Goal: Transaction & Acquisition: Purchase product/service

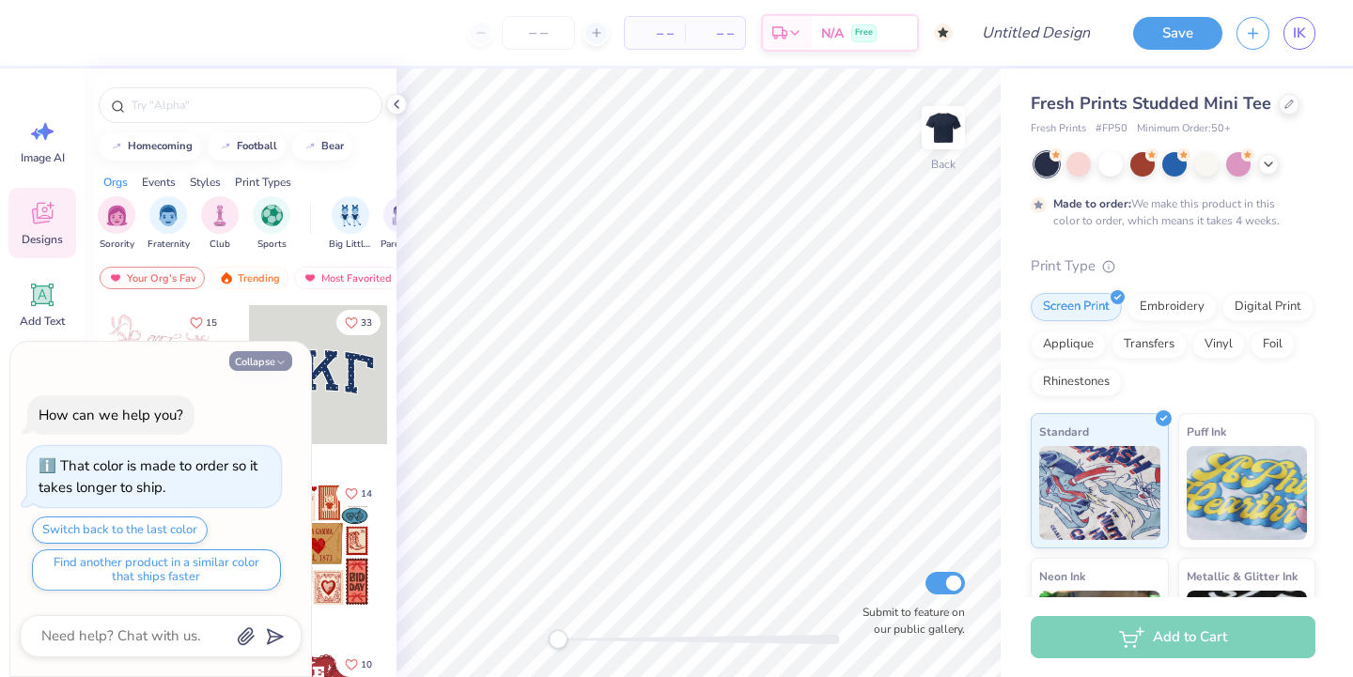
click at [254, 365] on button "Collapse" at bounding box center [260, 361] width 63 height 20
type textarea "x"
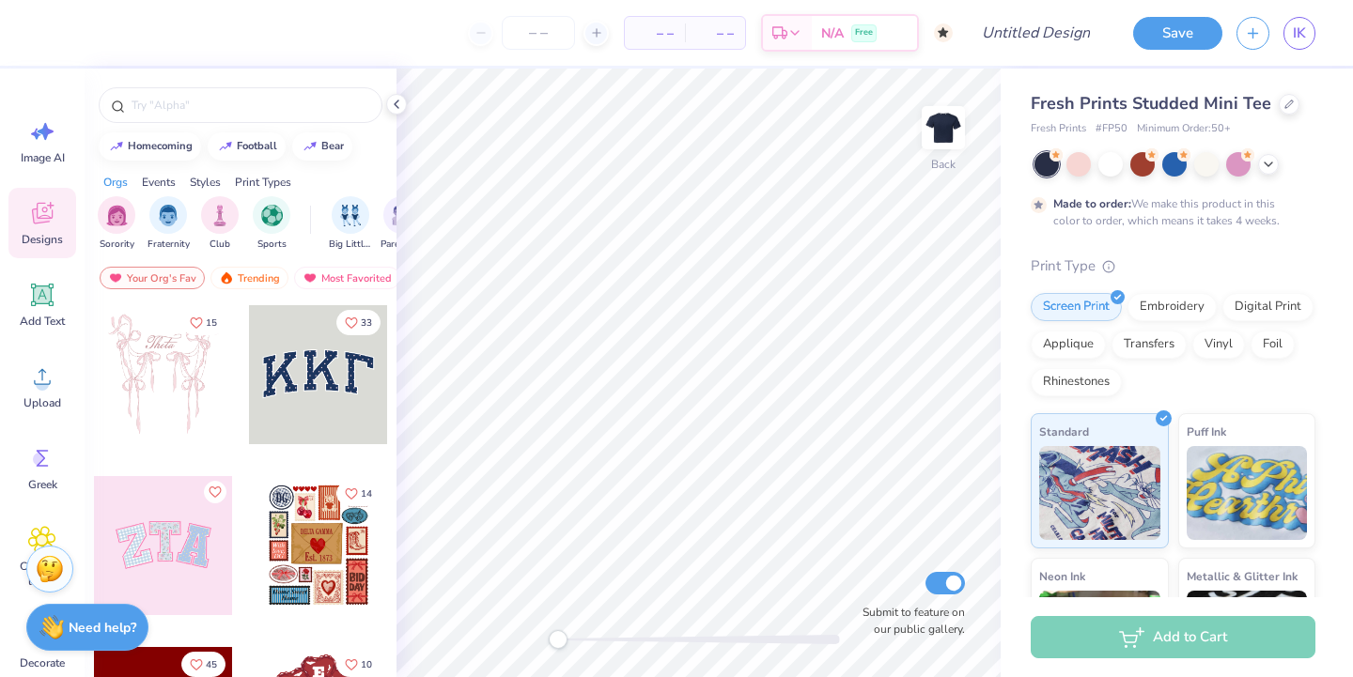
click at [41, 225] on icon at bounding box center [42, 213] width 28 height 28
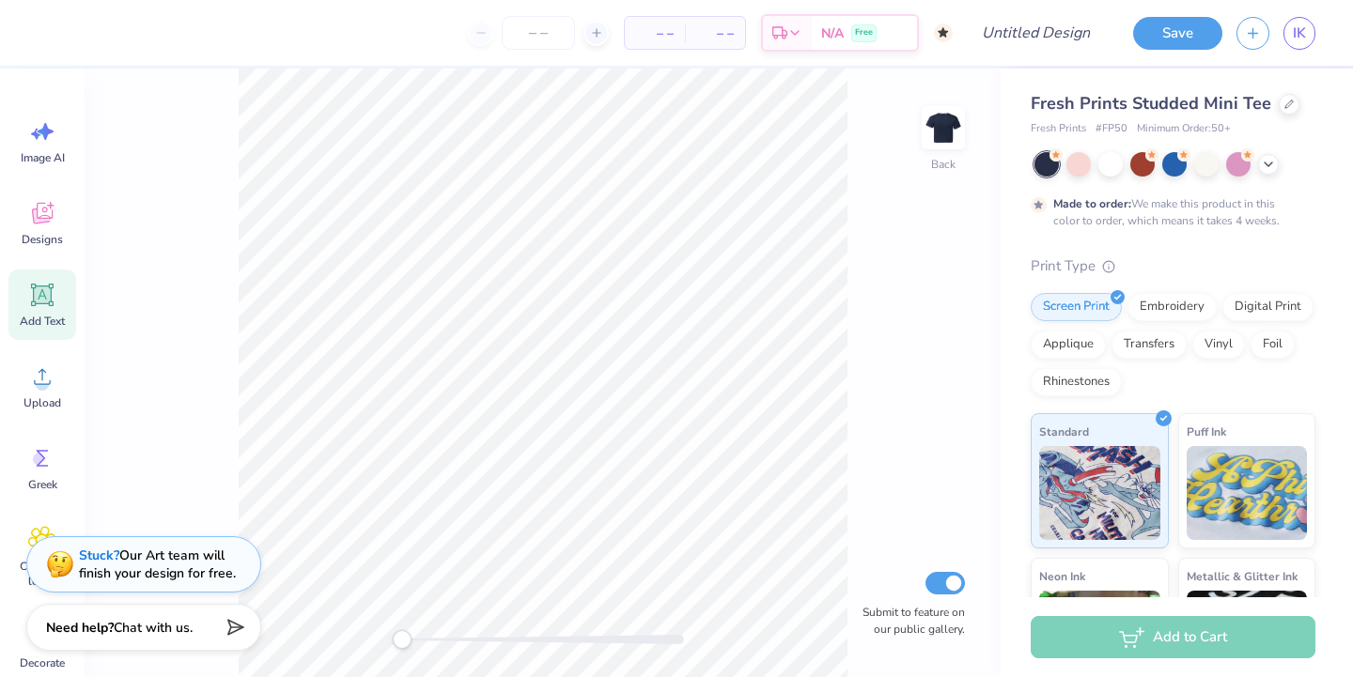
click at [41, 302] on icon at bounding box center [43, 296] width 18 height 18
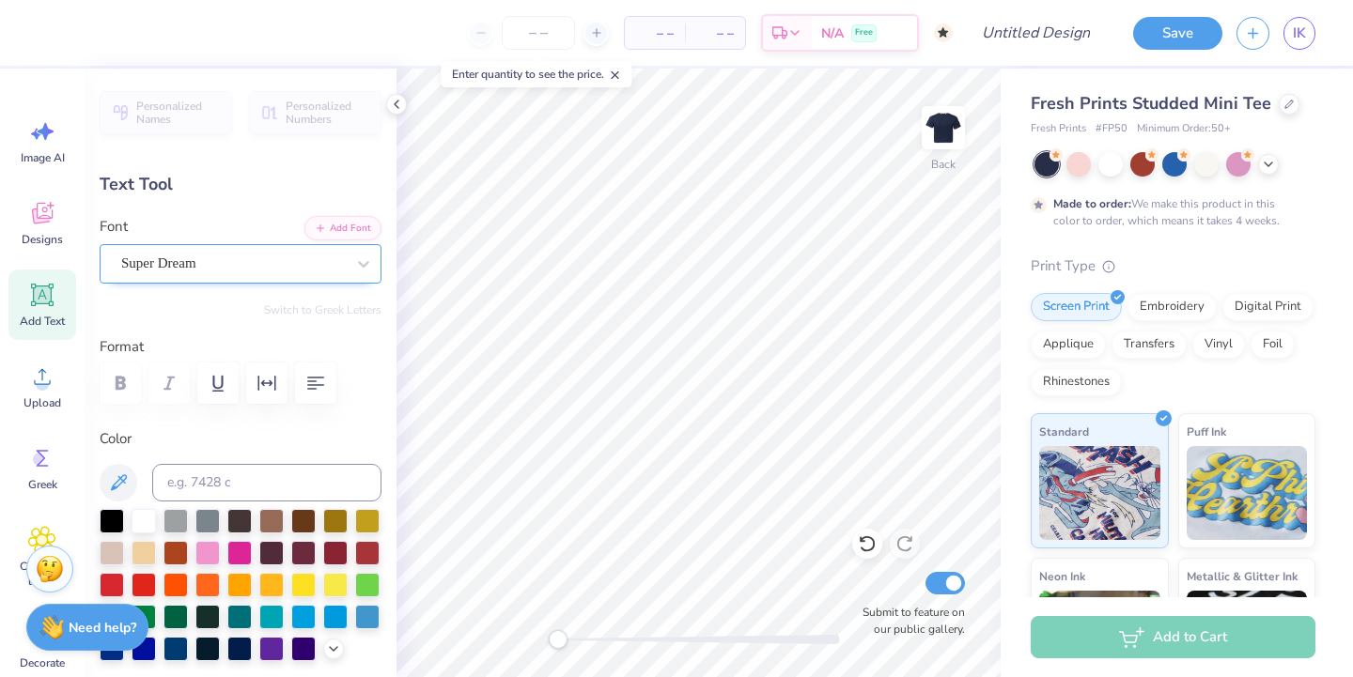
type textarea "TT"
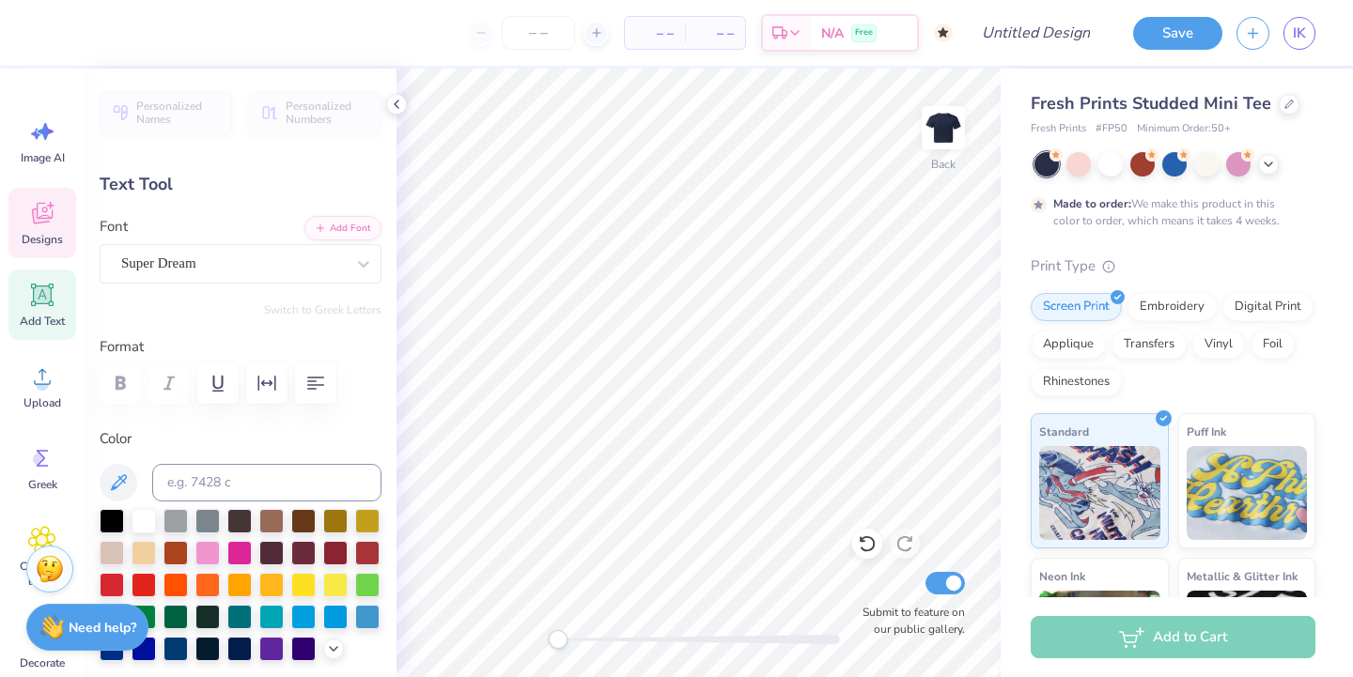
click at [42, 228] on div "Designs" at bounding box center [42, 223] width 68 height 70
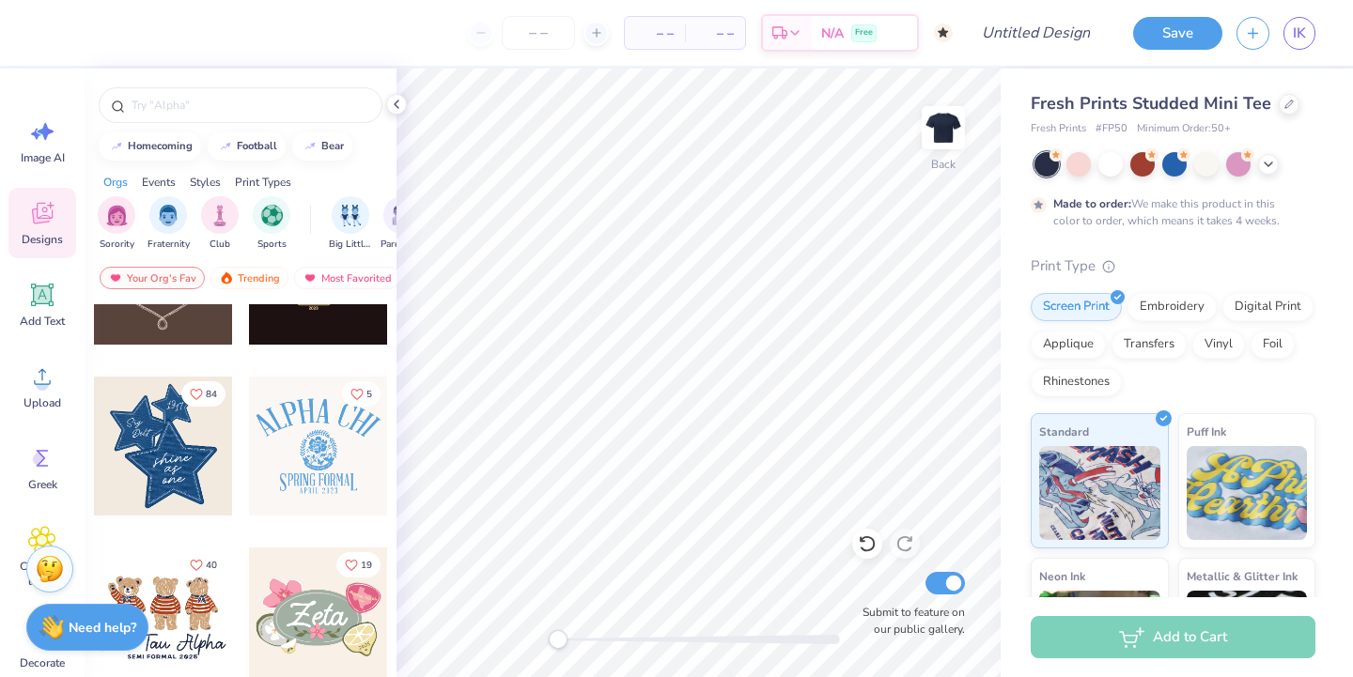
scroll to position [639, 0]
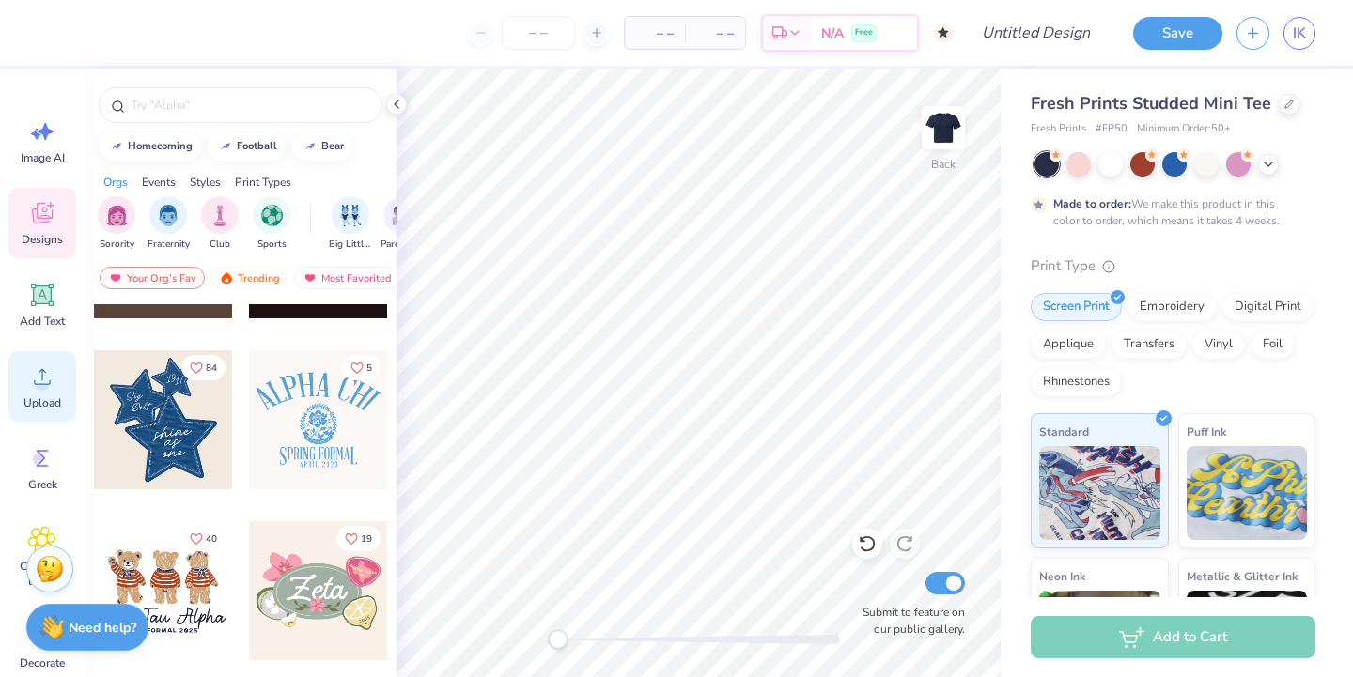
click at [44, 382] on circle at bounding box center [42, 384] width 13 height 13
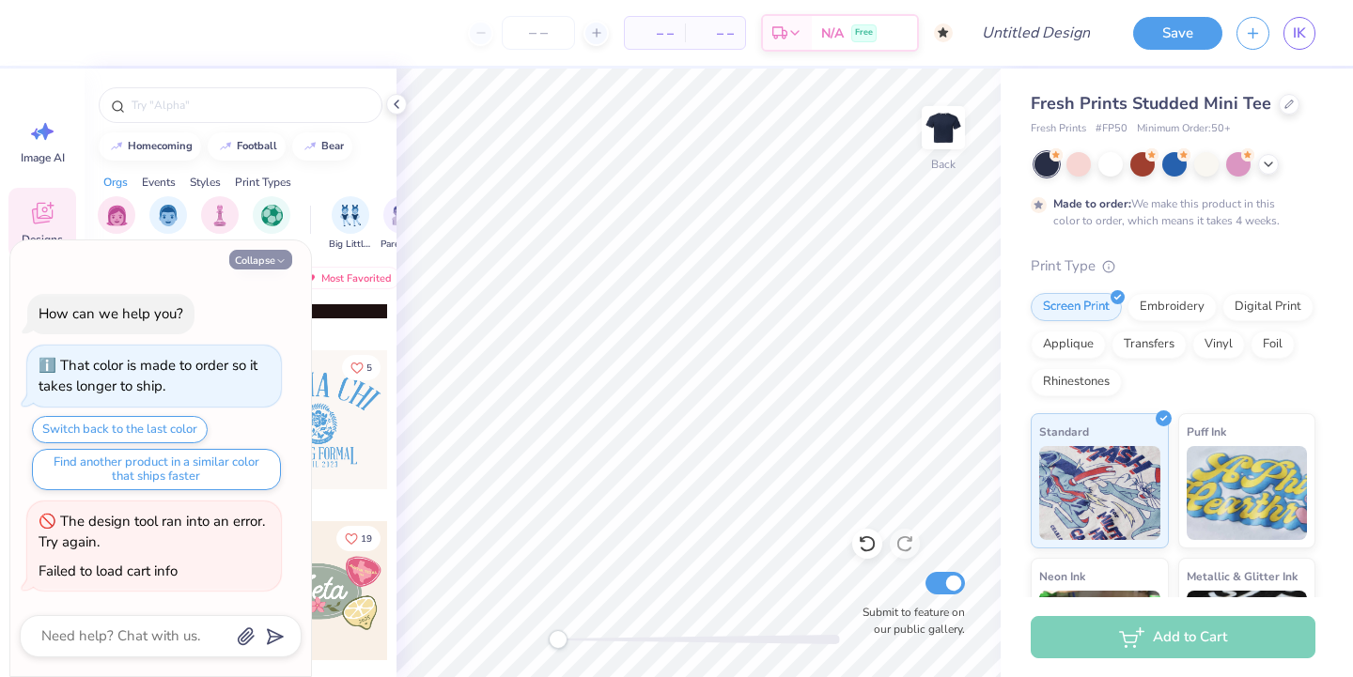
click at [254, 258] on button "Collapse" at bounding box center [260, 260] width 63 height 20
type textarea "x"
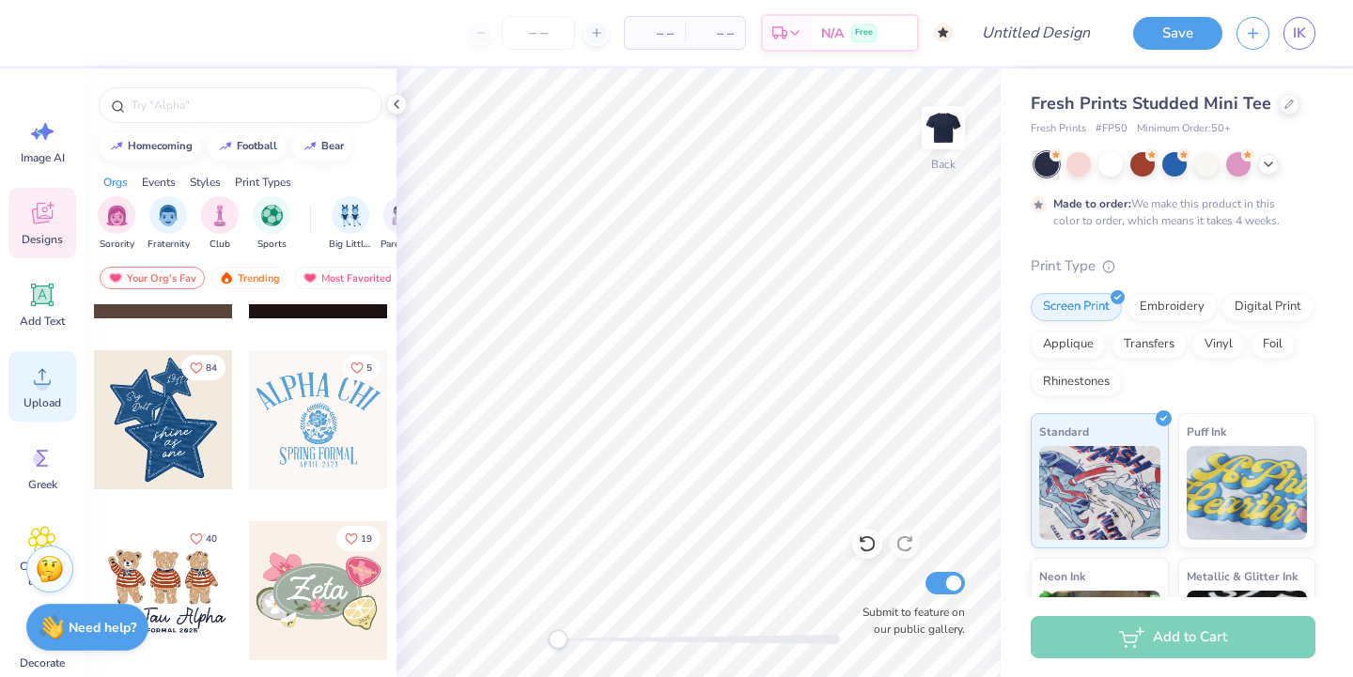
click at [13, 395] on div "Upload" at bounding box center [42, 386] width 68 height 70
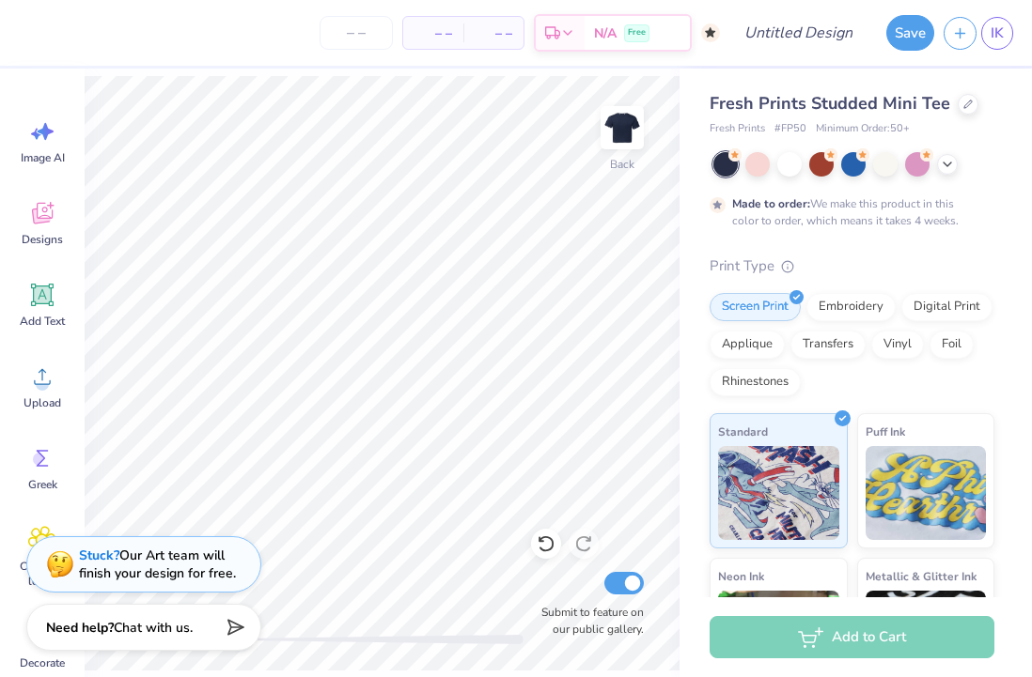
click at [5, 314] on div "Image AI Designs Add Text Upload Greek Clipart & logos Decorate" at bounding box center [42, 373] width 85 height 609
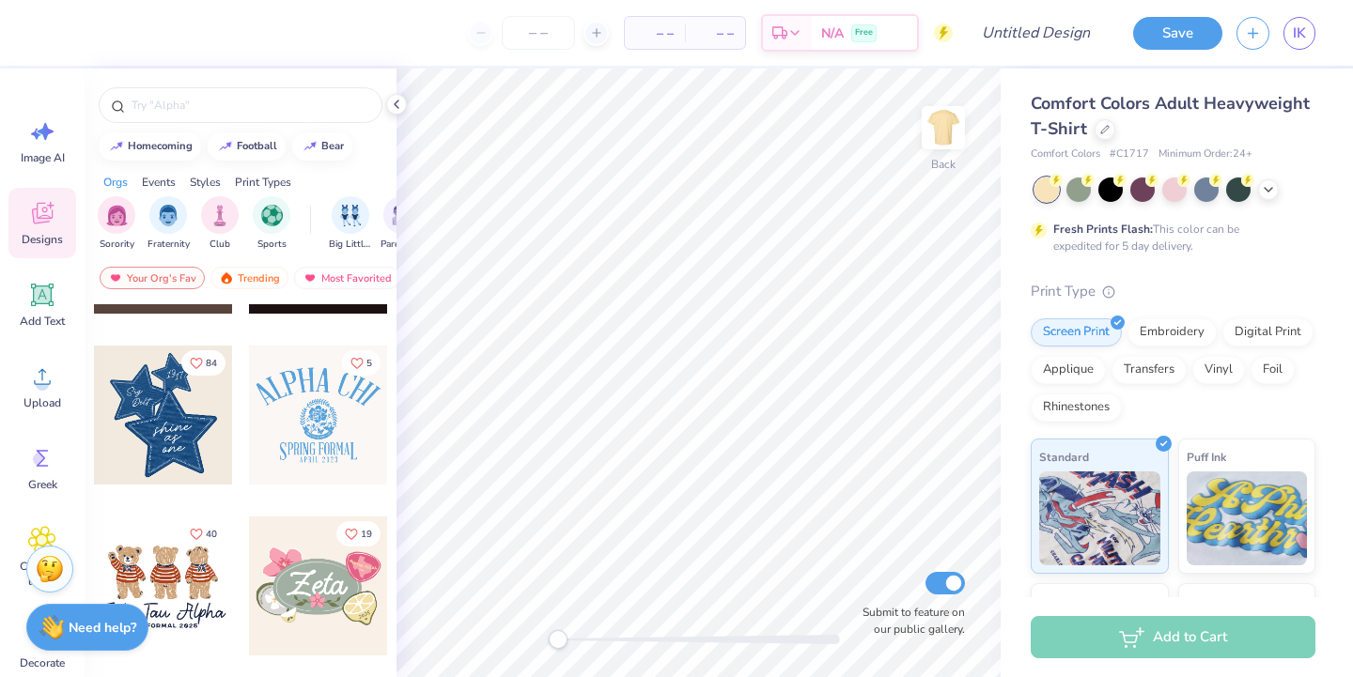
scroll to position [666, 0]
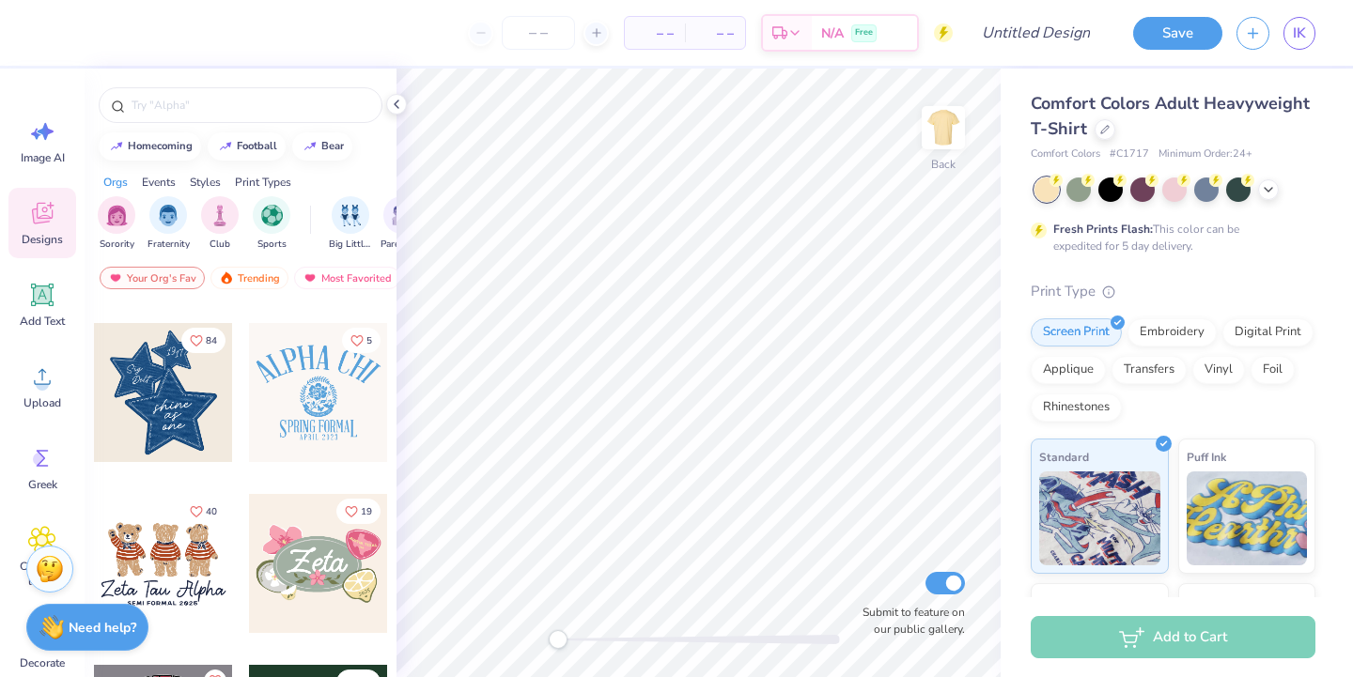
click at [172, 416] on div at bounding box center [163, 392] width 139 height 139
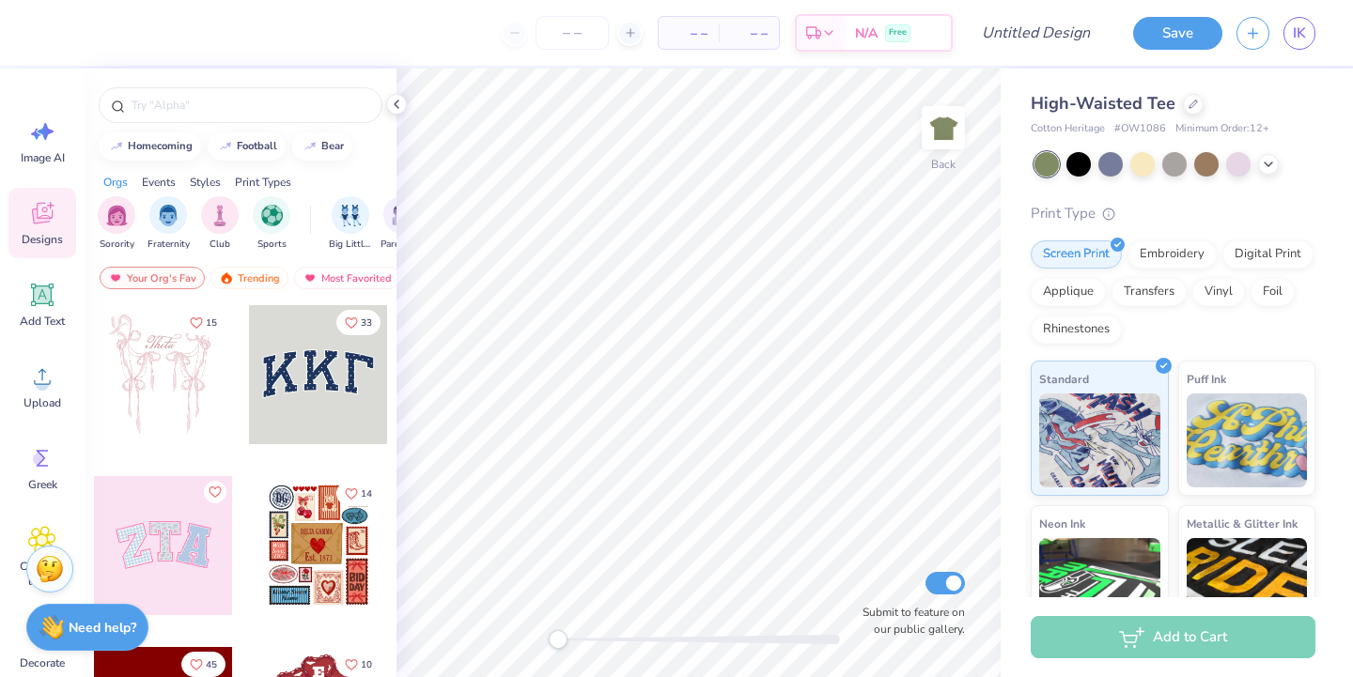
scroll to position [146, 0]
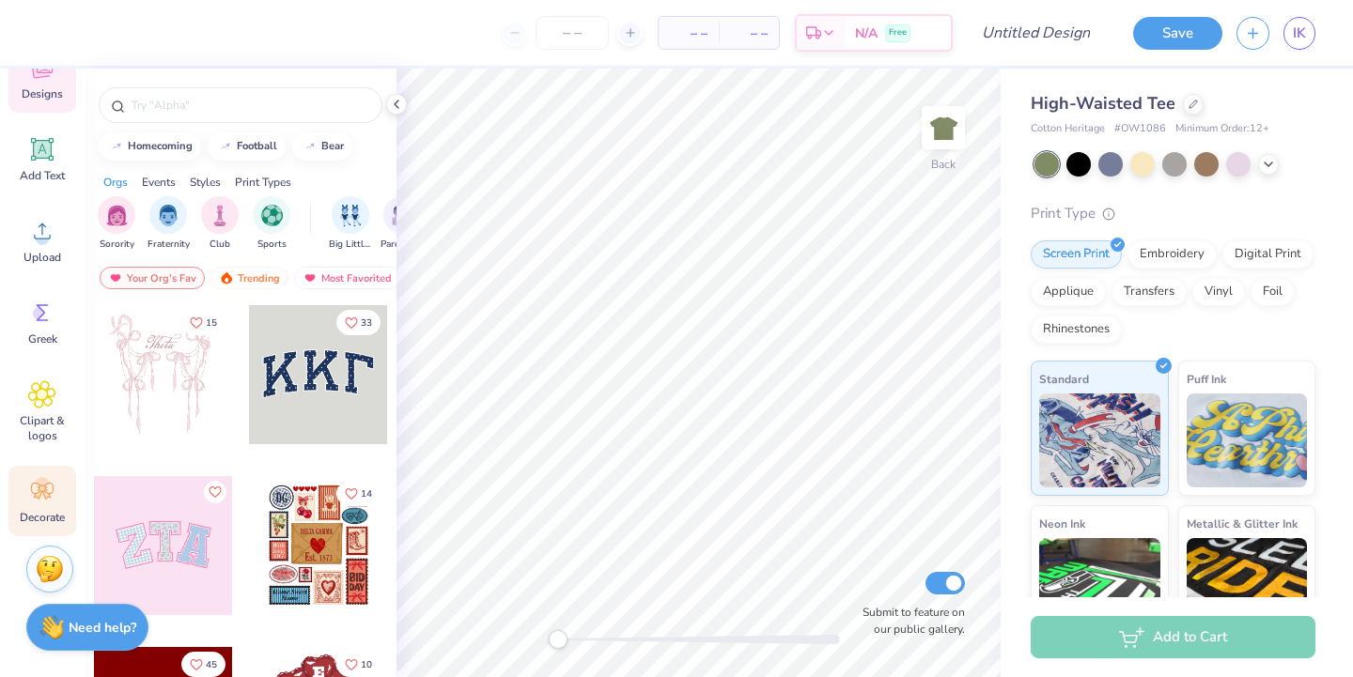
click at [39, 490] on circle at bounding box center [42, 483] width 13 height 13
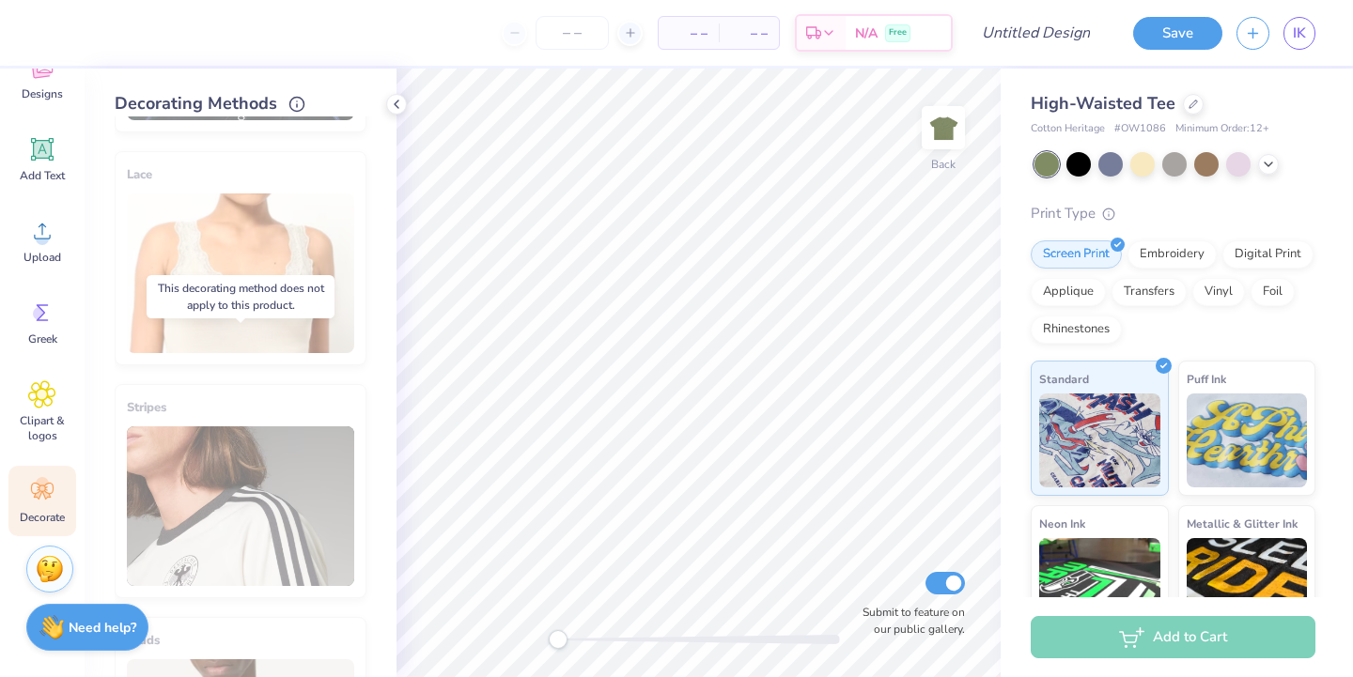
scroll to position [694, 0]
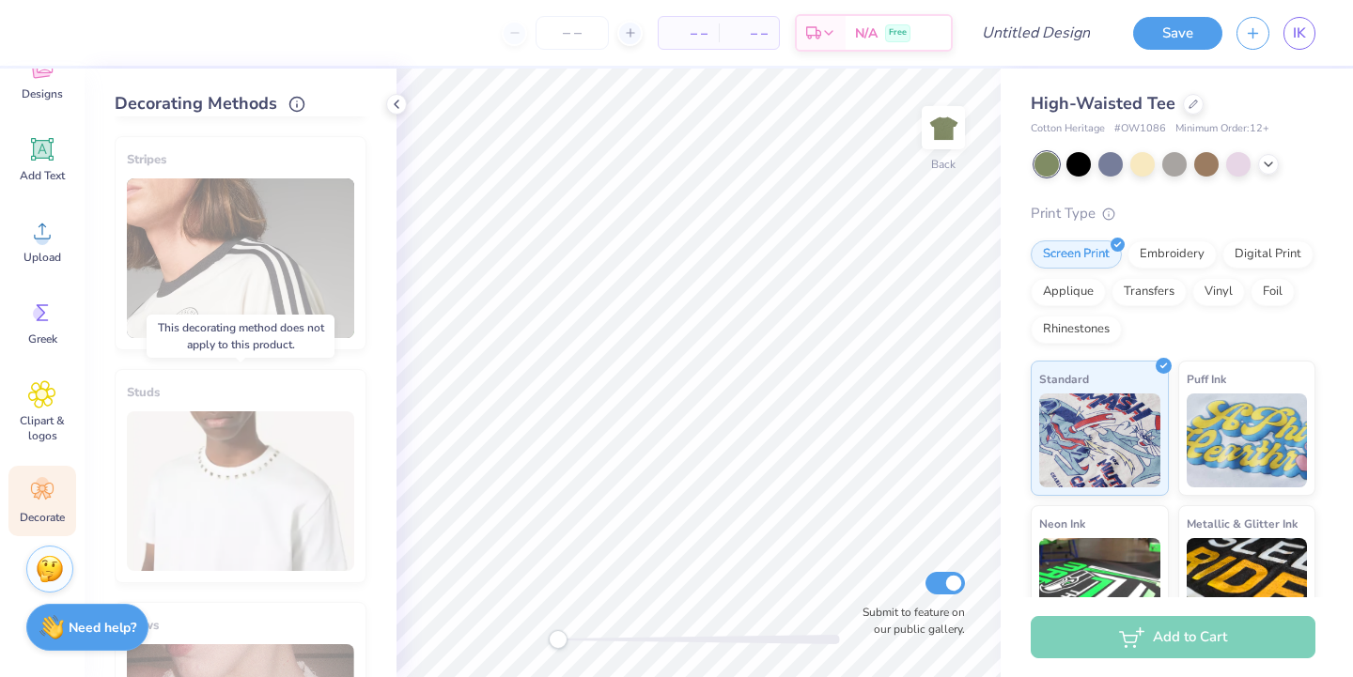
click at [202, 460] on div "Studs" at bounding box center [241, 476] width 252 height 214
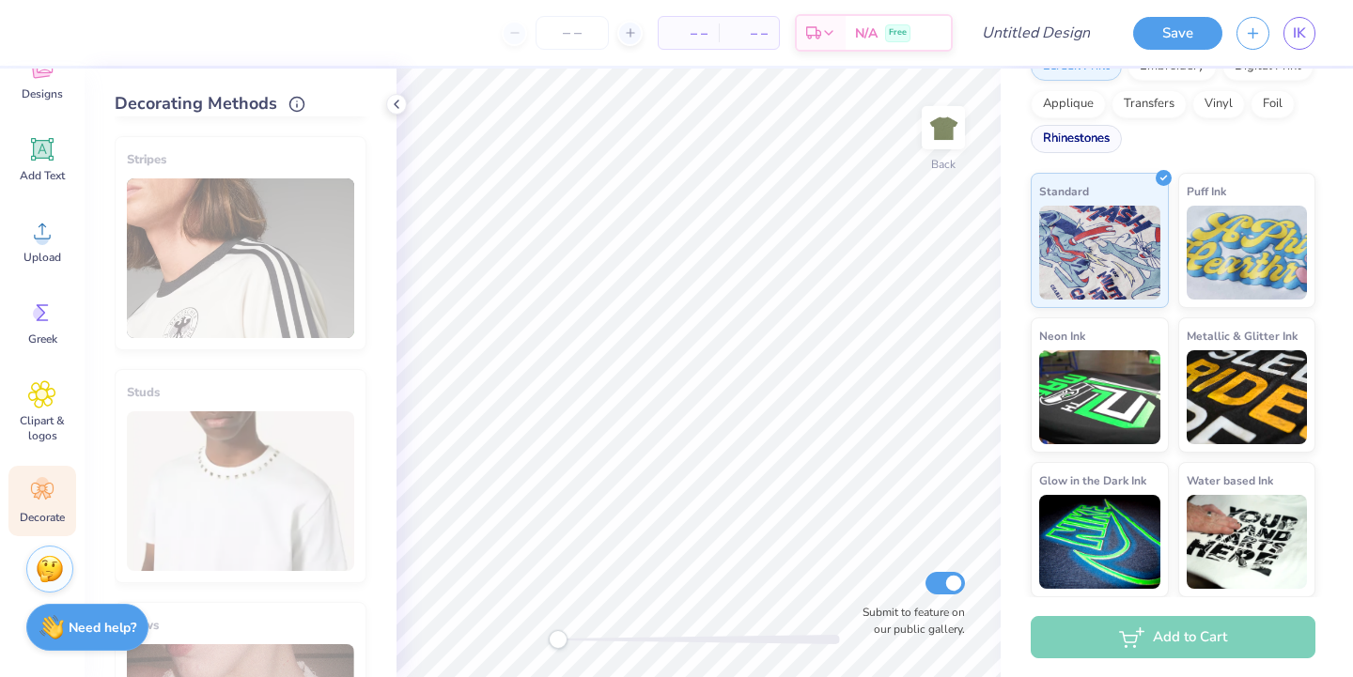
click at [1091, 148] on div "Rhinestones" at bounding box center [1076, 139] width 91 height 28
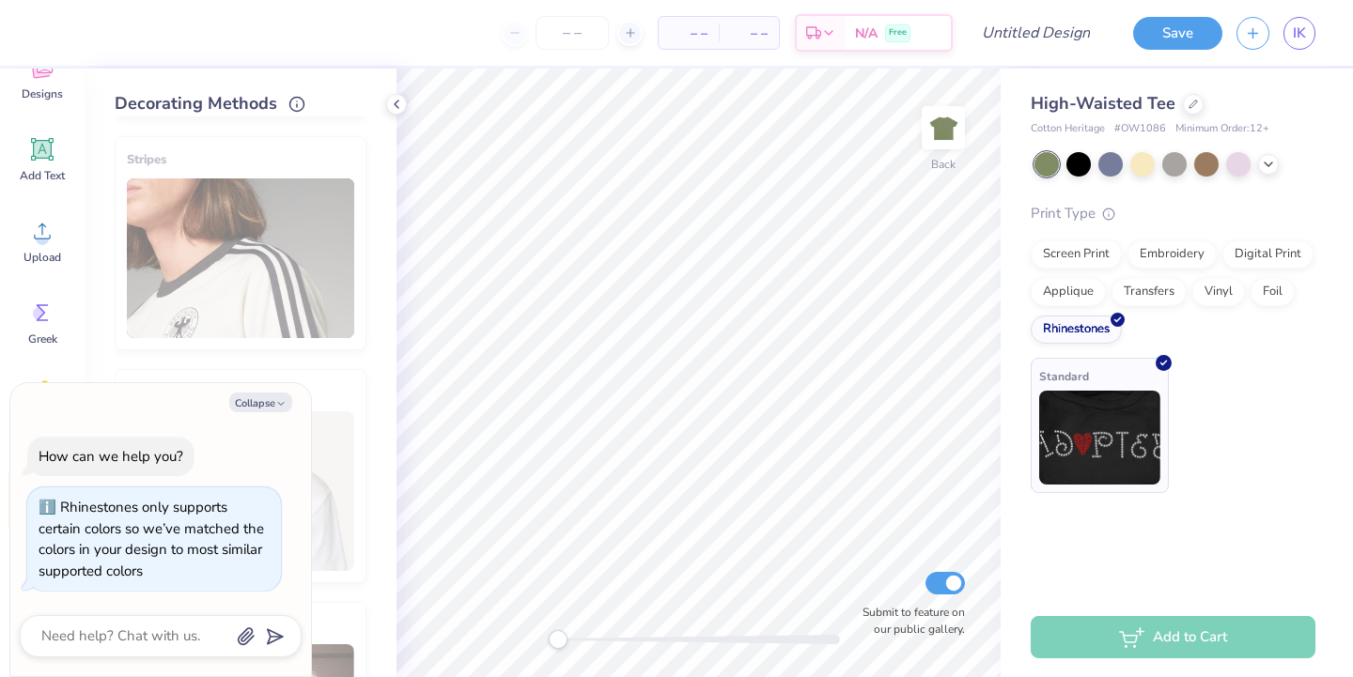
click at [1109, 435] on img at bounding box center [1099, 438] width 121 height 94
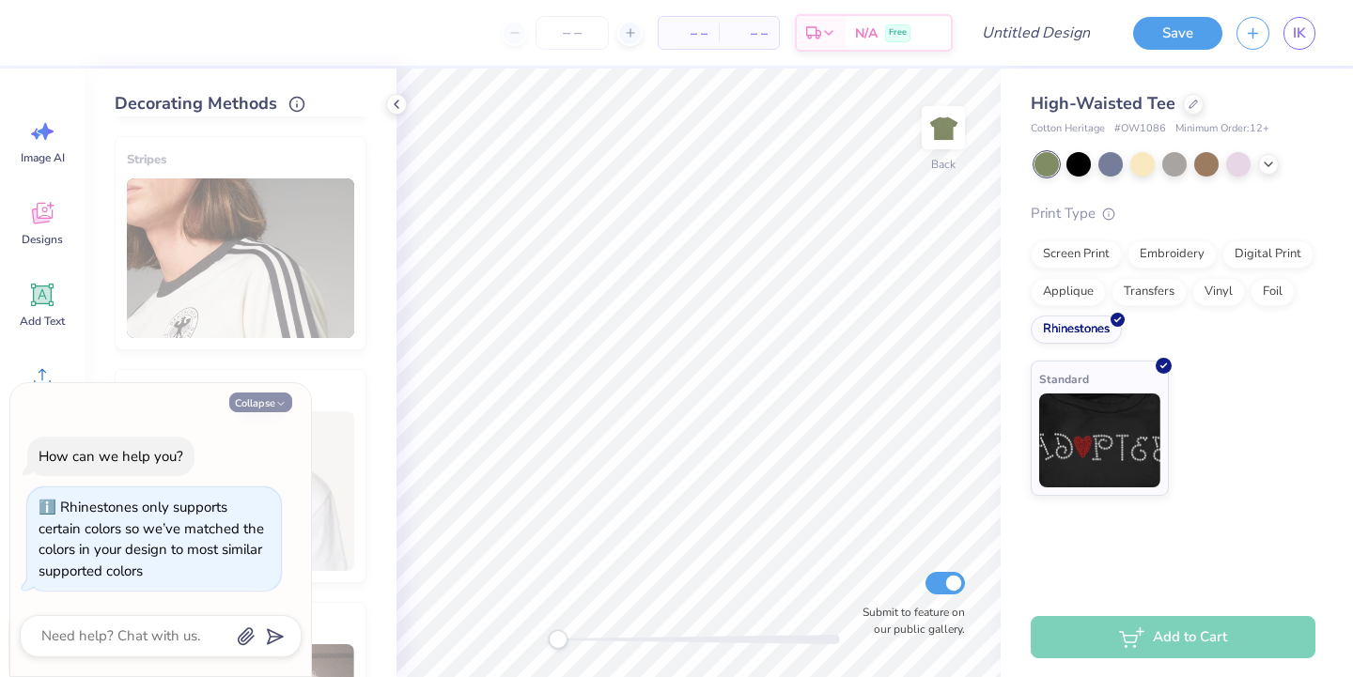
click at [267, 398] on button "Collapse" at bounding box center [260, 403] width 63 height 20
type textarea "x"
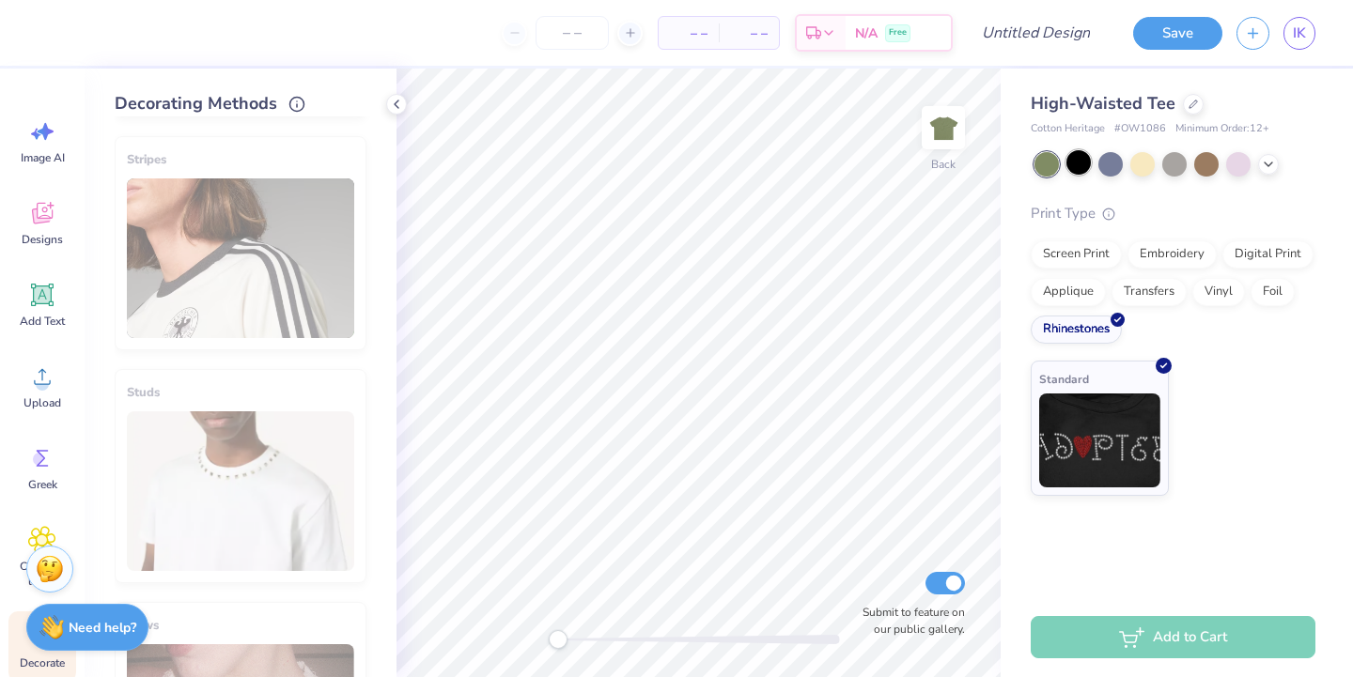
click at [1082, 160] on div at bounding box center [1078, 162] width 24 height 24
click at [41, 303] on icon at bounding box center [42, 295] width 23 height 23
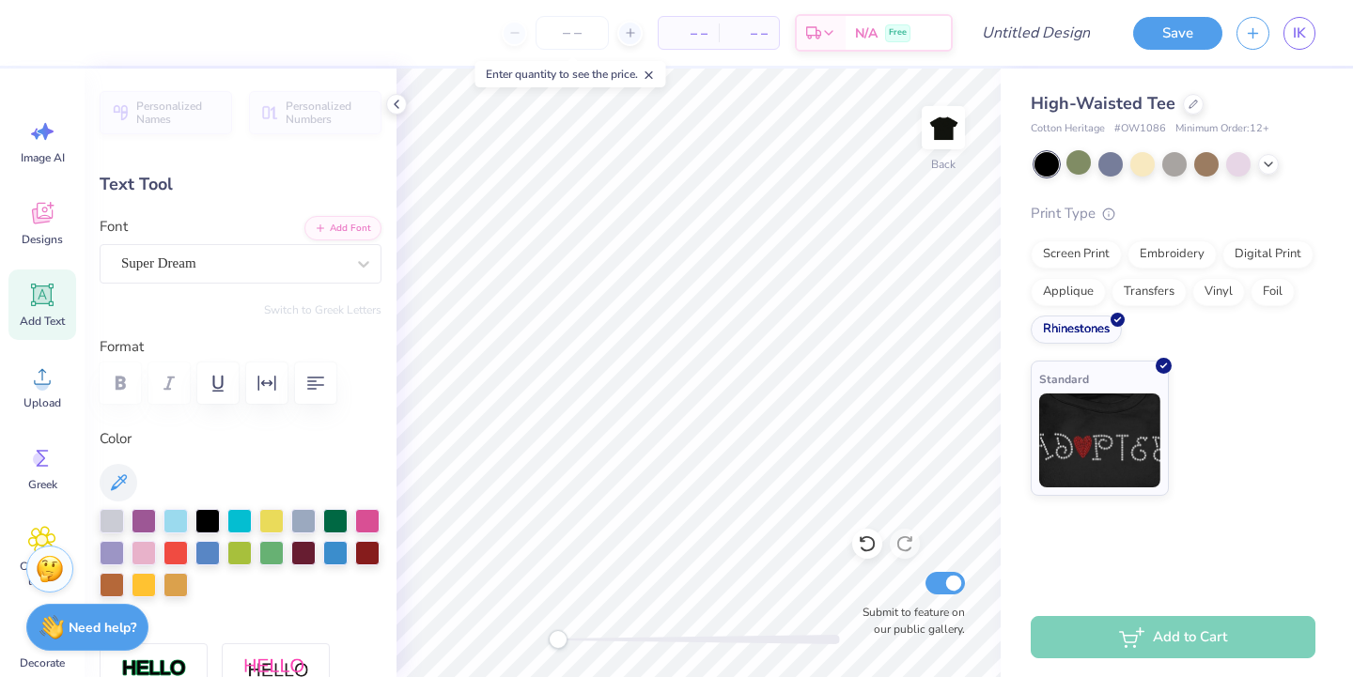
scroll to position [0, 5]
type textarea "Dat Dance Crew"
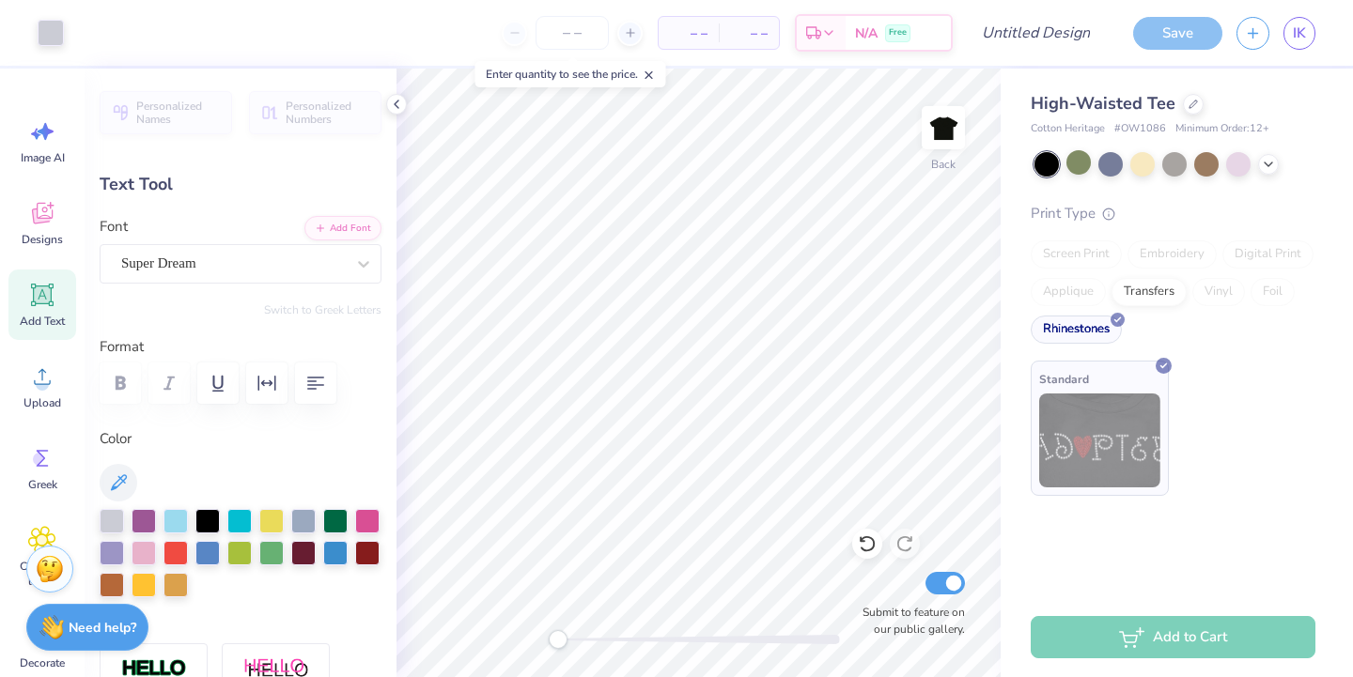
type input "16.93"
type input "1.64"
type input "8.18"
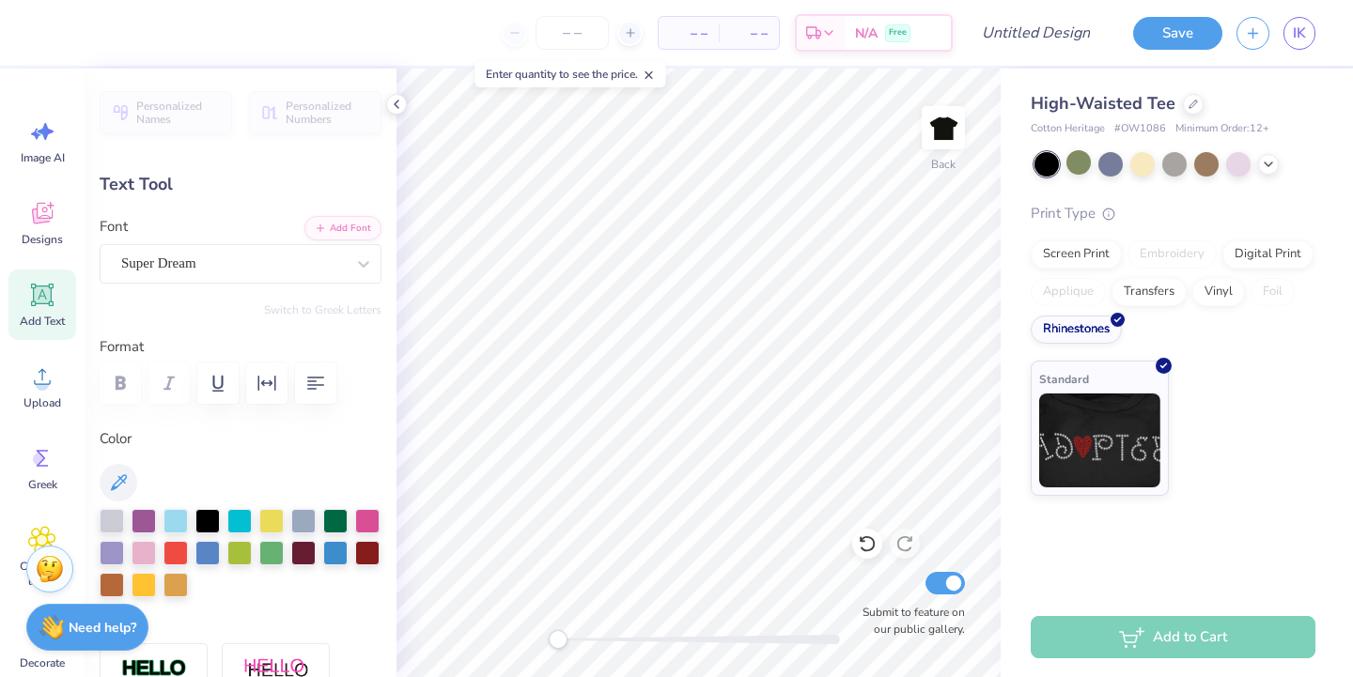
type input "12.85"
type input "1.24"
click at [234, 272] on div "Super Dream" at bounding box center [232, 263] width 227 height 29
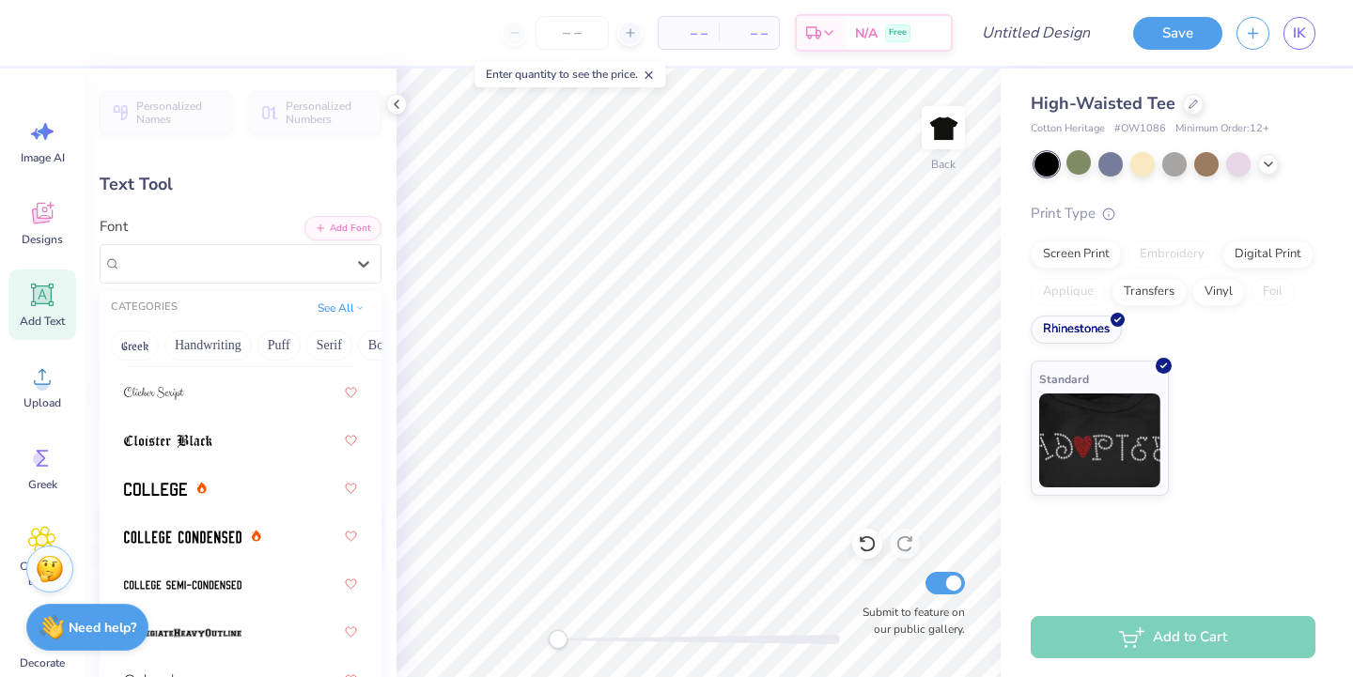
scroll to position [3385, 0]
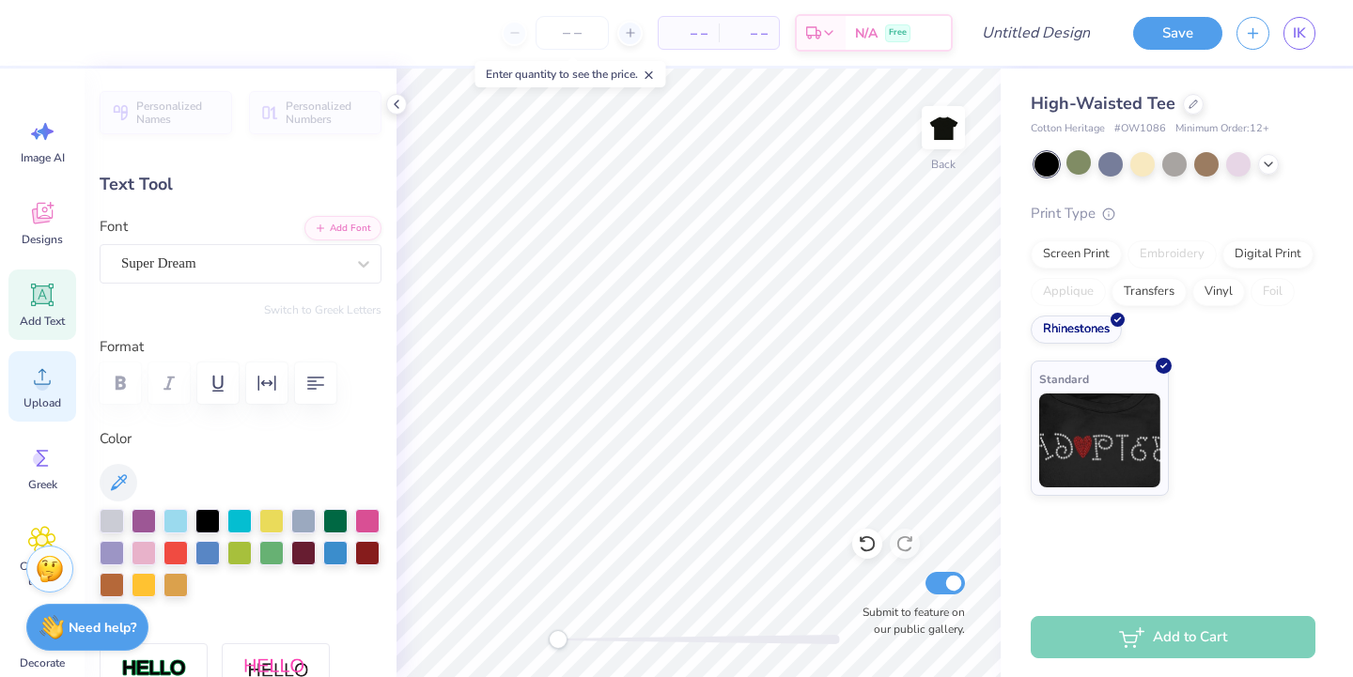
click at [36, 400] on span "Upload" at bounding box center [42, 403] width 38 height 15
click at [651, 70] on icon at bounding box center [649, 75] width 13 height 13
click at [582, 25] on input "number" at bounding box center [572, 33] width 73 height 34
type input "17"
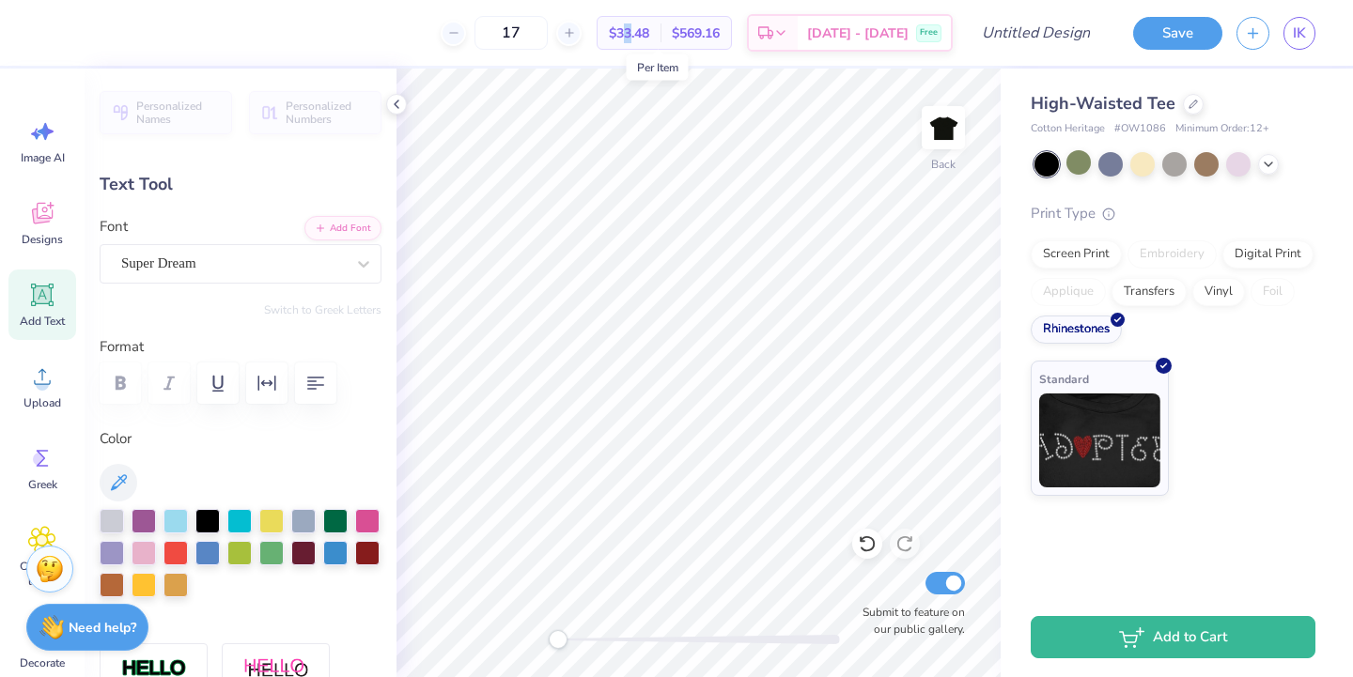
click at [649, 31] on span "$33.48" at bounding box center [629, 33] width 40 height 20
type input "3.00"
click at [1062, 248] on div "Screen Print" at bounding box center [1076, 252] width 91 height 28
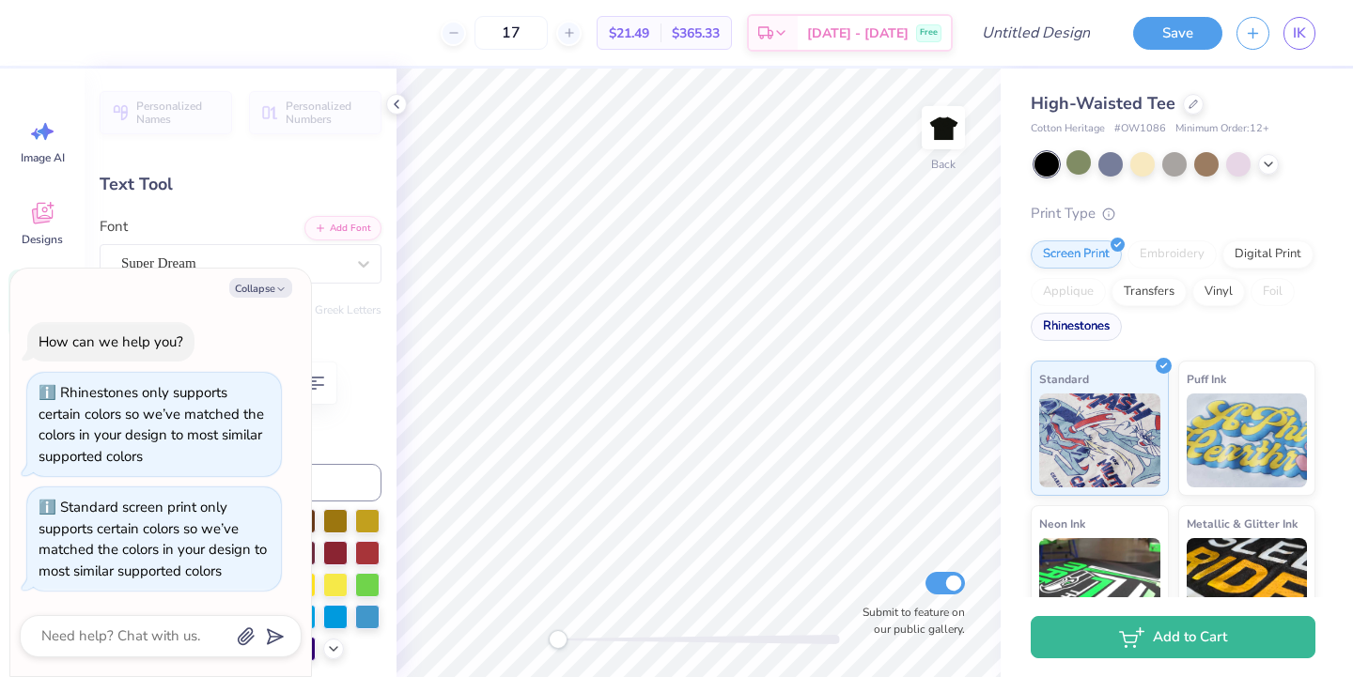
click at [1070, 323] on div "Rhinestones" at bounding box center [1076, 327] width 91 height 28
type textarea "x"
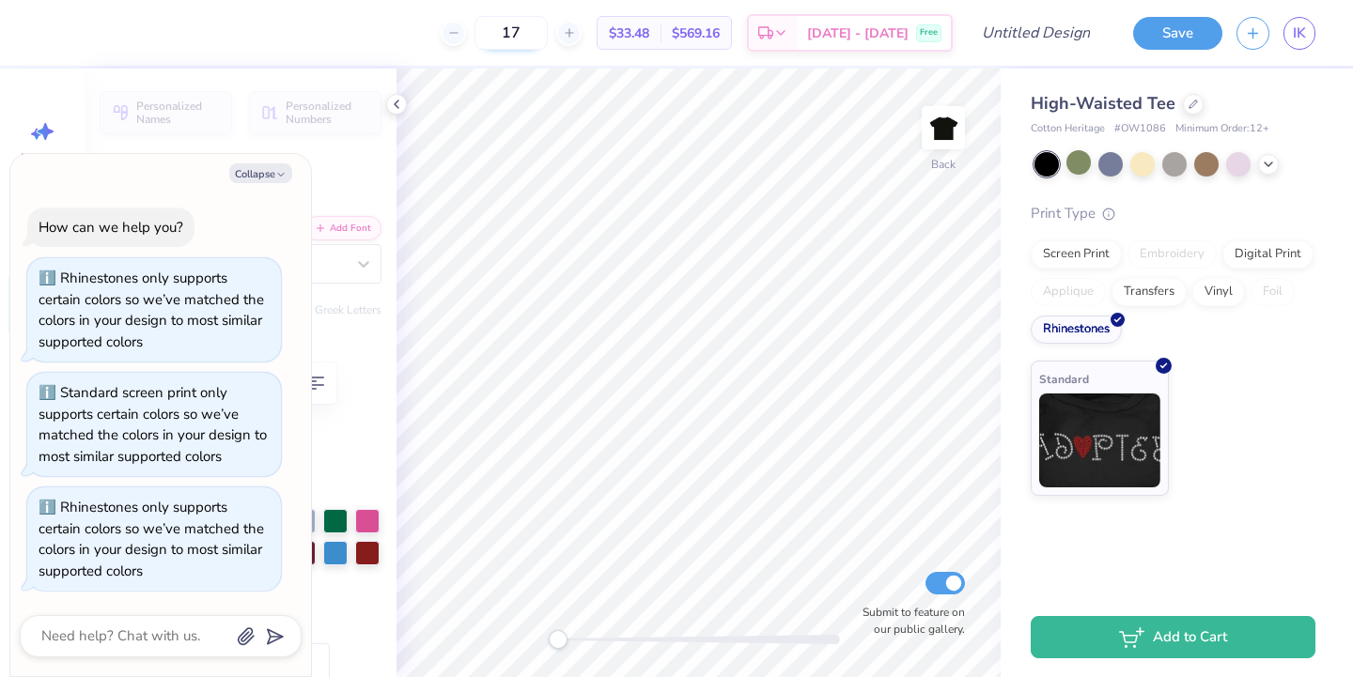
click at [548, 26] on input "17" at bounding box center [510, 33] width 73 height 34
type input "13"
type textarea "x"
drag, startPoint x: 554, startPoint y: 23, endPoint x: 536, endPoint y: 23, distance: 17.9
click at [536, 23] on input "13" at bounding box center [510, 33] width 73 height 34
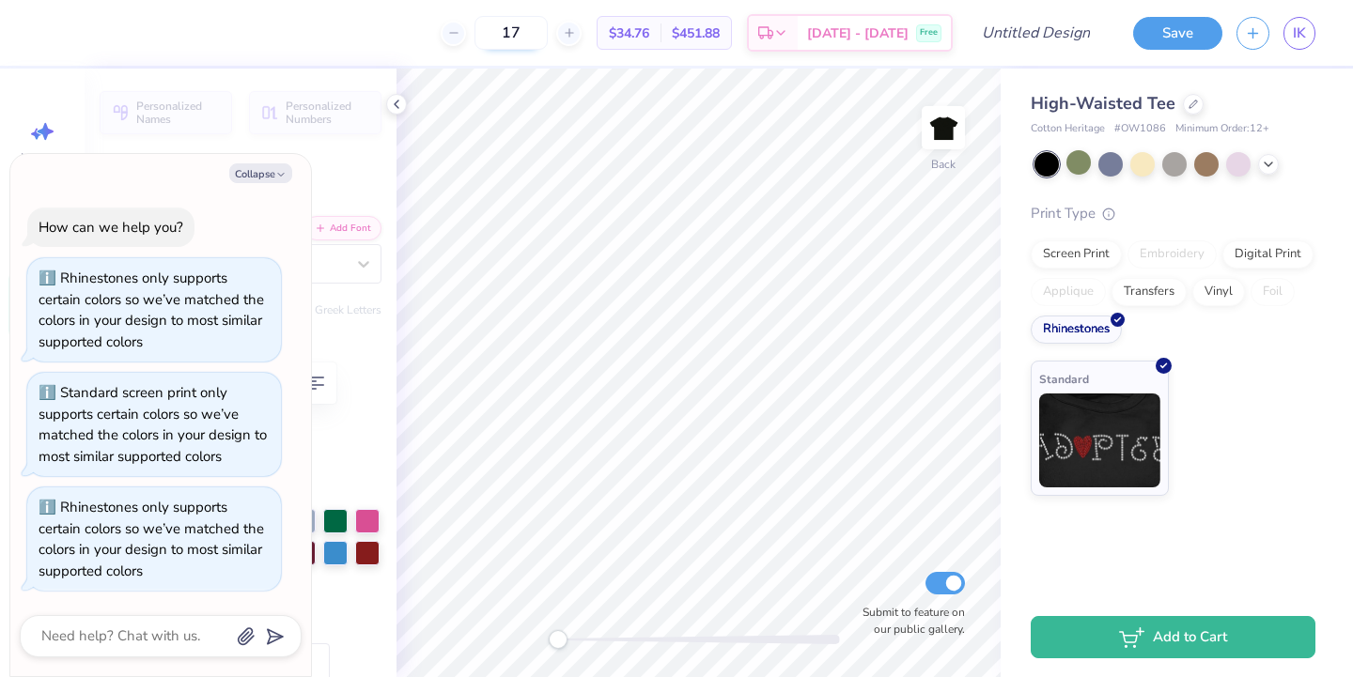
type input "17"
click at [241, 176] on button "Collapse" at bounding box center [260, 173] width 63 height 20
type textarea "x"
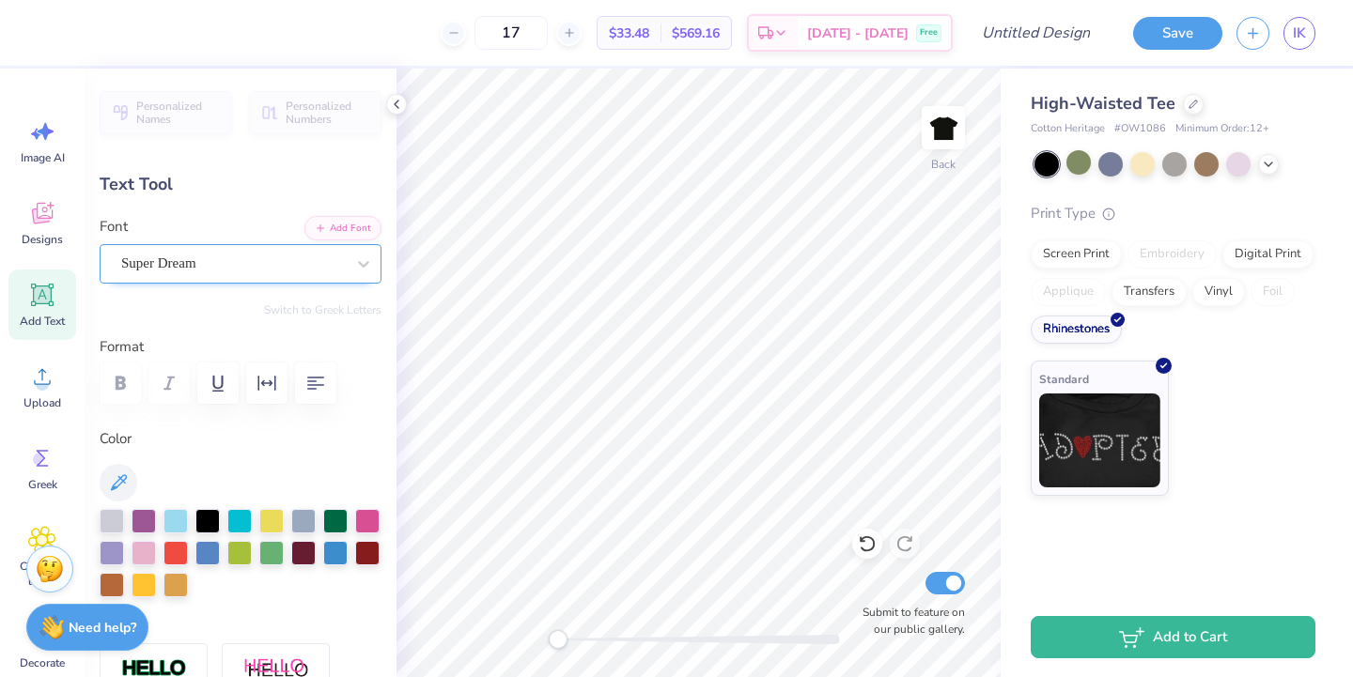
click at [174, 281] on div "Super Dream" at bounding box center [241, 263] width 282 height 39
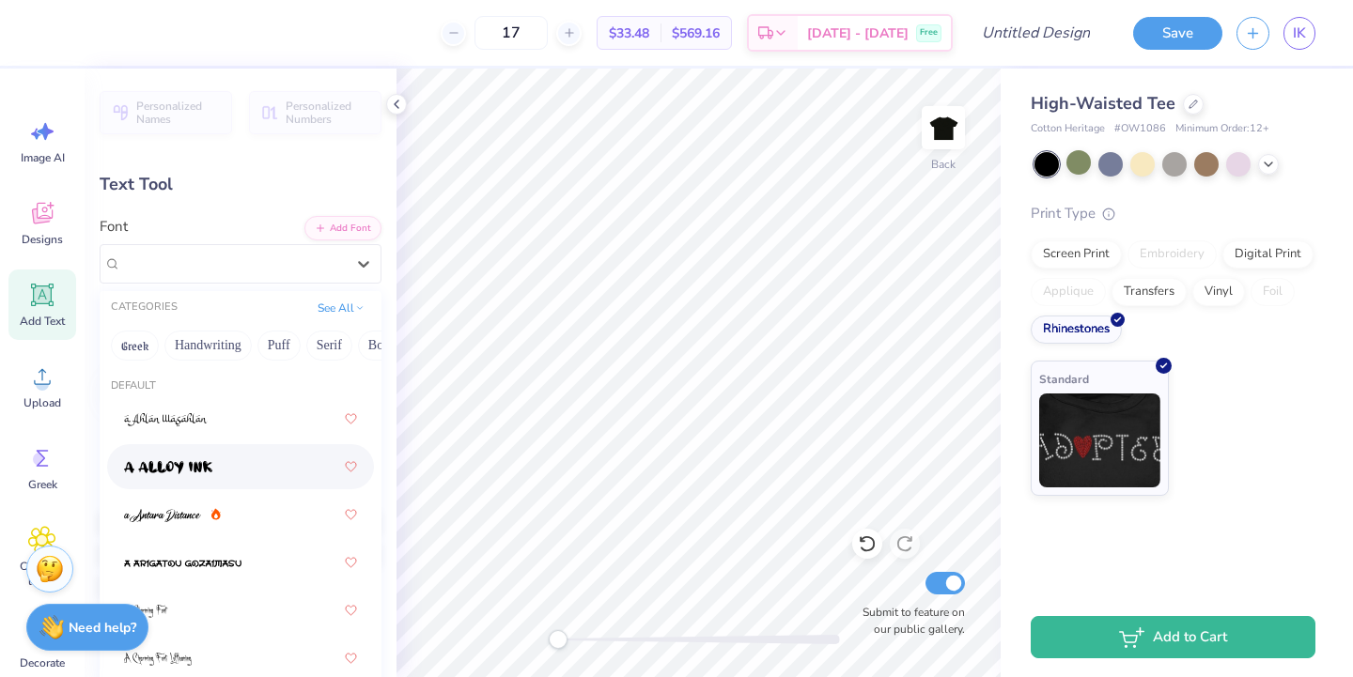
click at [214, 473] on div at bounding box center [240, 467] width 233 height 34
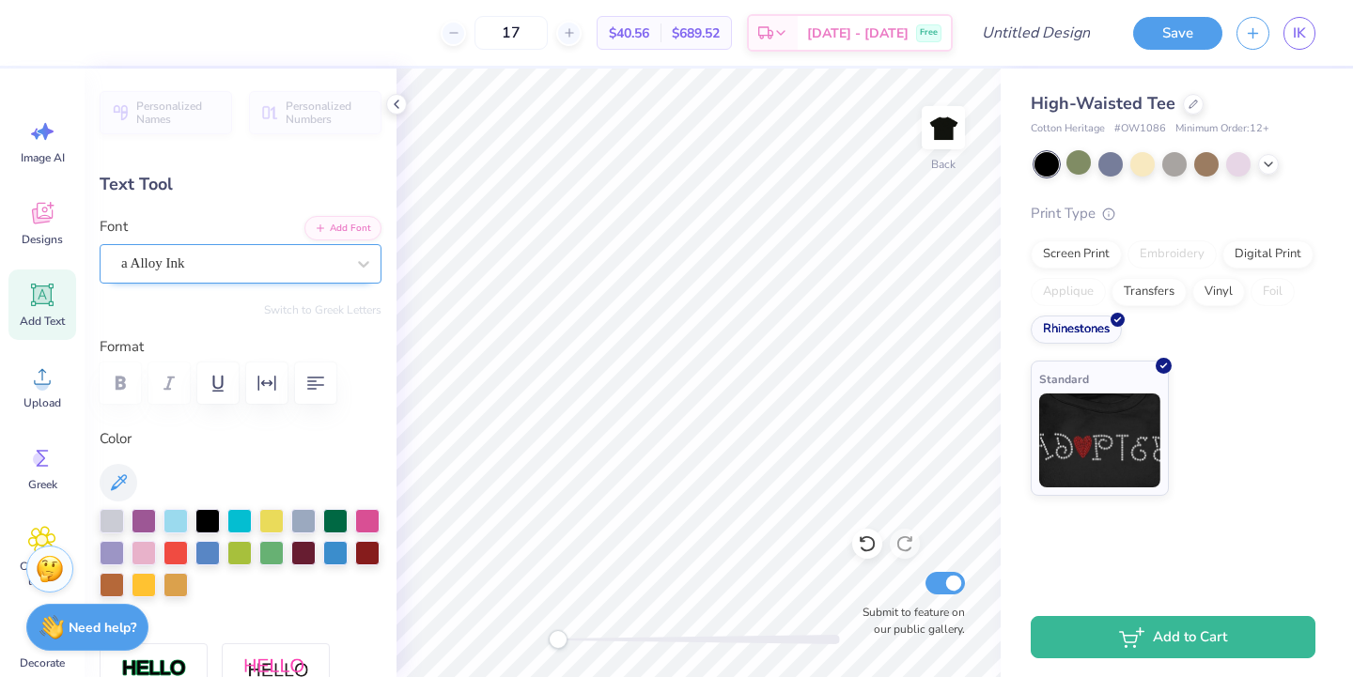
click at [174, 263] on div "a Alloy Ink" at bounding box center [232, 263] width 227 height 29
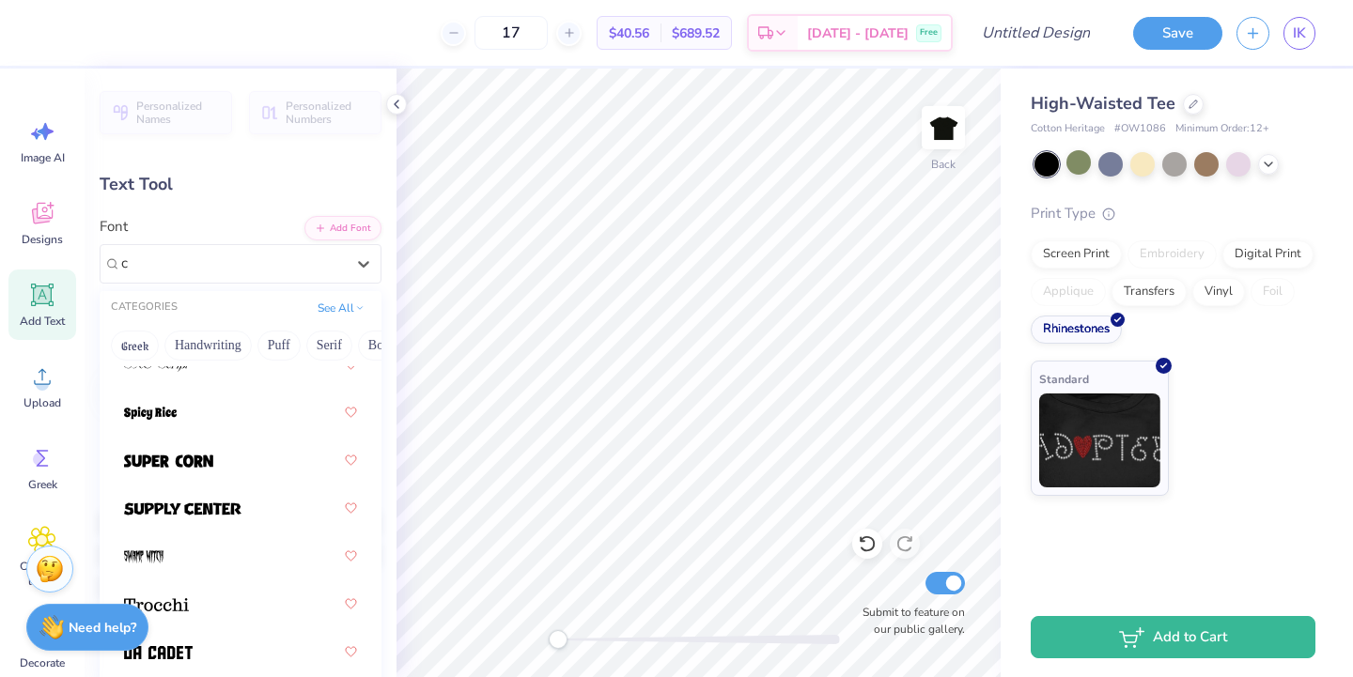
scroll to position [0, 0]
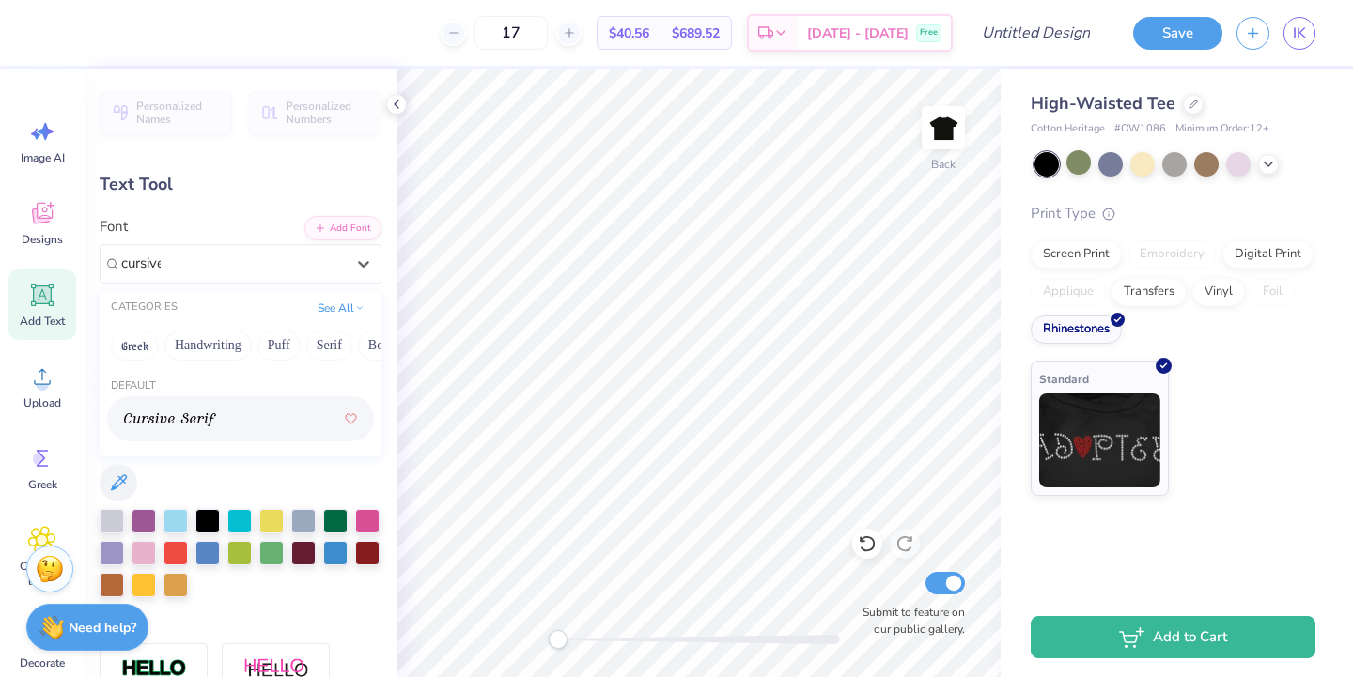
type input "cursive"
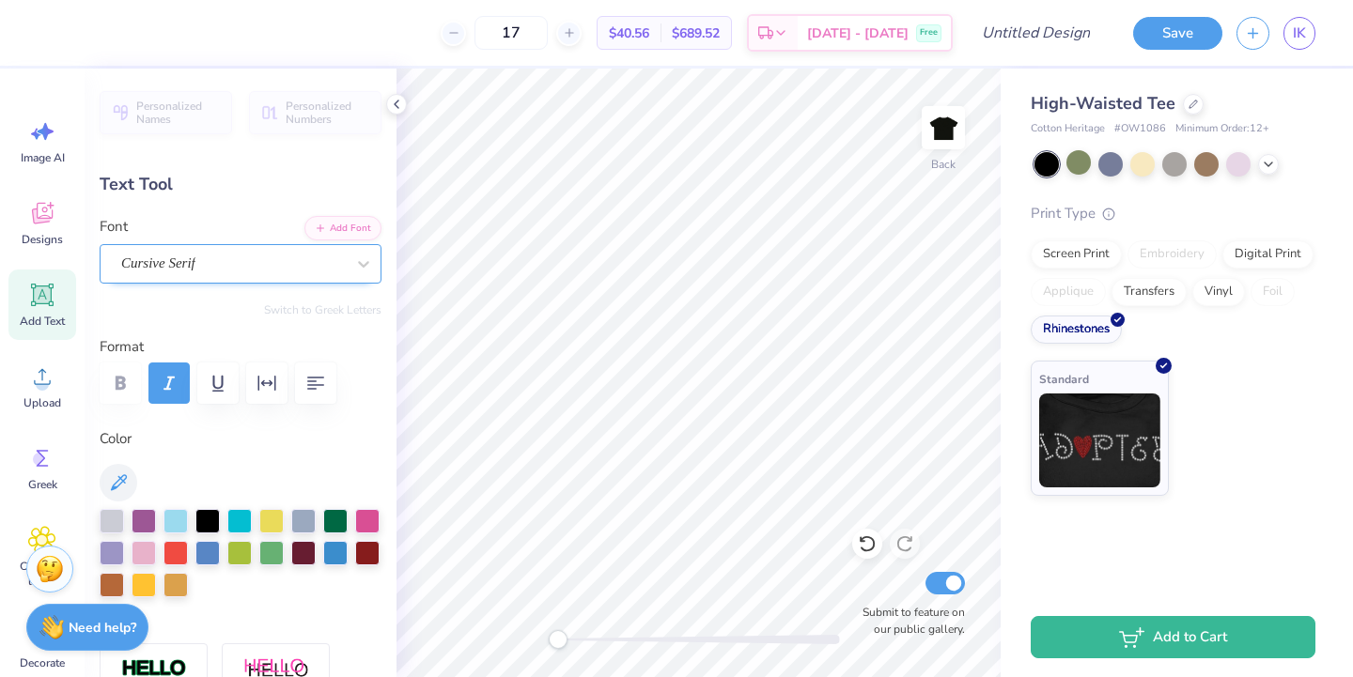
click at [177, 277] on div "Cursive Serif" at bounding box center [232, 263] width 227 height 29
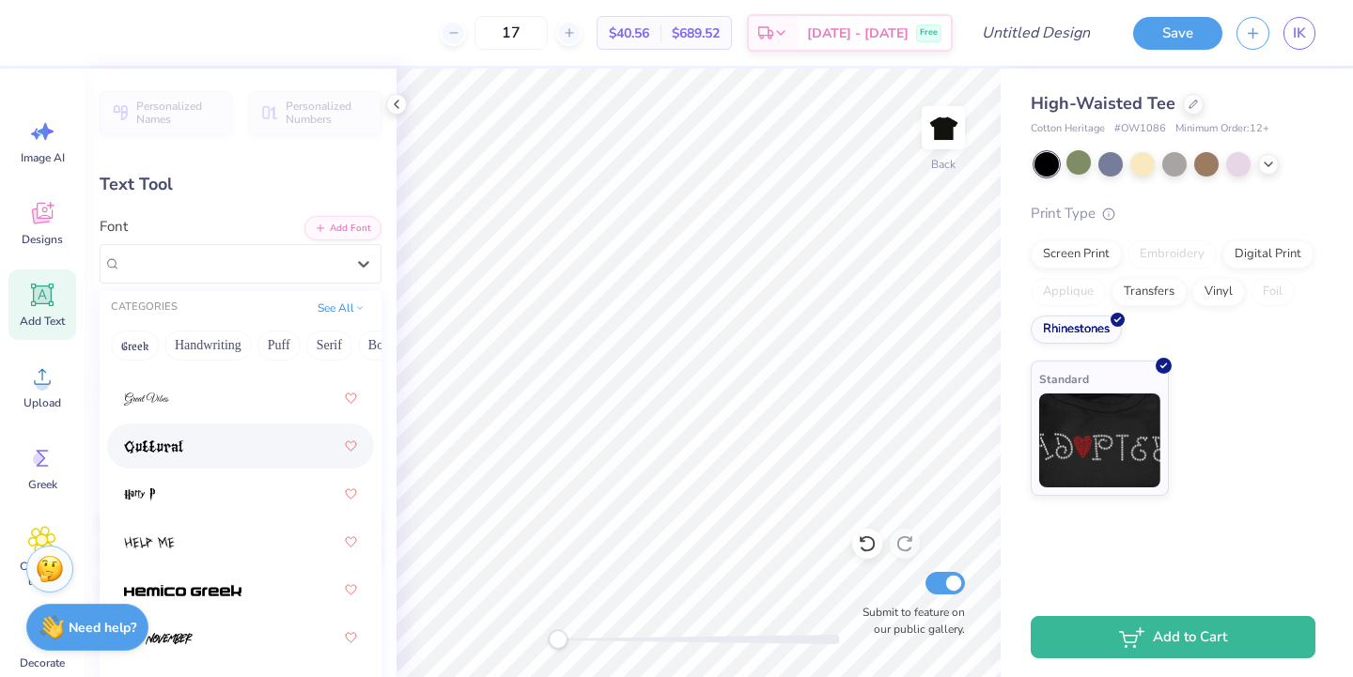
scroll to position [6395, 0]
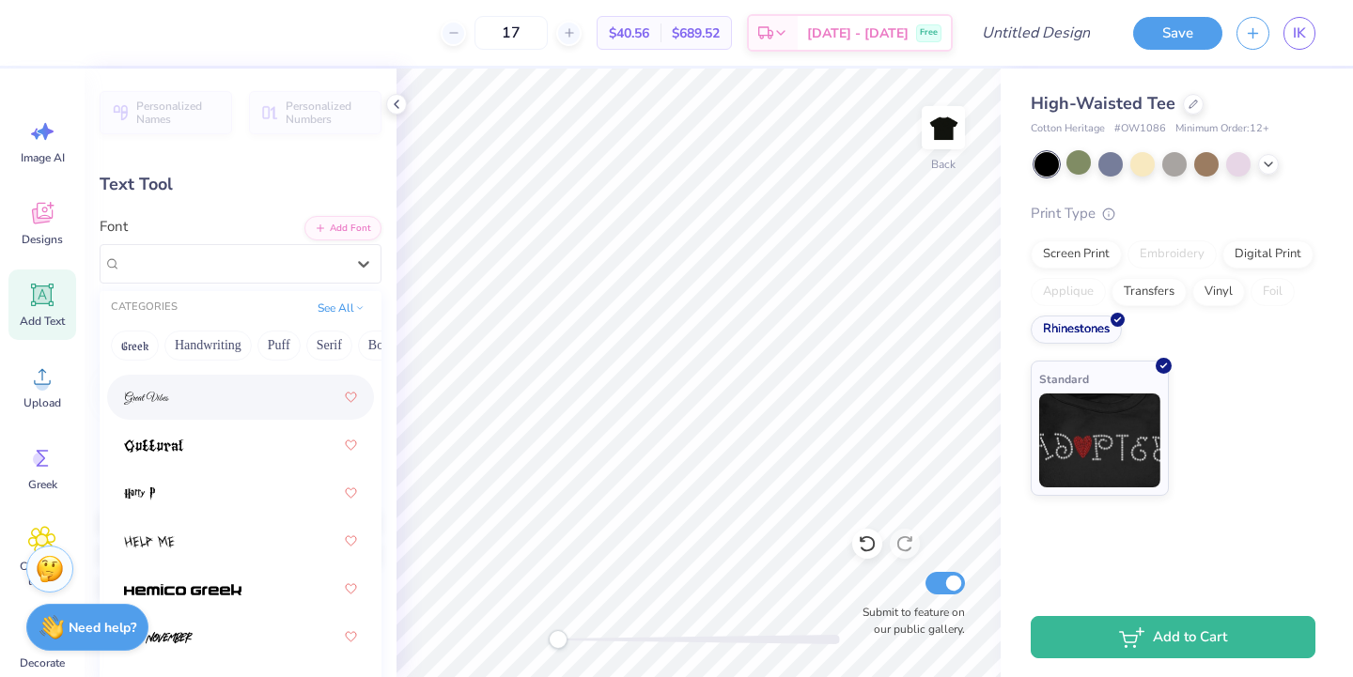
click at [163, 392] on img at bounding box center [146, 398] width 45 height 13
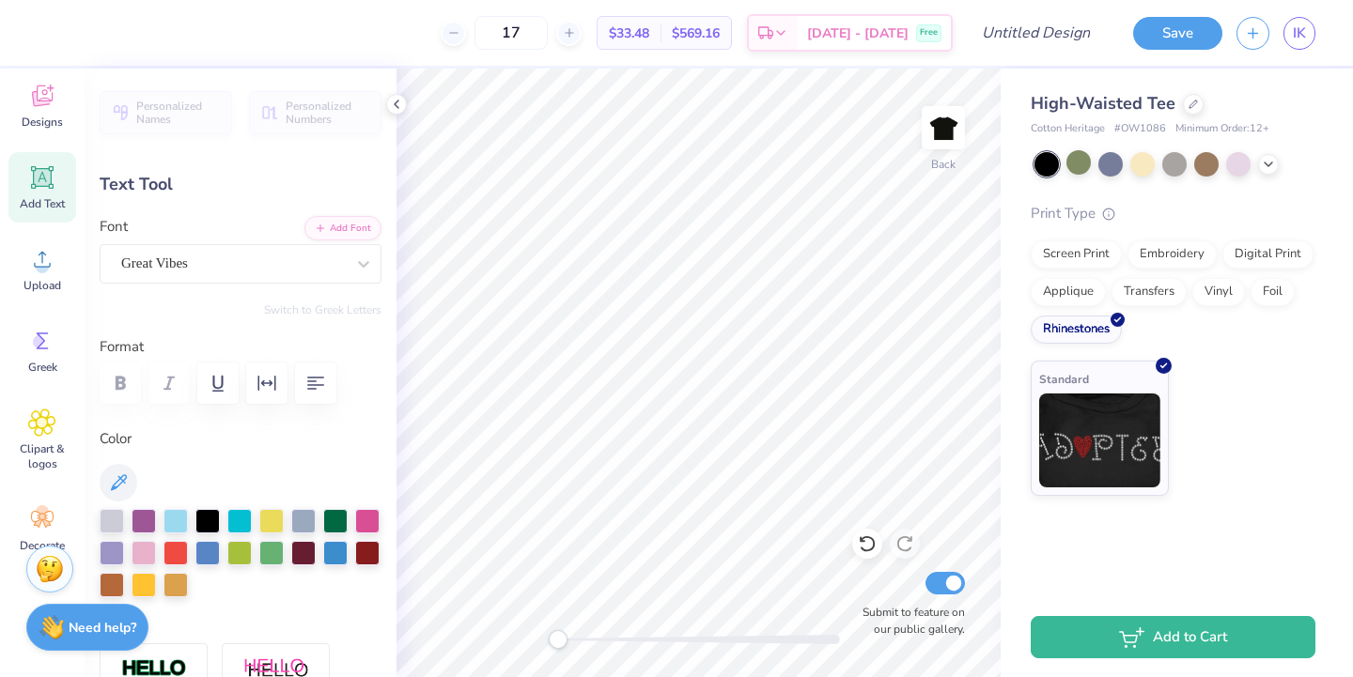
scroll to position [118, 0]
click at [167, 277] on div "Great Vibes" at bounding box center [232, 263] width 227 height 29
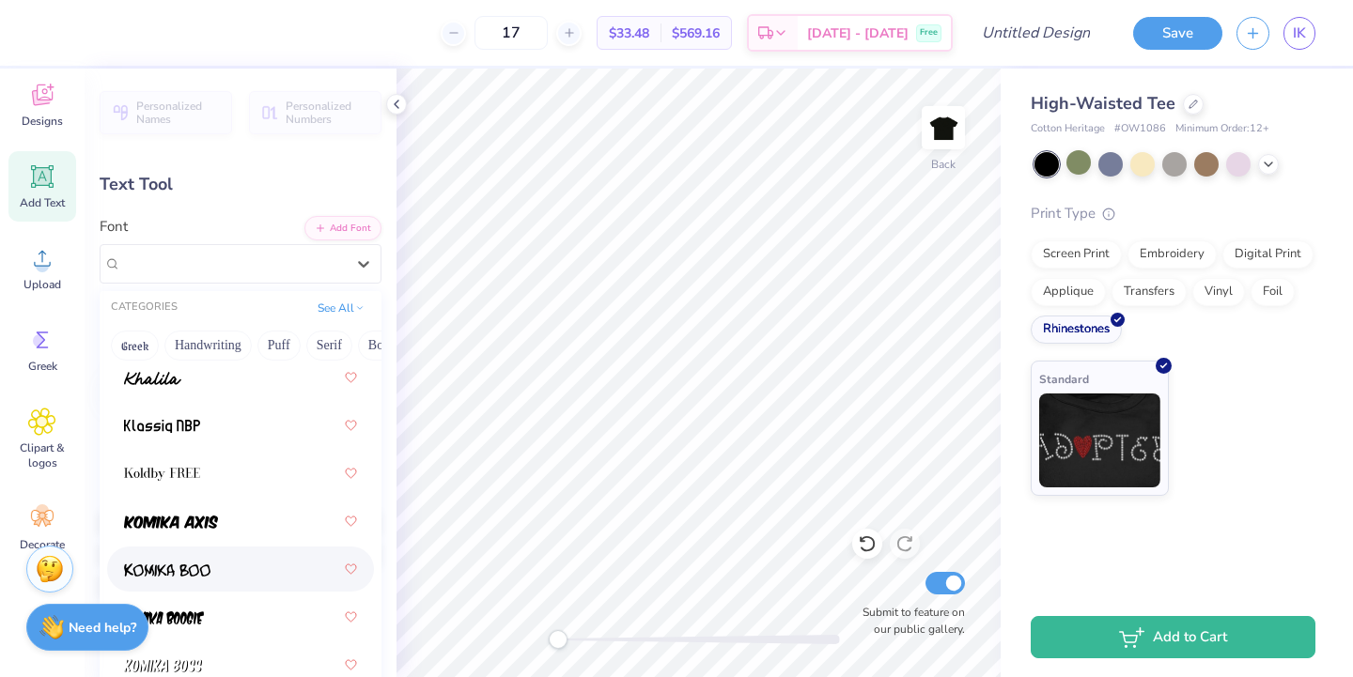
scroll to position [7561, 0]
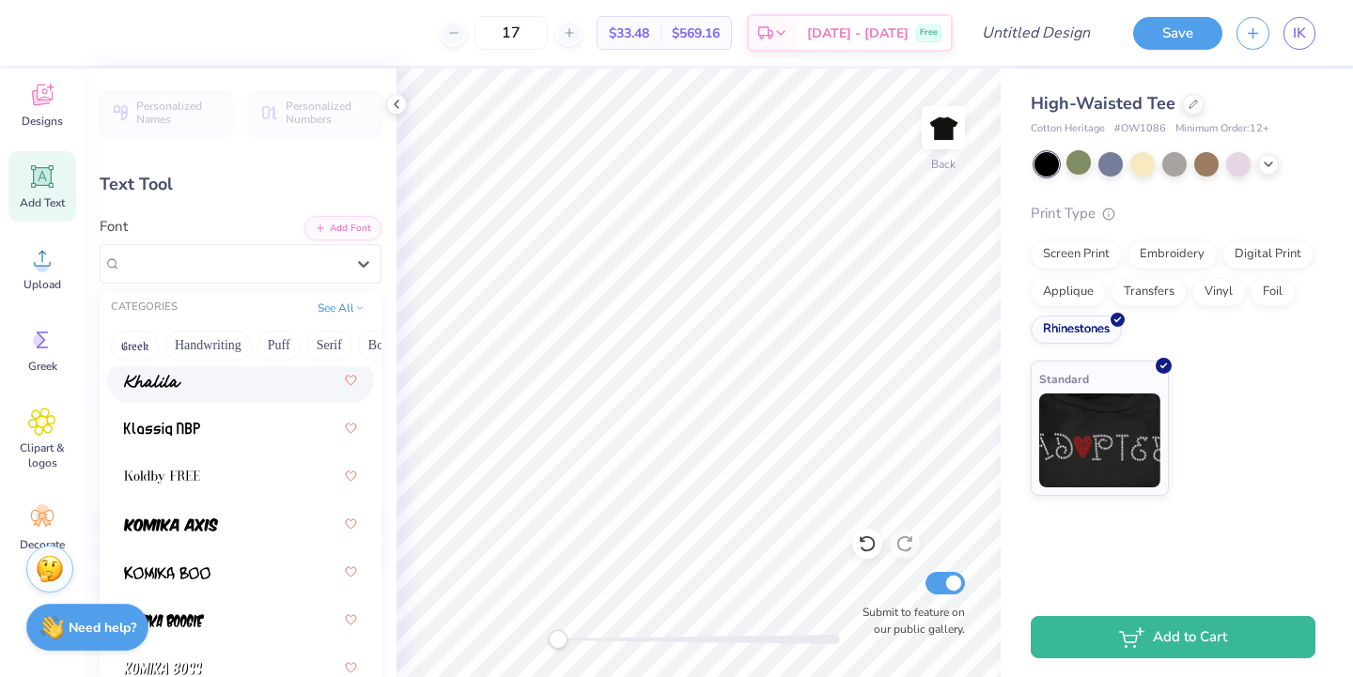
click at [175, 396] on div at bounding box center [240, 381] width 233 height 34
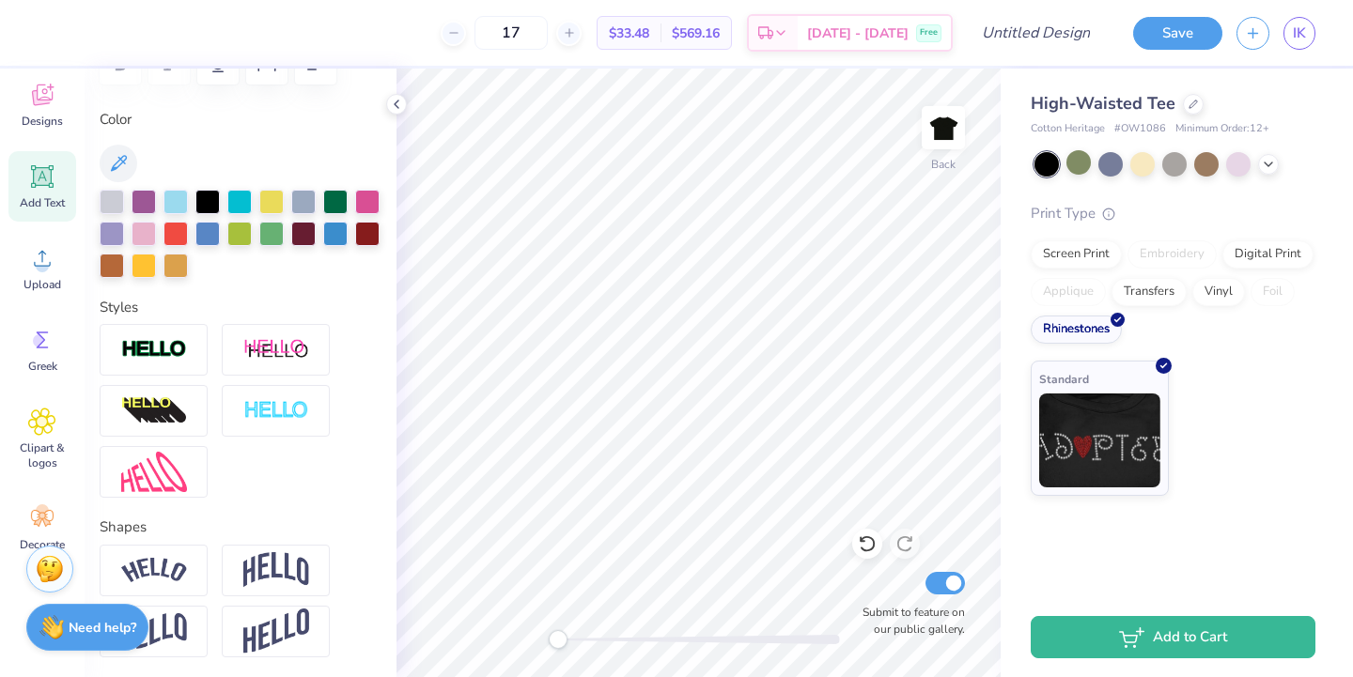
scroll to position [0, 0]
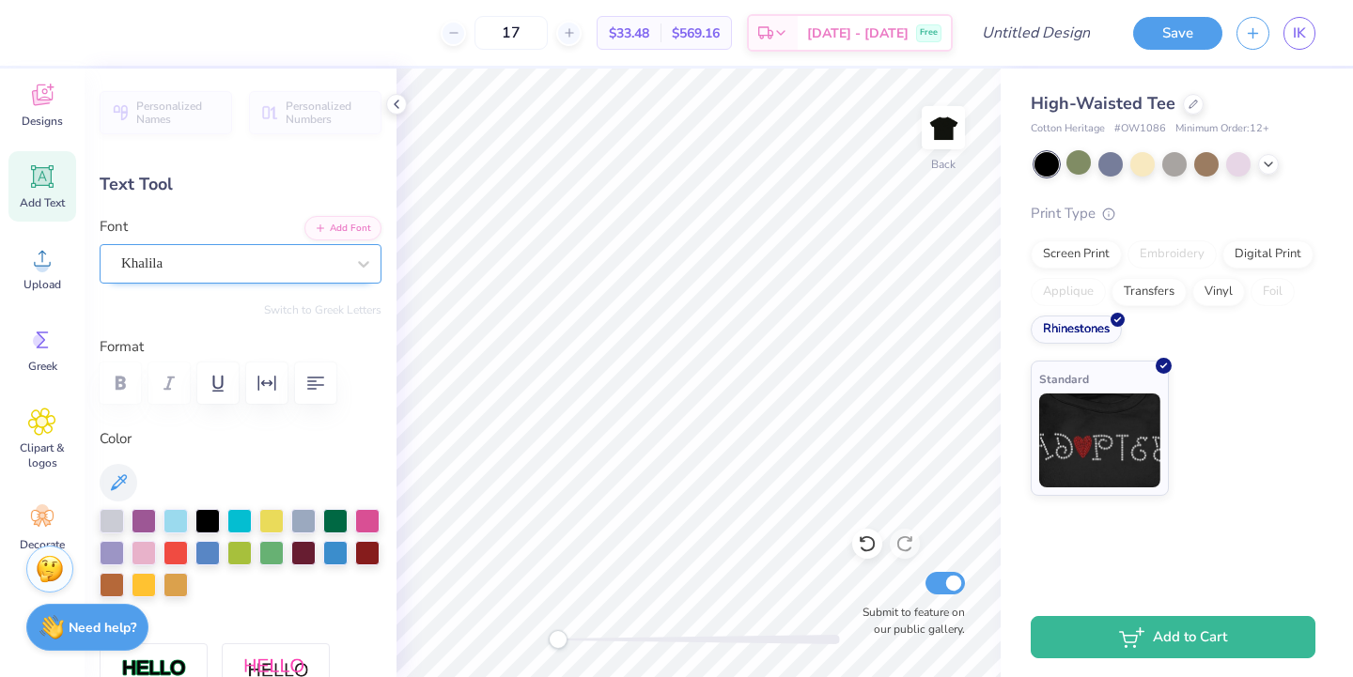
click at [159, 257] on div "Khalila" at bounding box center [232, 263] width 227 height 29
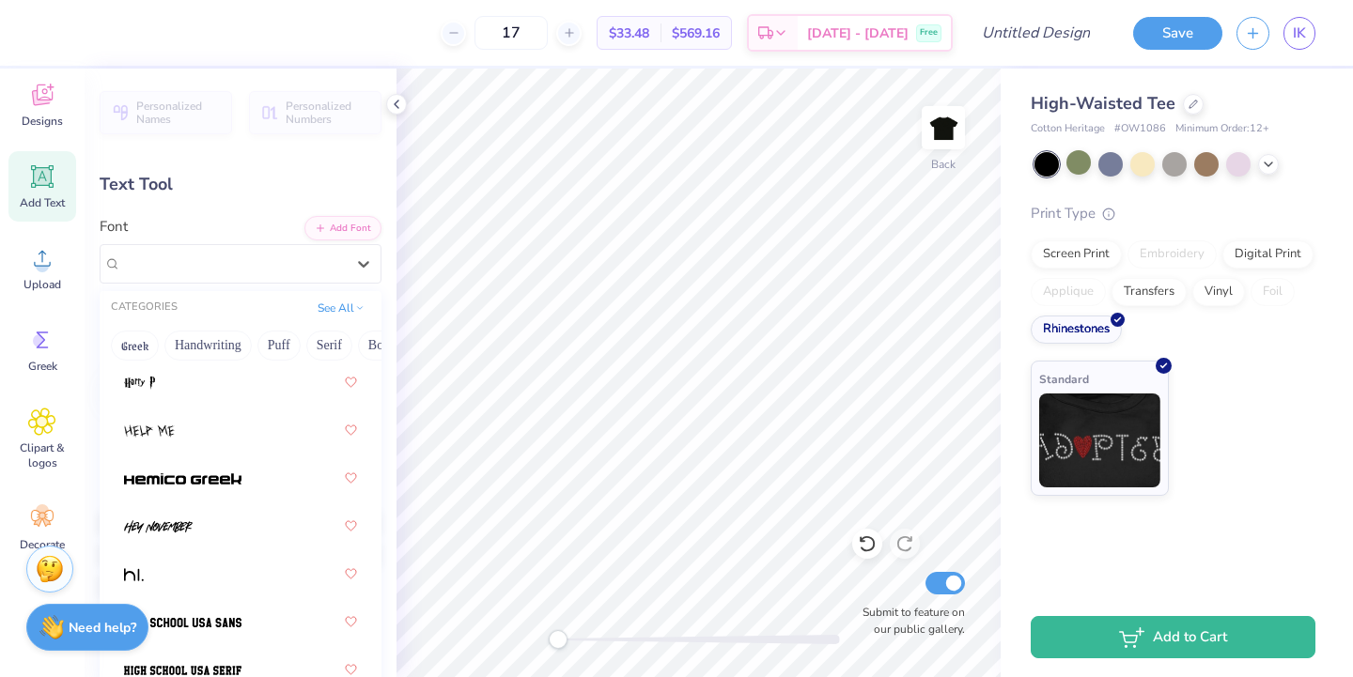
scroll to position [7567, 0]
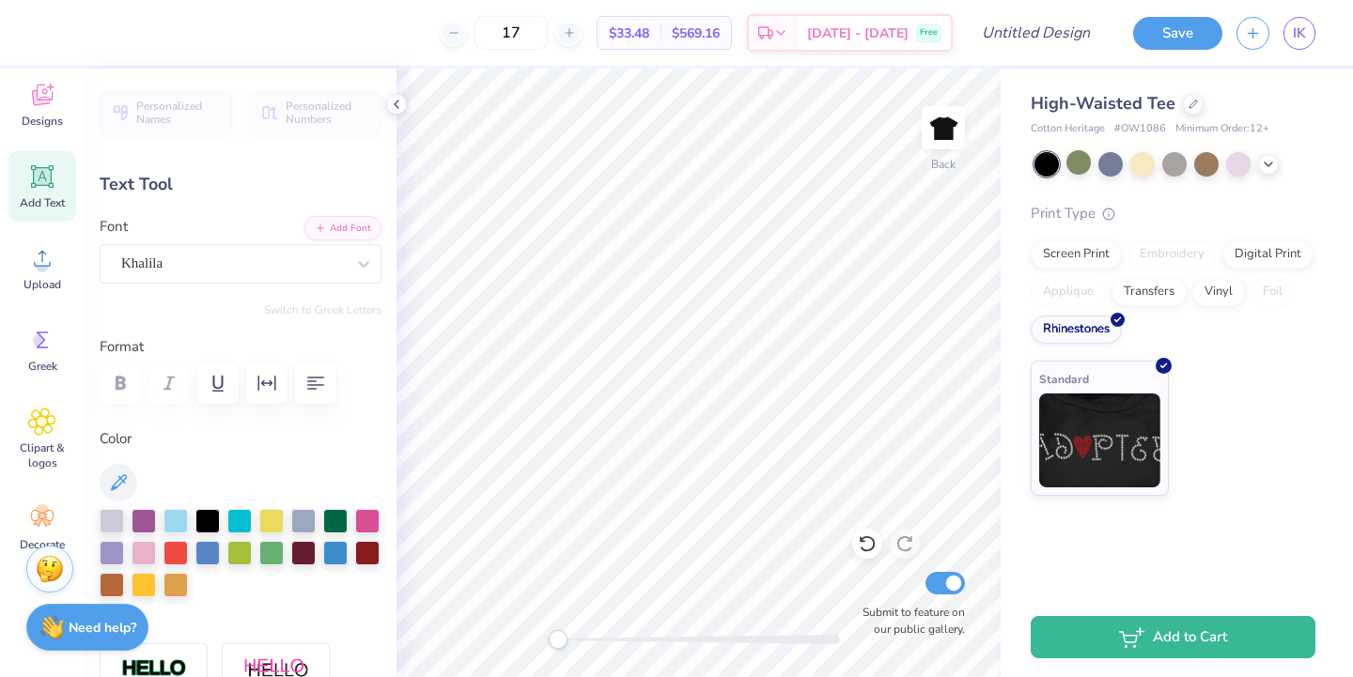
type textarea "Dat ance Crew"
click at [26, 304] on div "Image AI Designs Add Text Upload Greek Clipart & logos Decorate" at bounding box center [42, 276] width 68 height 576
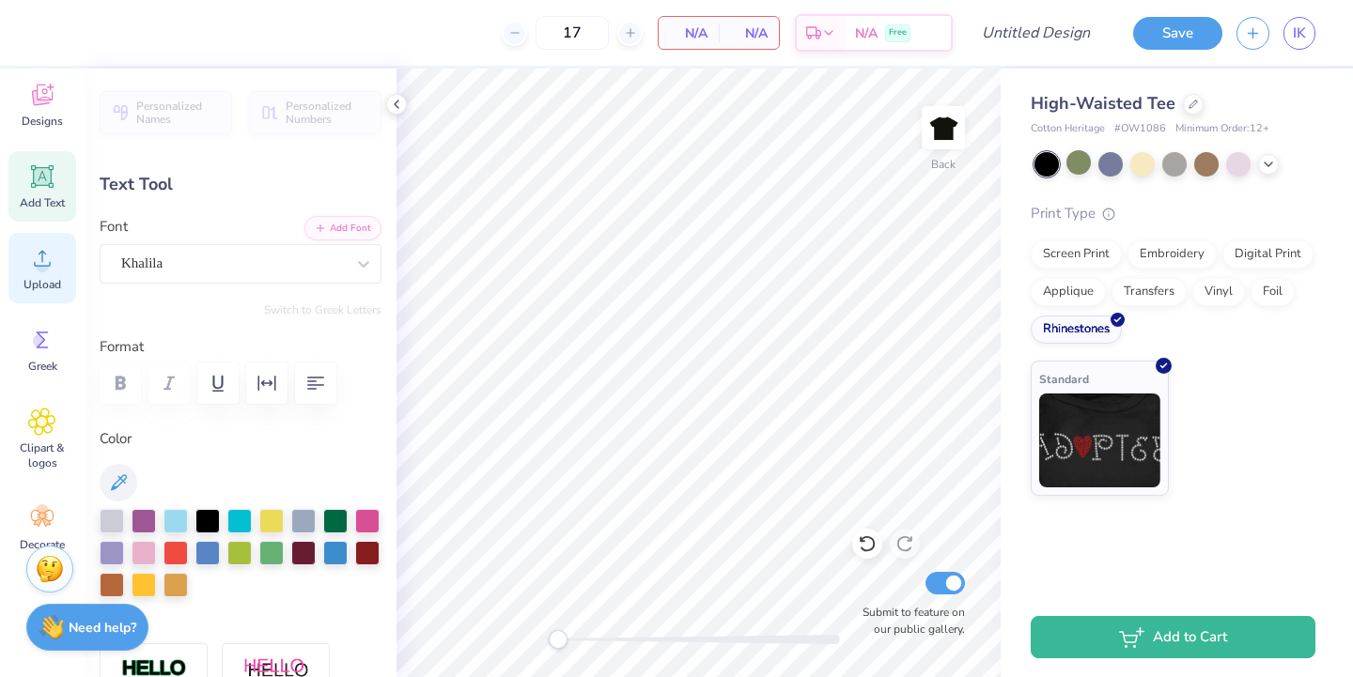
click at [26, 292] on div "Upload" at bounding box center [42, 268] width 68 height 70
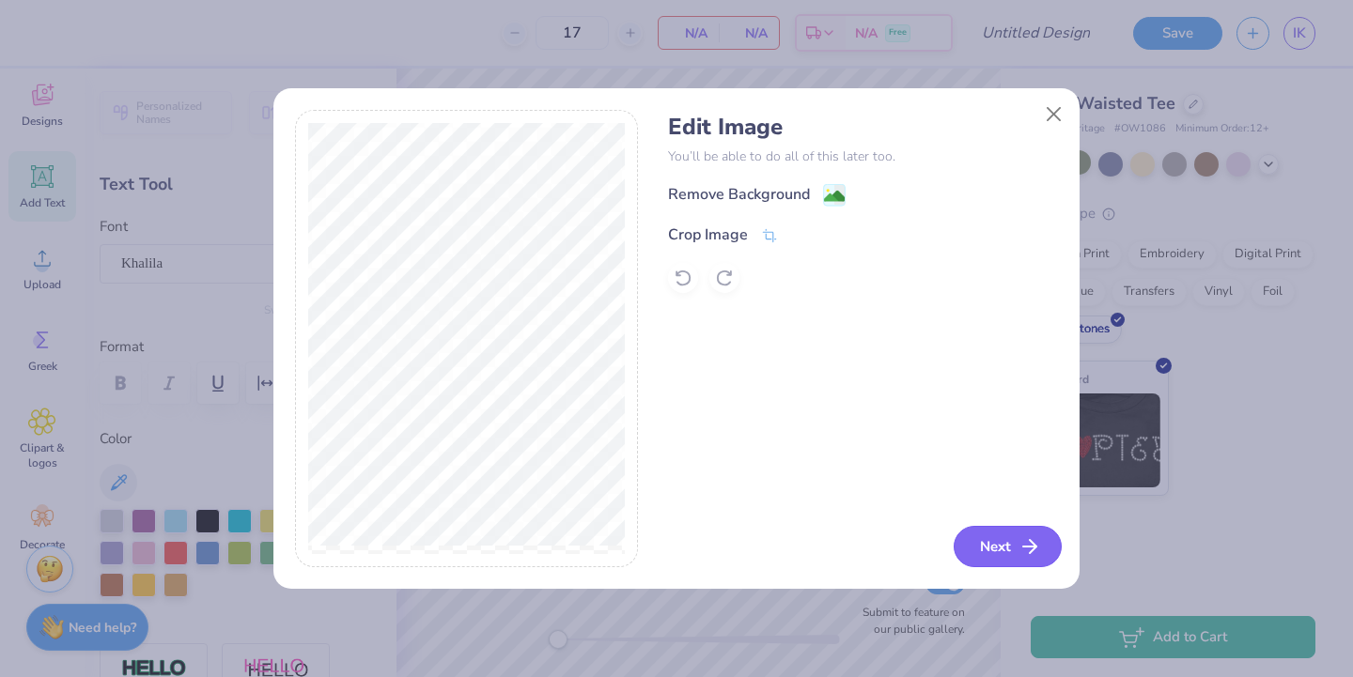
click at [1000, 542] on button "Next" at bounding box center [1008, 546] width 108 height 41
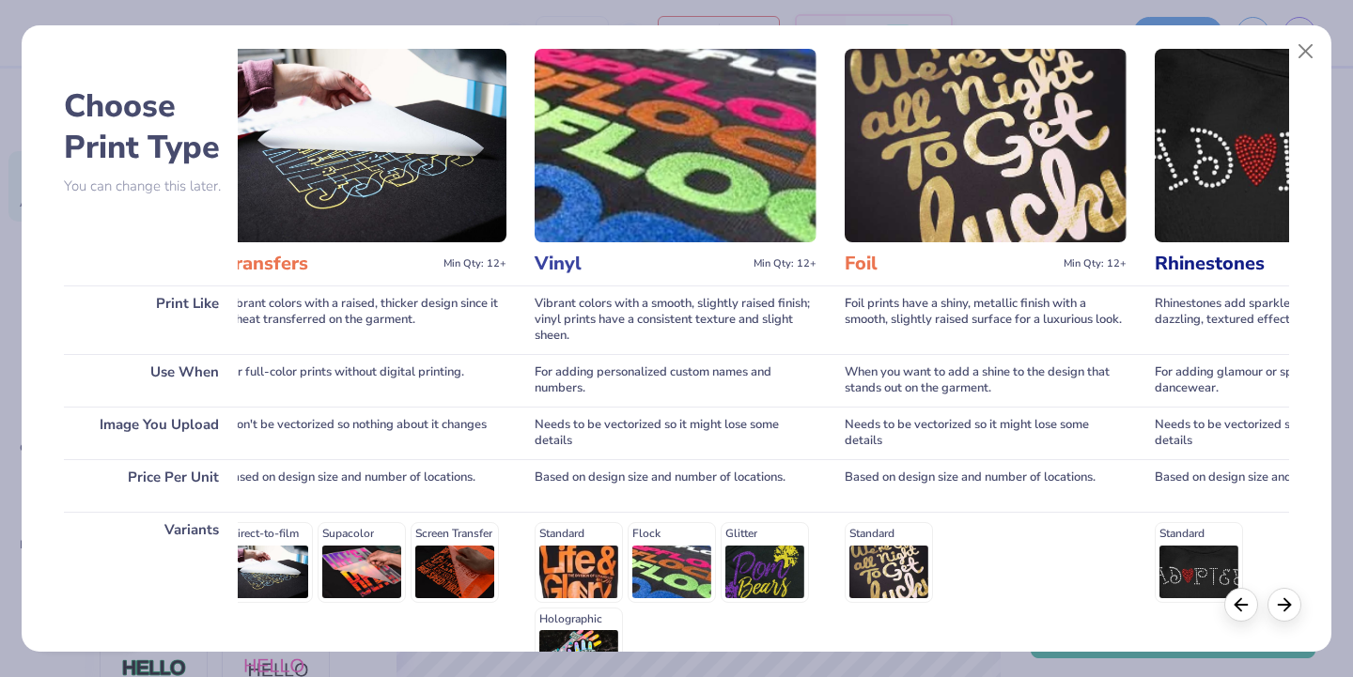
scroll to position [0, 1456]
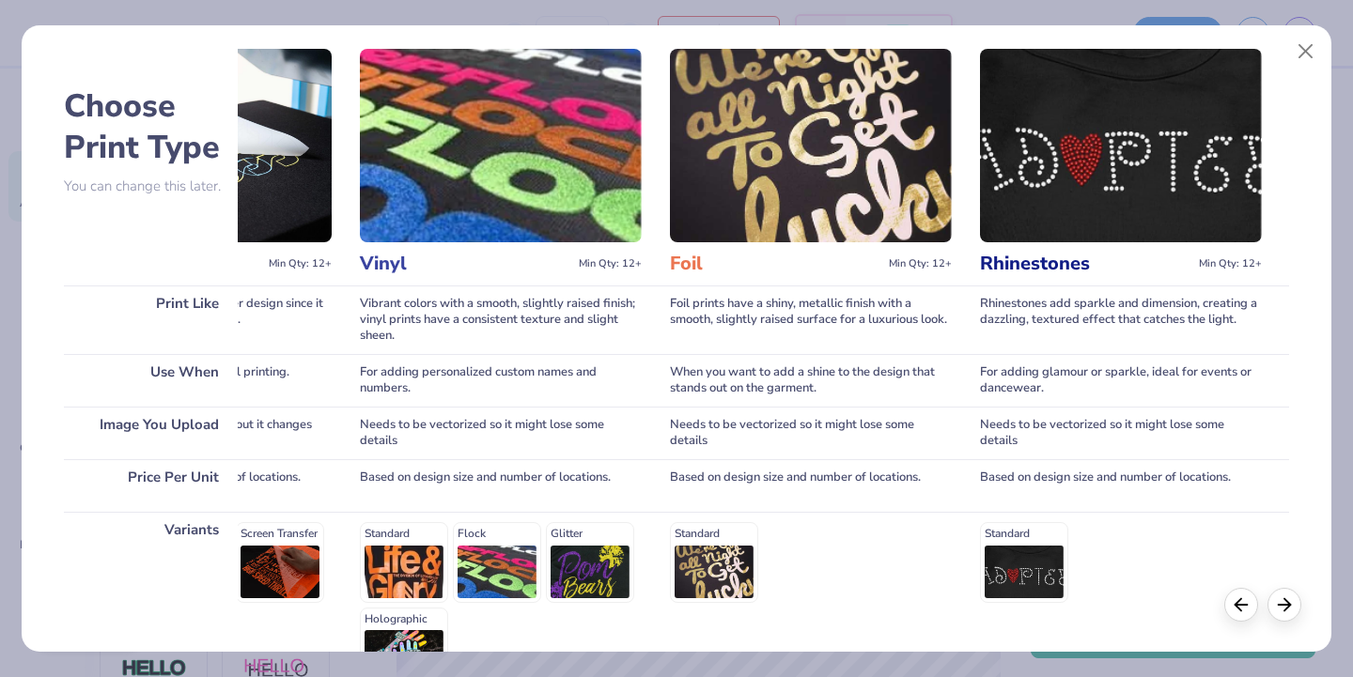
click at [1173, 128] on img at bounding box center [1121, 146] width 282 height 194
click at [1103, 383] on div "For adding glamour or sparkle, ideal for events or dancewear." at bounding box center [1121, 380] width 282 height 53
click at [1018, 568] on div "Standard" at bounding box center [1121, 562] width 282 height 80
click at [1052, 173] on img at bounding box center [1121, 146] width 282 height 194
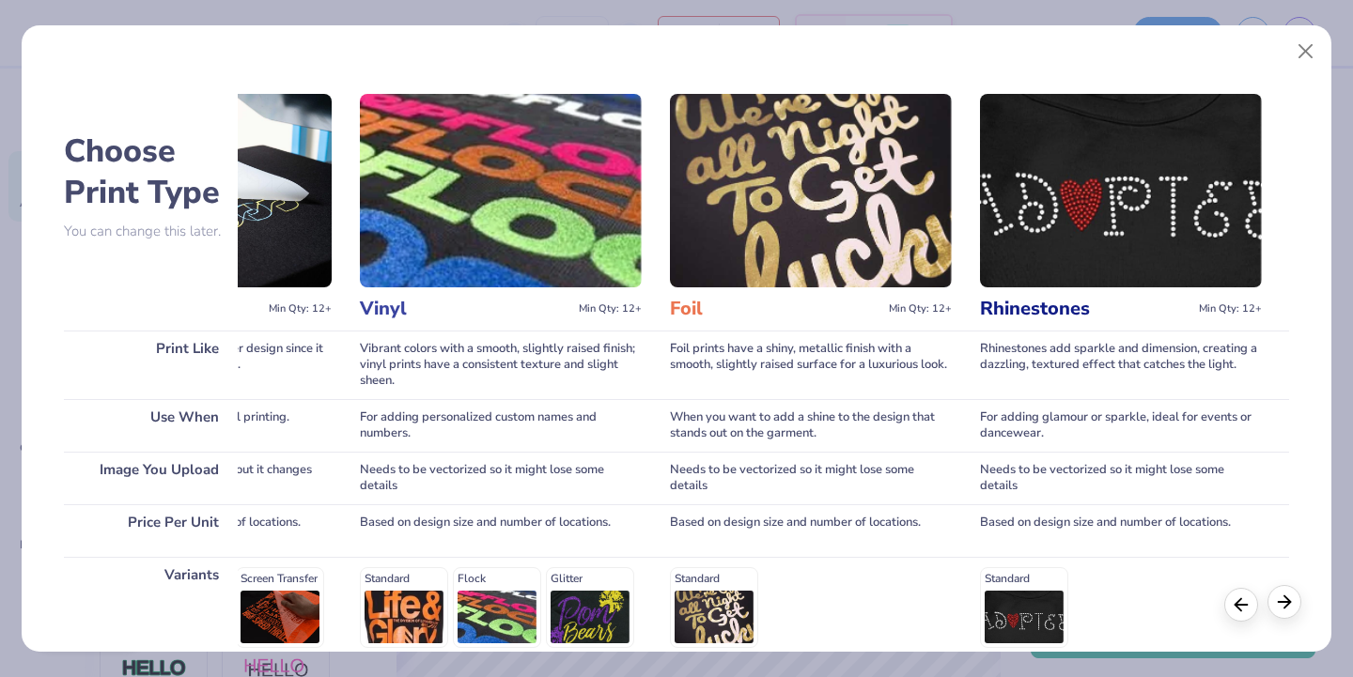
click at [1283, 609] on icon at bounding box center [1284, 602] width 21 height 21
click at [1109, 307] on h3 "Rhinestones" at bounding box center [1085, 309] width 211 height 24
click at [1043, 318] on h3 "Rhinestones" at bounding box center [1085, 309] width 211 height 24
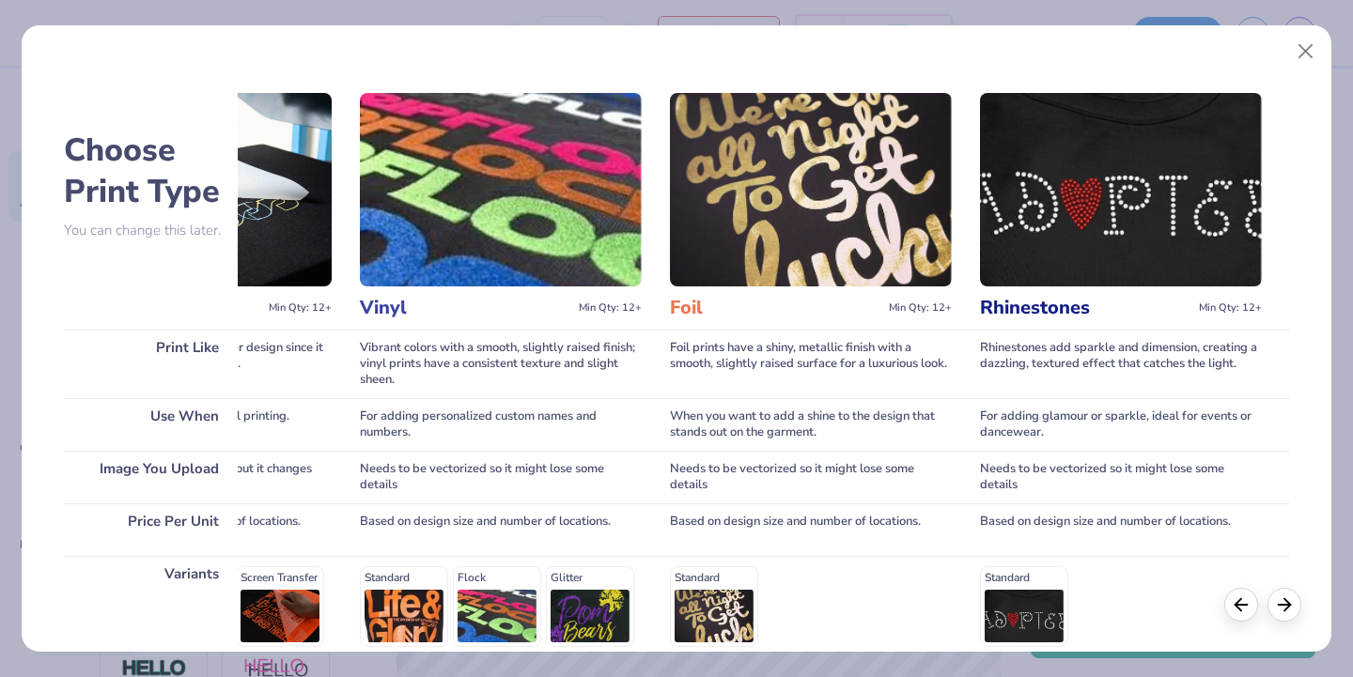
scroll to position [259, 0]
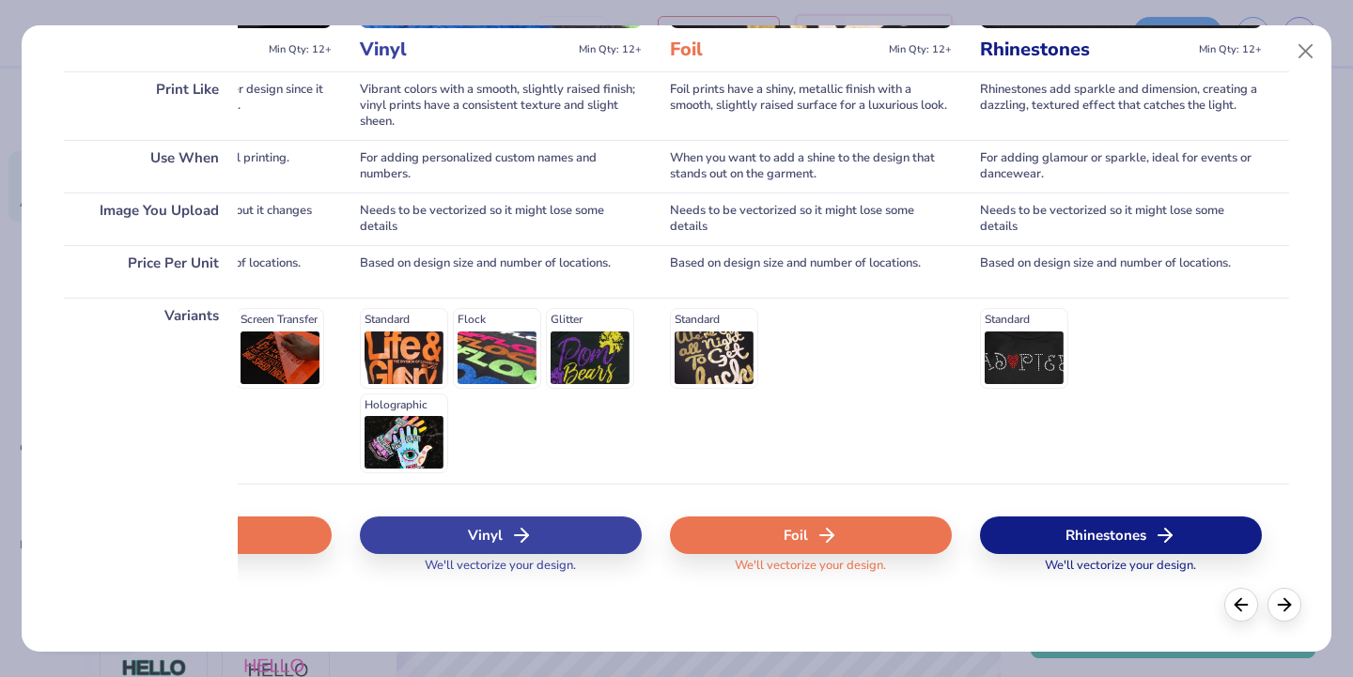
click at [1135, 533] on div "Rhinestones" at bounding box center [1121, 536] width 282 height 38
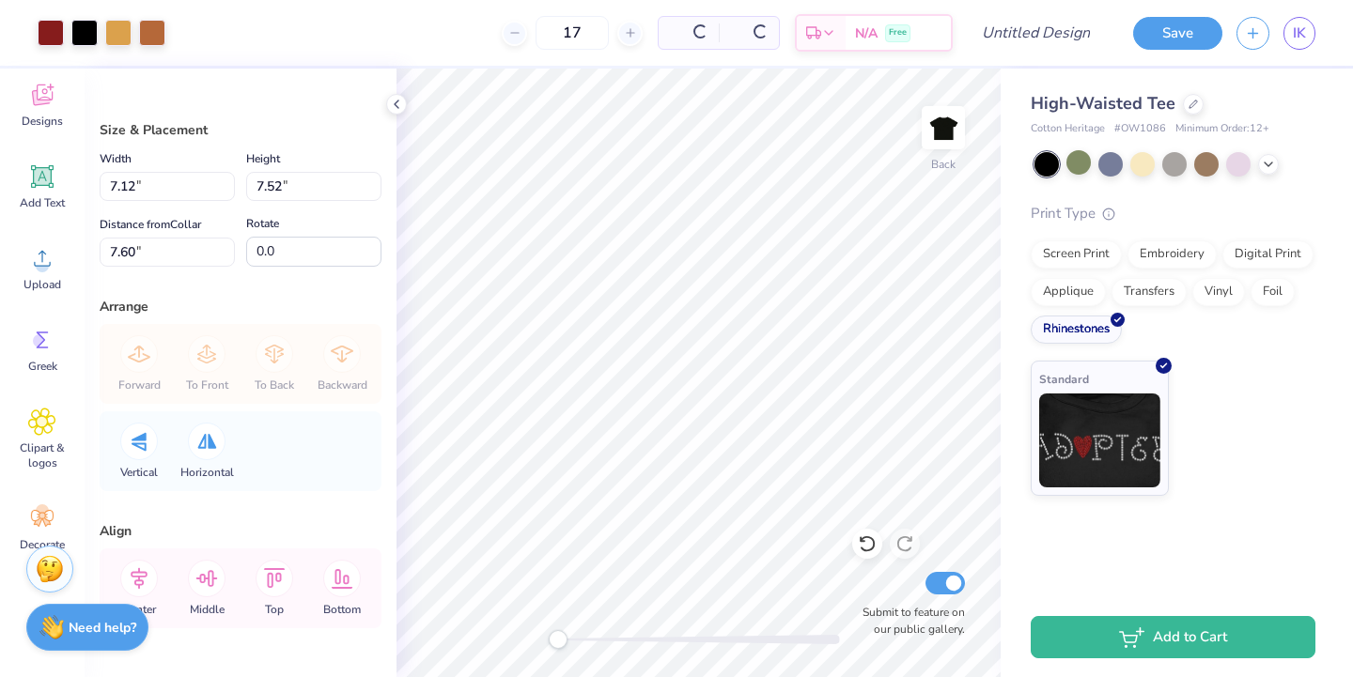
type input "7.12"
type input "7.52"
type input "7.60"
type input "6.77"
type input "7.15"
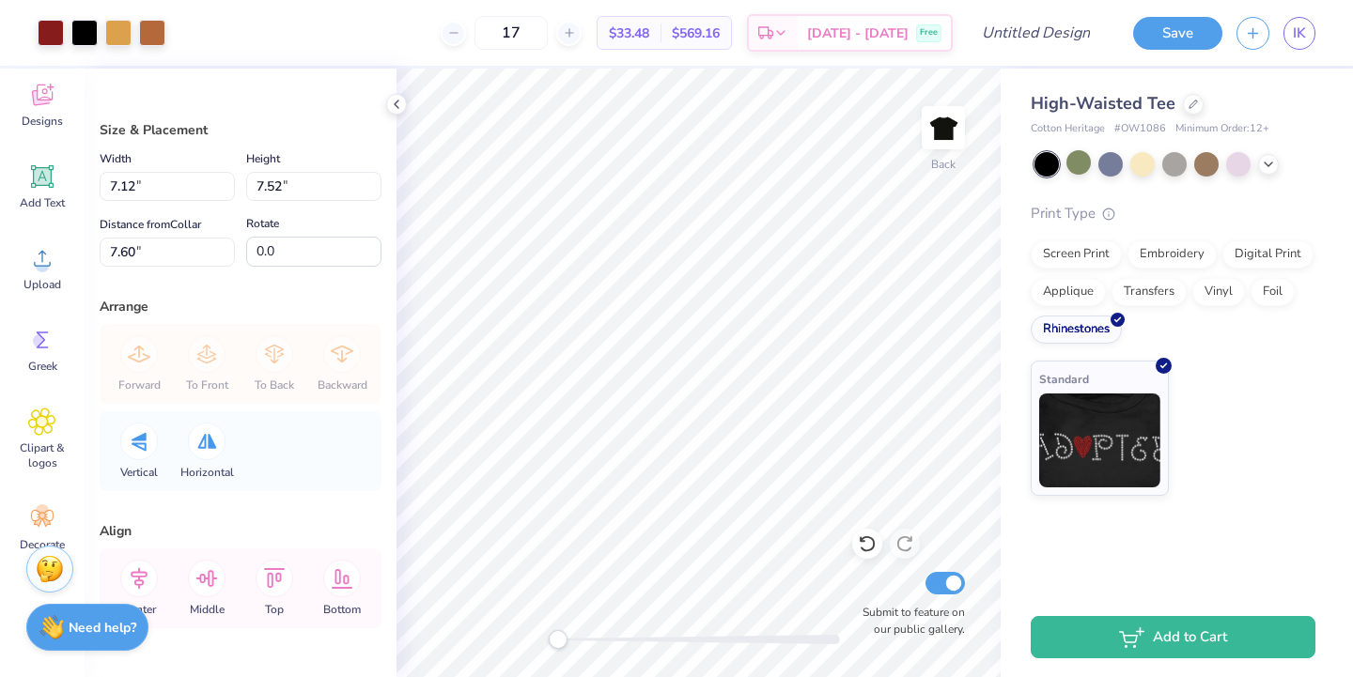
type input "0.50"
type input "7.37"
type input "7.78"
type input "1.85"
type input "11.13"
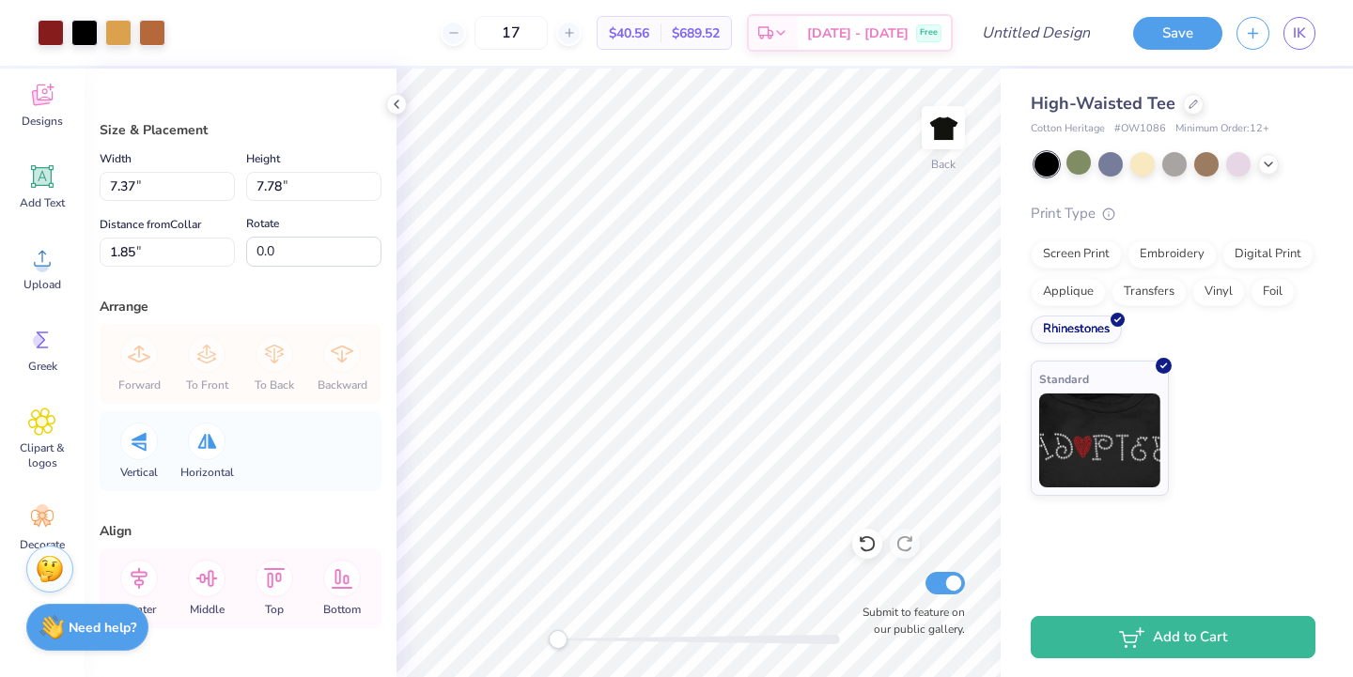
type input "11.76"
type input "5.57"
type input "5.88"
type input "0.50"
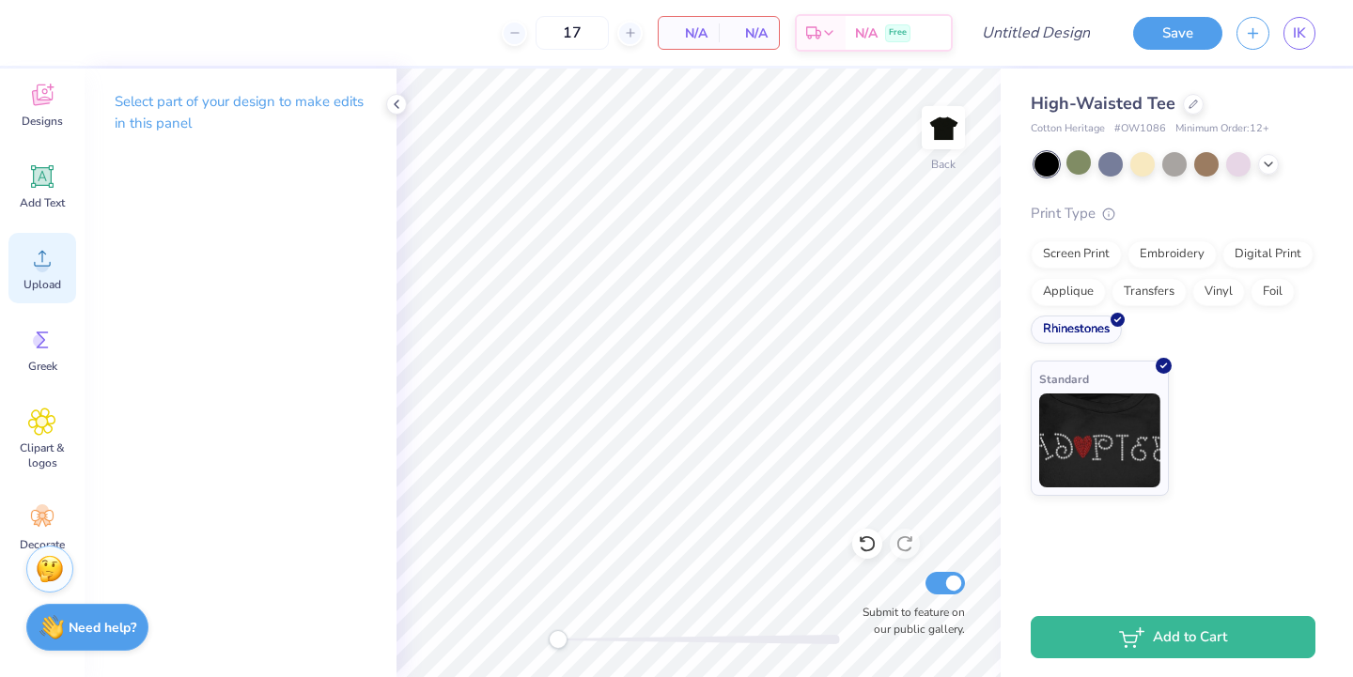
click at [12, 272] on div "Upload" at bounding box center [42, 268] width 68 height 70
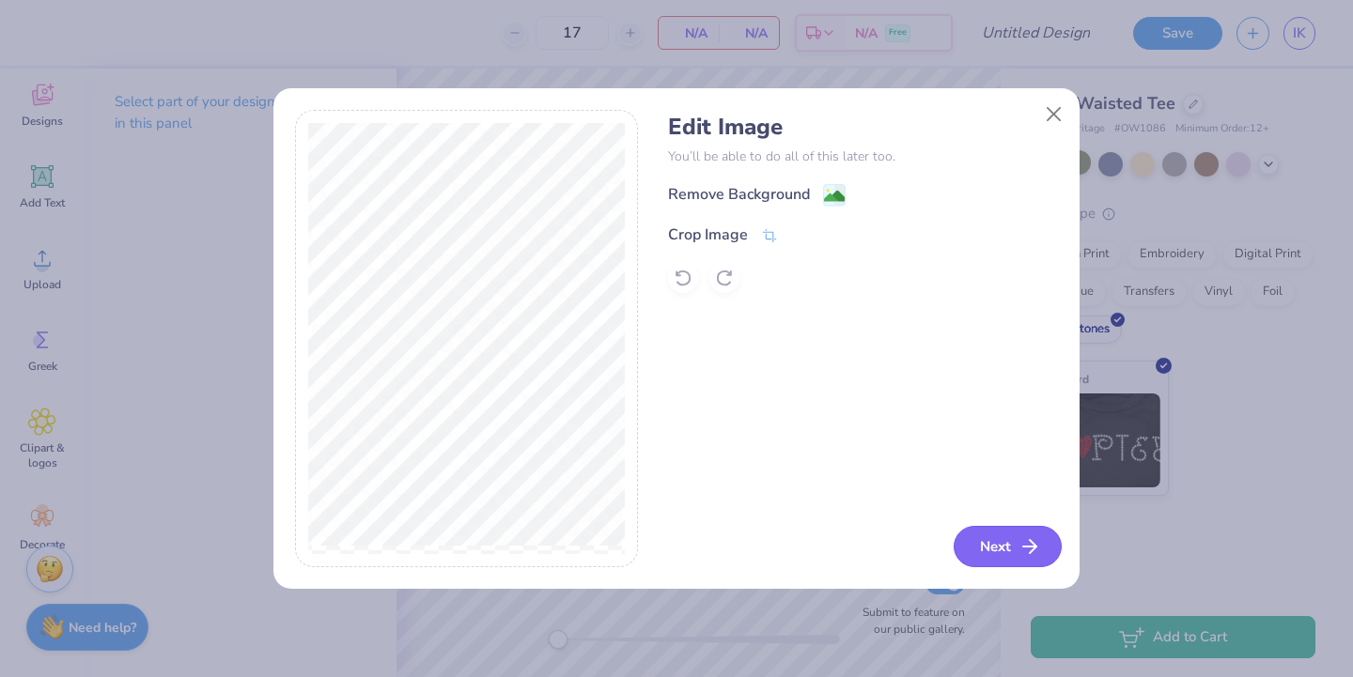
click at [989, 532] on button "Next" at bounding box center [1008, 546] width 108 height 41
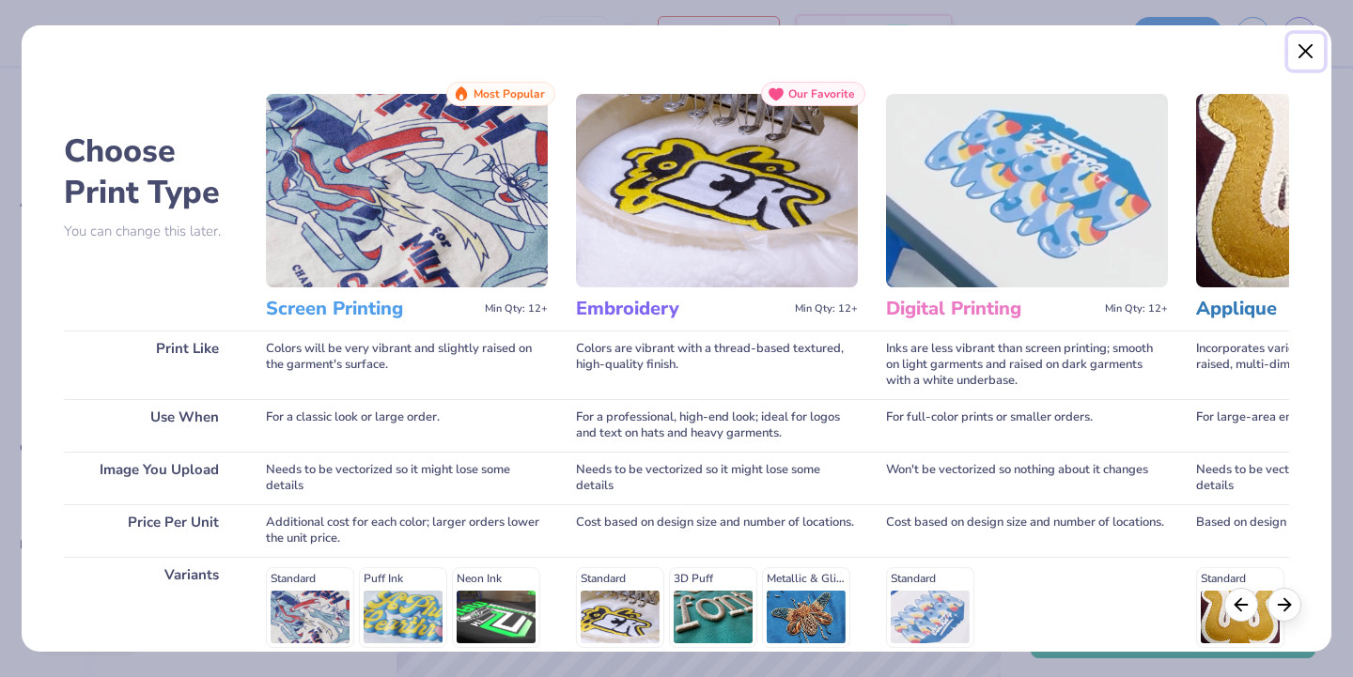
click at [1298, 51] on button "Close" at bounding box center [1306, 52] width 36 height 36
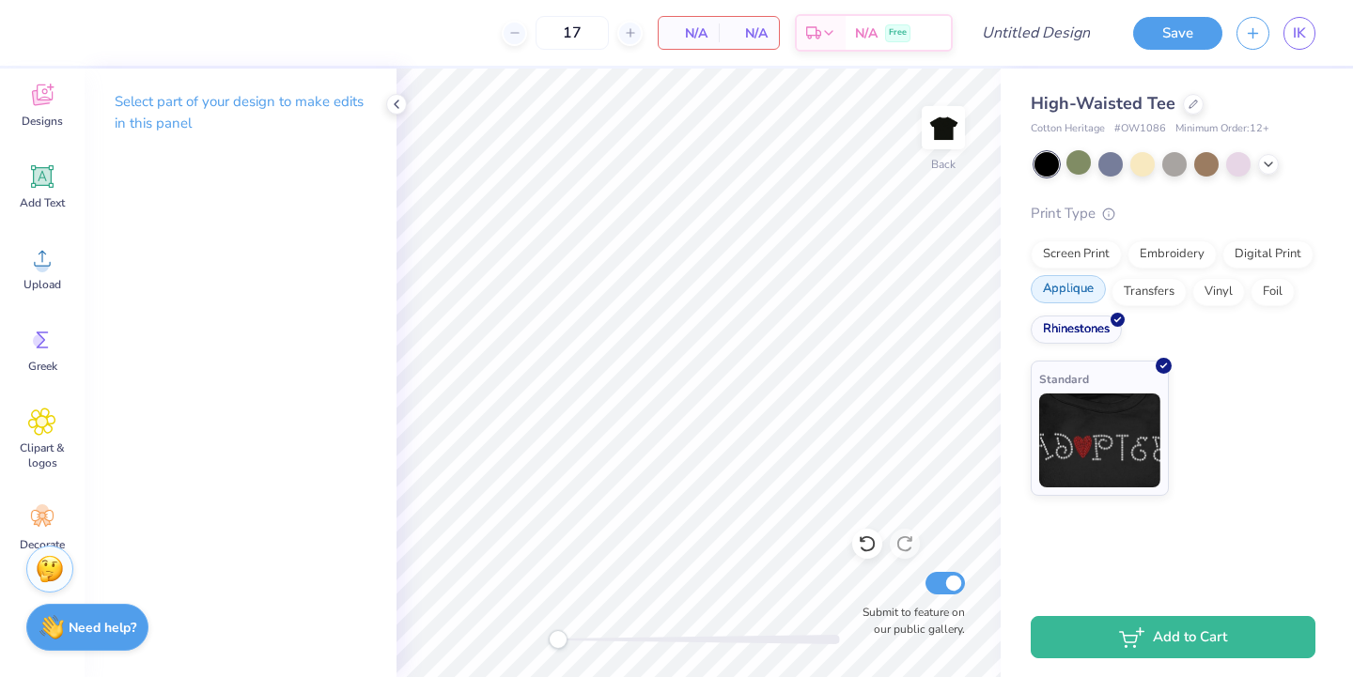
click at [1070, 293] on div "Applique" at bounding box center [1068, 289] width 75 height 28
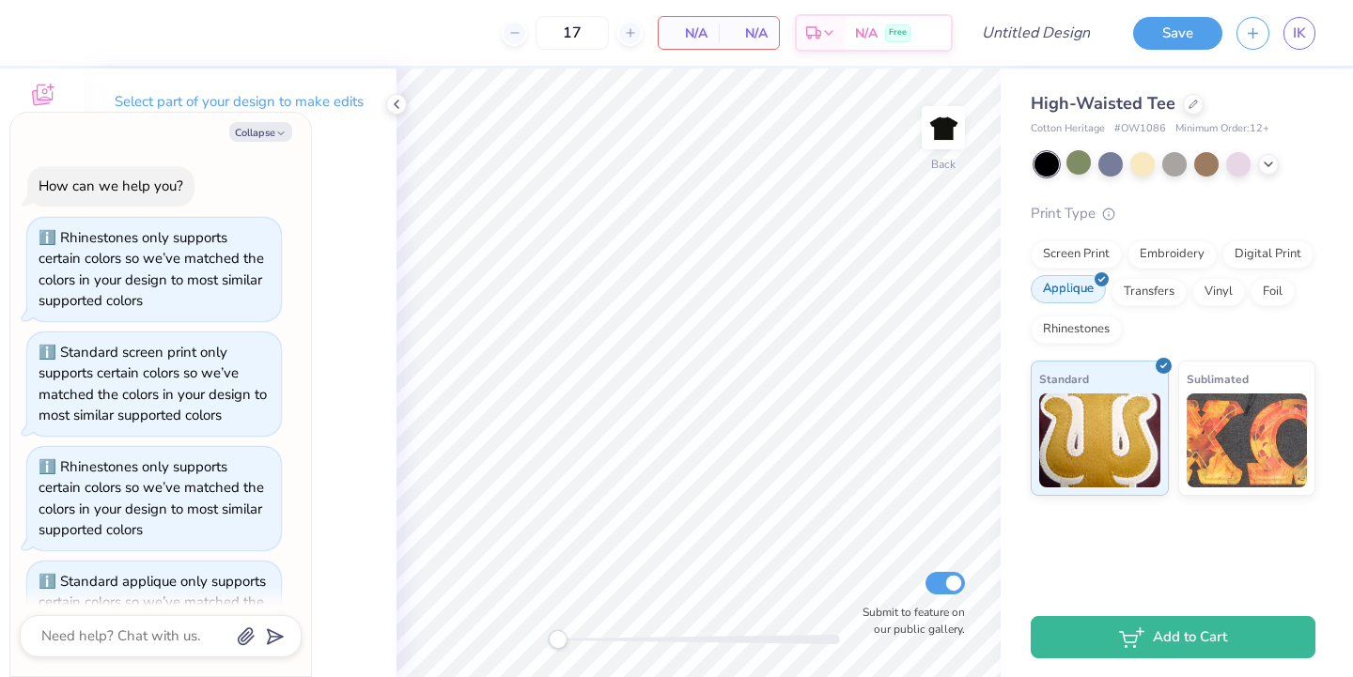
scroll to position [73, 0]
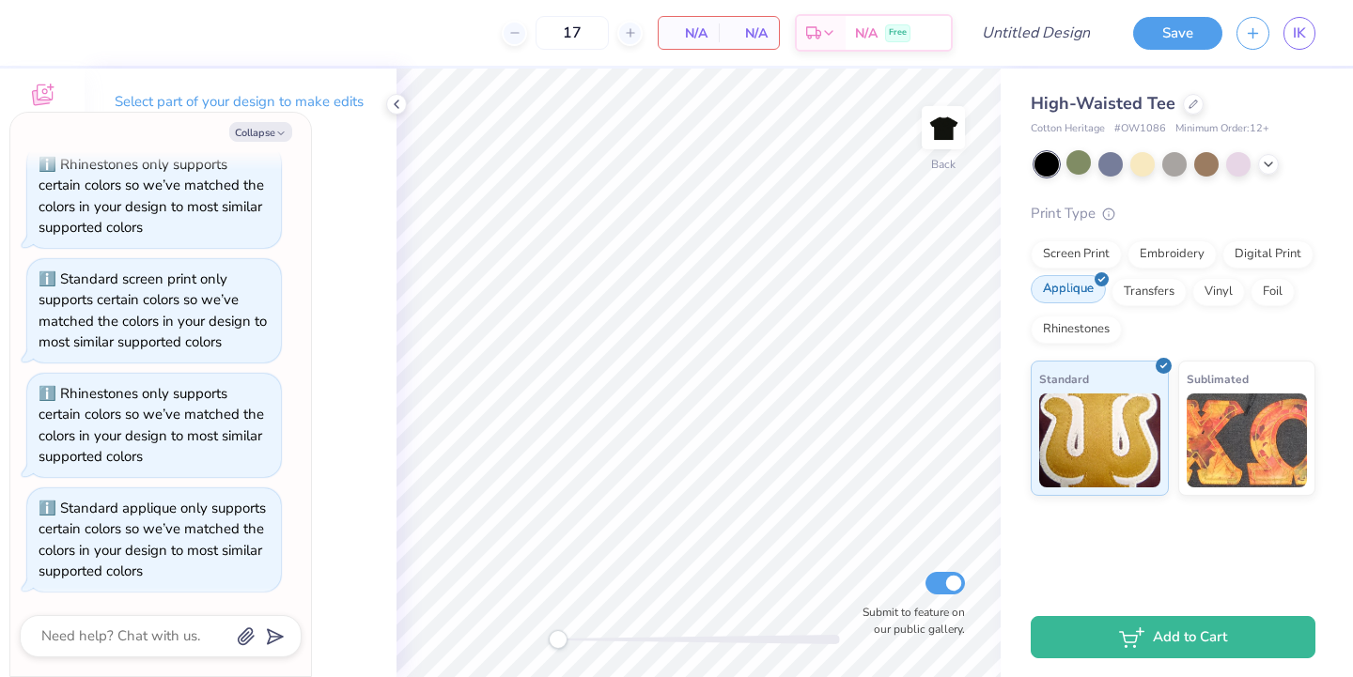
click at [1069, 279] on div "Applique" at bounding box center [1068, 289] width 75 height 28
click at [241, 129] on button "Collapse" at bounding box center [260, 132] width 63 height 20
type textarea "x"
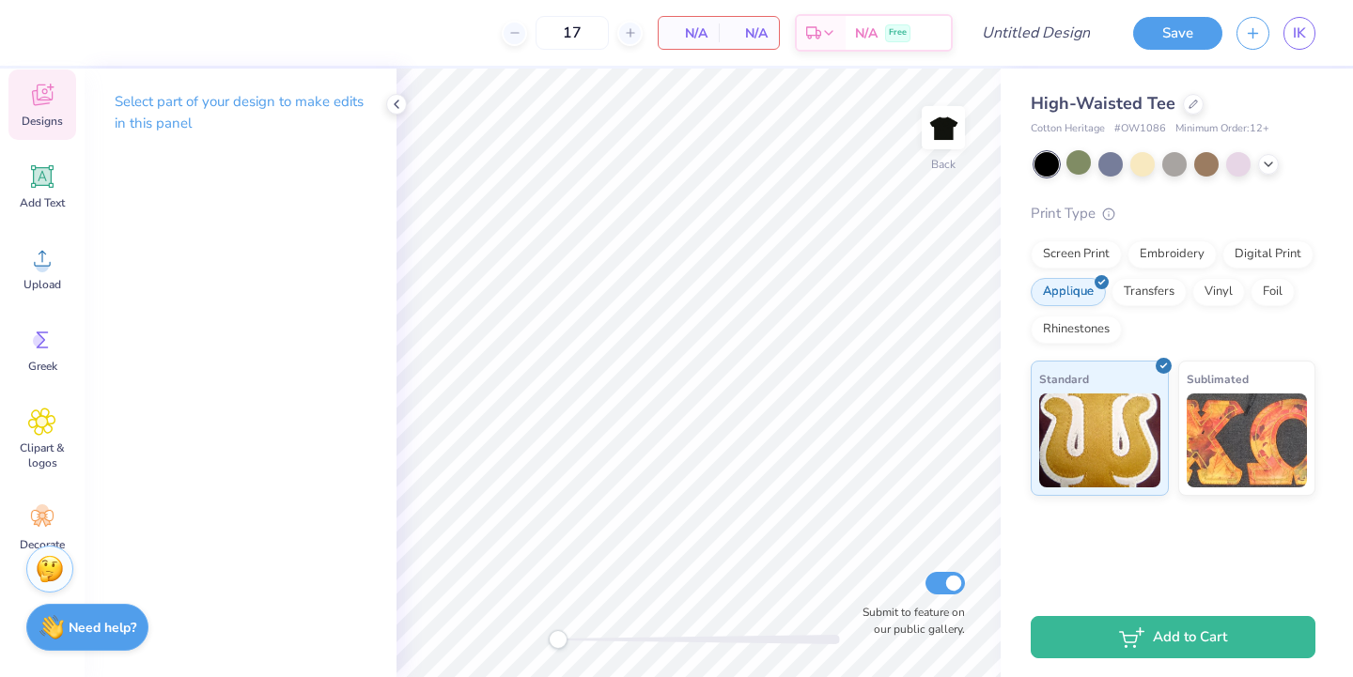
click at [41, 116] on span "Designs" at bounding box center [42, 121] width 41 height 15
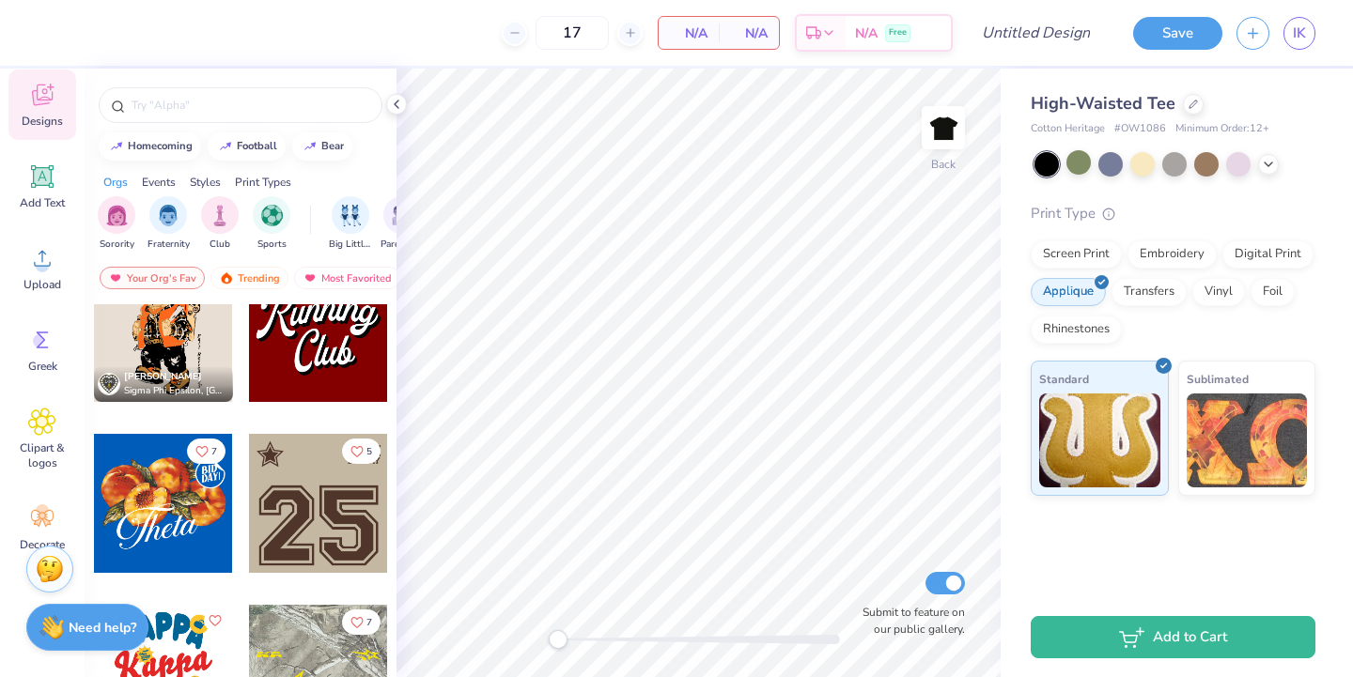
scroll to position [2752, 0]
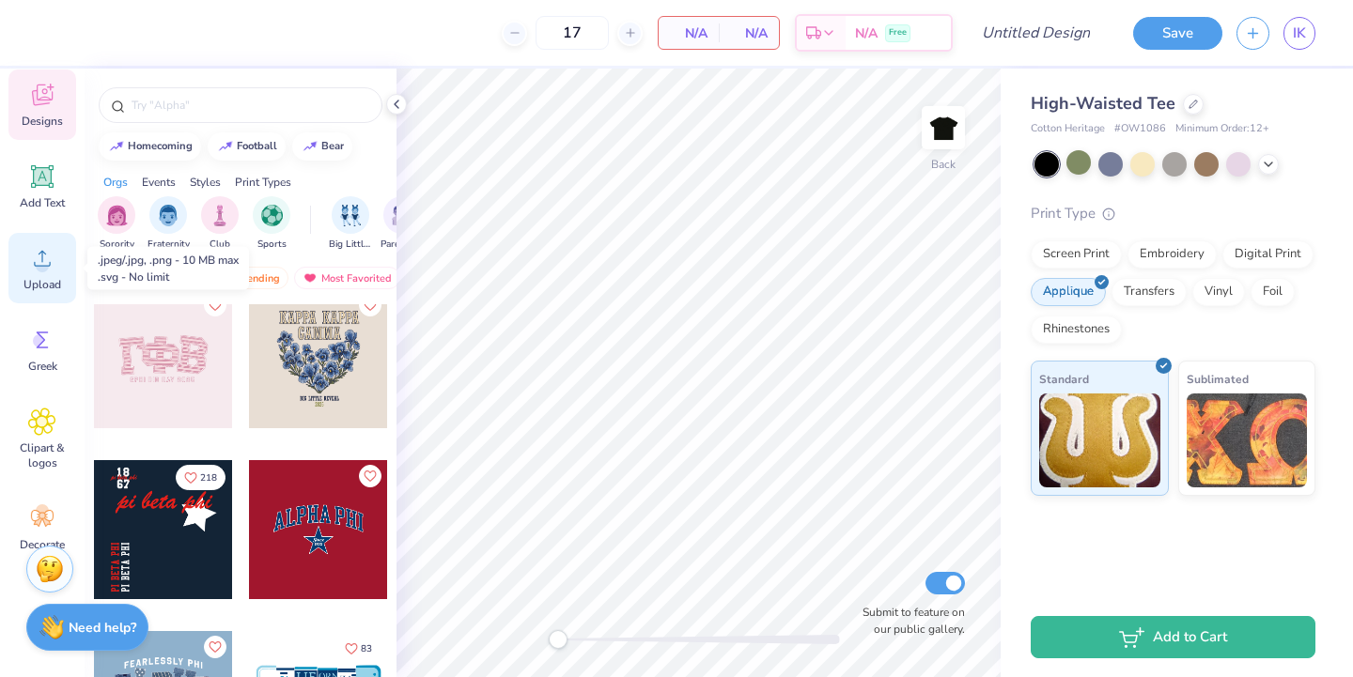
click at [31, 265] on icon at bounding box center [42, 258] width 28 height 28
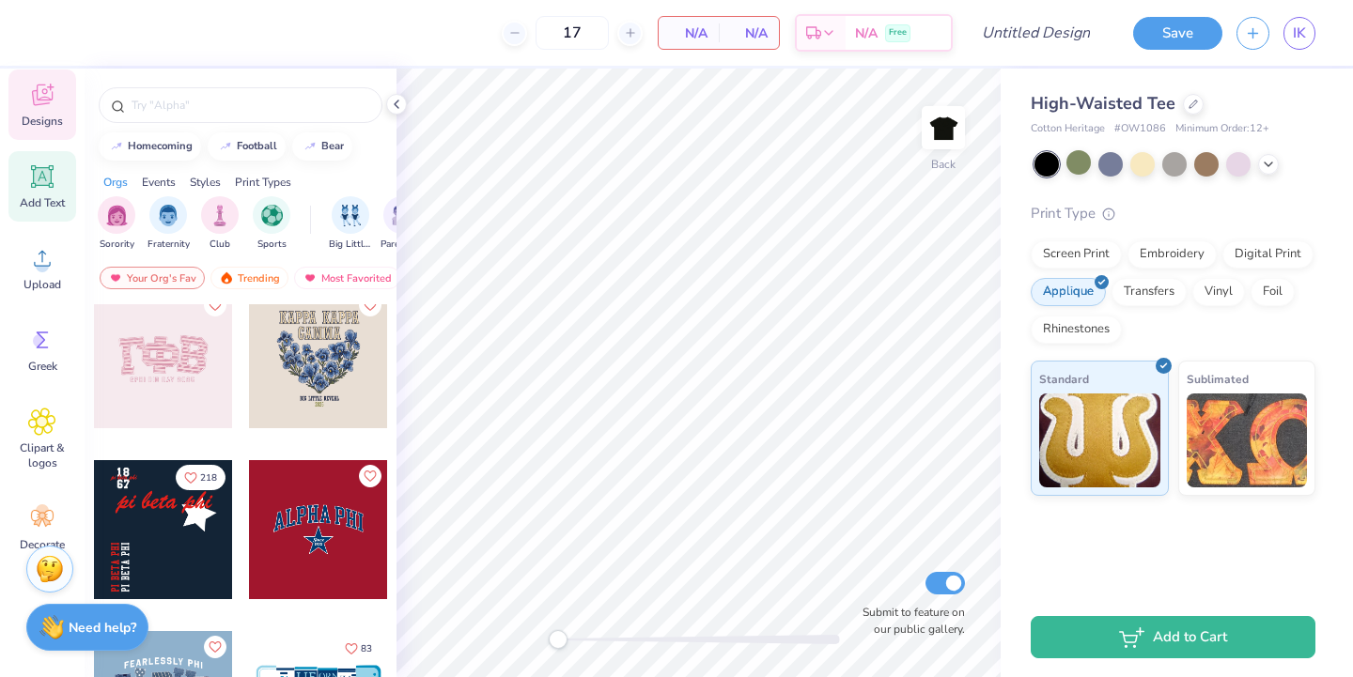
click at [32, 198] on span "Add Text" at bounding box center [42, 202] width 45 height 15
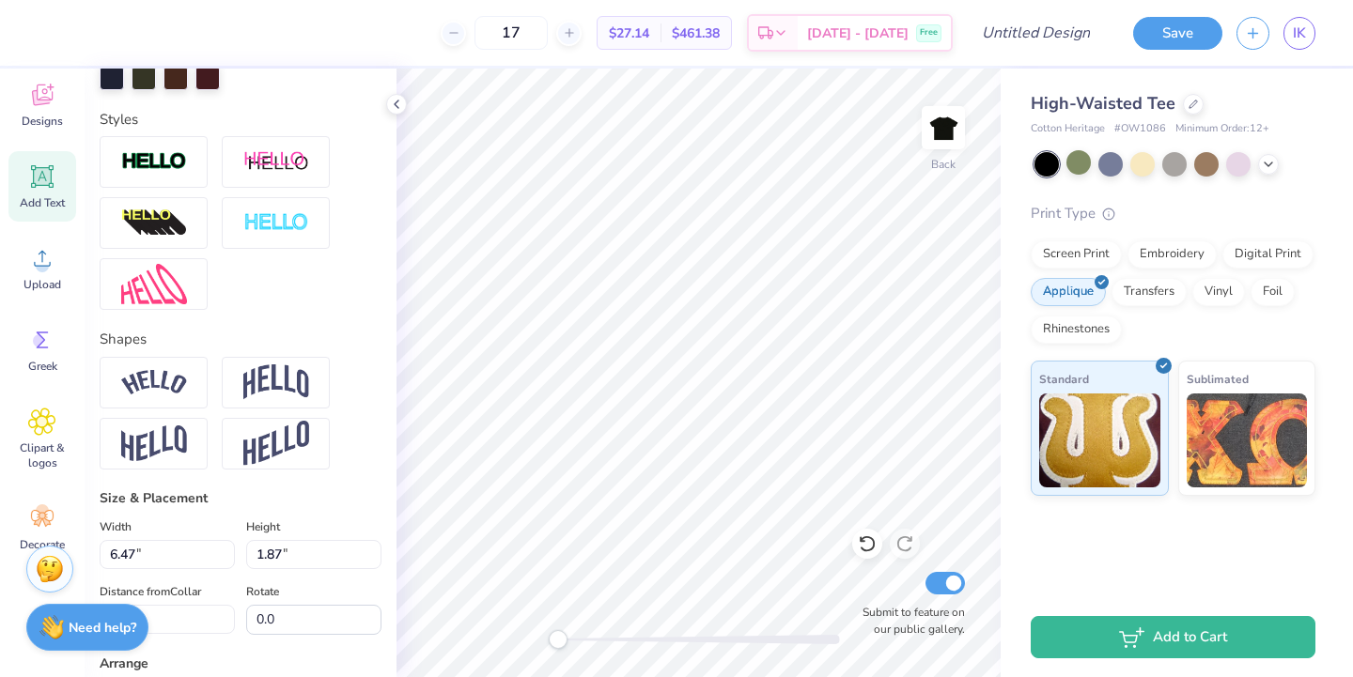
scroll to position [678, 0]
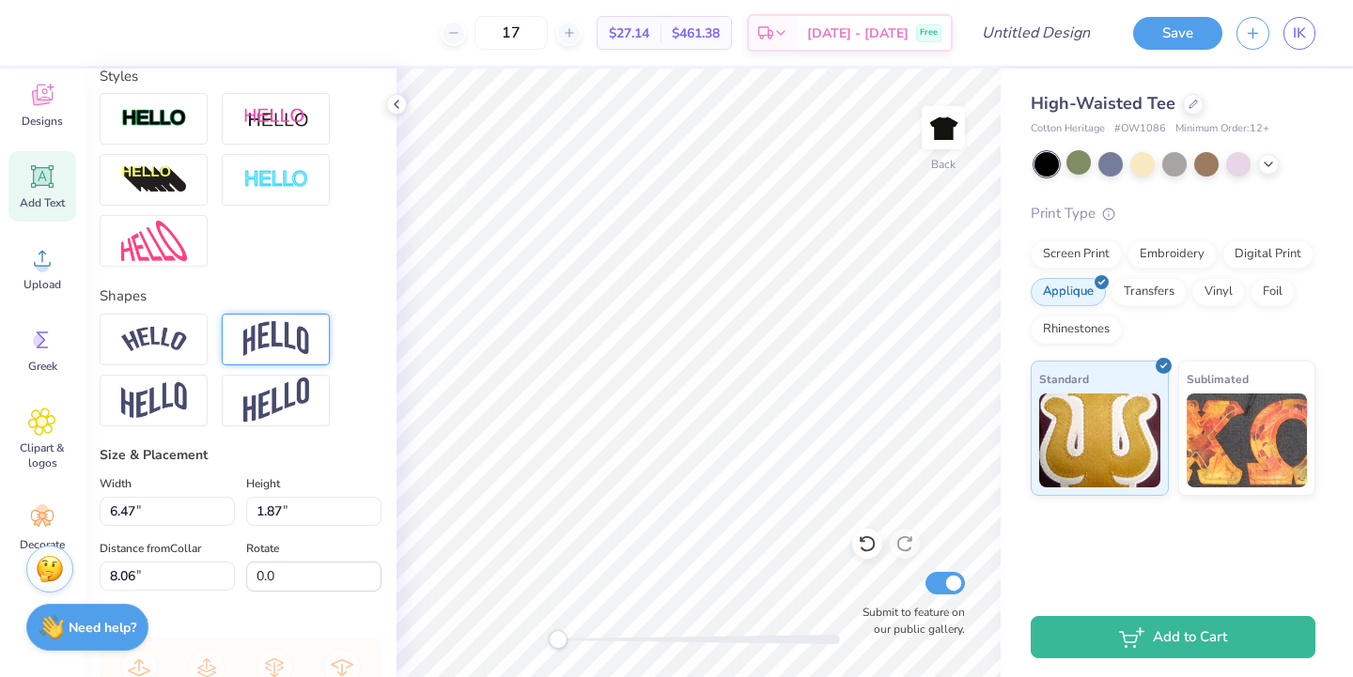
click at [268, 337] on img at bounding box center [276, 339] width 66 height 36
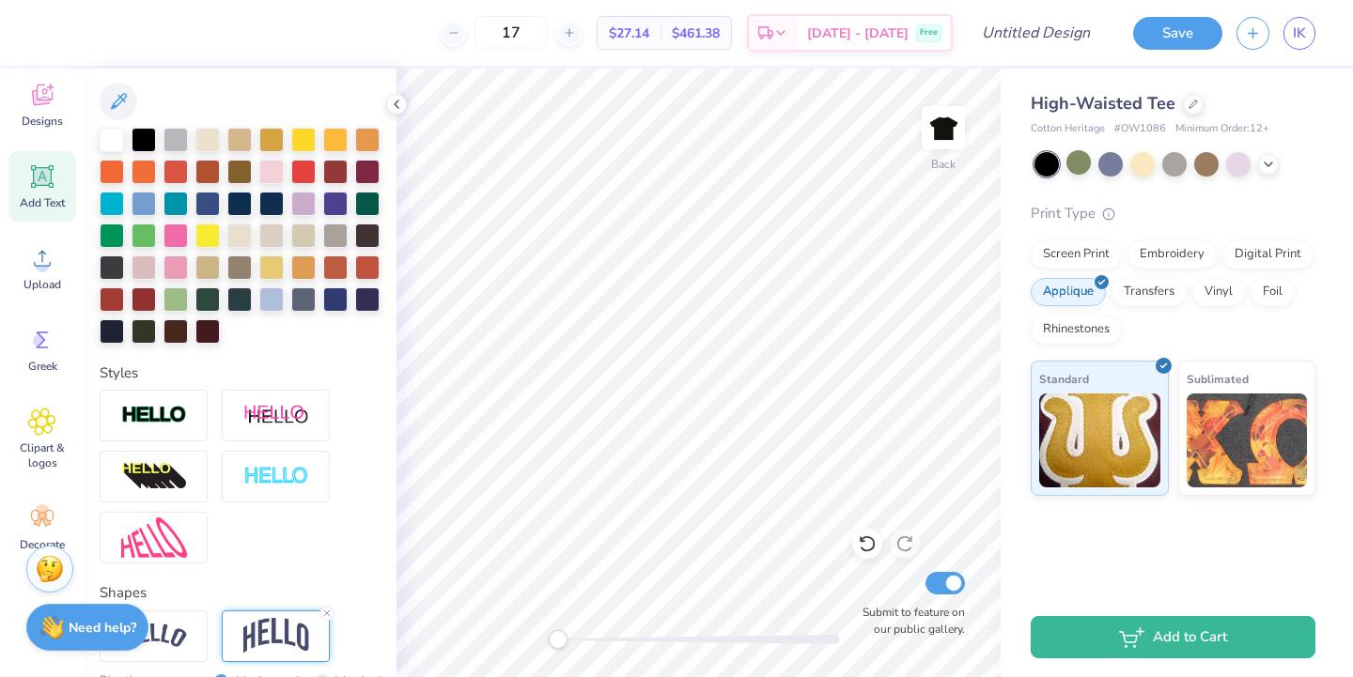
scroll to position [0, 0]
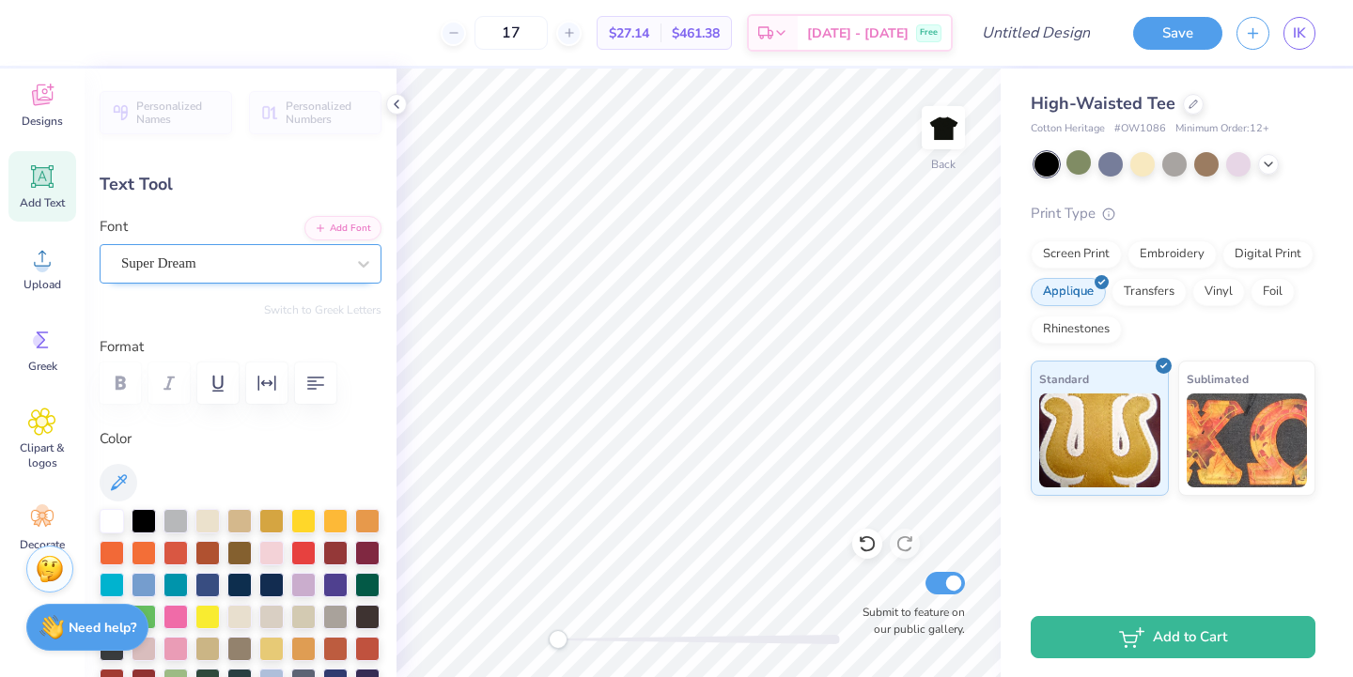
click at [219, 257] on div "Super Dream" at bounding box center [232, 263] width 227 height 29
type textarea "DDC"
type input "5.00"
type input "2.76"
type input "2.96"
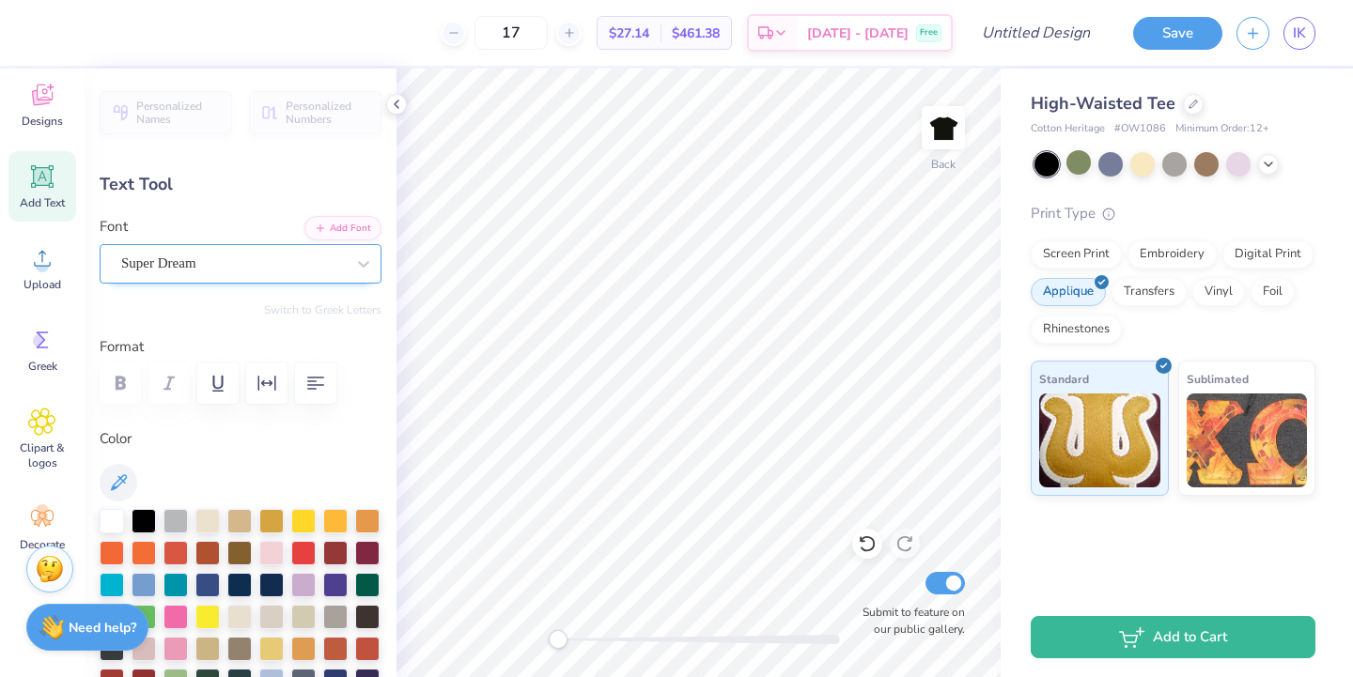
type input "8.30"
type input "4.58"
type input "1.14"
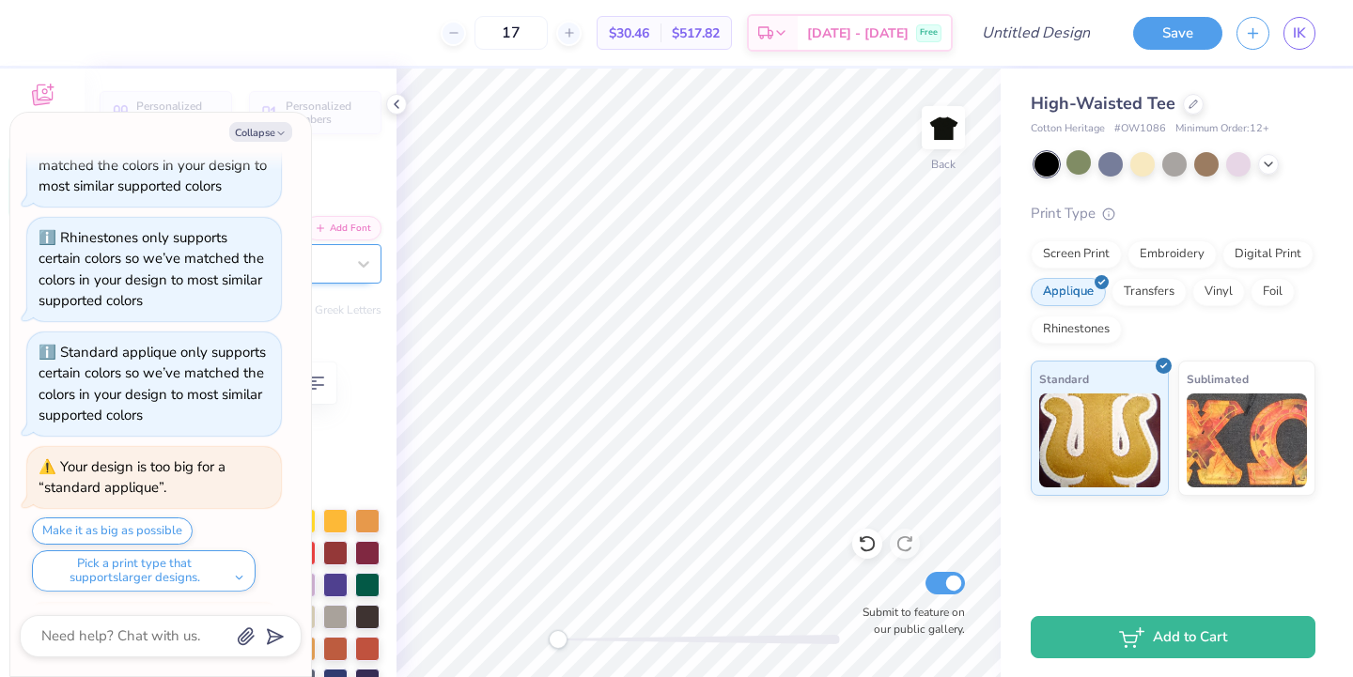
scroll to position [385, 0]
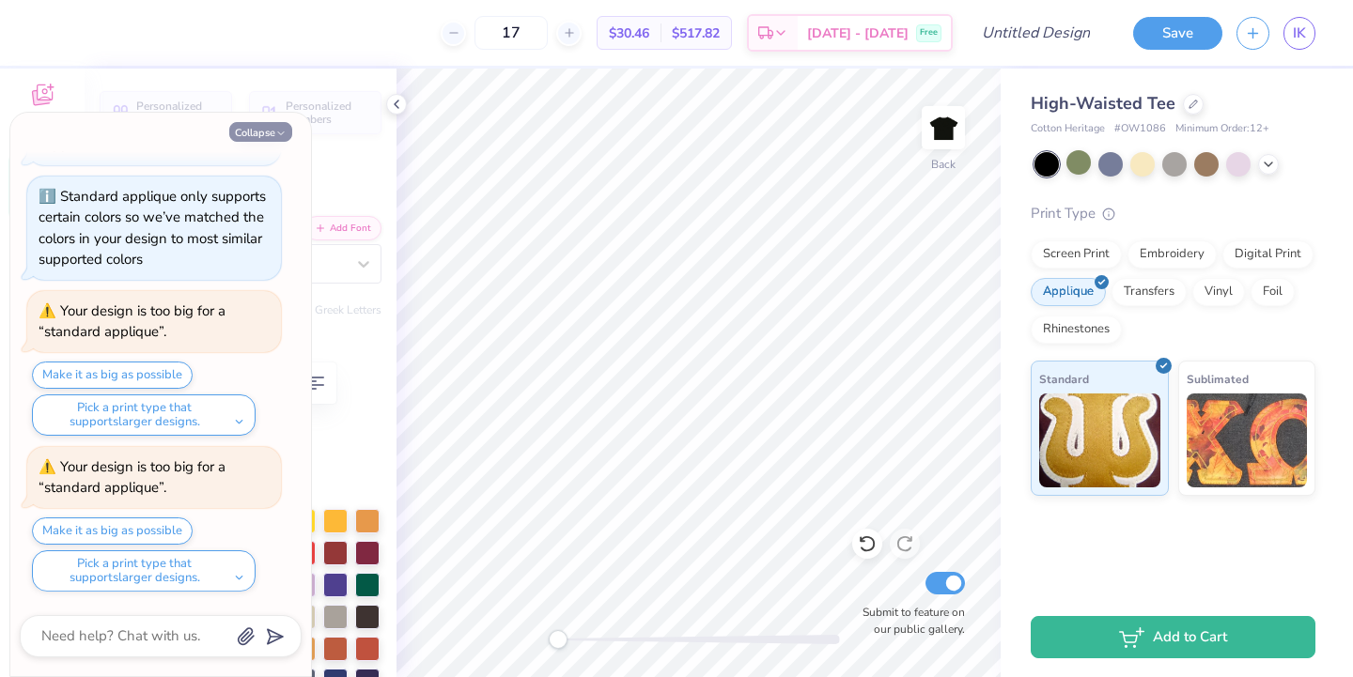
click at [270, 133] on button "Collapse" at bounding box center [260, 132] width 63 height 20
type textarea "x"
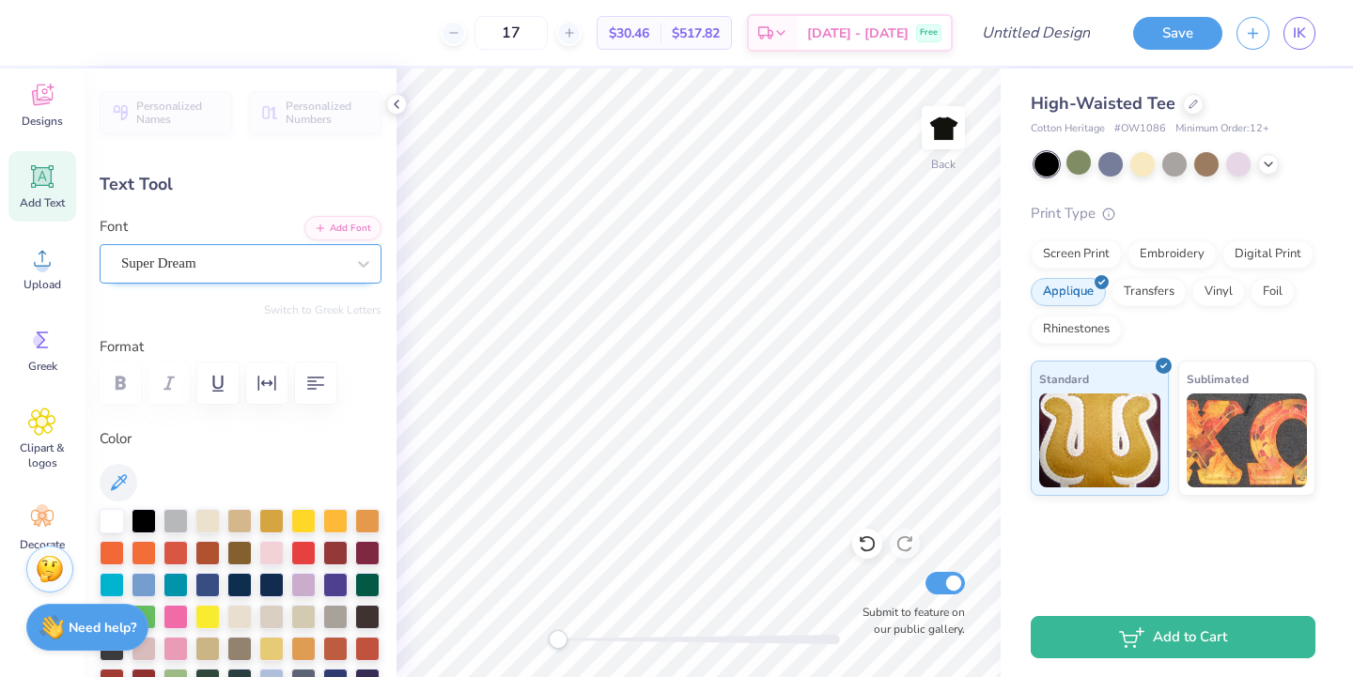
click at [172, 258] on div "Super Dream" at bounding box center [232, 263] width 227 height 29
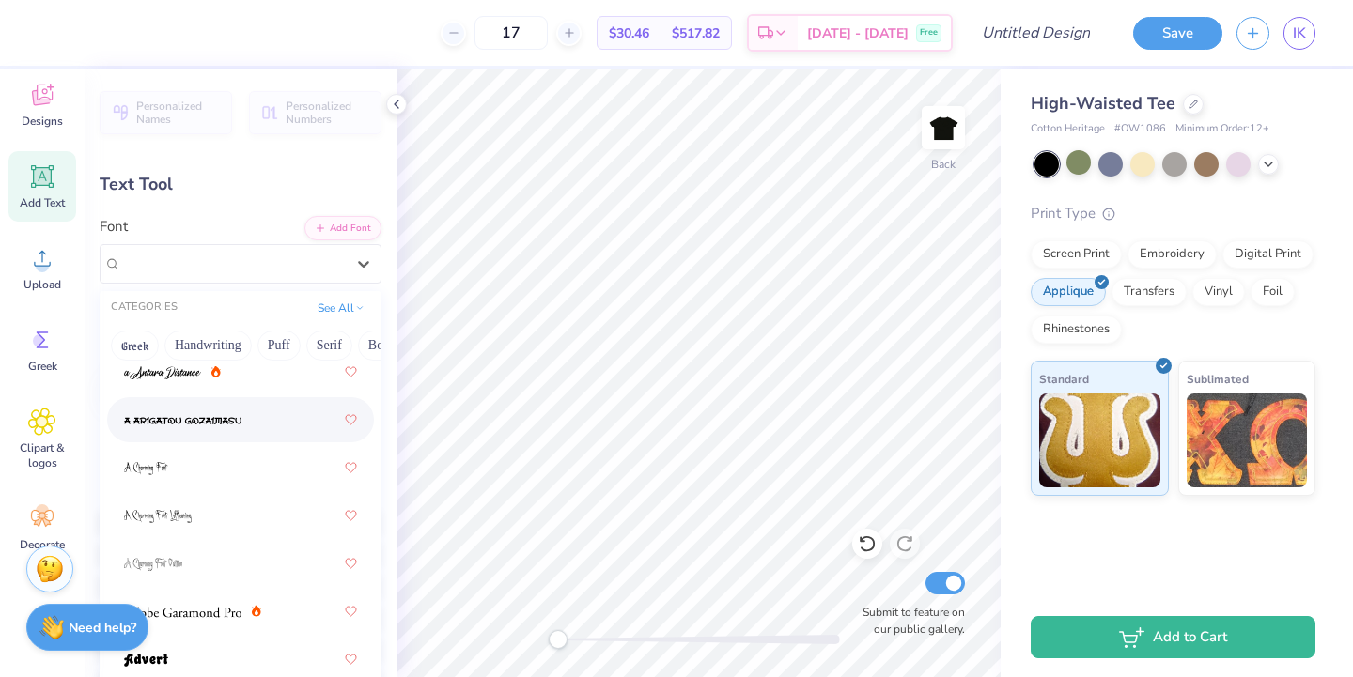
scroll to position [142, 0]
click at [150, 375] on img at bounding box center [162, 373] width 77 height 13
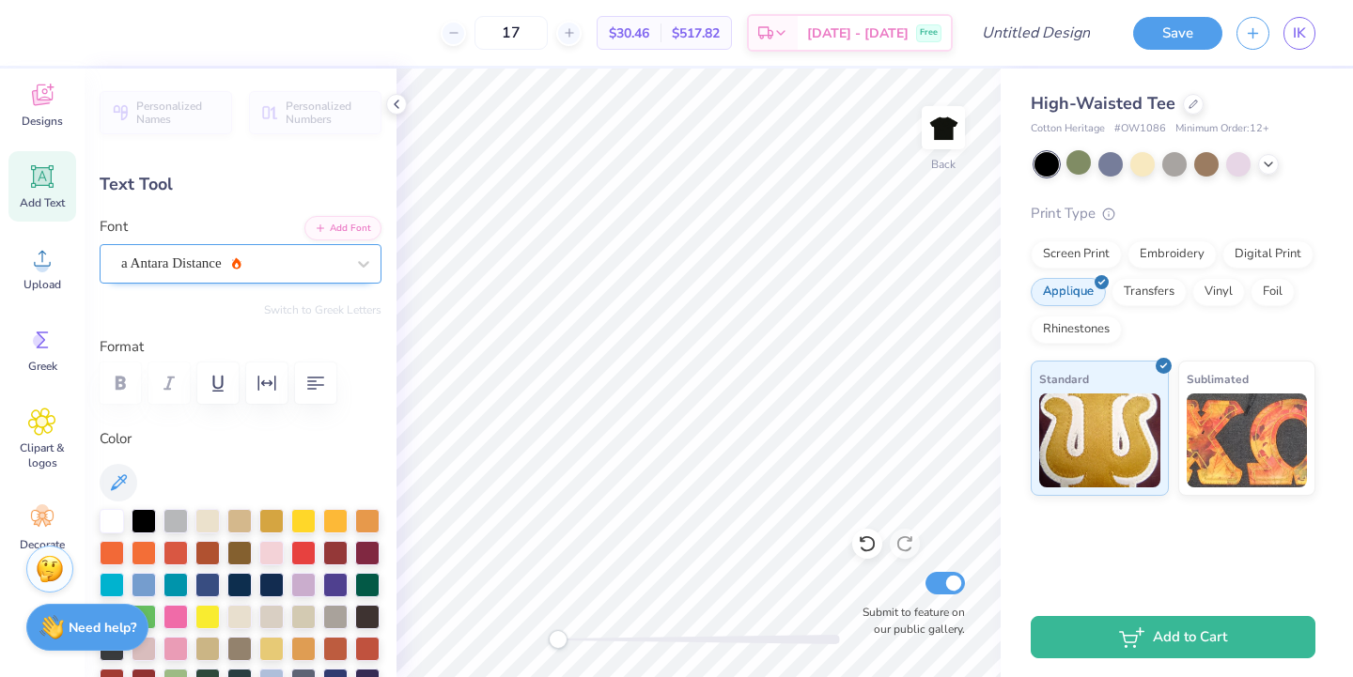
click at [180, 276] on div "a Antara Distance" at bounding box center [232, 263] width 227 height 29
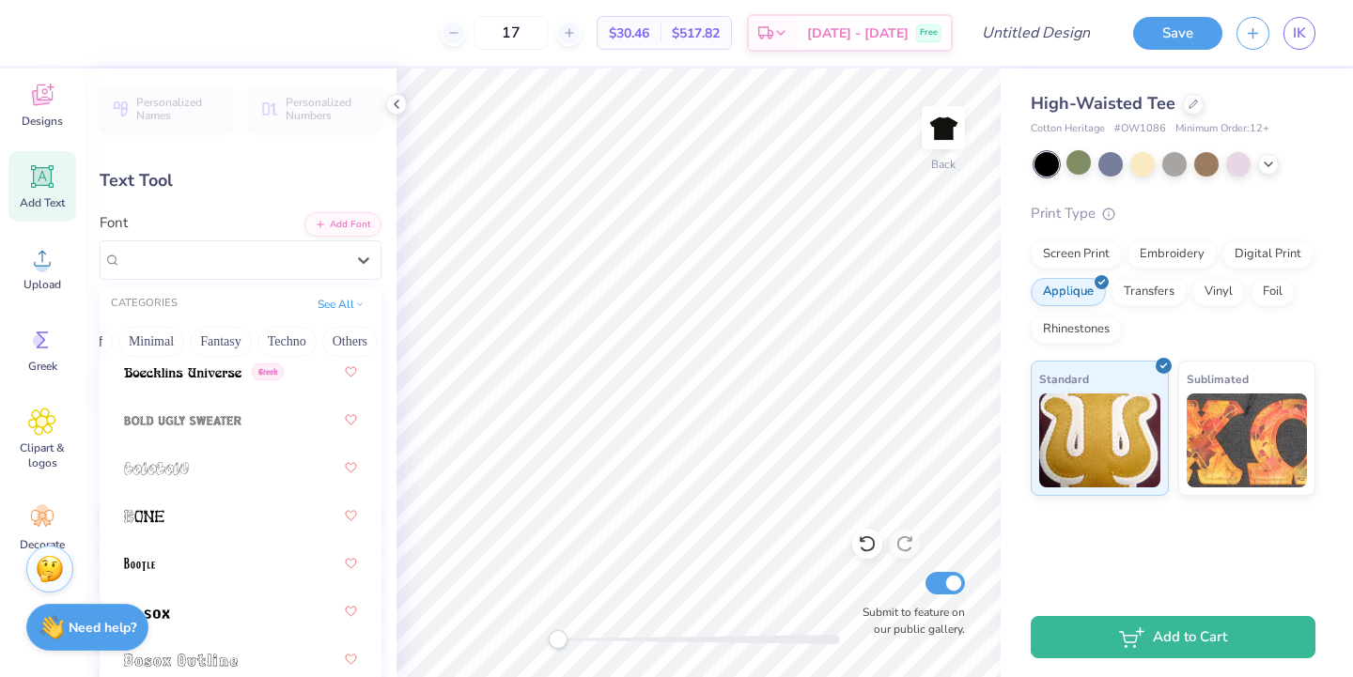
scroll to position [1649, 0]
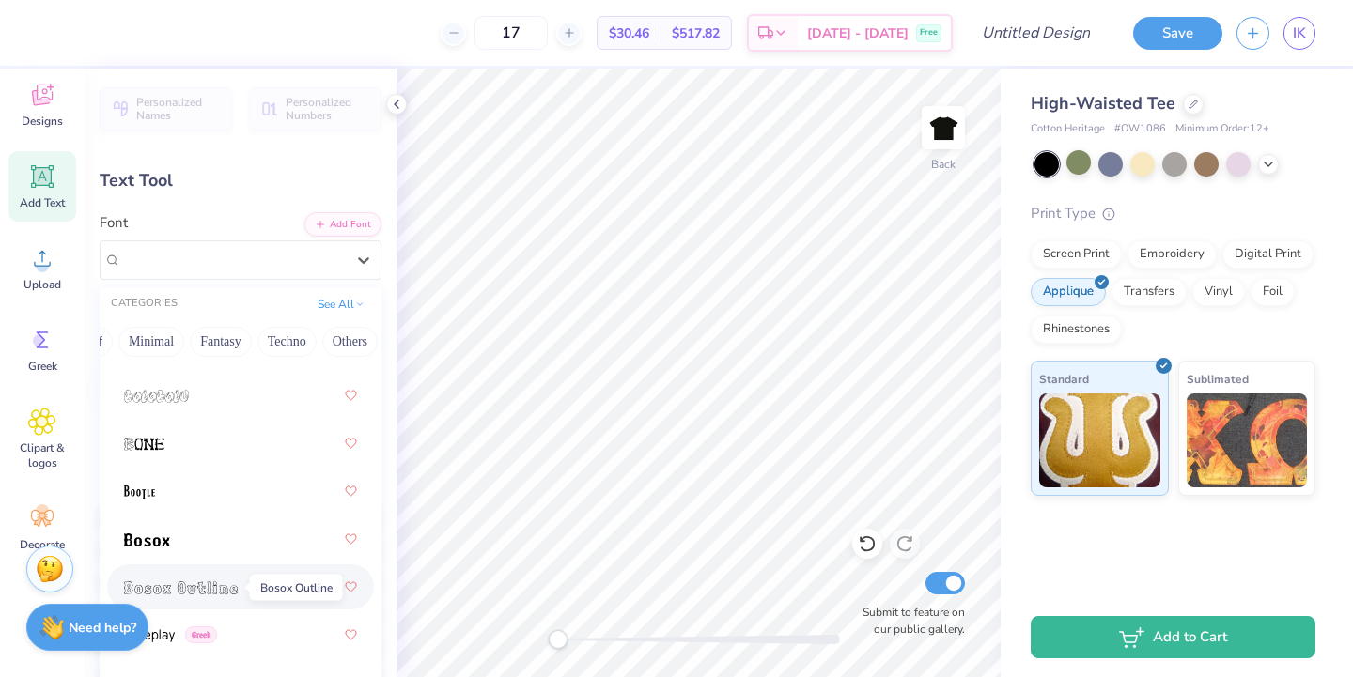
click at [194, 580] on span at bounding box center [181, 588] width 114 height 20
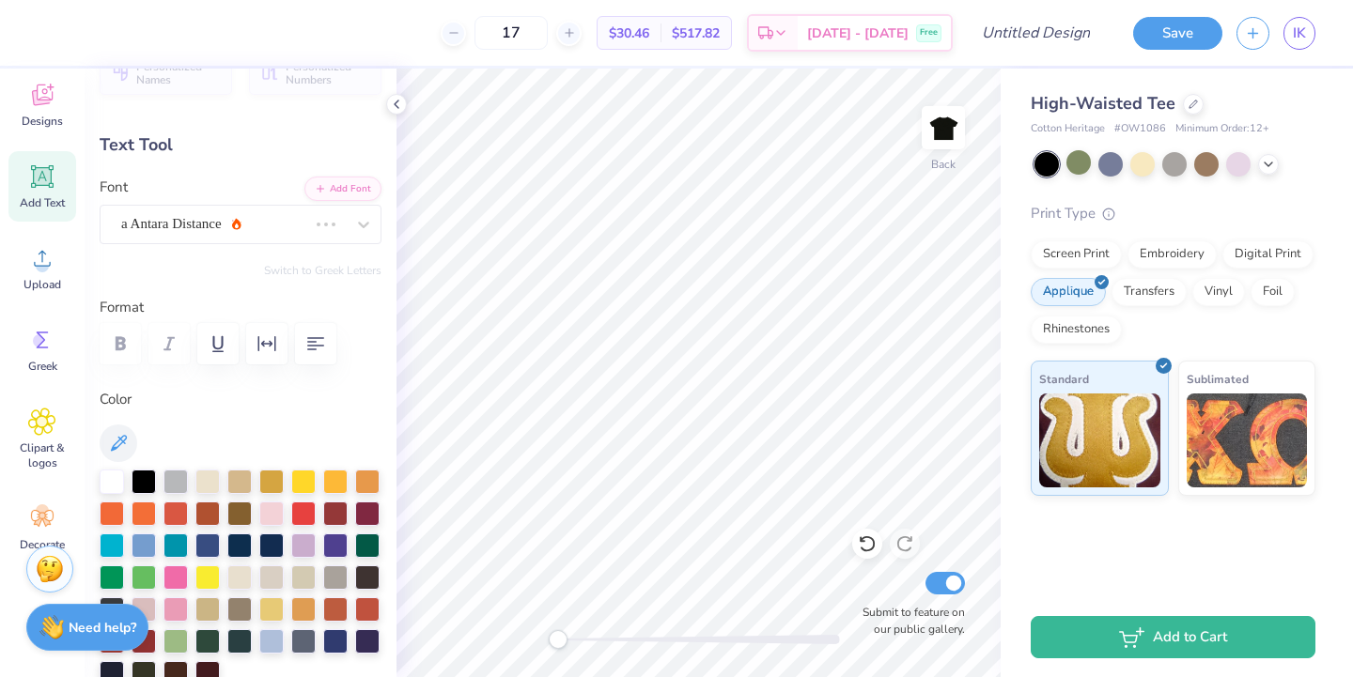
scroll to position [30, 0]
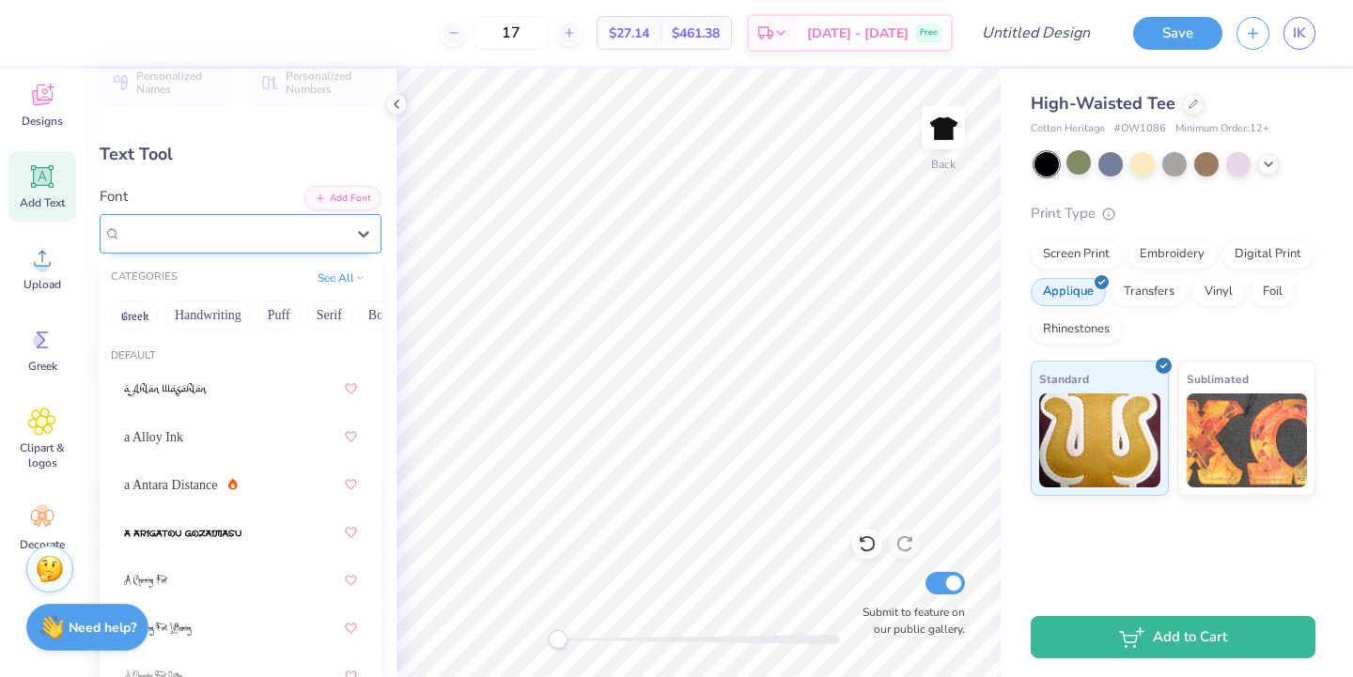
click at [174, 249] on div "Bosox Outline" at bounding box center [241, 233] width 282 height 39
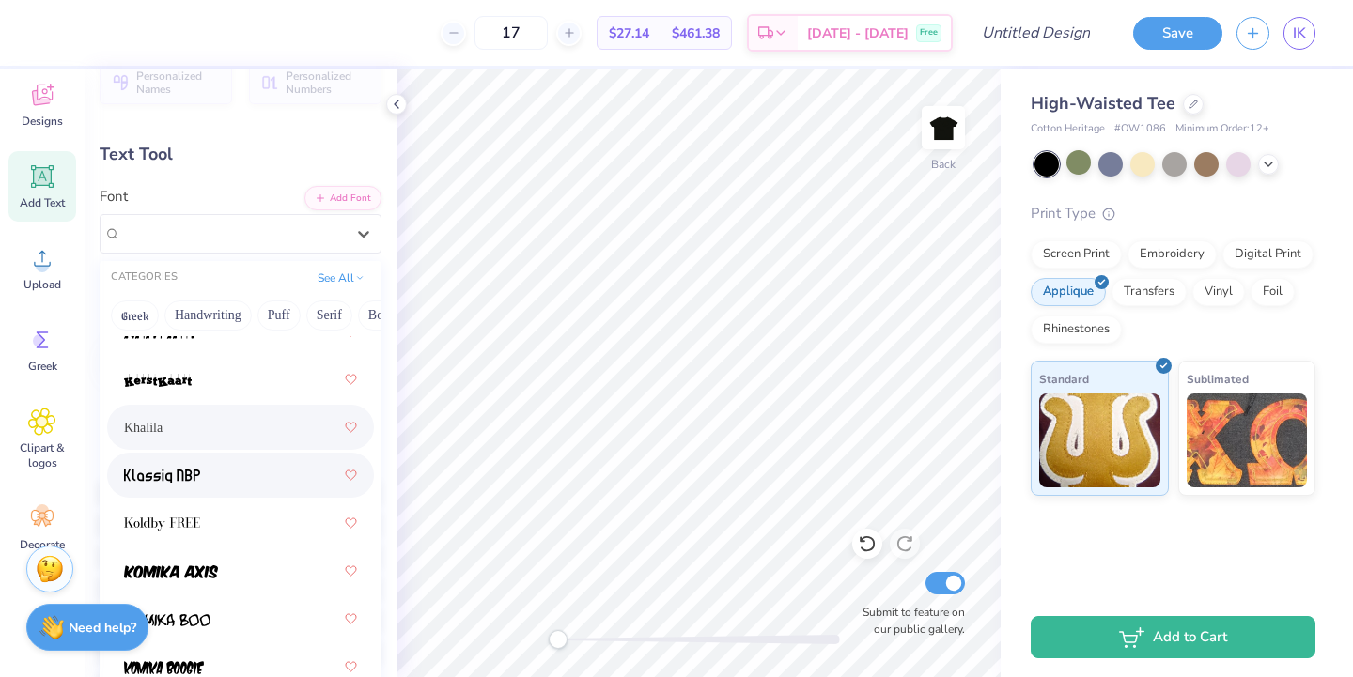
scroll to position [7478, 0]
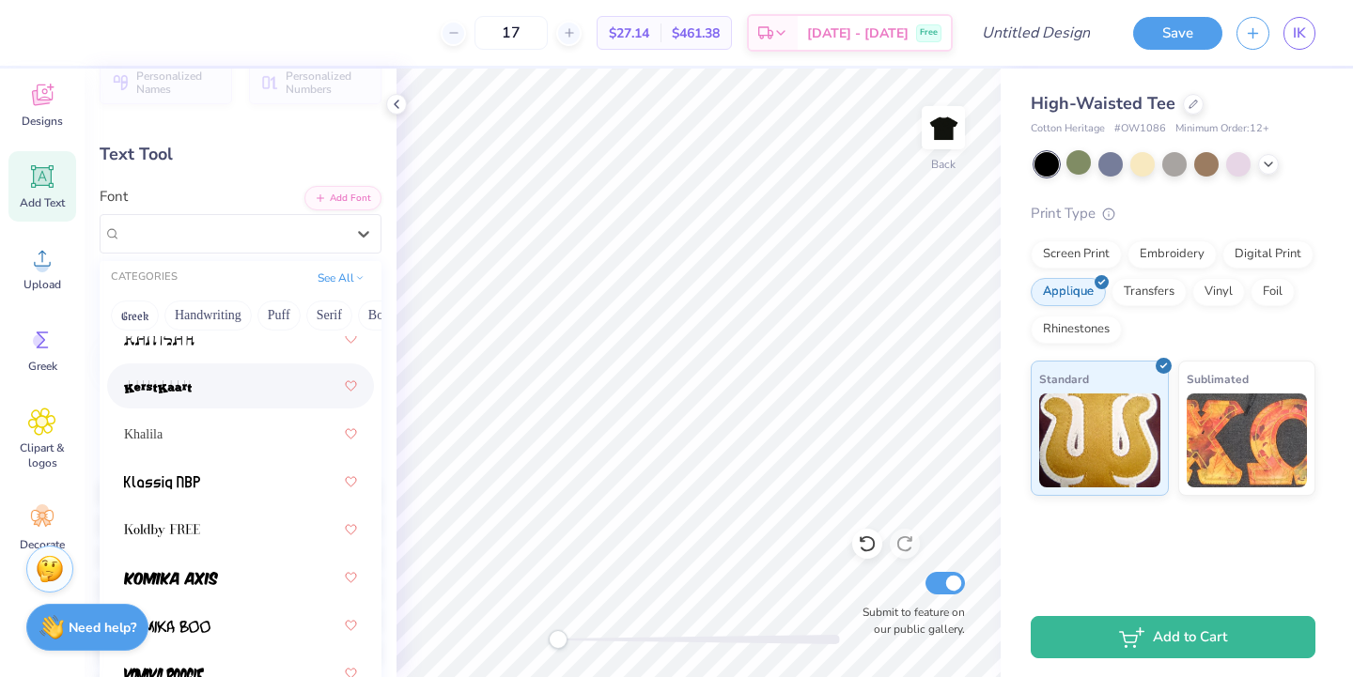
click at [161, 396] on span at bounding box center [158, 387] width 68 height 20
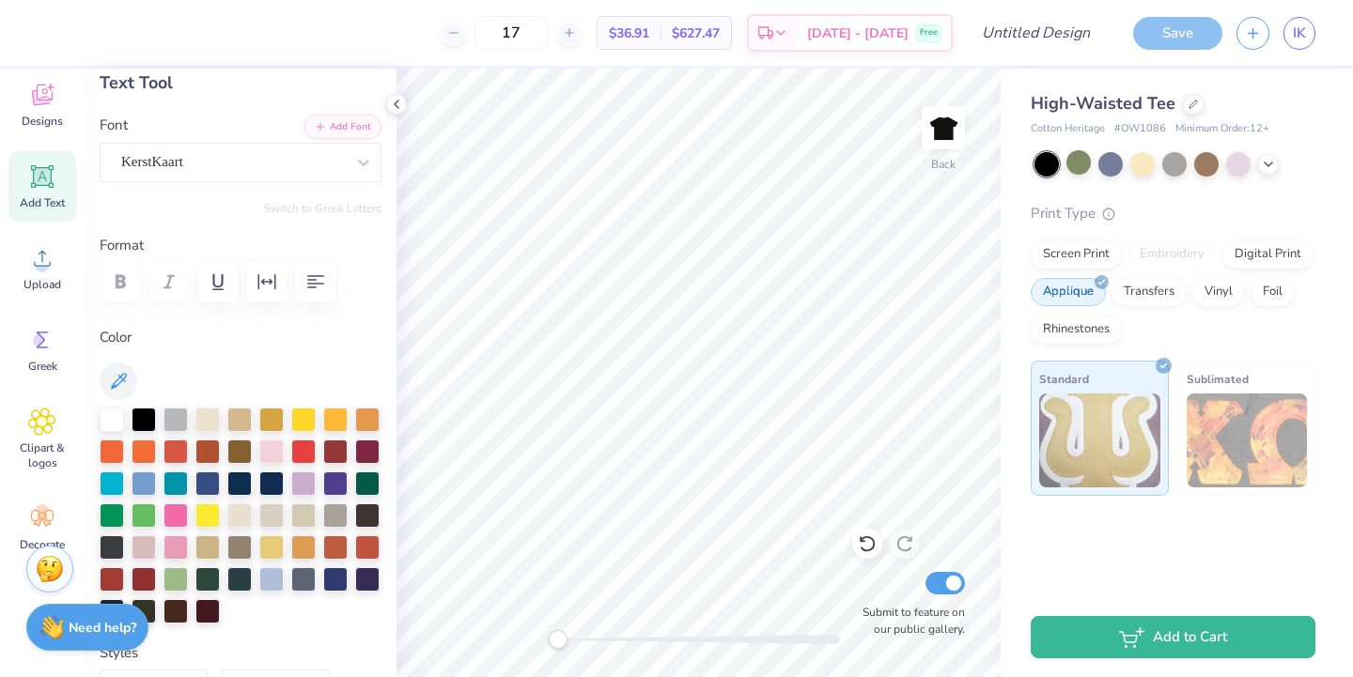
scroll to position [0, 0]
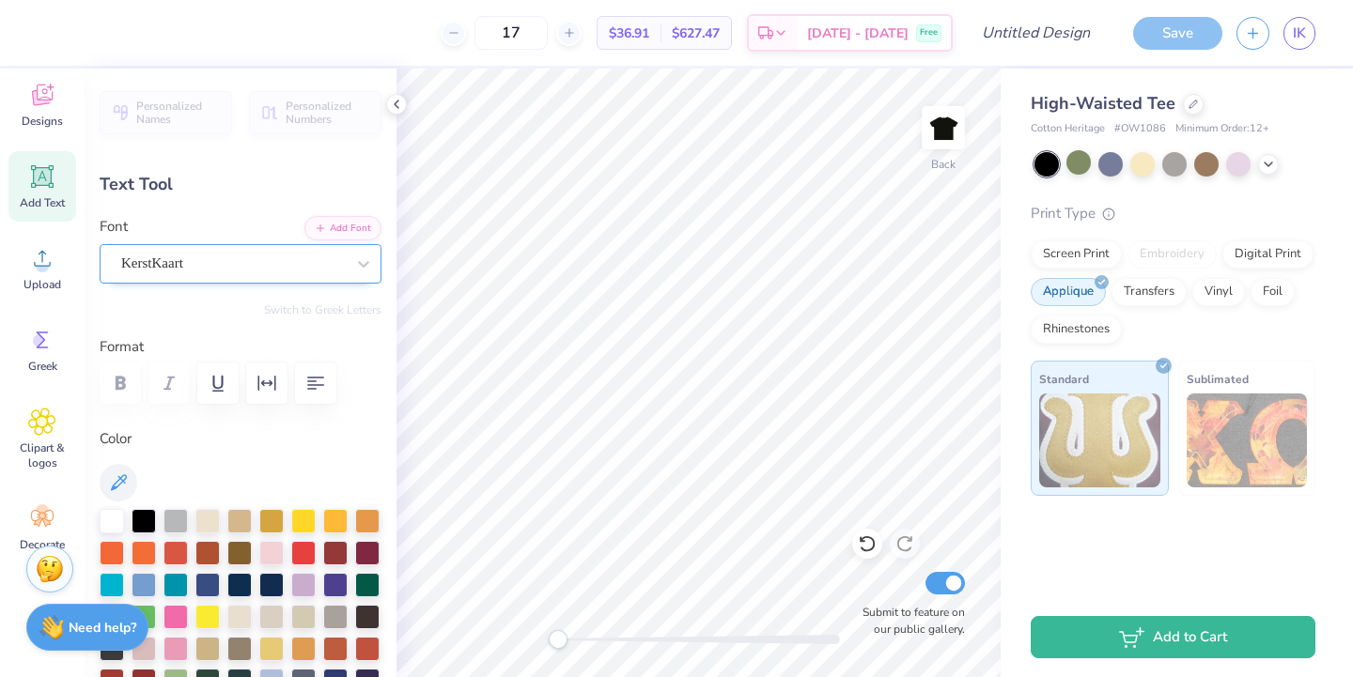
click at [191, 261] on div "KerstKaart" at bounding box center [232, 263] width 227 height 29
click at [183, 262] on span "KerstKaart" at bounding box center [152, 264] width 62 height 22
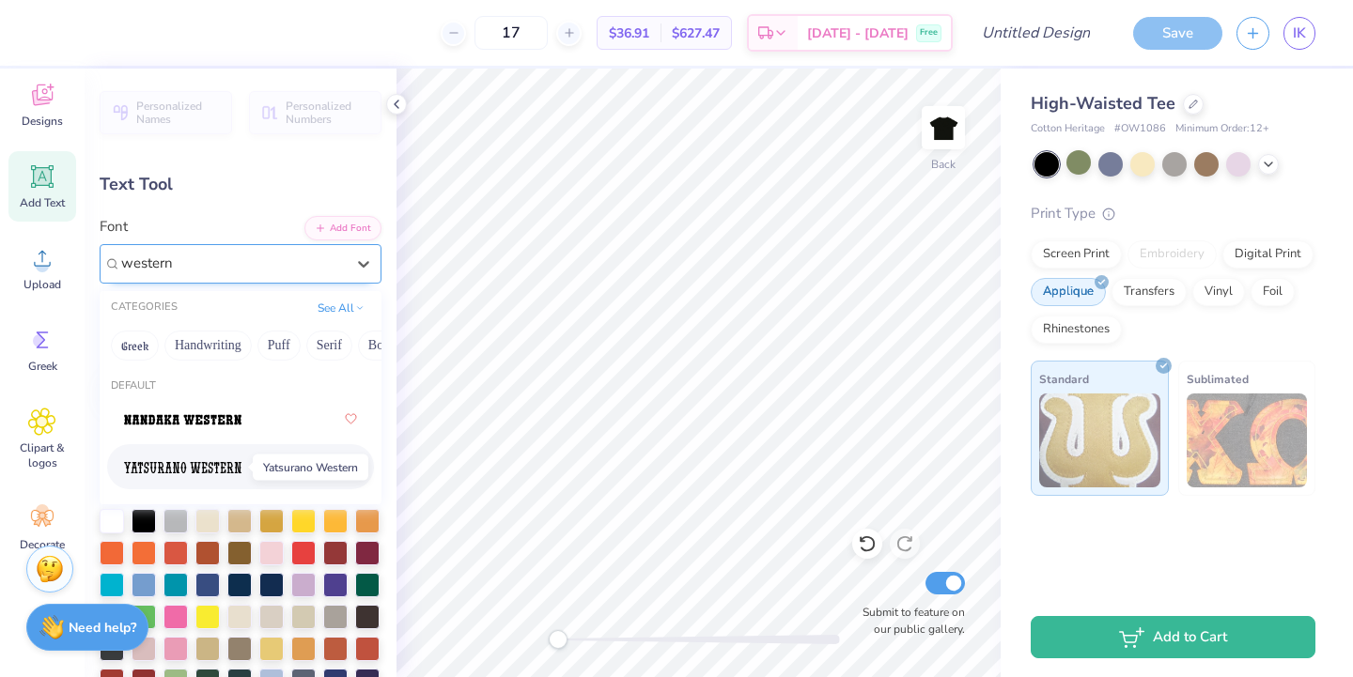
click at [197, 474] on img at bounding box center [182, 467] width 117 height 13
type input "western"
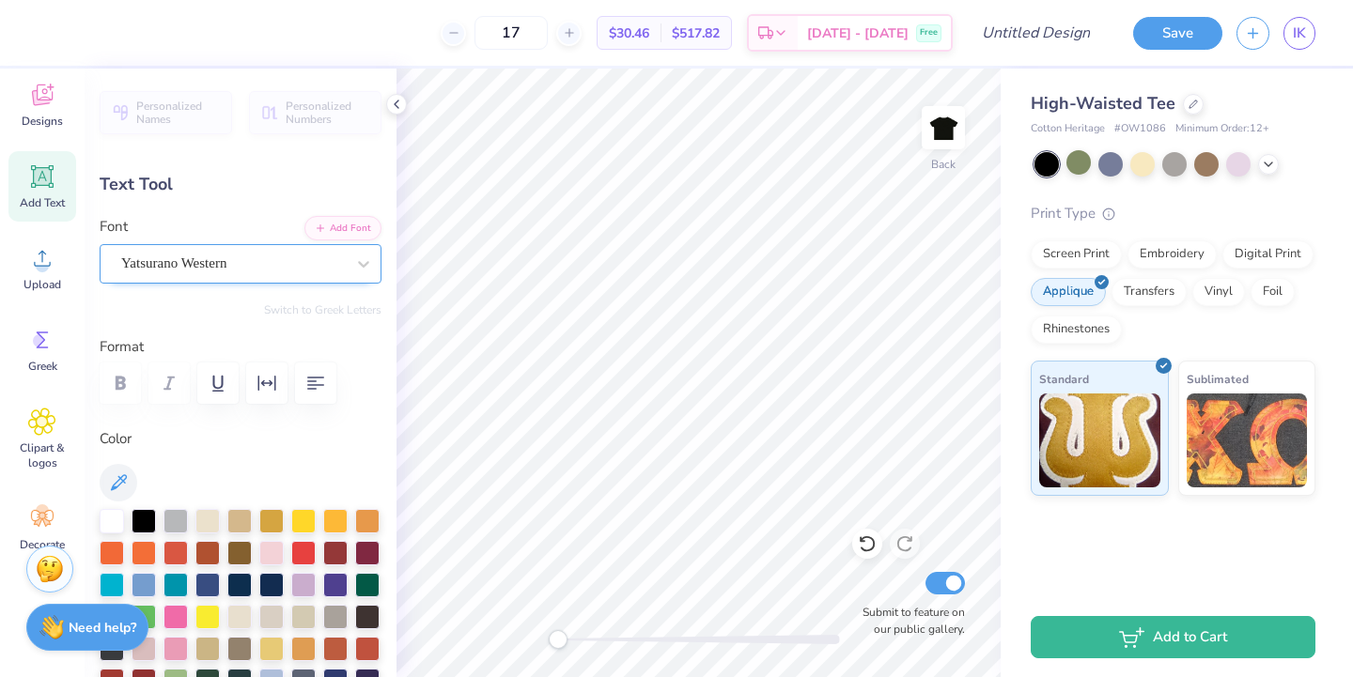
type input "7.69"
type input "5.82"
type input "1.78"
type input "9.57"
type input "7.24"
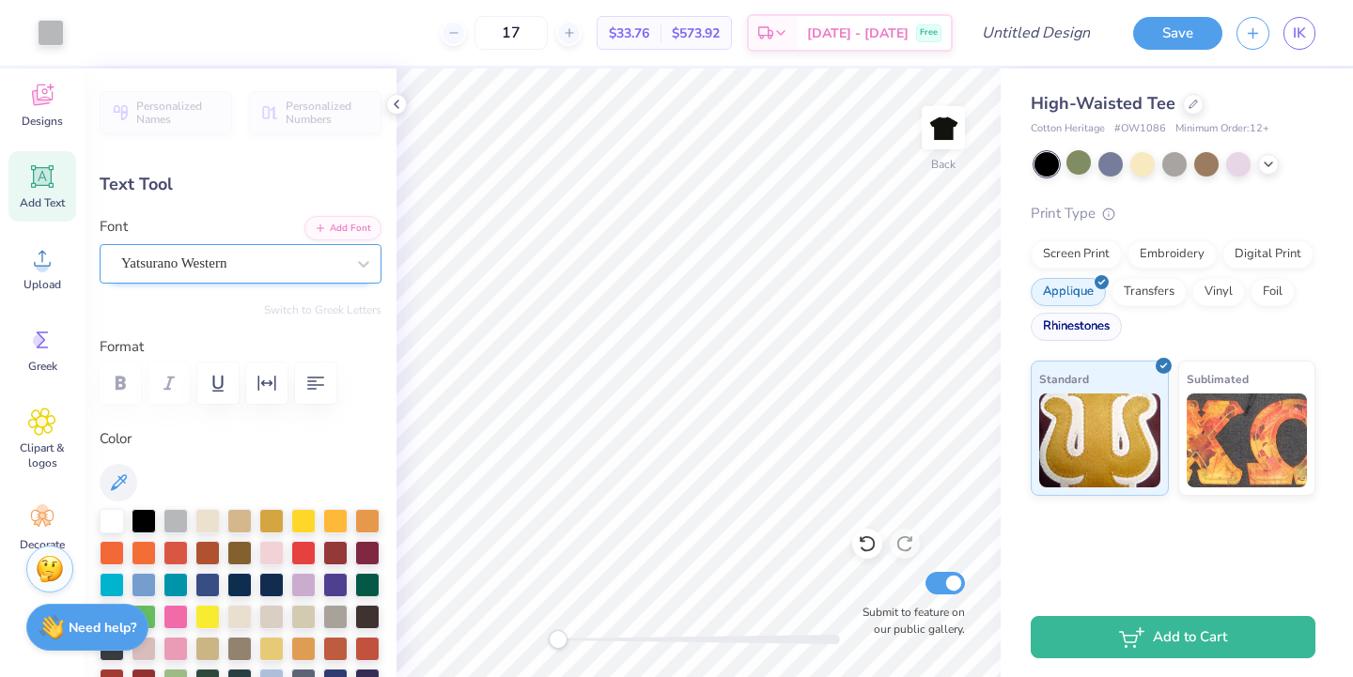
click at [1102, 339] on div "Rhinestones" at bounding box center [1076, 327] width 91 height 28
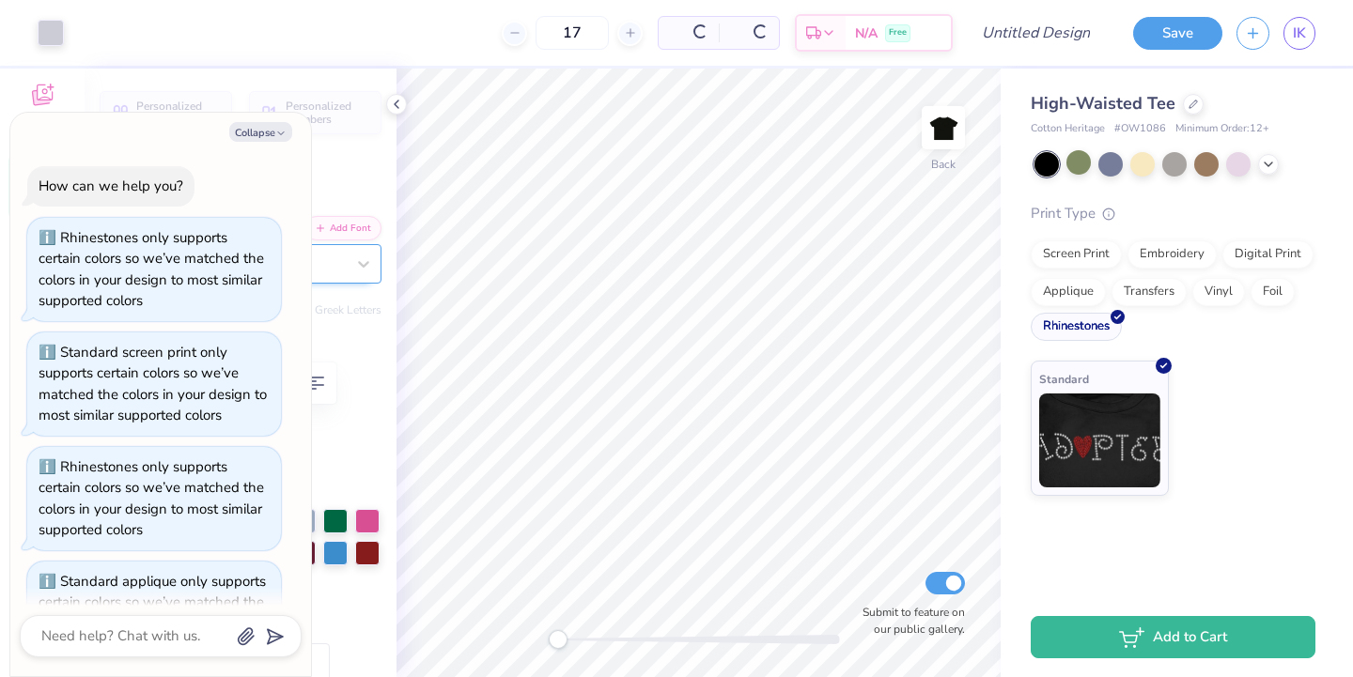
scroll to position [500, 0]
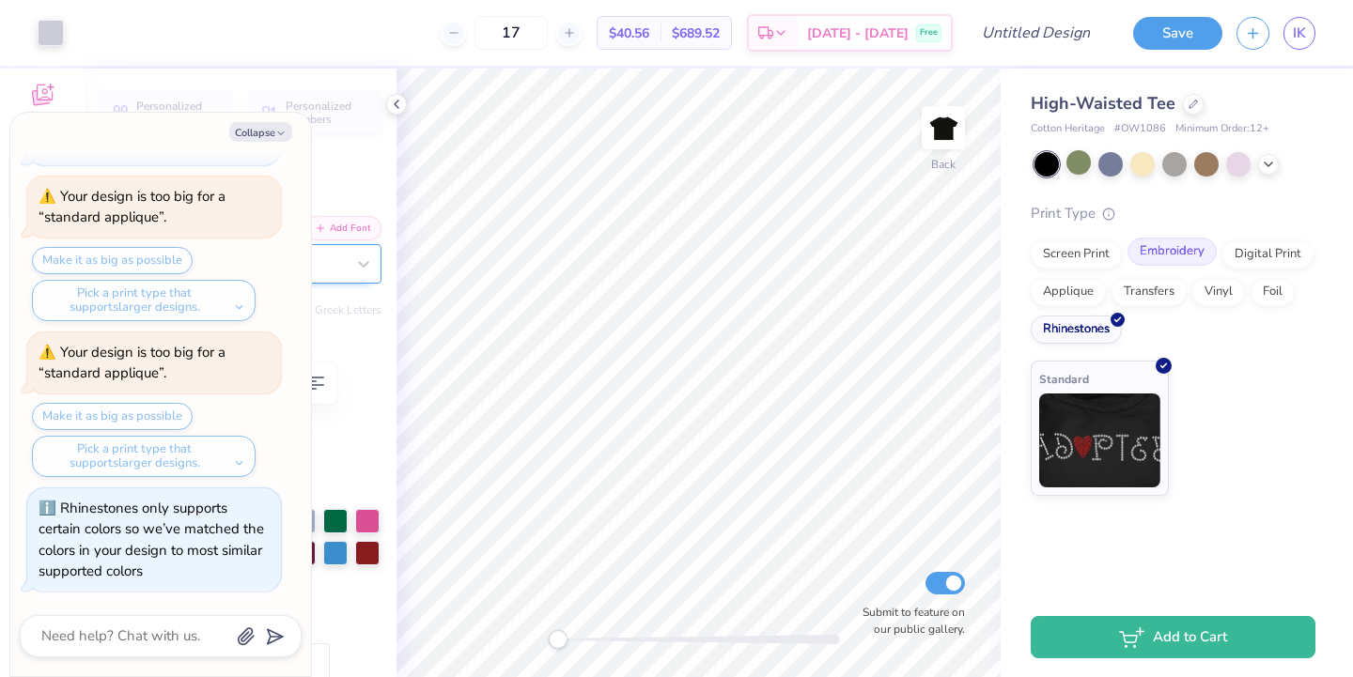
click at [1160, 252] on div "Embroidery" at bounding box center [1171, 252] width 89 height 28
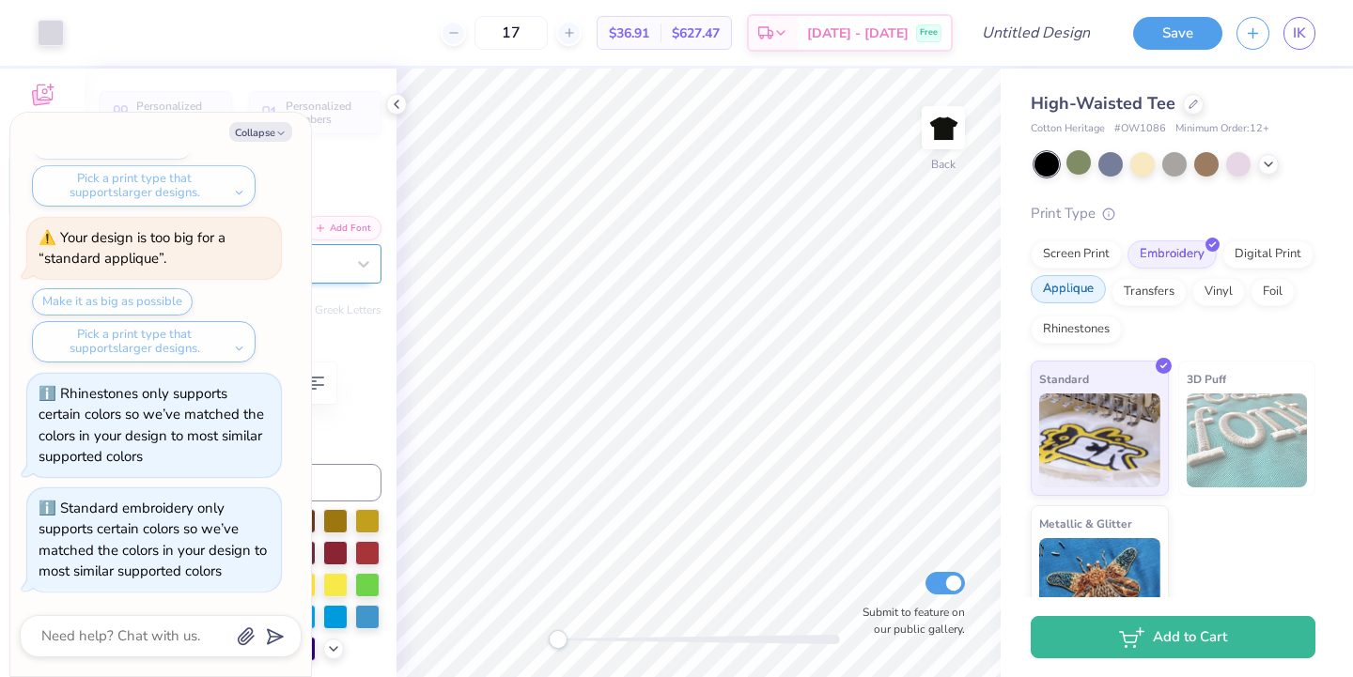
type textarea "x"
type input "1.76"
type textarea "x"
type input "8.37"
type input "6.34"
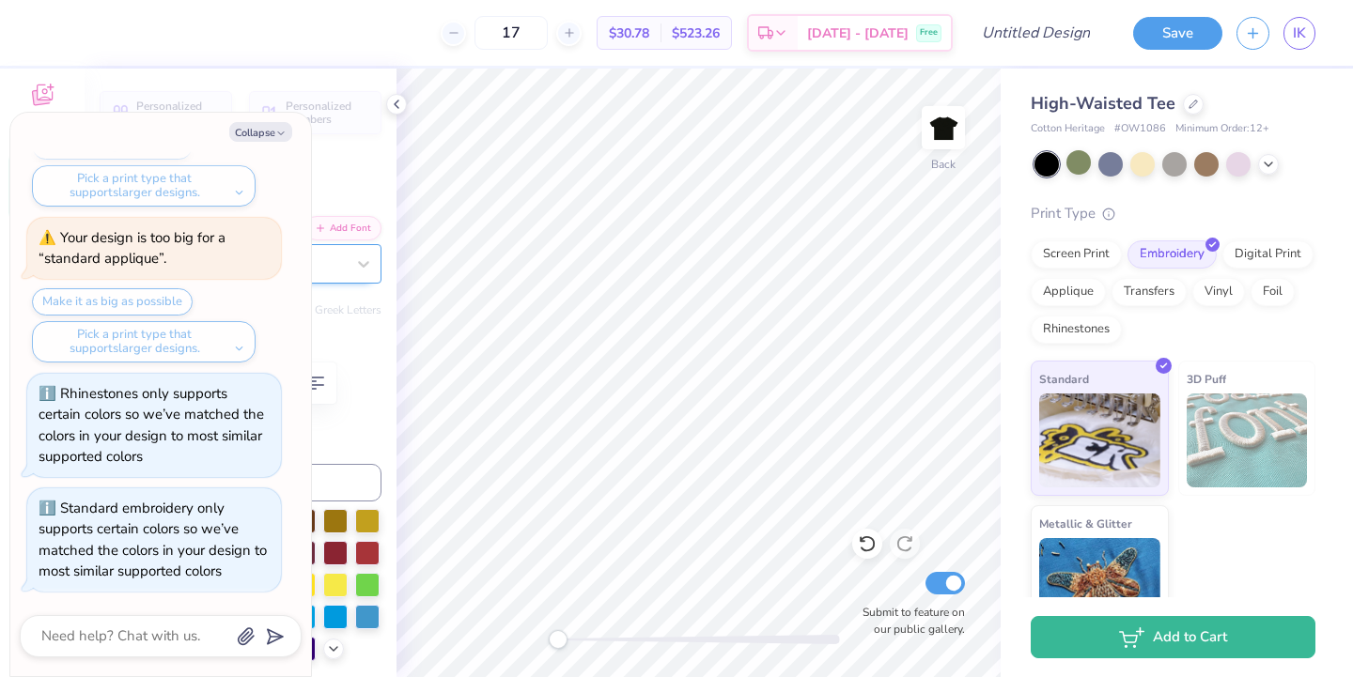
click at [276, 113] on div "Collapse How can we help you? Rhinestones only supports certain colors so we’ve…" at bounding box center [160, 395] width 301 height 564
click at [276, 119] on div "Collapse How can we help you? Rhinestones only supports certain colors so we’ve…" at bounding box center [160, 395] width 301 height 564
click at [276, 123] on button "Collapse" at bounding box center [260, 132] width 63 height 20
type textarea "x"
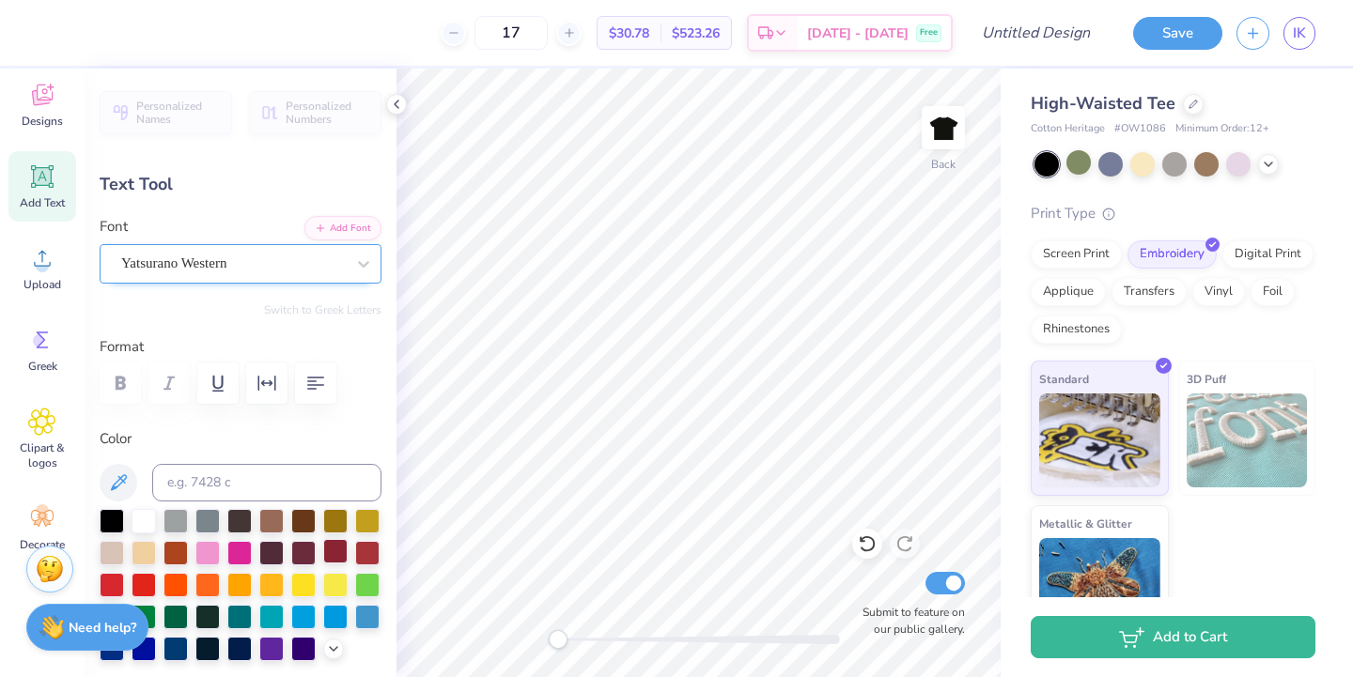
click at [332, 550] on div at bounding box center [335, 551] width 24 height 24
click at [358, 554] on div at bounding box center [367, 551] width 24 height 24
click at [141, 580] on div at bounding box center [144, 583] width 24 height 24
click at [1166, 163] on div at bounding box center [1174, 162] width 24 height 24
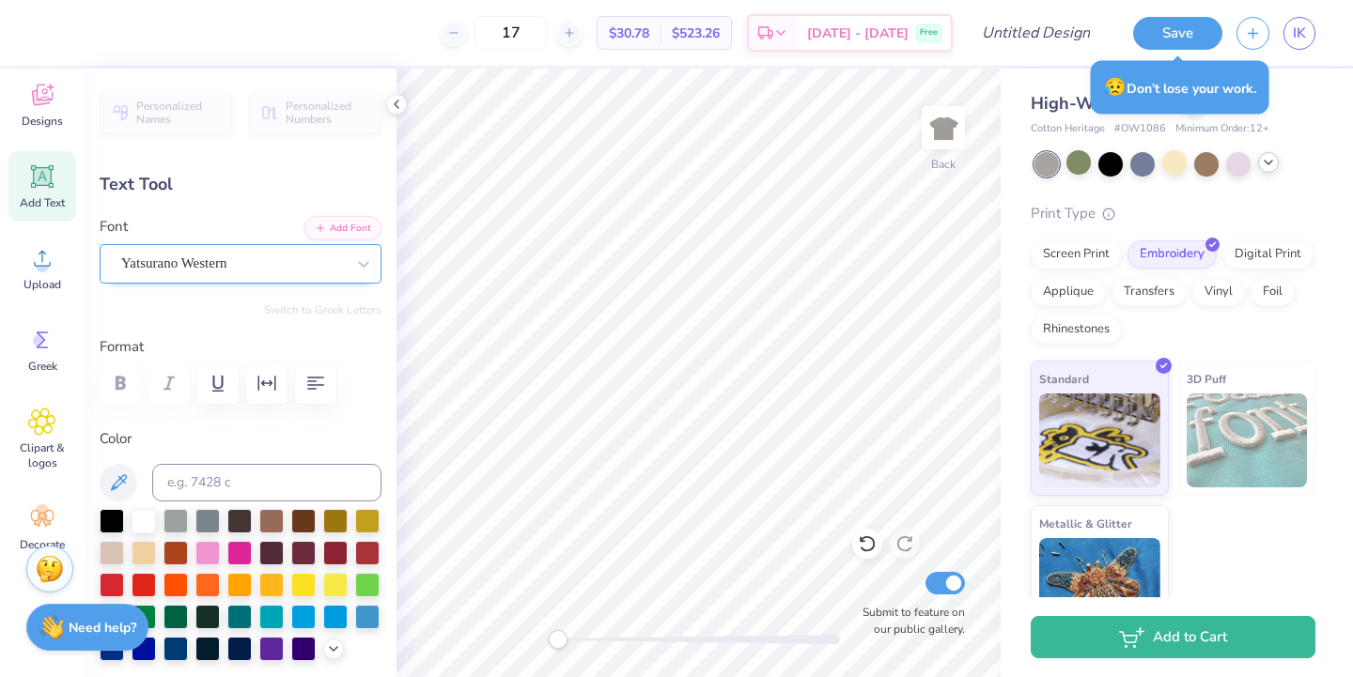
click at [1265, 171] on div at bounding box center [1268, 162] width 21 height 21
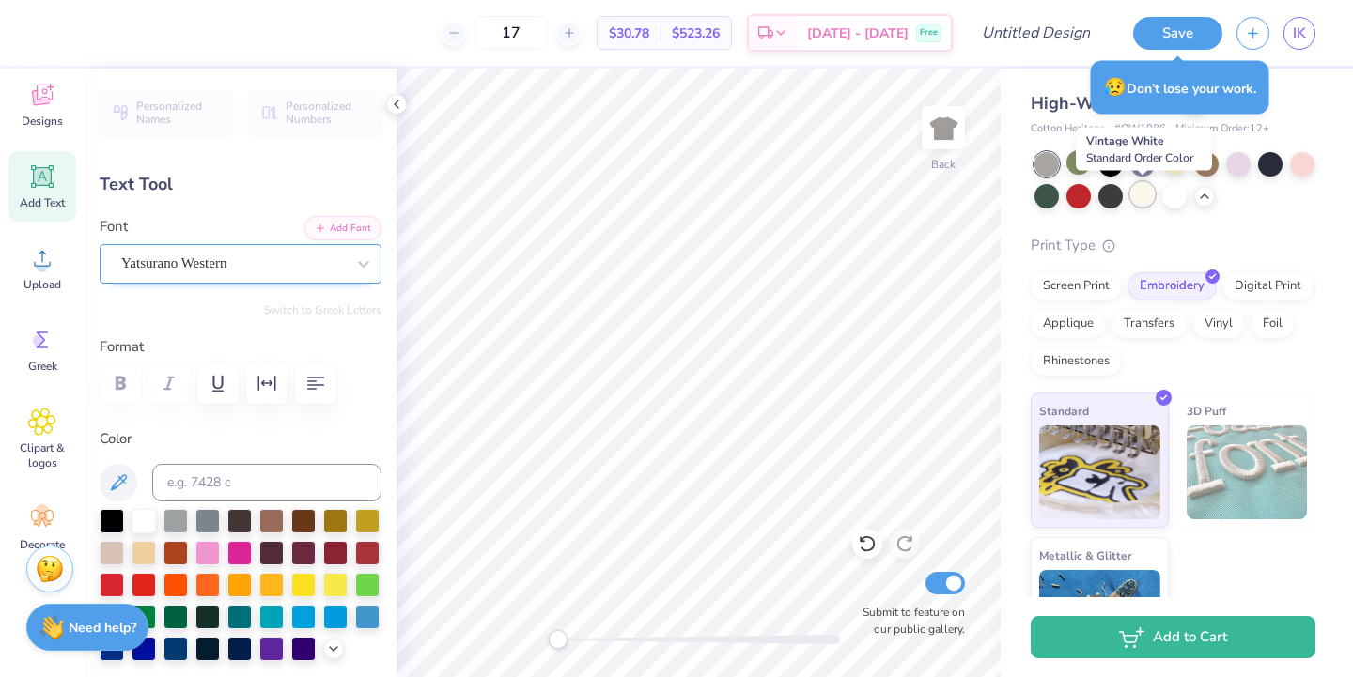
click at [1133, 195] on div at bounding box center [1142, 194] width 24 height 24
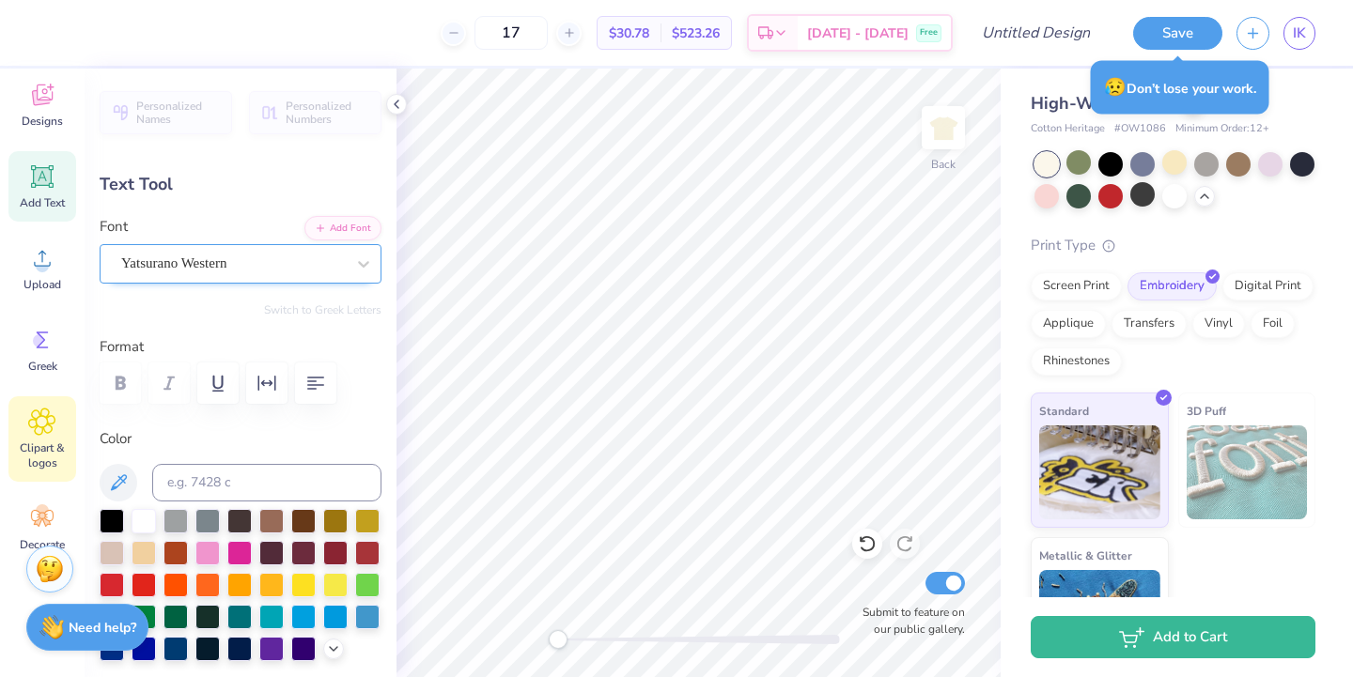
click at [48, 454] on span "Clipart & logos" at bounding box center [42, 456] width 62 height 30
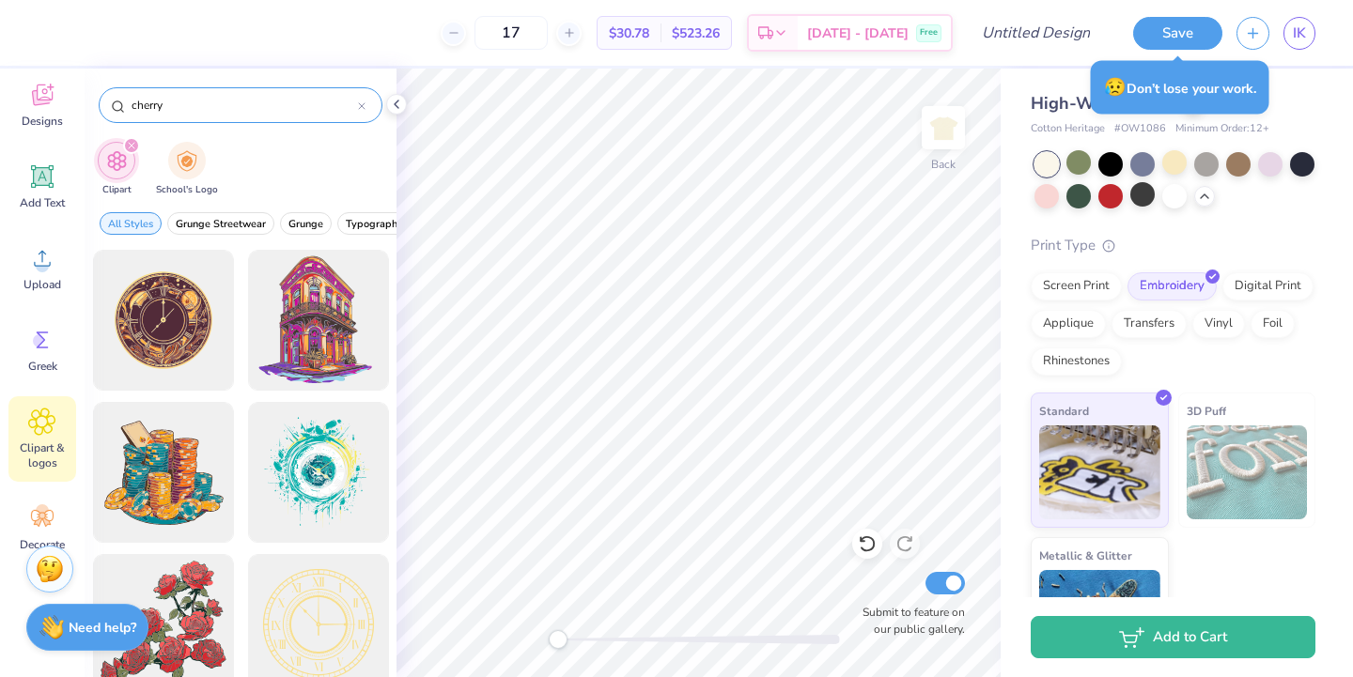
type input "cherry"
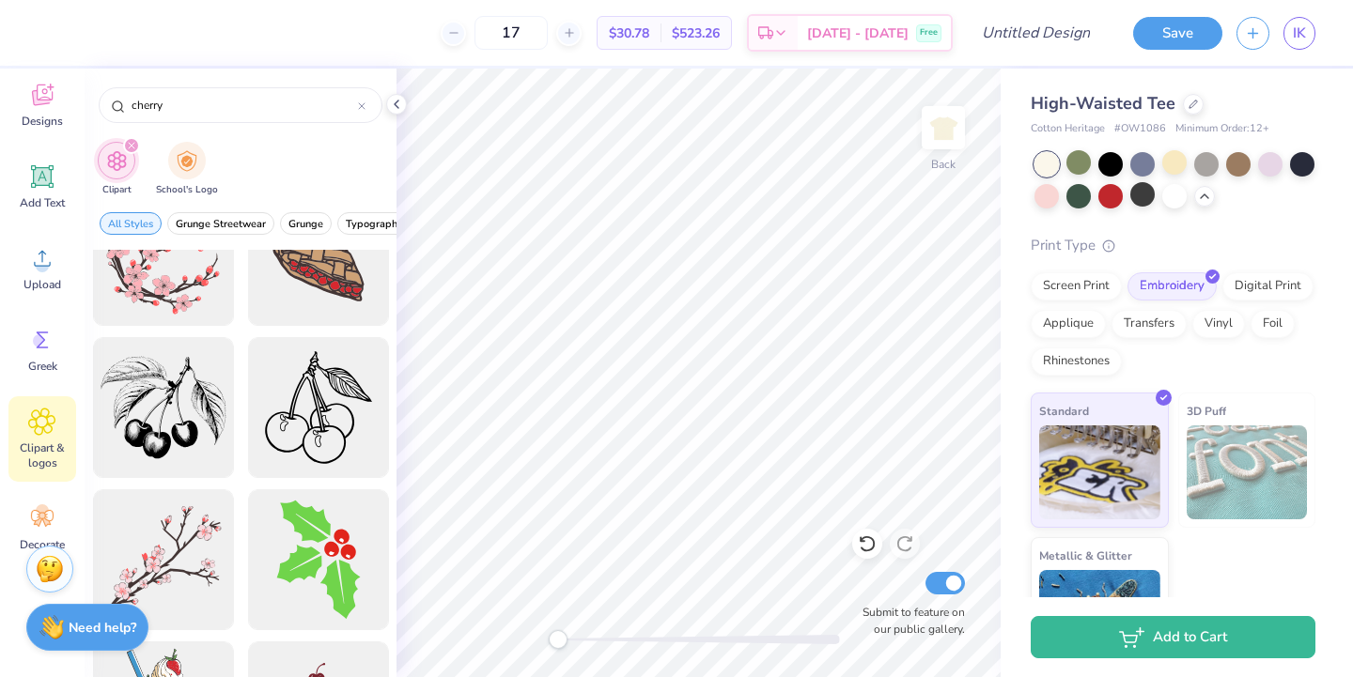
scroll to position [4414, 0]
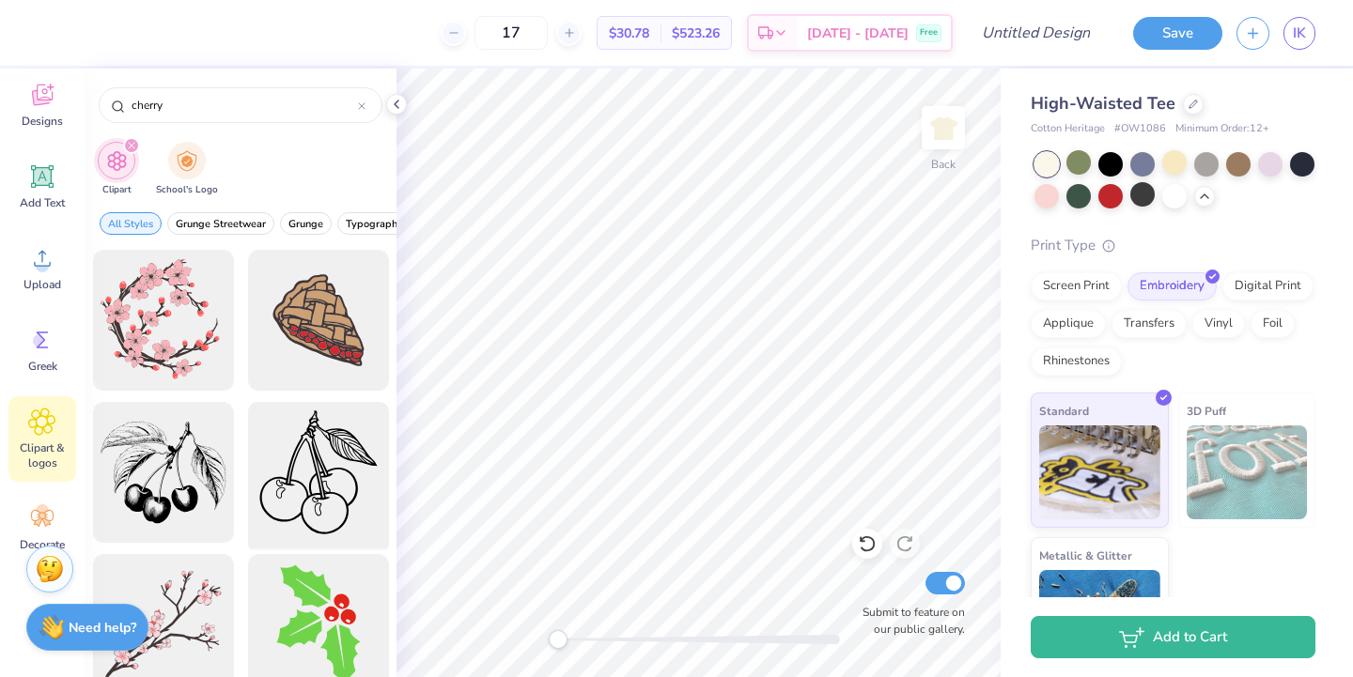
click at [276, 472] on div at bounding box center [318, 473] width 155 height 155
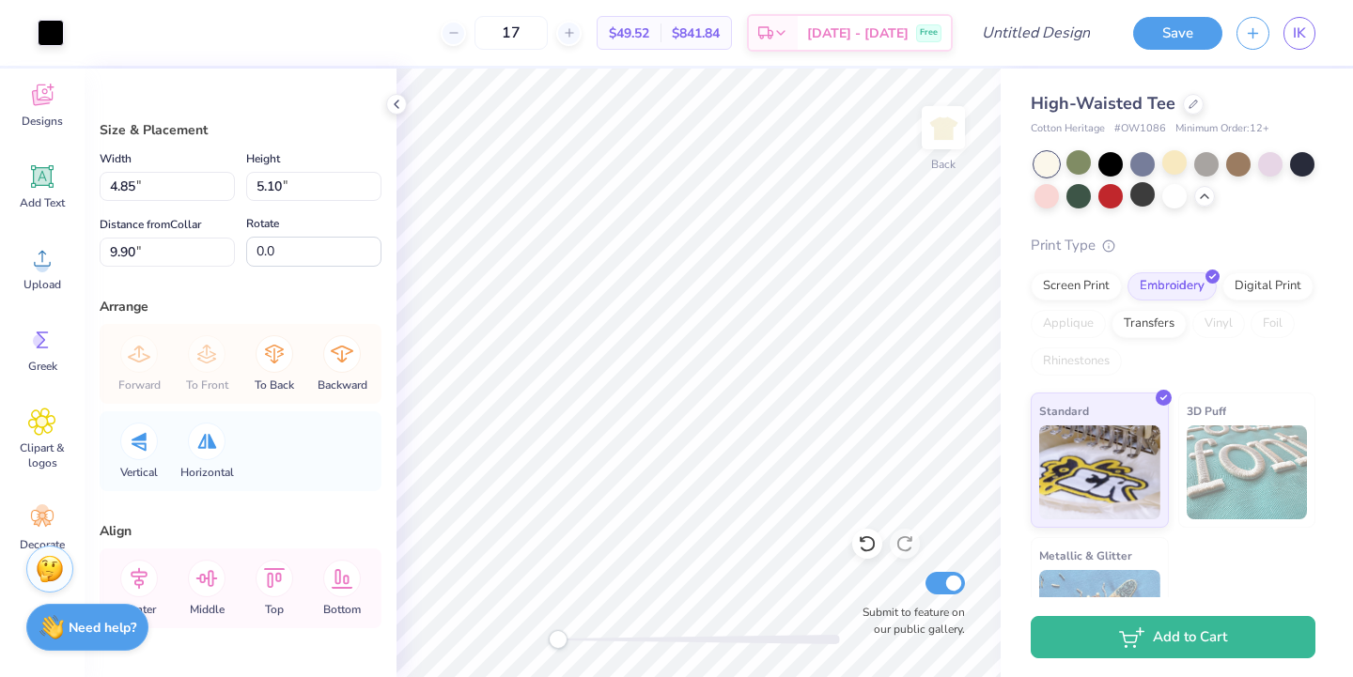
type input "4.85"
type input "5.10"
type input "9.90"
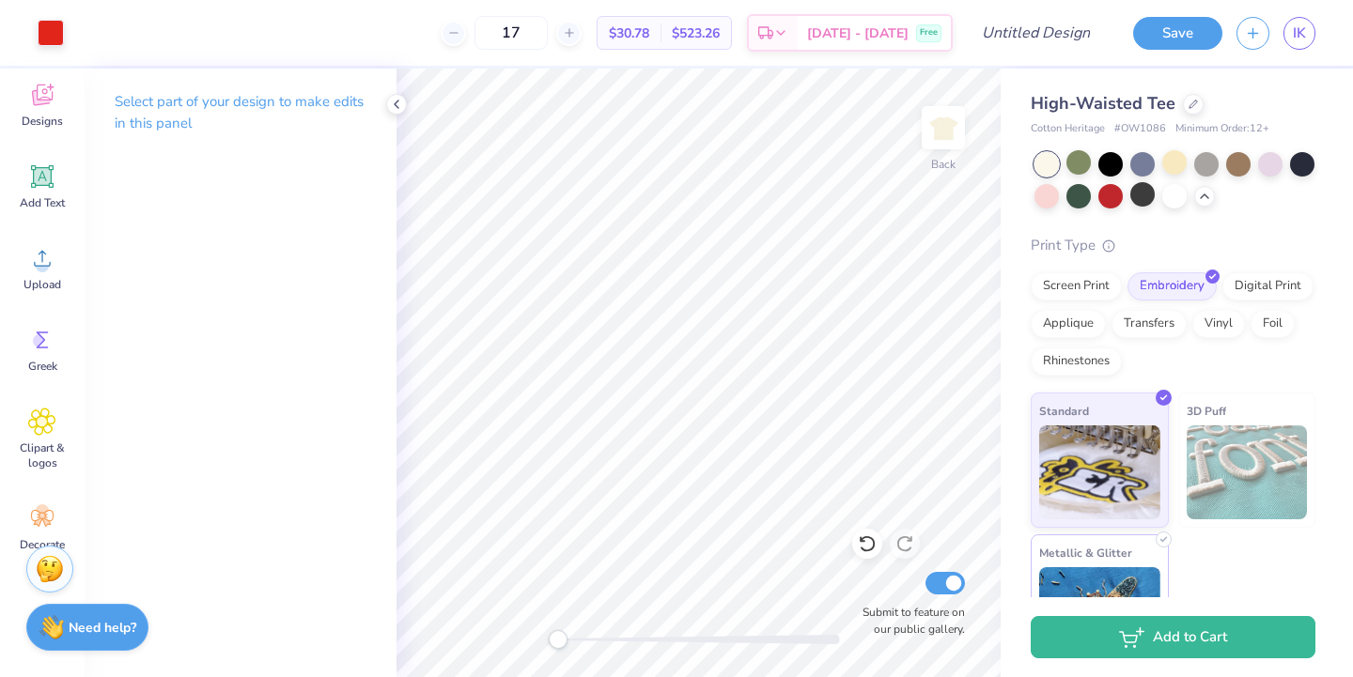
scroll to position [75, 0]
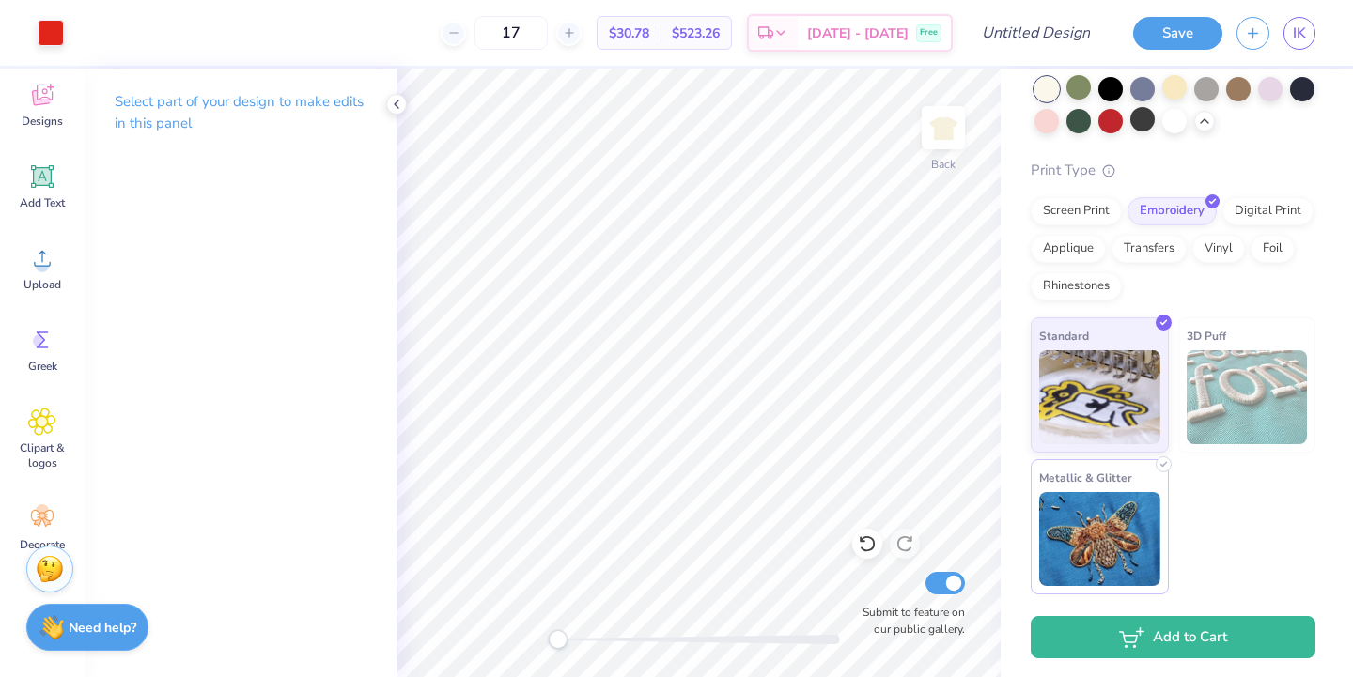
click at [1051, 537] on img at bounding box center [1099, 539] width 121 height 94
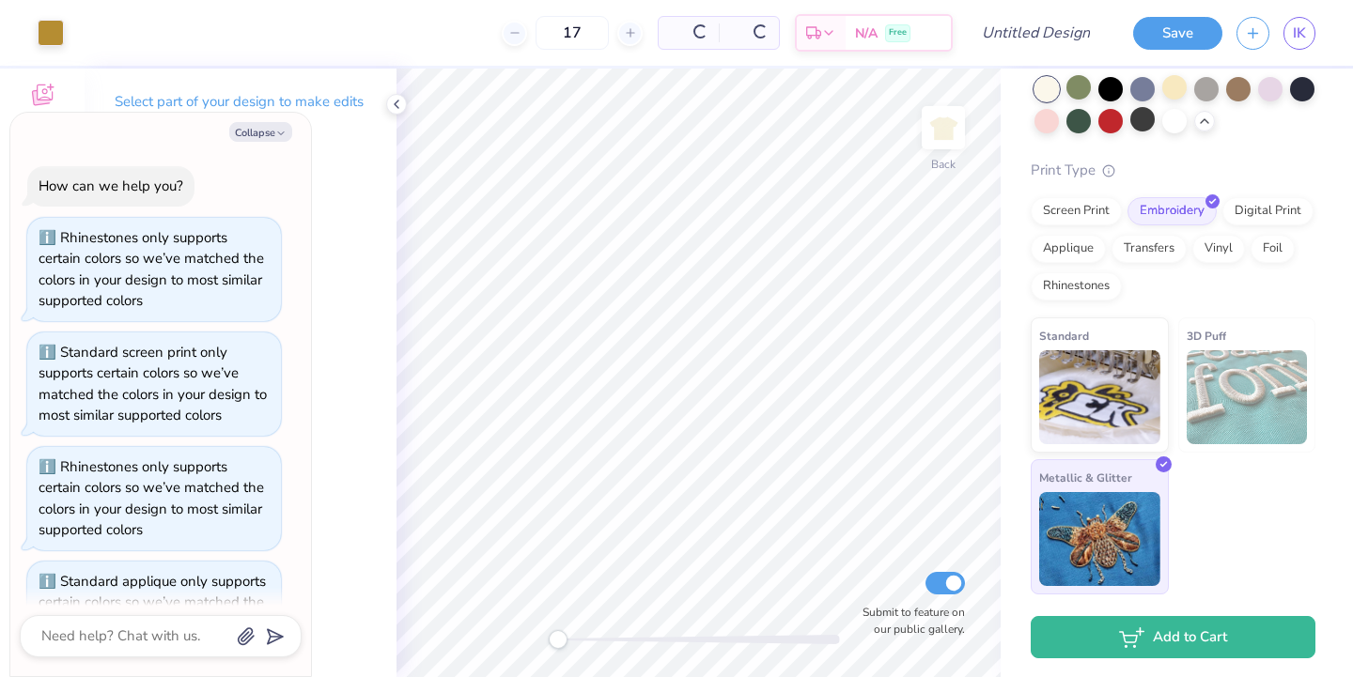
scroll to position [729, 0]
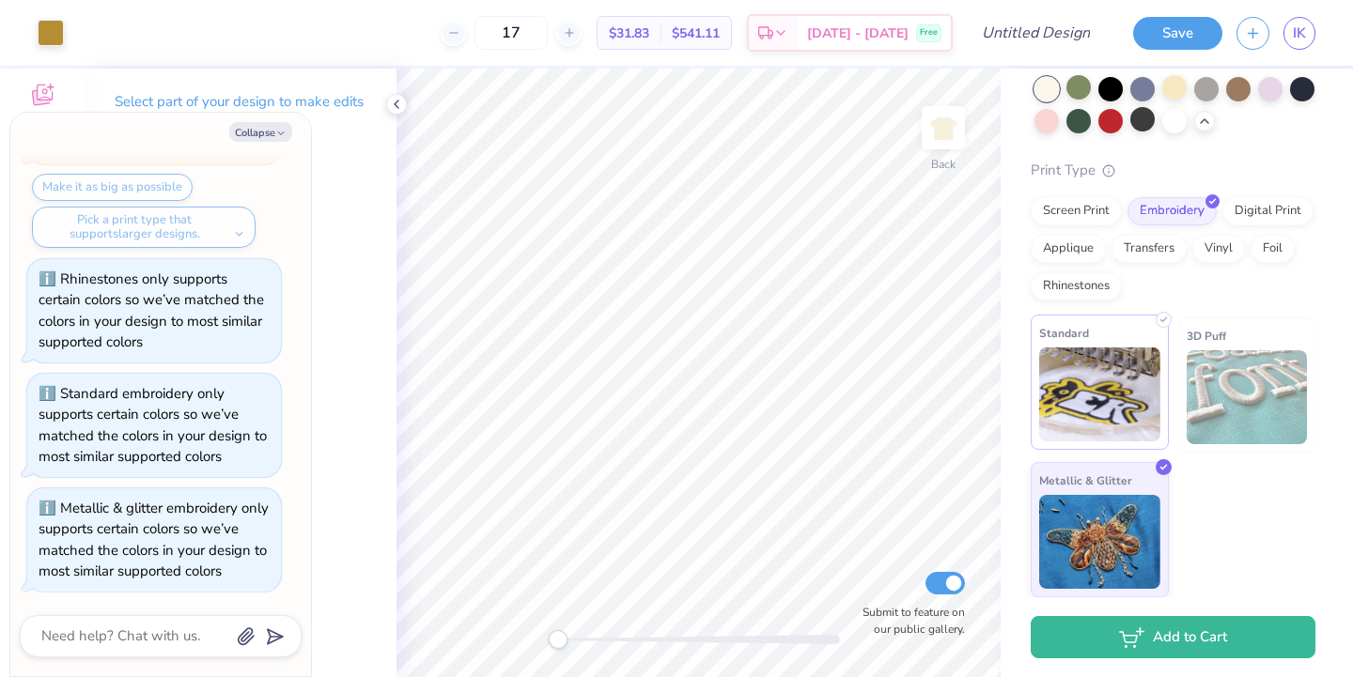
click at [1063, 426] on img at bounding box center [1099, 395] width 121 height 94
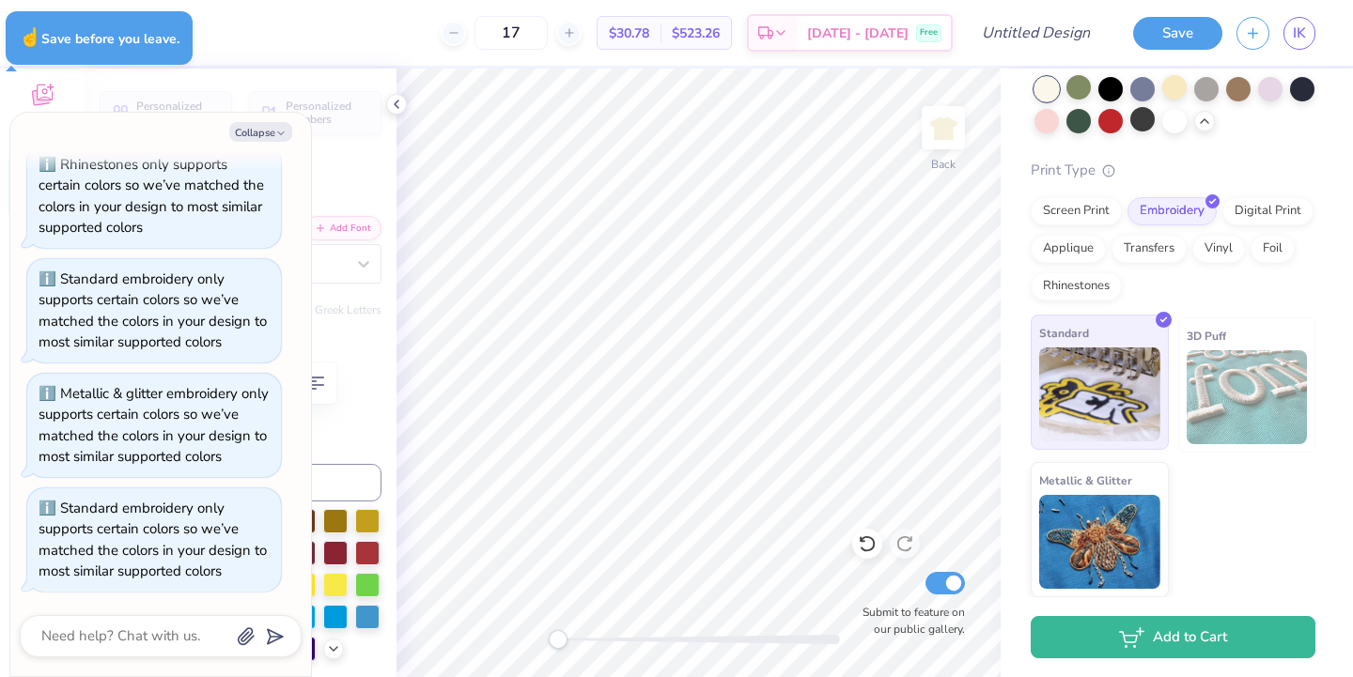
type textarea "x"
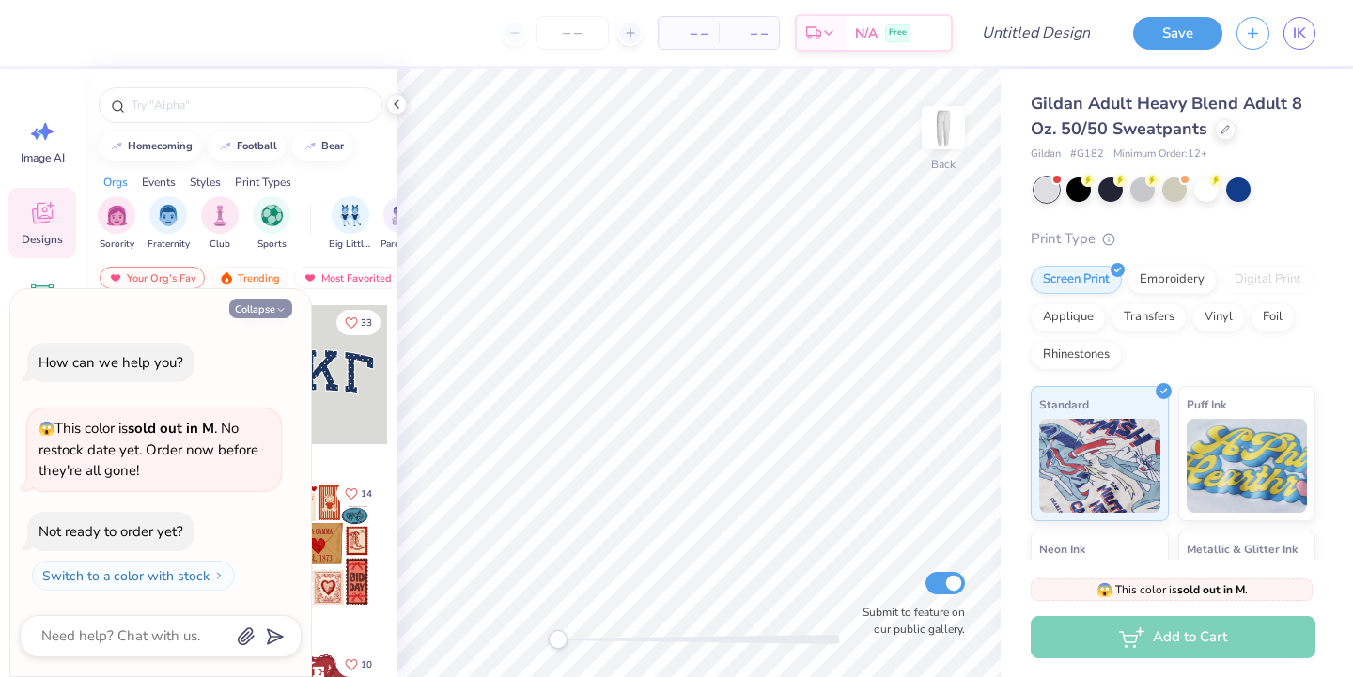
click at [244, 314] on button "Collapse" at bounding box center [260, 309] width 63 height 20
type textarea "x"
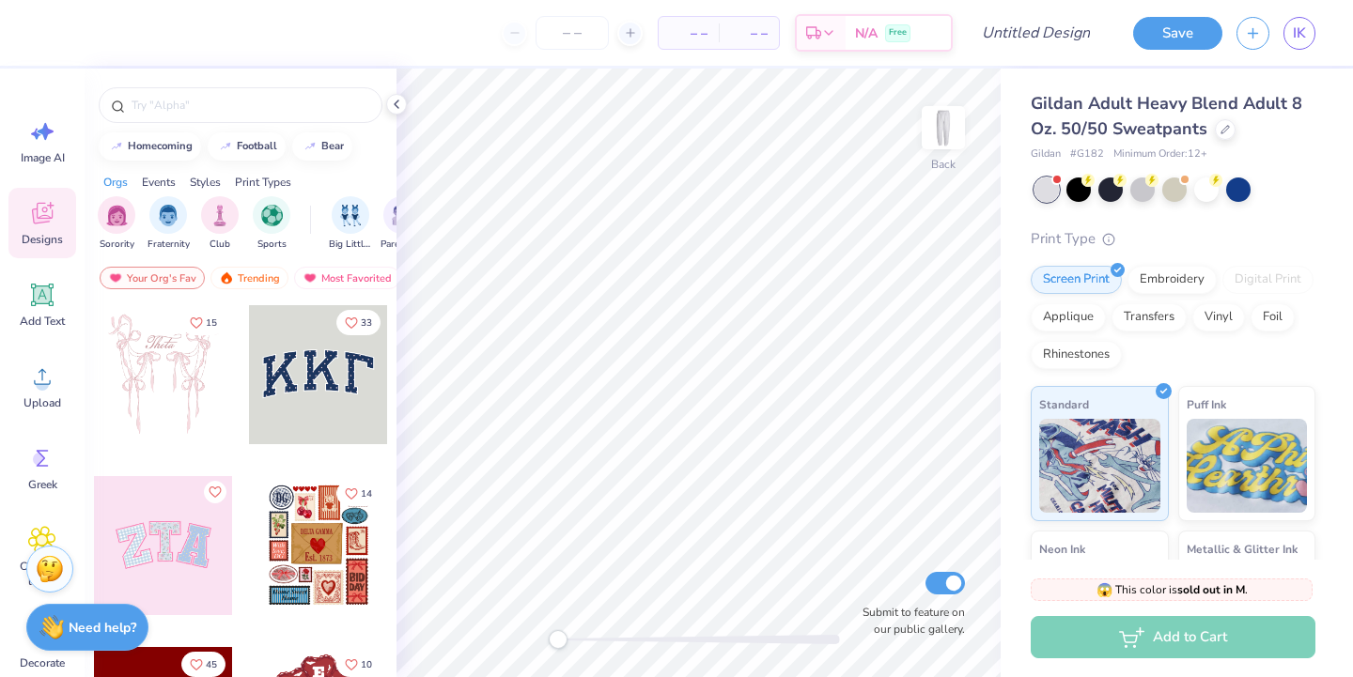
scroll to position [146, 0]
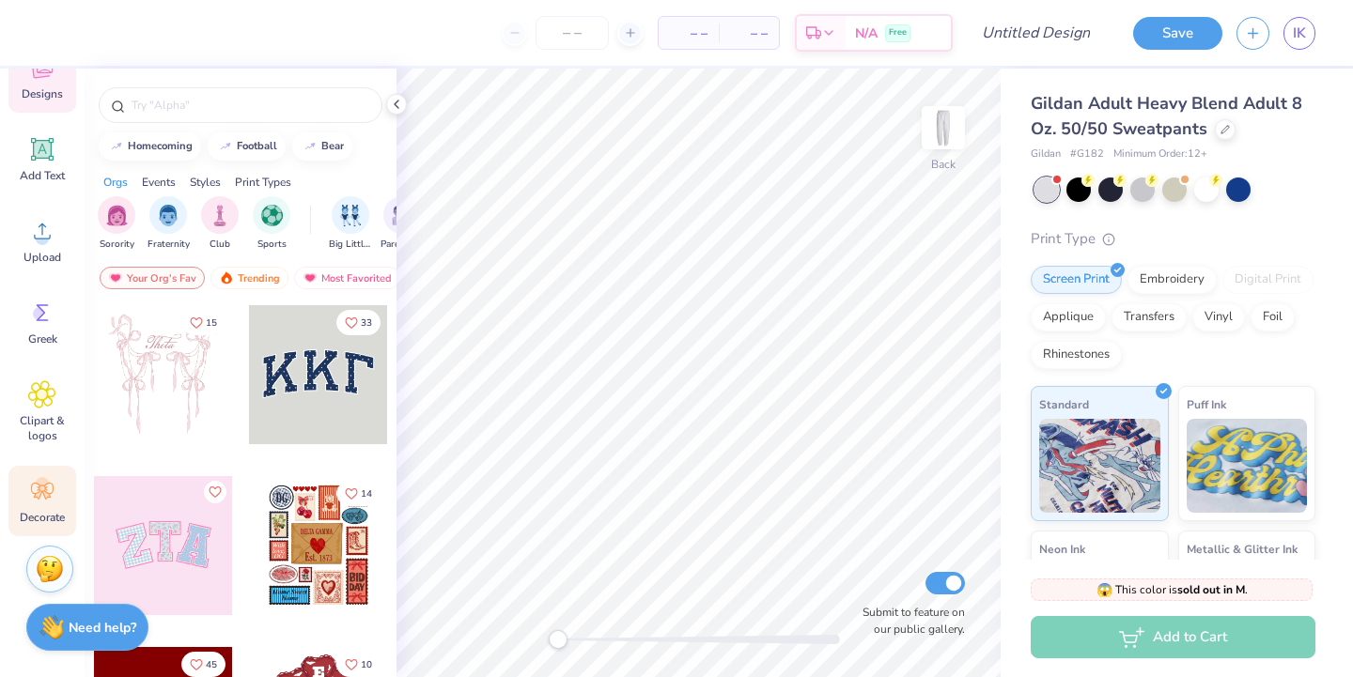
click at [29, 510] on span "Decorate" at bounding box center [42, 517] width 45 height 15
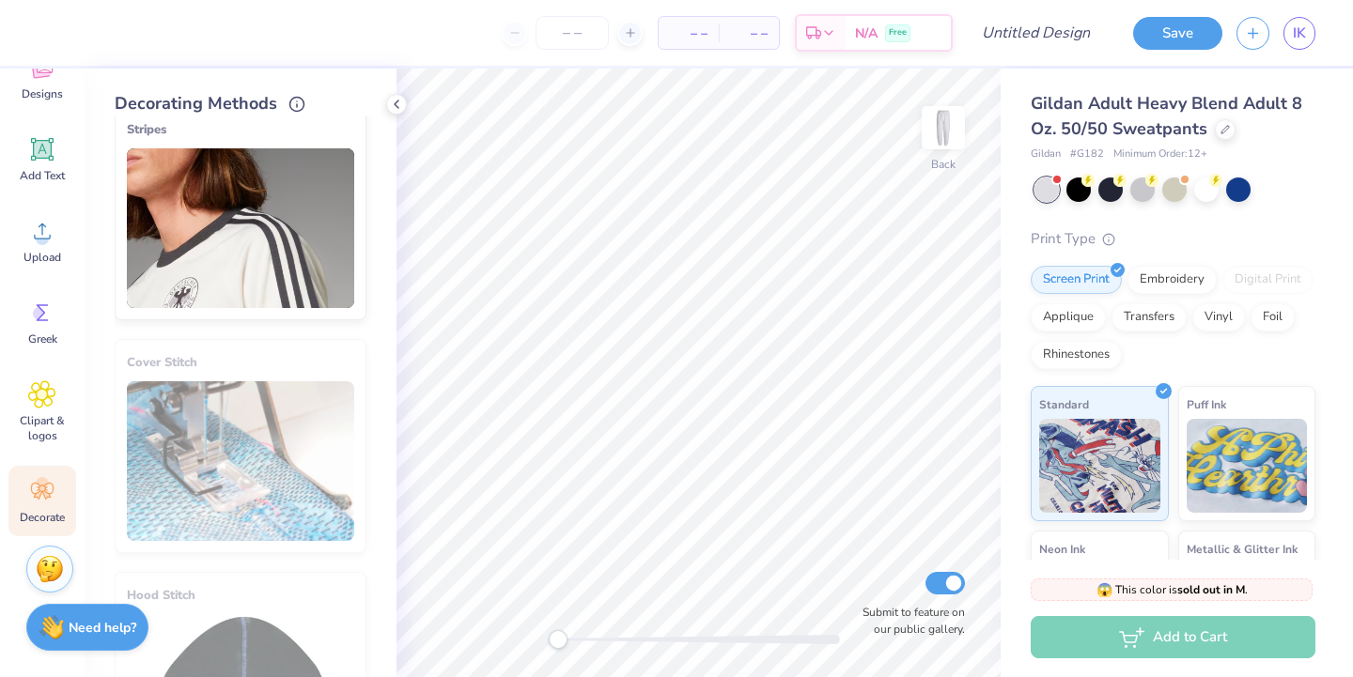
click at [176, 246] on img at bounding box center [240, 228] width 227 height 160
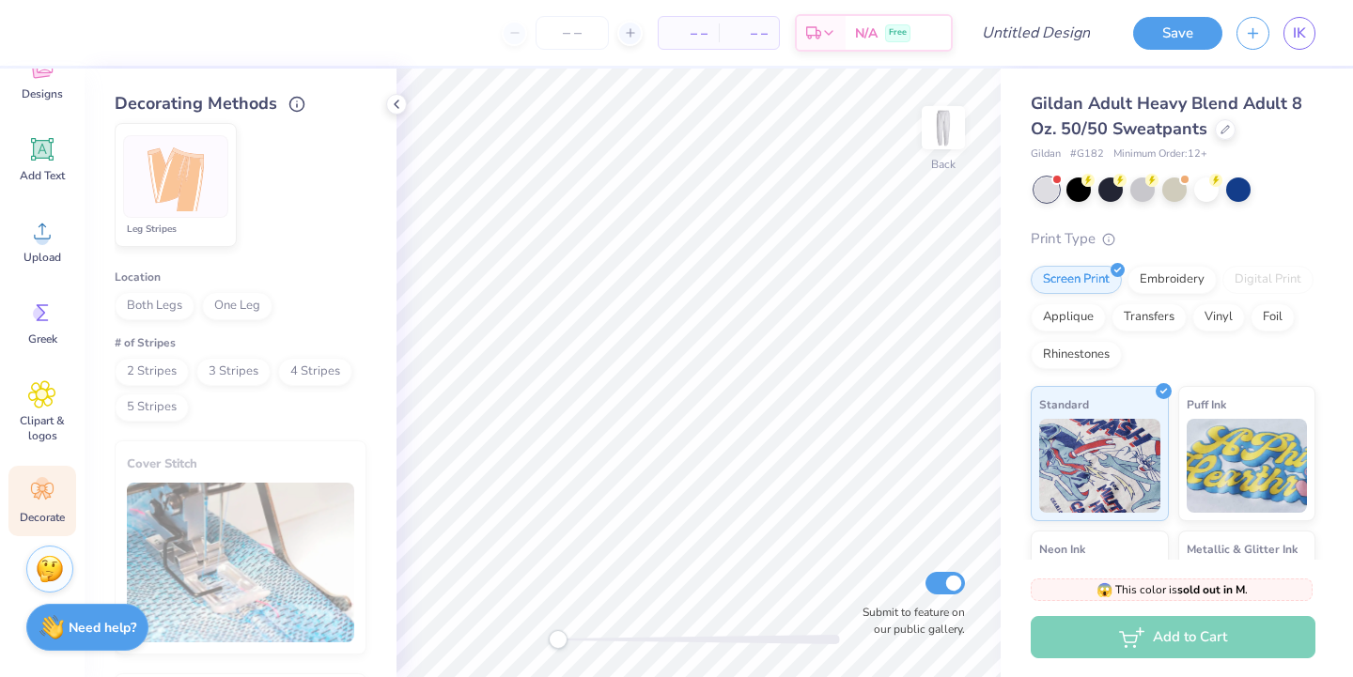
scroll to position [383, 0]
click at [237, 311] on span "One Leg" at bounding box center [237, 307] width 70 height 28
click at [141, 367] on span "2 Stripes" at bounding box center [152, 373] width 74 height 28
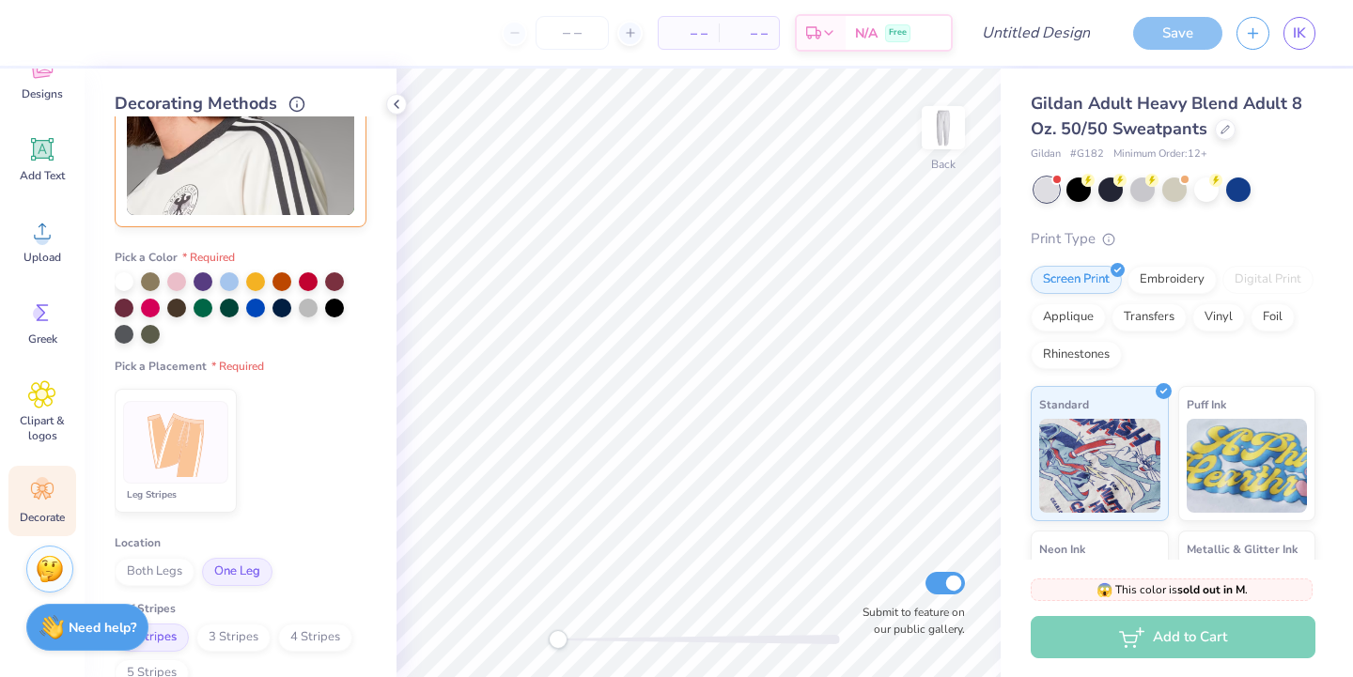
scroll to position [114, 0]
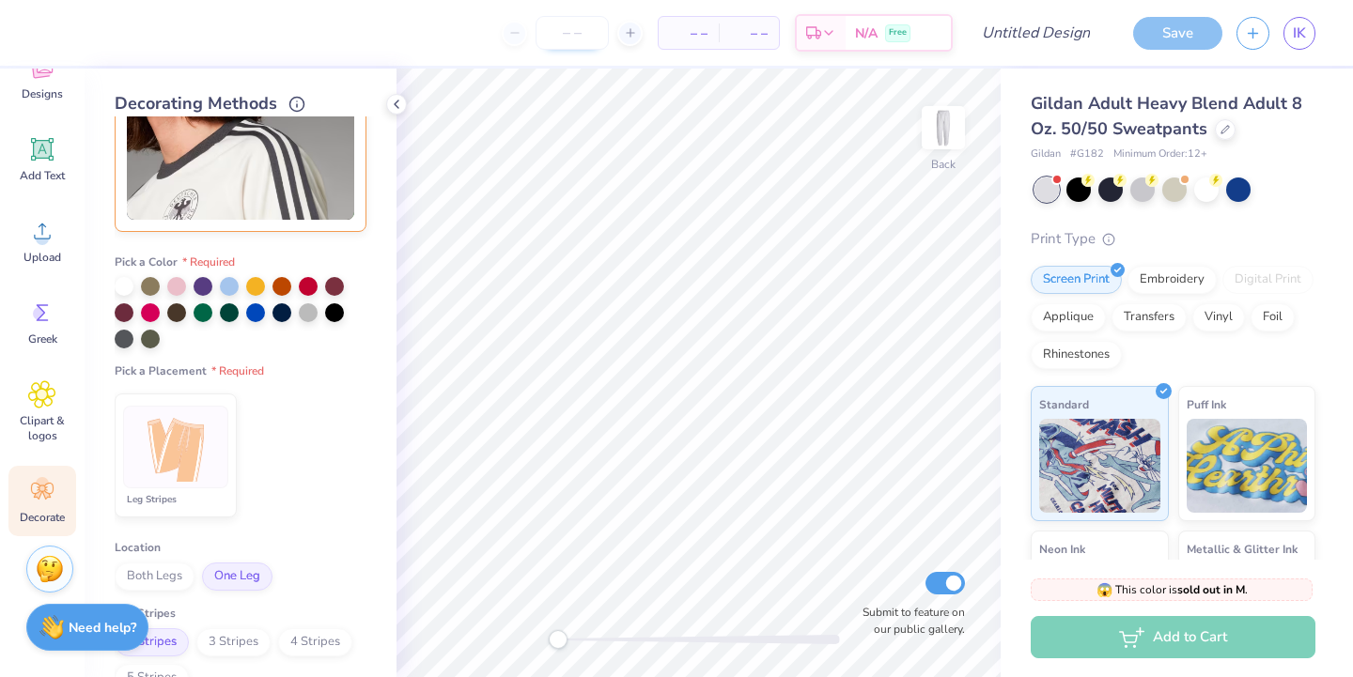
click at [558, 30] on input "number" at bounding box center [572, 33] width 73 height 34
type input "17"
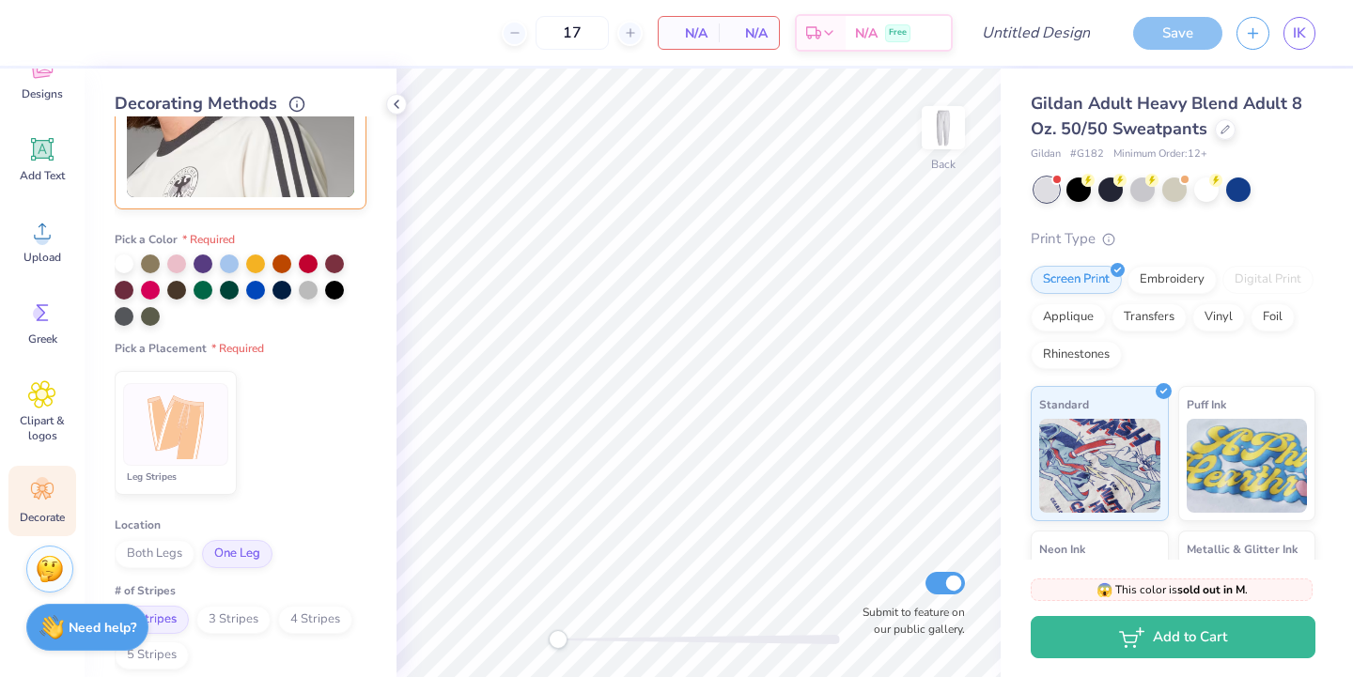
scroll to position [39, 0]
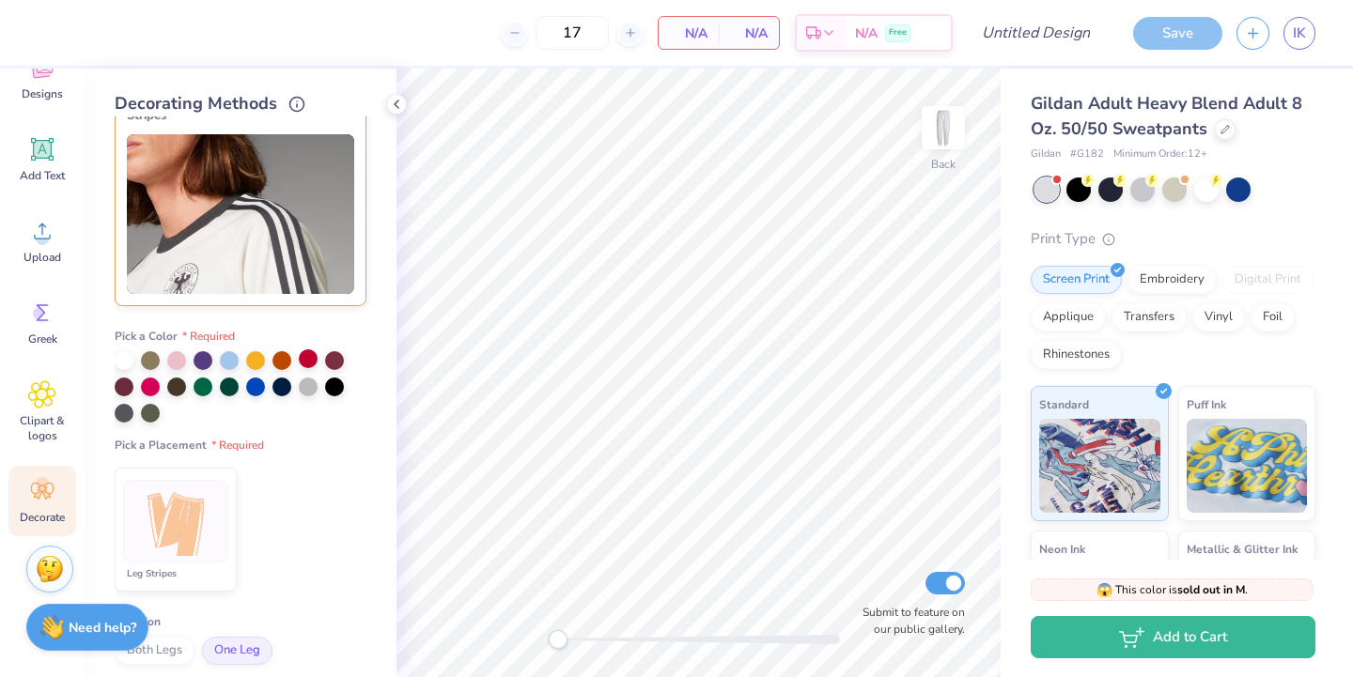
click at [306, 364] on div at bounding box center [308, 359] width 19 height 19
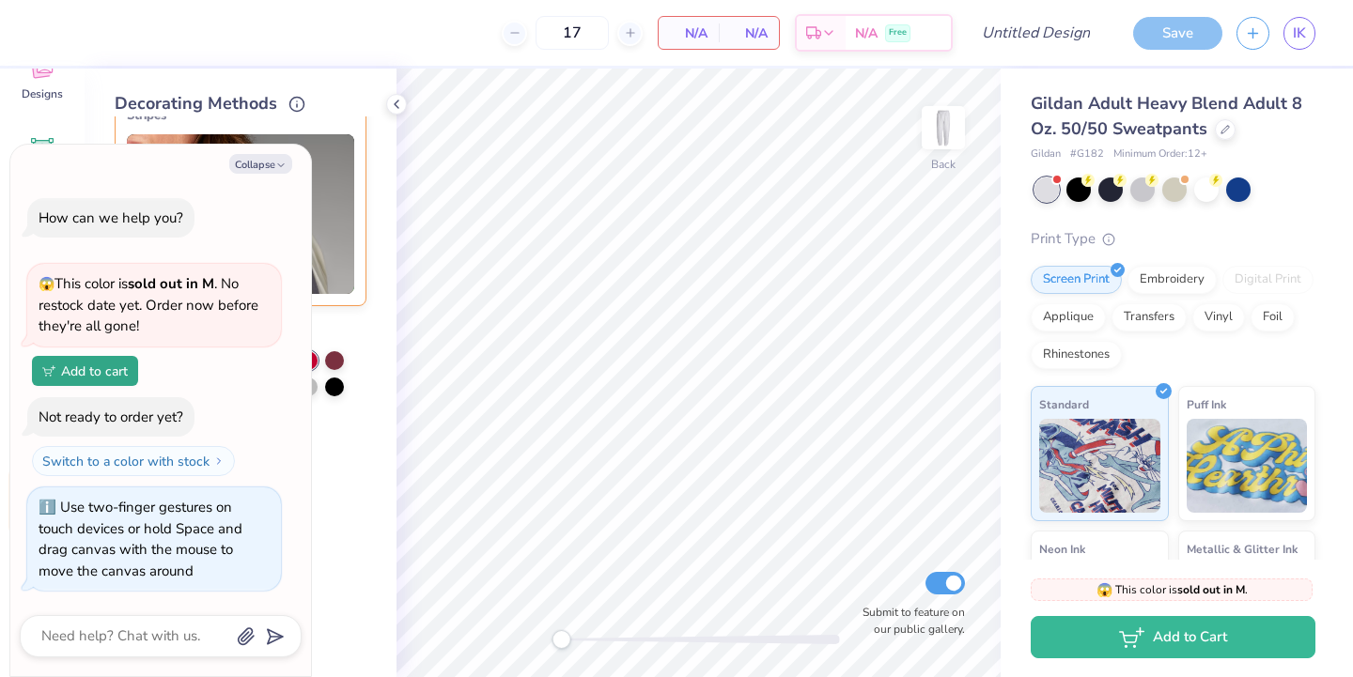
drag, startPoint x: 552, startPoint y: 640, endPoint x: 562, endPoint y: 636, distance: 11.0
click at [562, 637] on div "Accessibility label" at bounding box center [561, 639] width 19 height 19
click at [372, 498] on div "Cover Stitch Pick a Color Hood Stitch Pick a Color Lace Pick a Color Peach Made…" at bounding box center [256, 397] width 282 height 561
click at [252, 173] on div "Collapse How can we help you? 😱 This color is sold out in M . No restock date y…" at bounding box center [160, 411] width 301 height 533
click at [252, 164] on button "Collapse" at bounding box center [260, 164] width 63 height 20
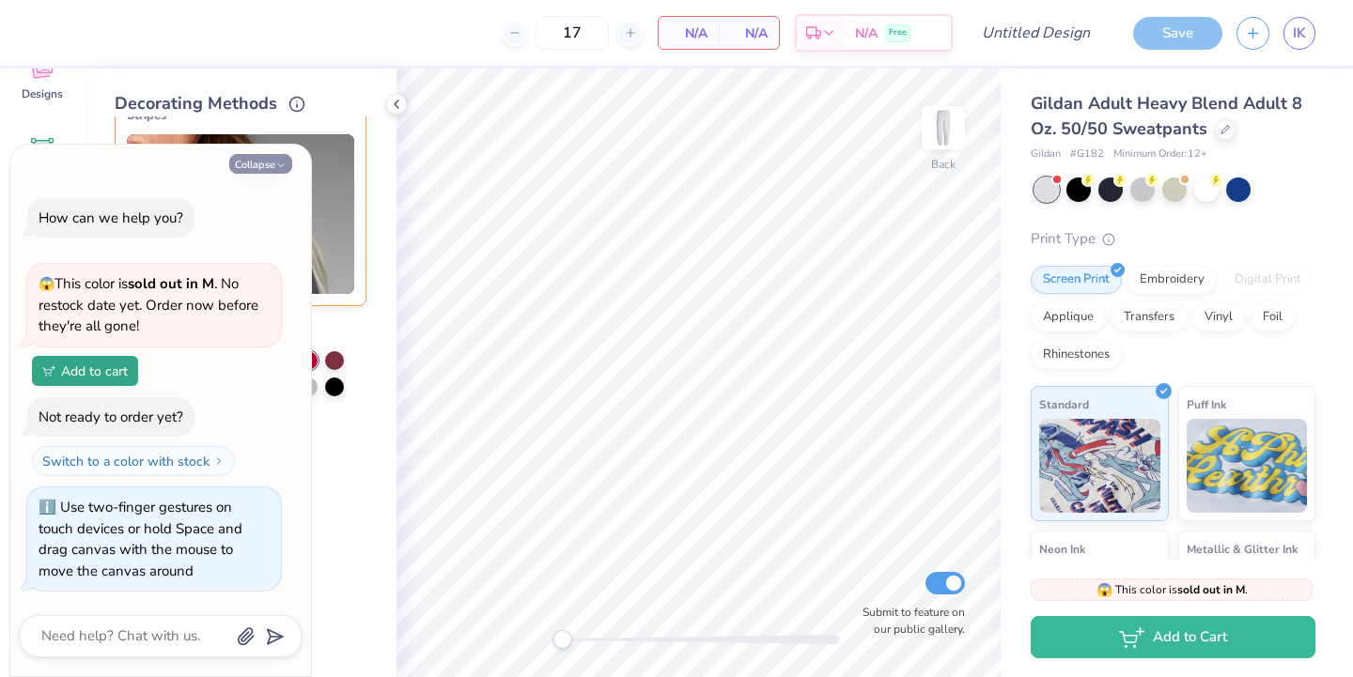
type textarea "x"
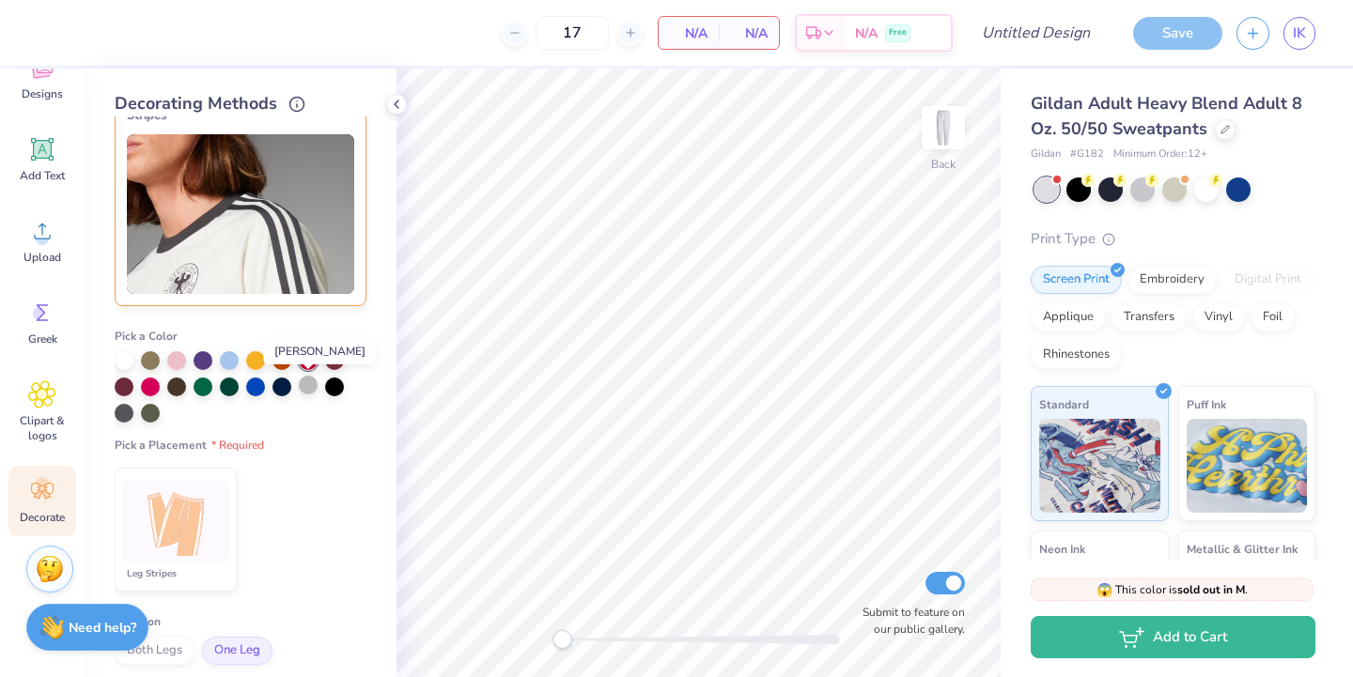
click at [306, 386] on div at bounding box center [308, 385] width 19 height 19
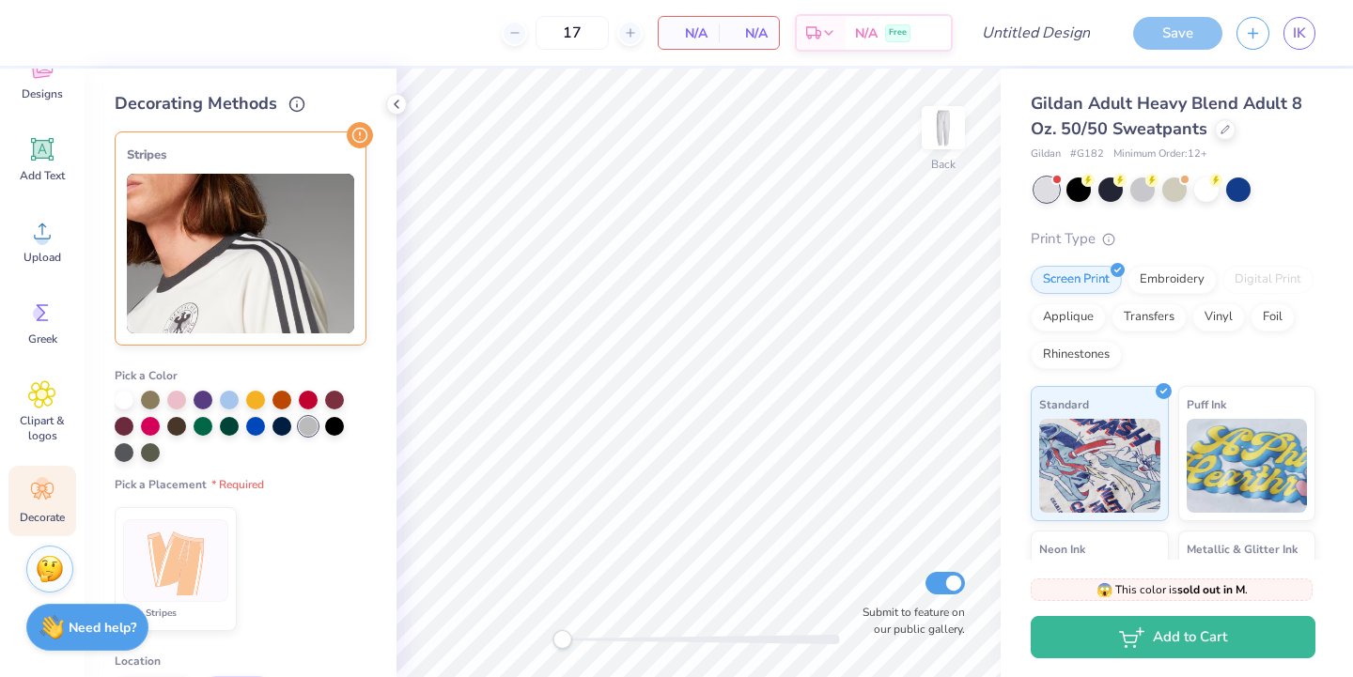
scroll to position [20, 0]
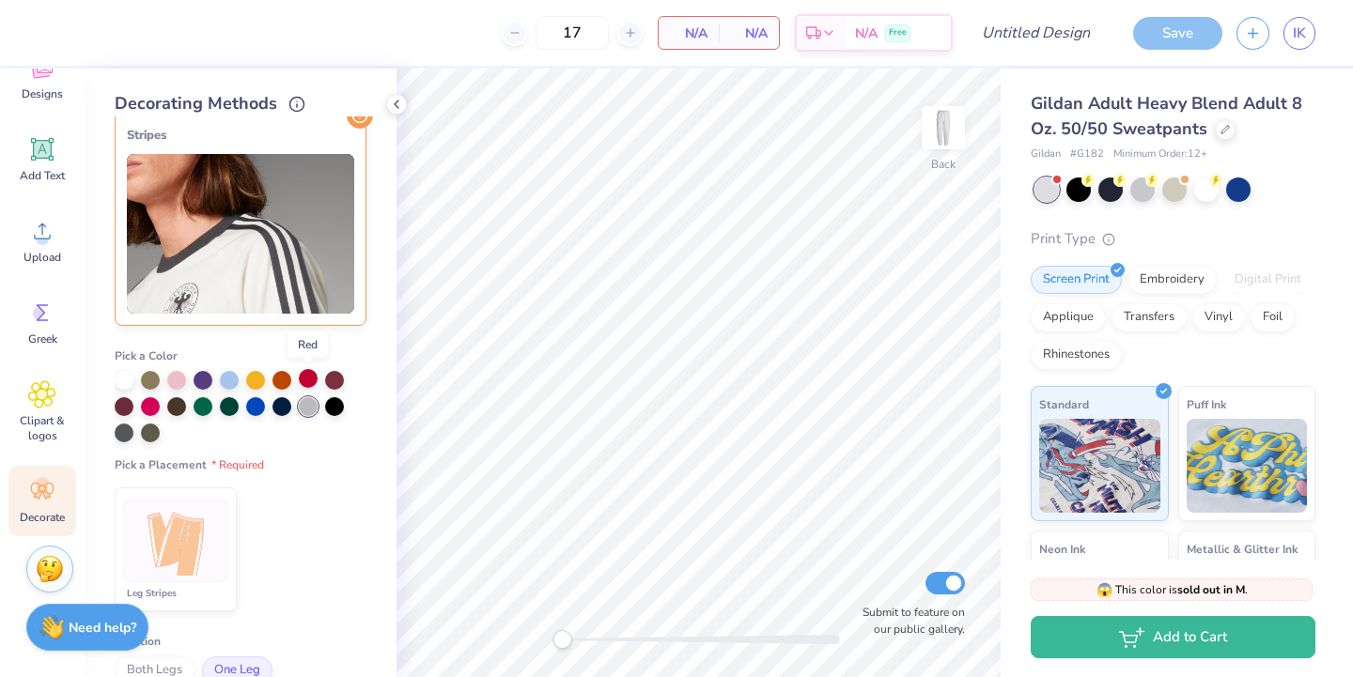
click at [309, 381] on div at bounding box center [308, 378] width 19 height 19
click at [1139, 195] on div at bounding box center [1142, 188] width 24 height 24
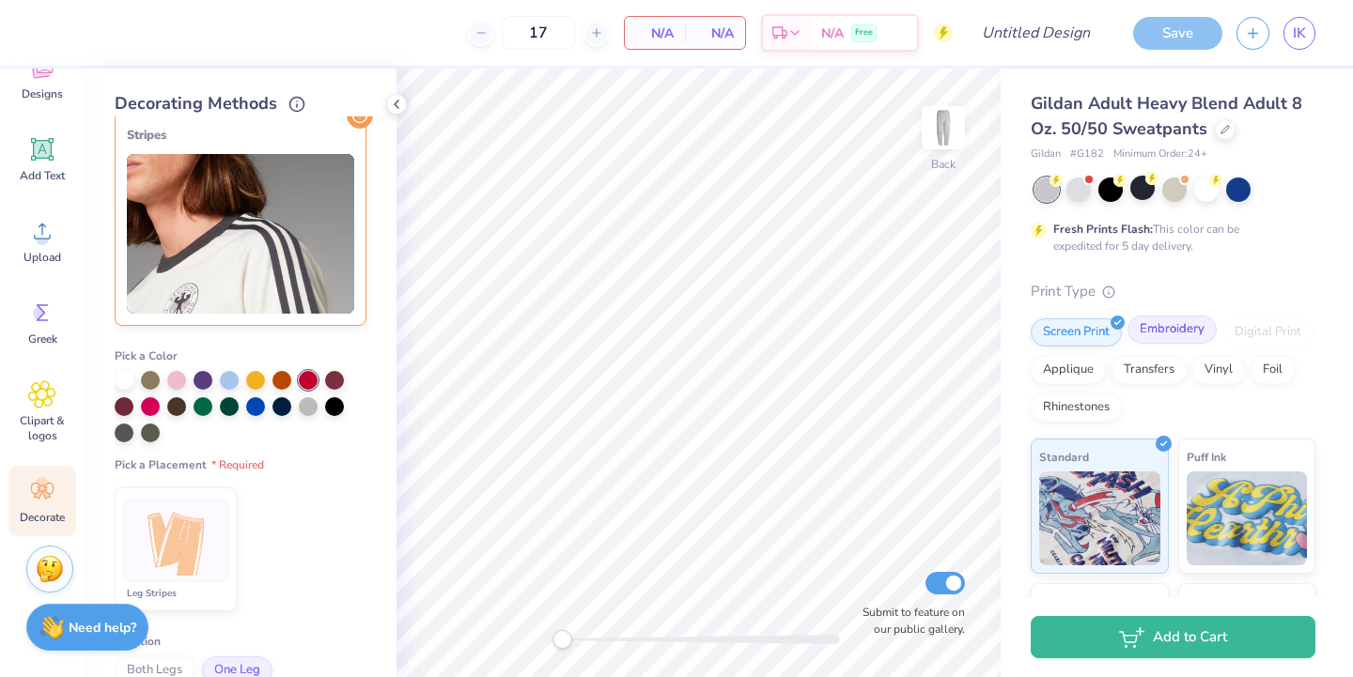
click at [1170, 342] on div "Embroidery" at bounding box center [1171, 330] width 89 height 28
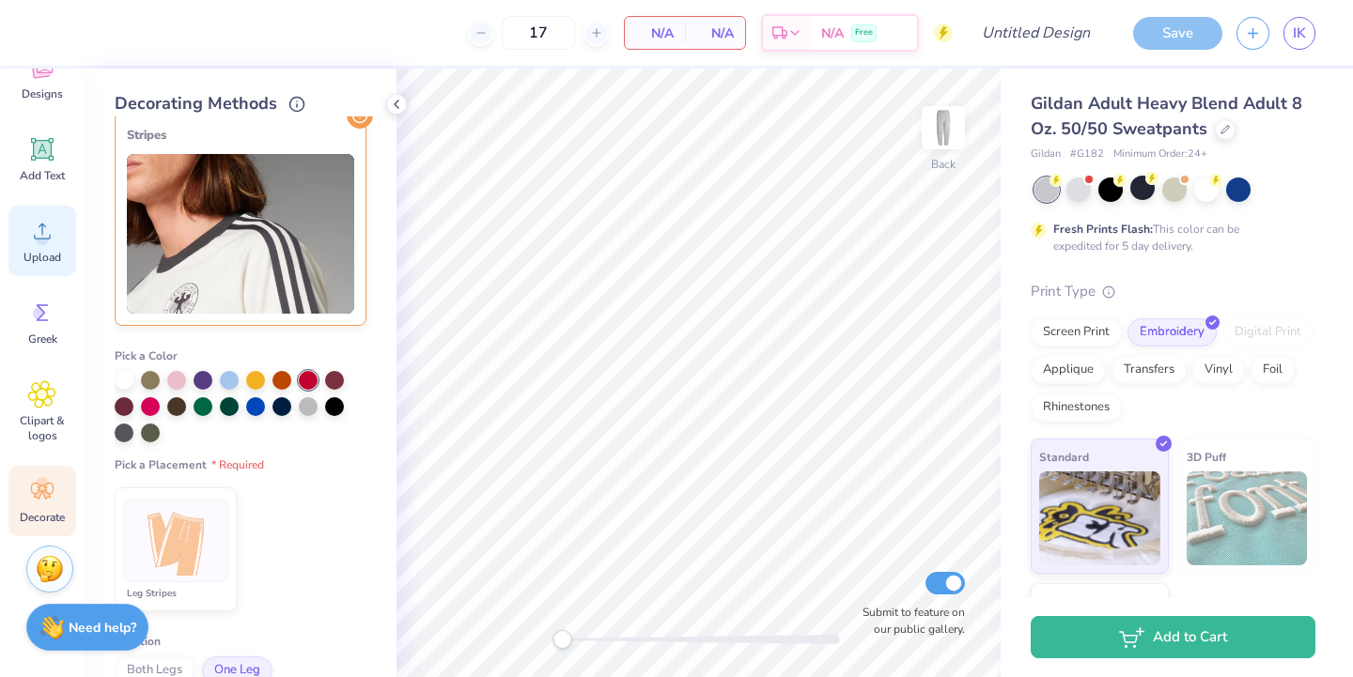
click at [39, 249] on div "Upload" at bounding box center [42, 241] width 68 height 70
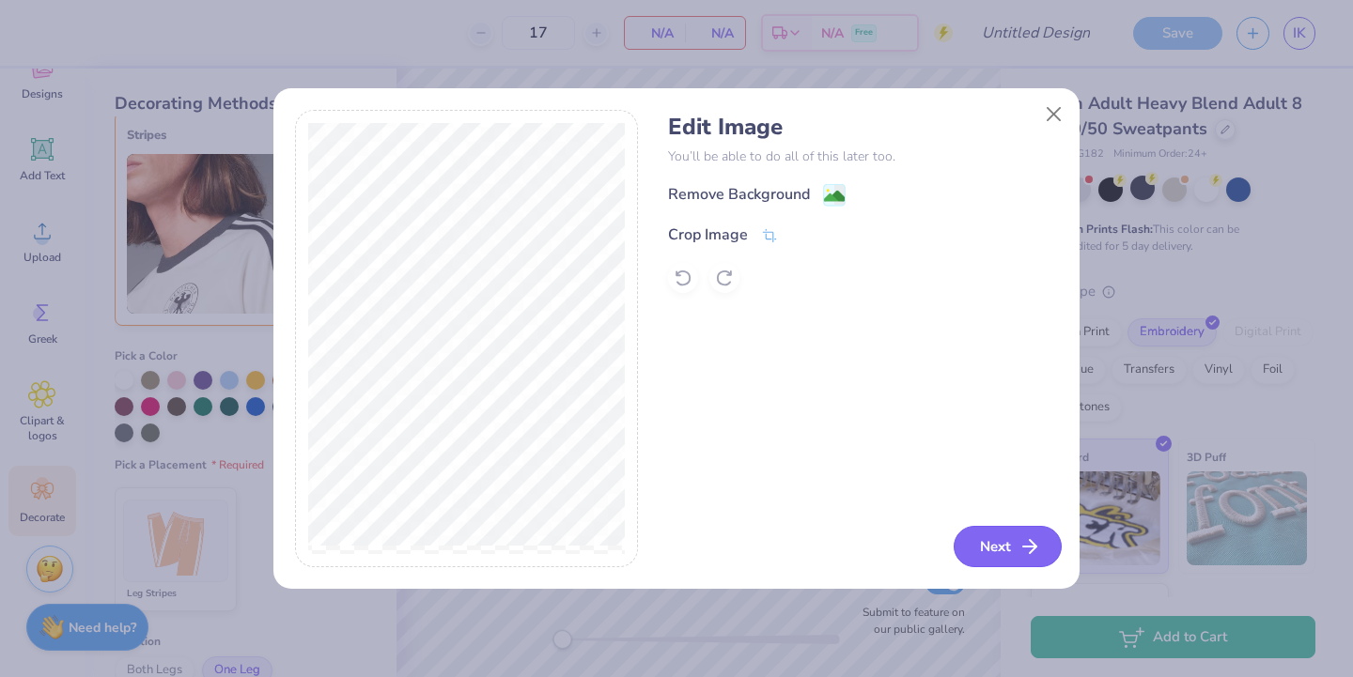
click at [1027, 547] on line "button" at bounding box center [1029, 547] width 13 height 0
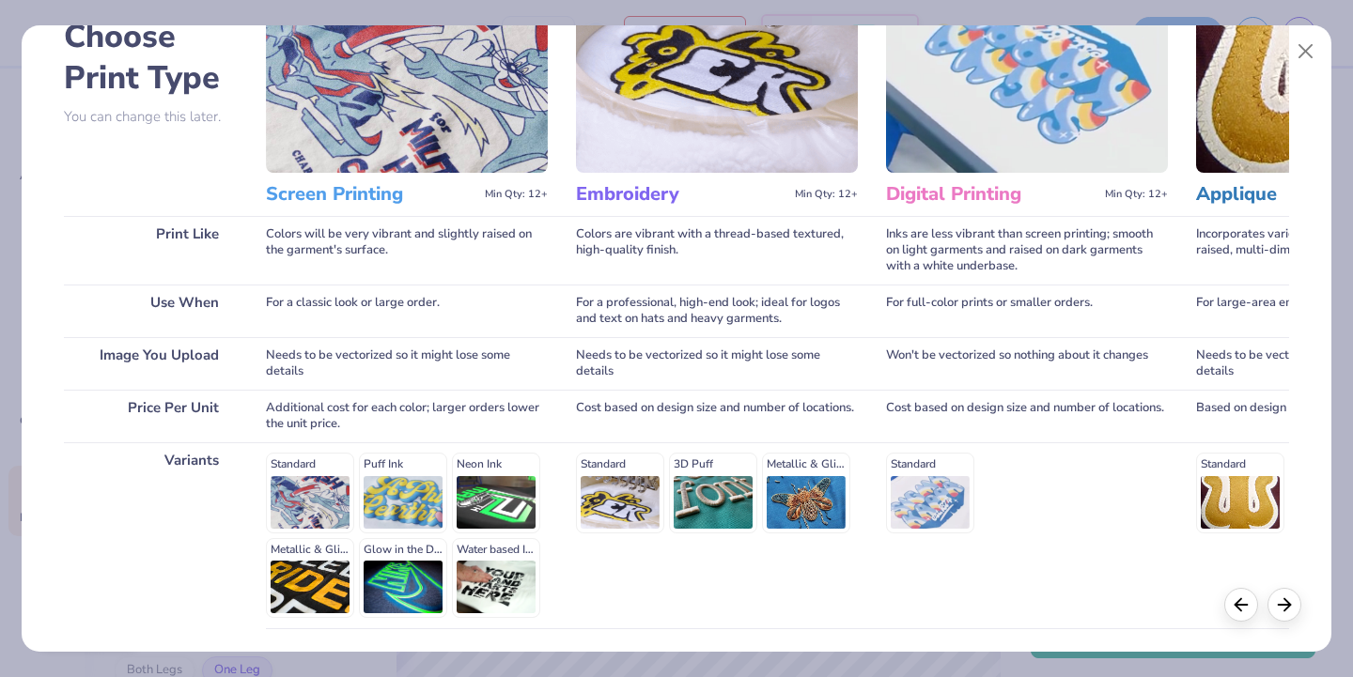
scroll to position [0, 1]
click at [704, 139] on img at bounding box center [716, 76] width 282 height 194
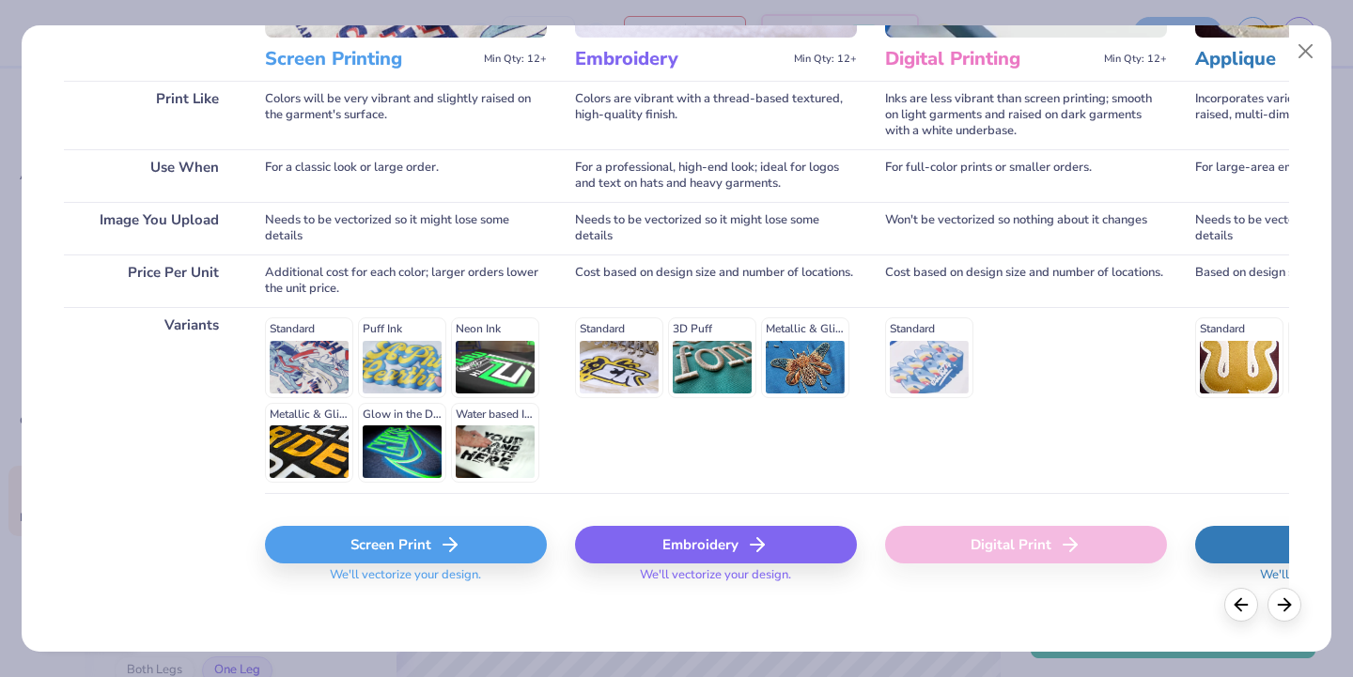
scroll to position [259, 0]
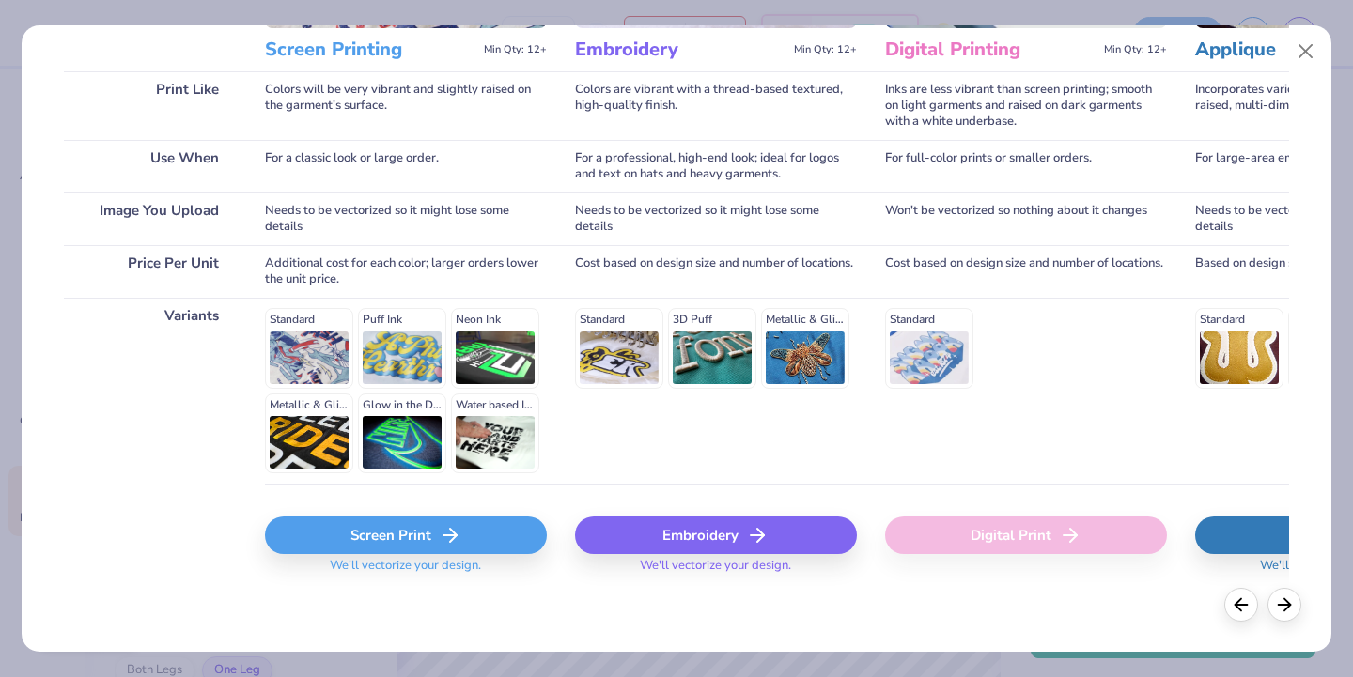
click at [698, 540] on div "Embroidery" at bounding box center [716, 536] width 282 height 38
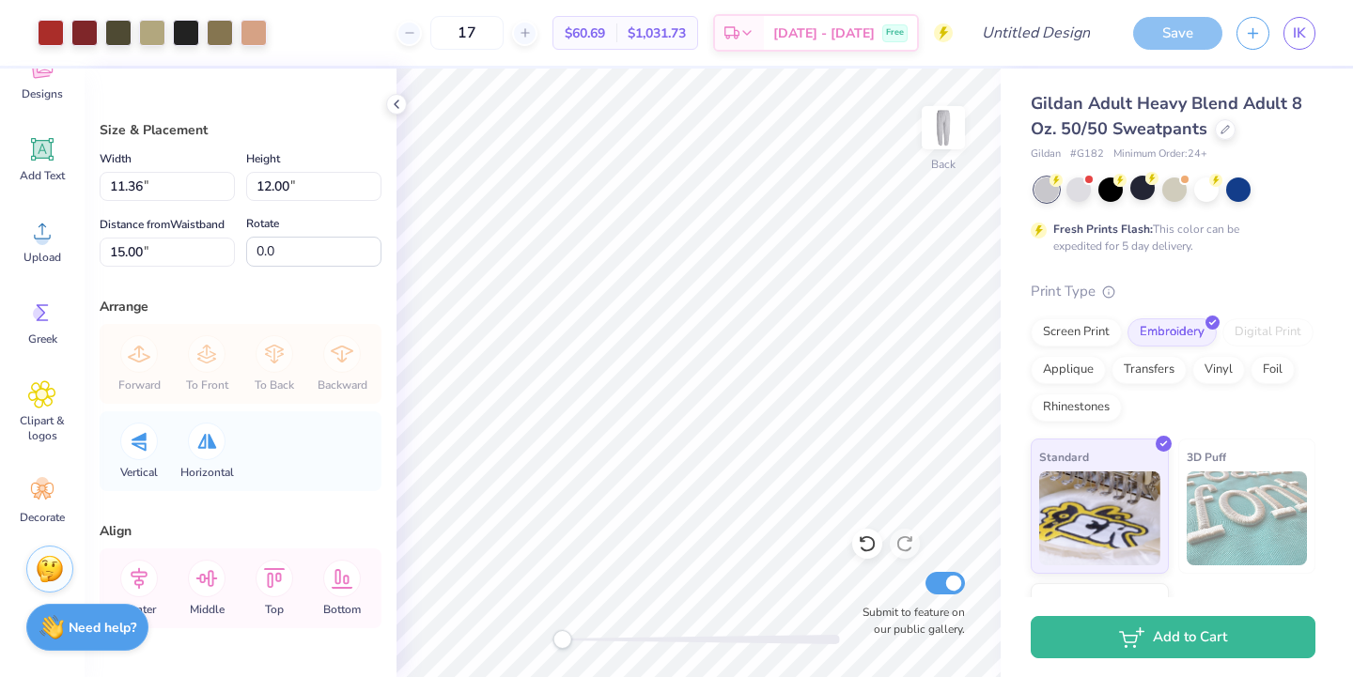
type input "3.76"
type input "3.97"
type input "23.03"
type input "4.97"
type input "5.25"
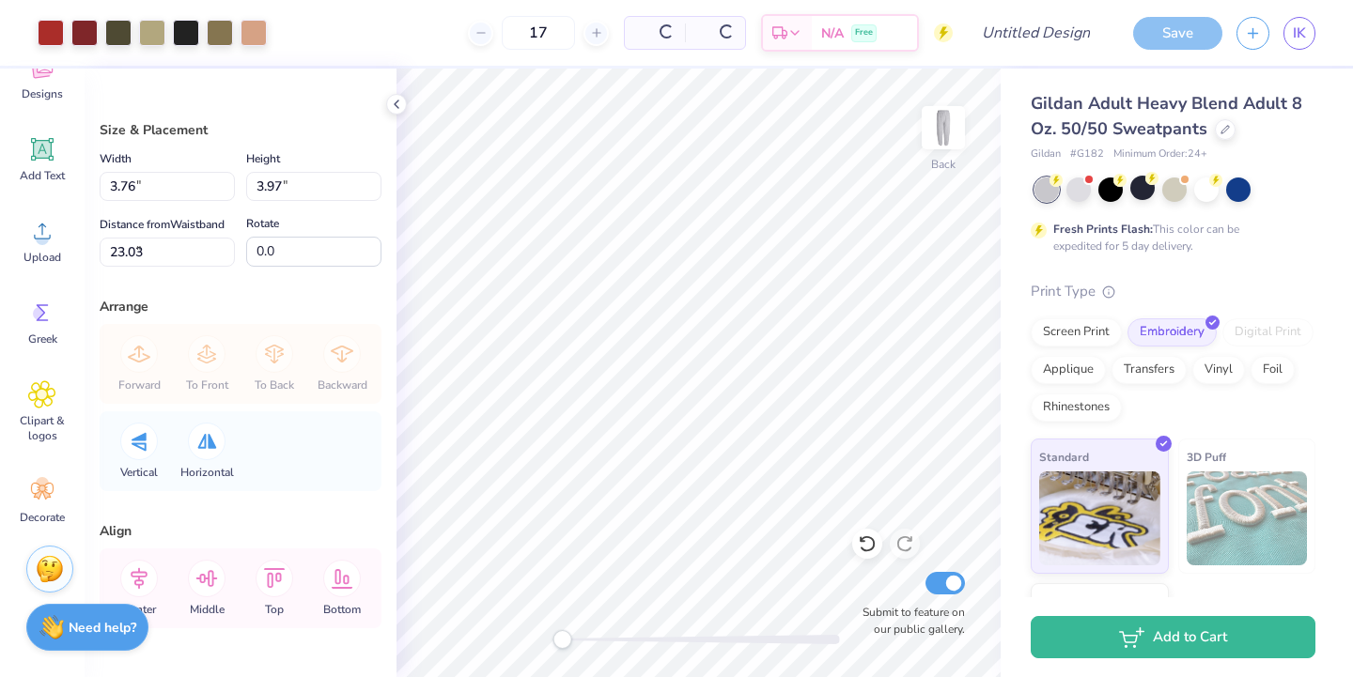
type input "0.50"
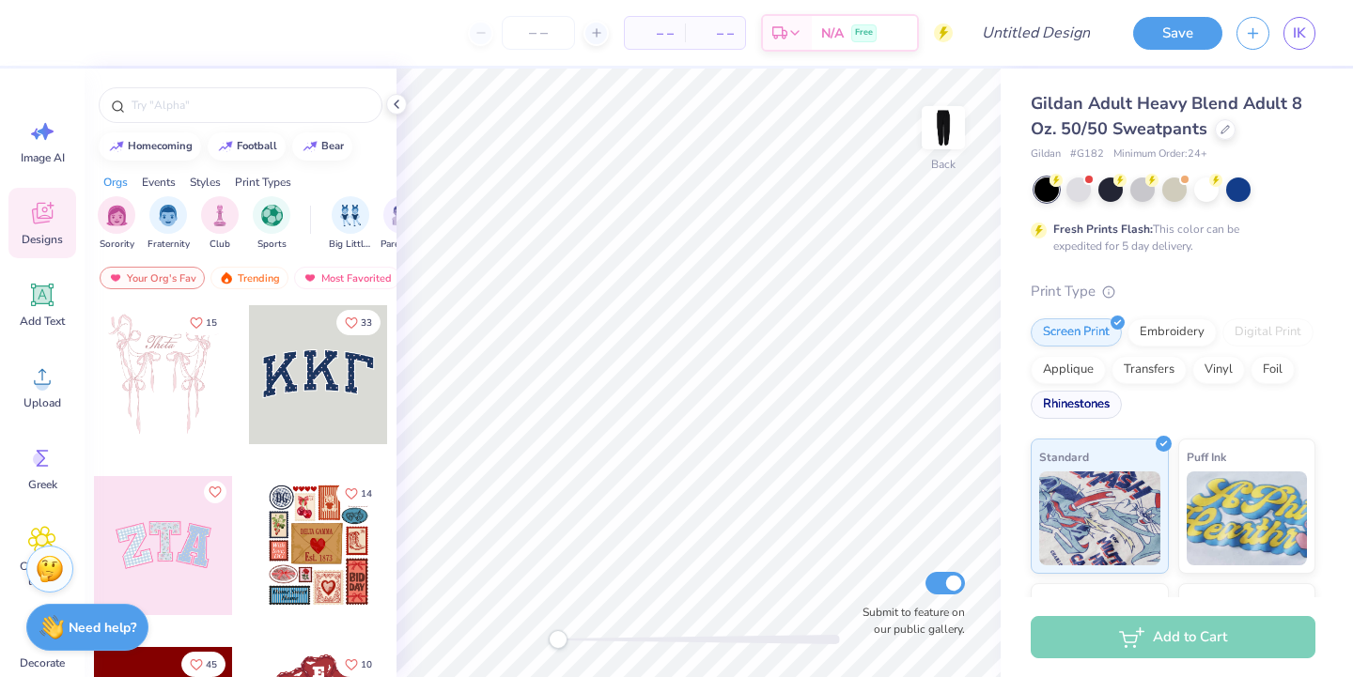
click at [1074, 406] on div "Rhinestones" at bounding box center [1076, 405] width 91 height 28
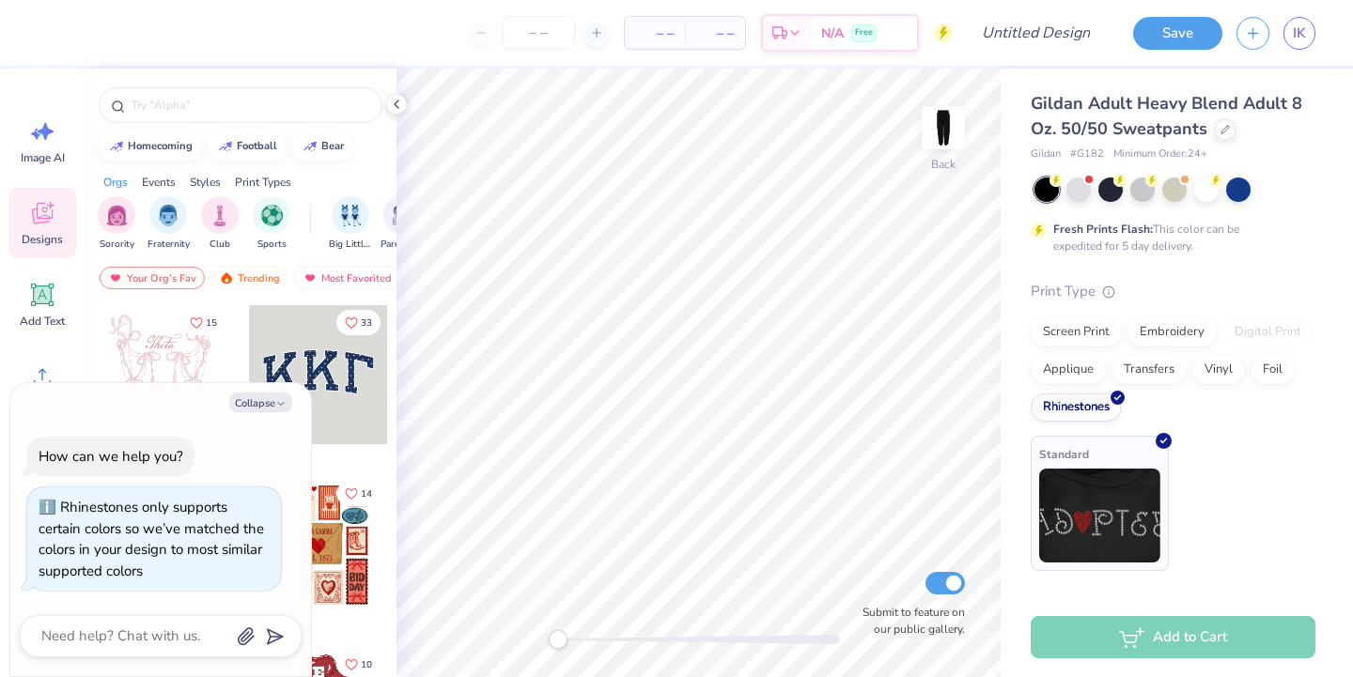
click at [1085, 520] on img at bounding box center [1099, 516] width 121 height 94
click at [268, 405] on button "Collapse" at bounding box center [260, 403] width 63 height 20
type textarea "x"
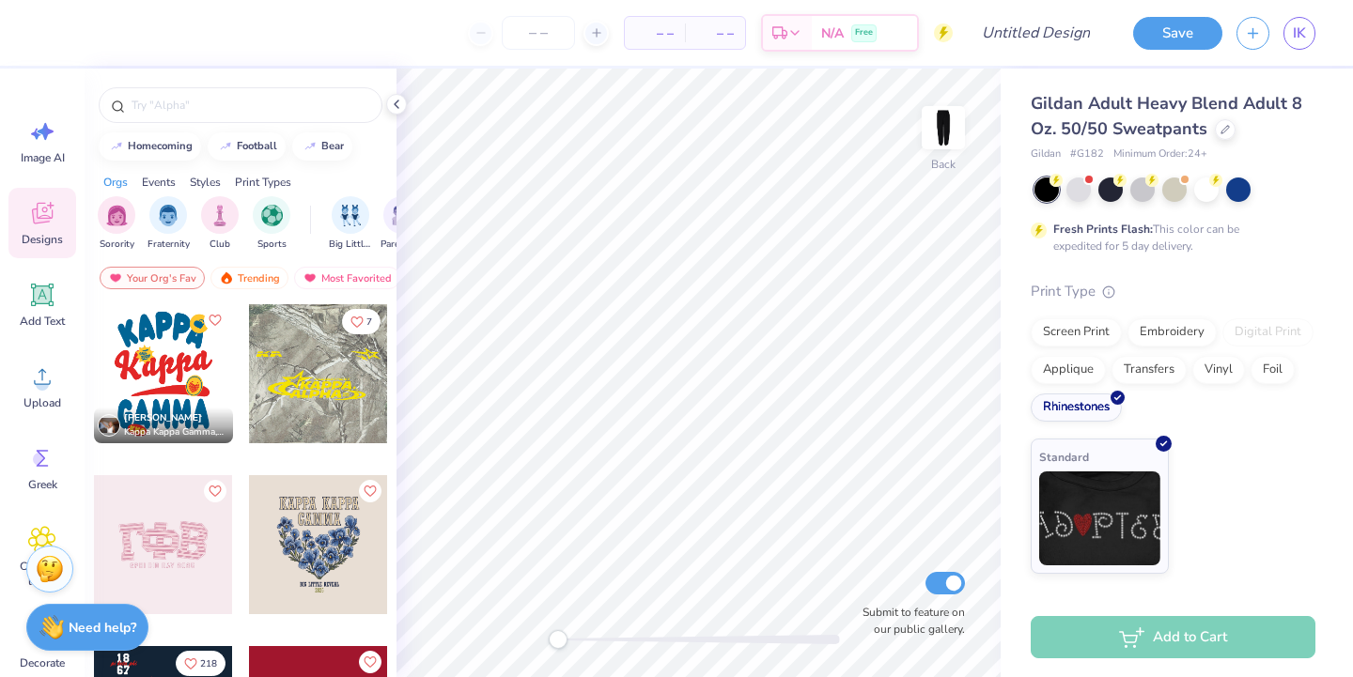
scroll to position [2570, 0]
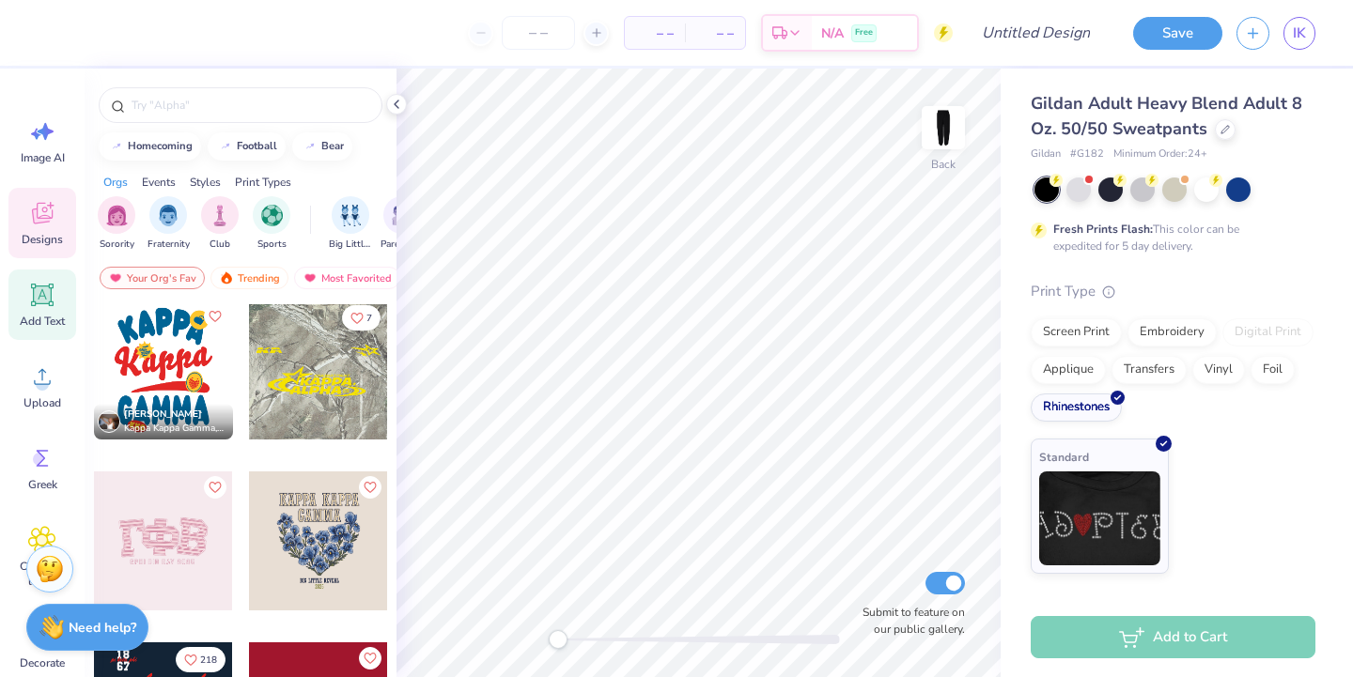
click at [36, 307] on icon at bounding box center [42, 295] width 28 height 28
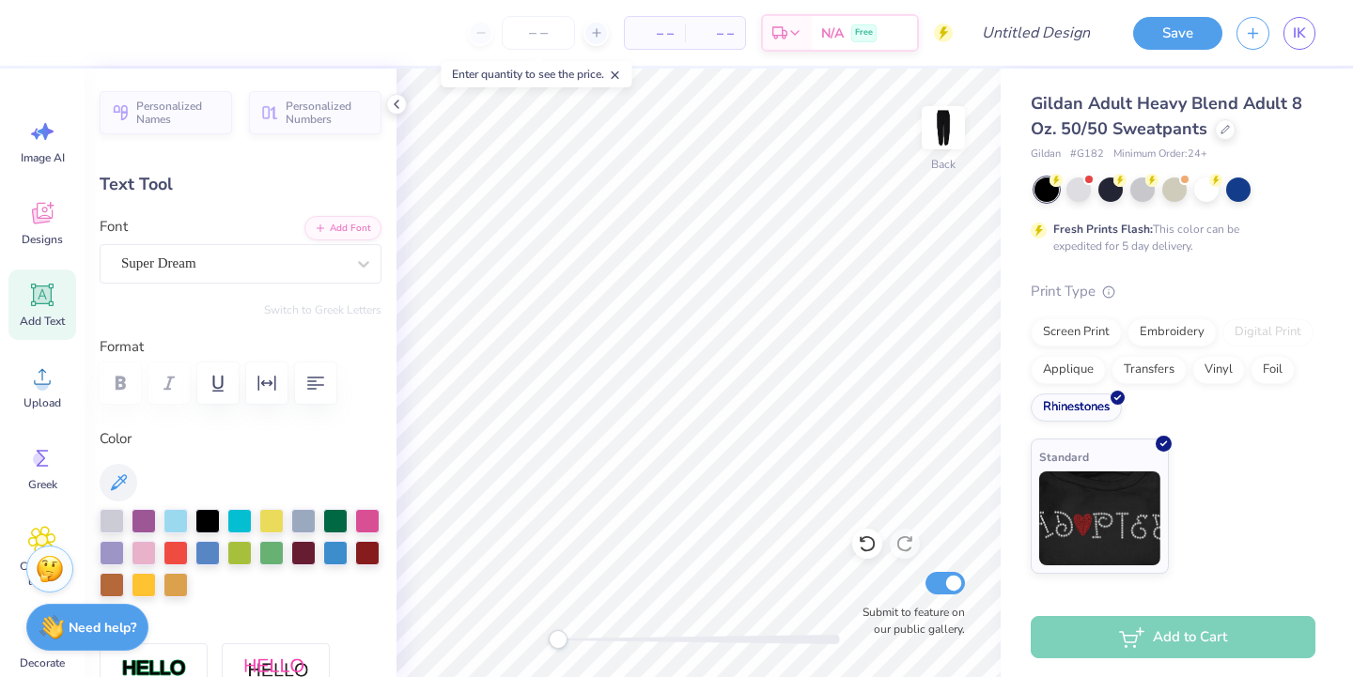
type textarea "DD"
type input "6.32"
type input "3.65"
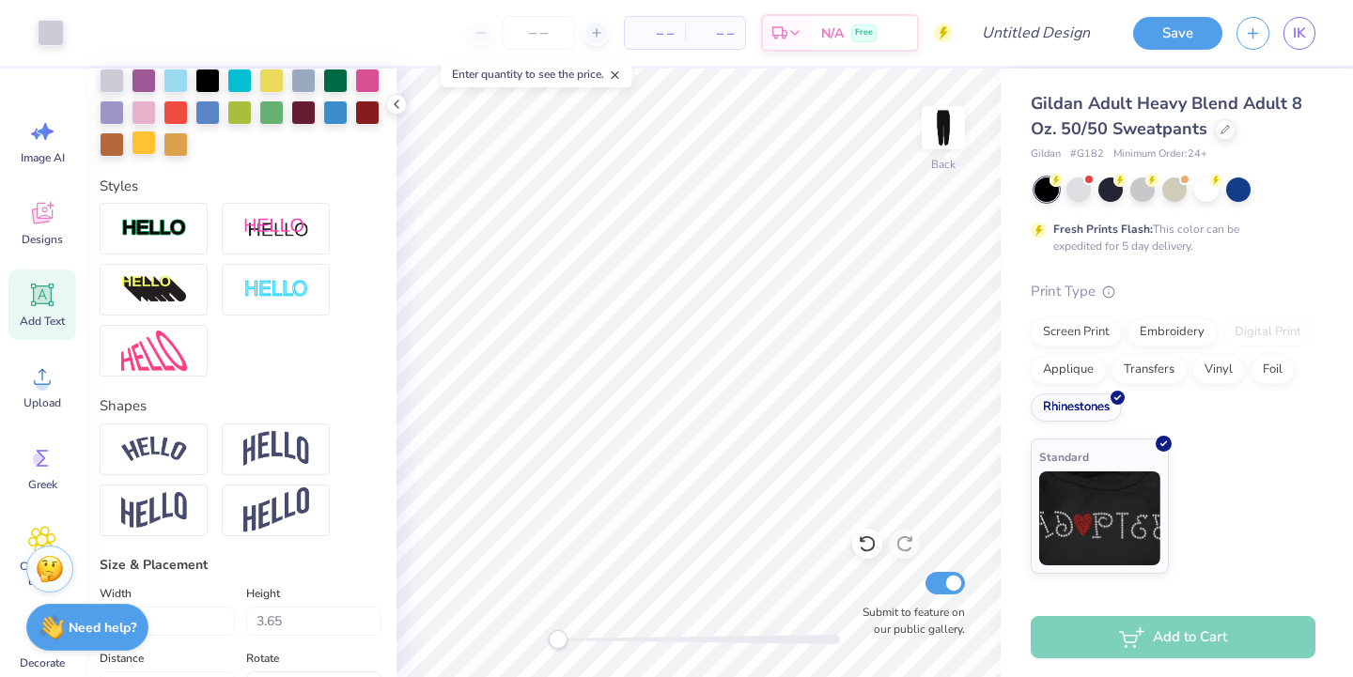
scroll to position [443, 0]
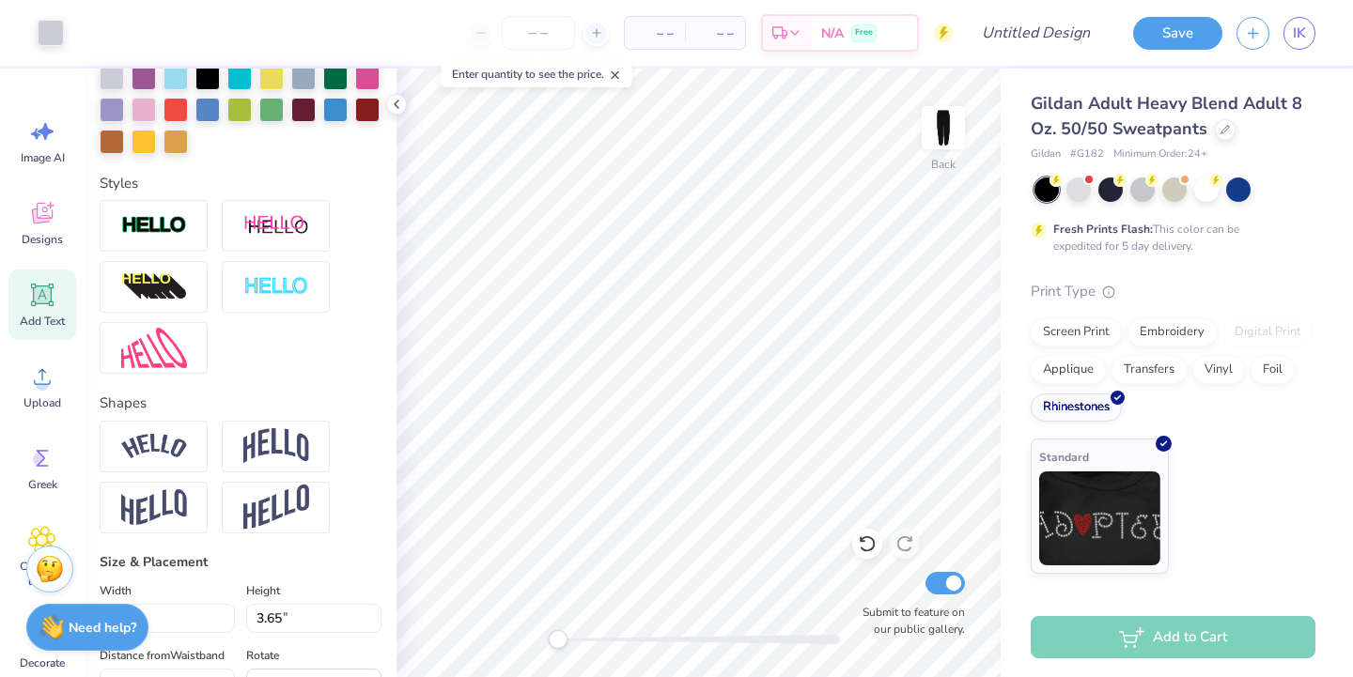
type input "2.92"
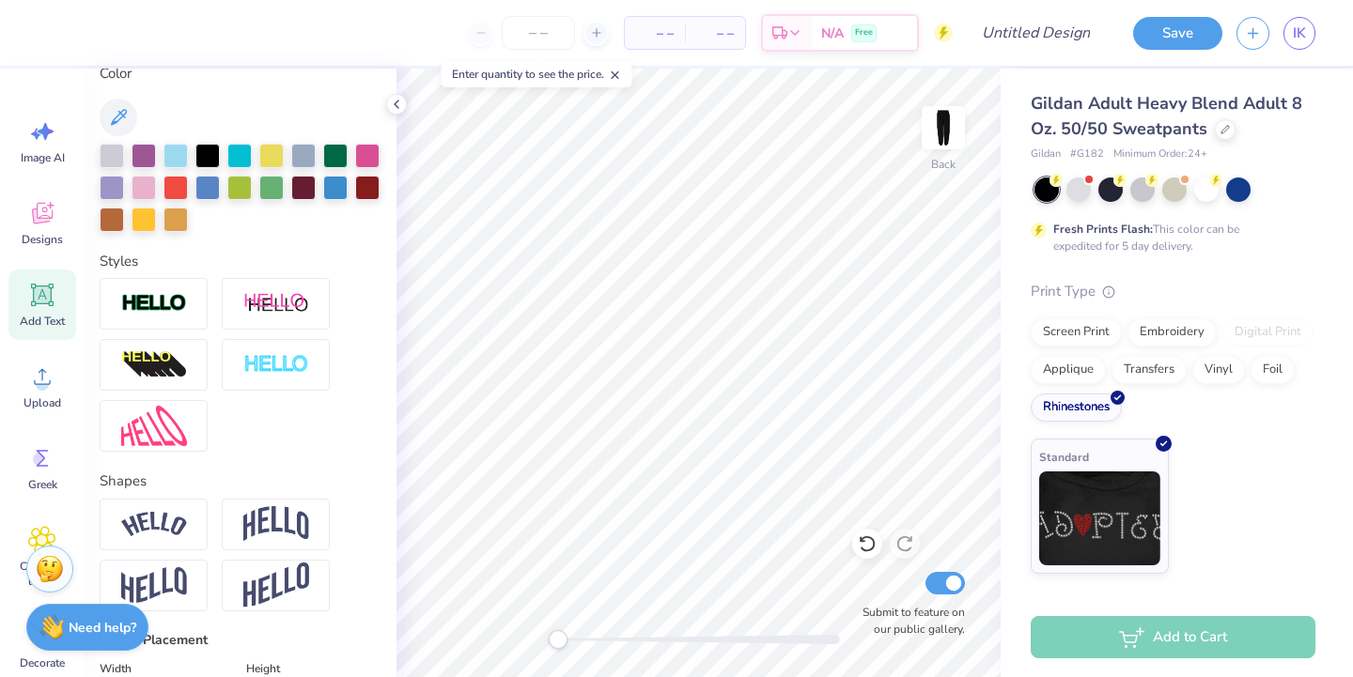
scroll to position [340, 0]
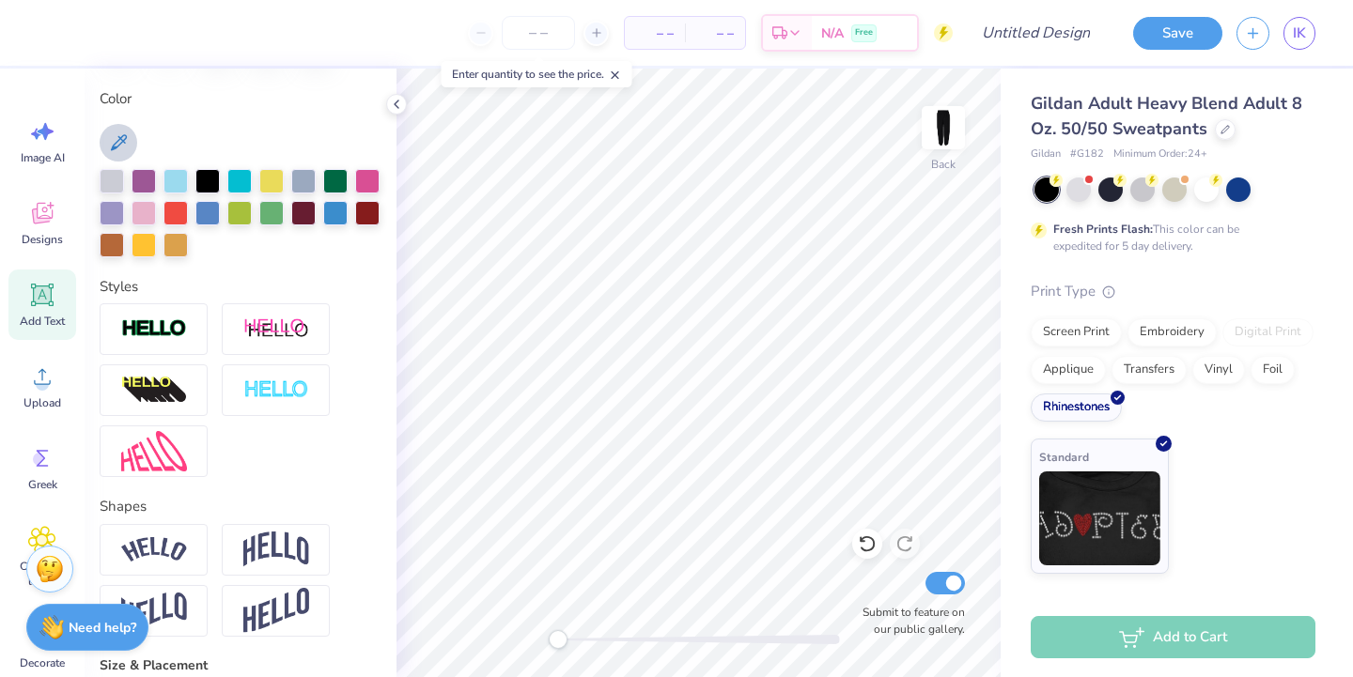
click at [127, 148] on icon at bounding box center [118, 143] width 23 height 23
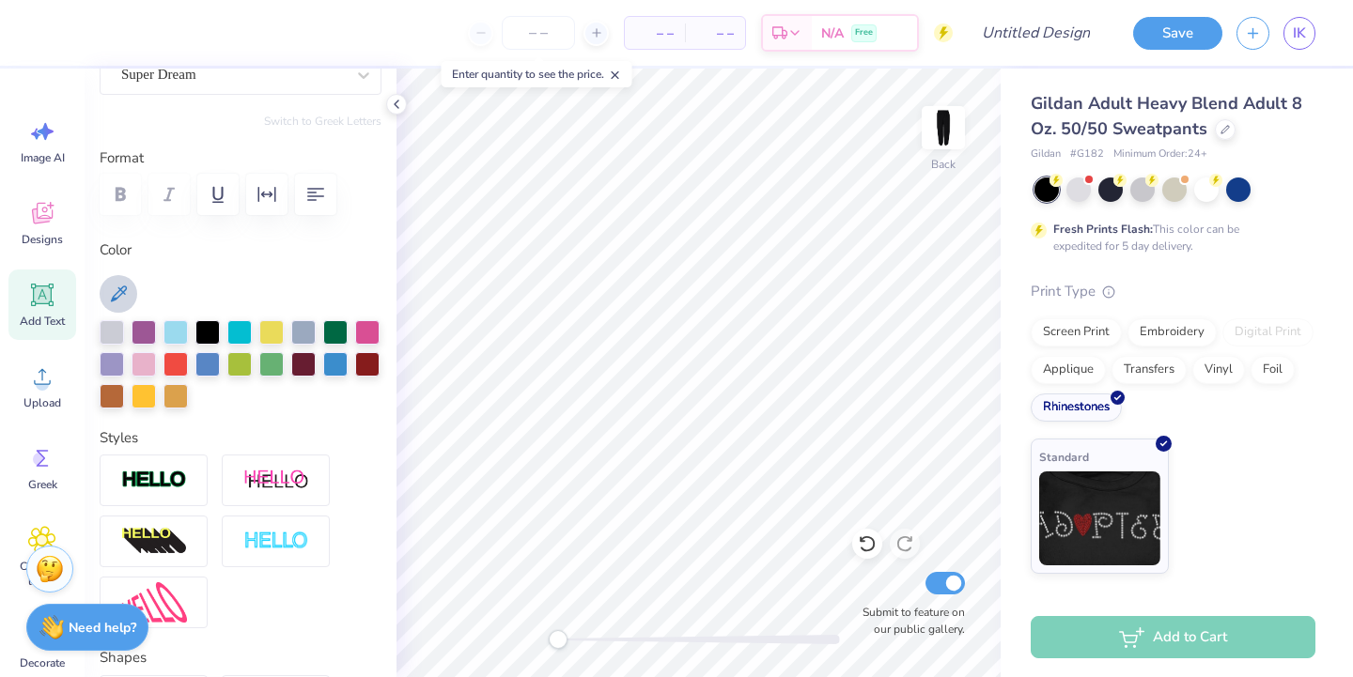
scroll to position [147, 0]
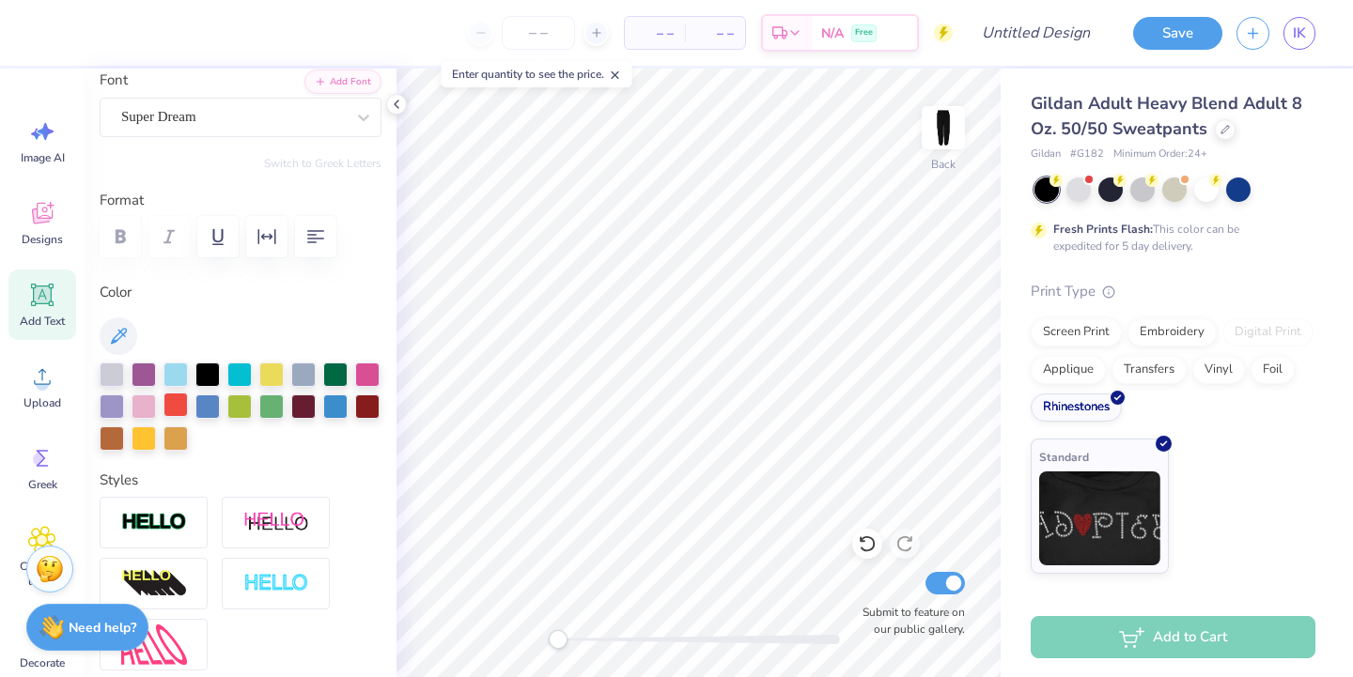
click at [175, 401] on div at bounding box center [175, 405] width 24 height 24
click at [181, 125] on div "Super Dream" at bounding box center [232, 116] width 227 height 29
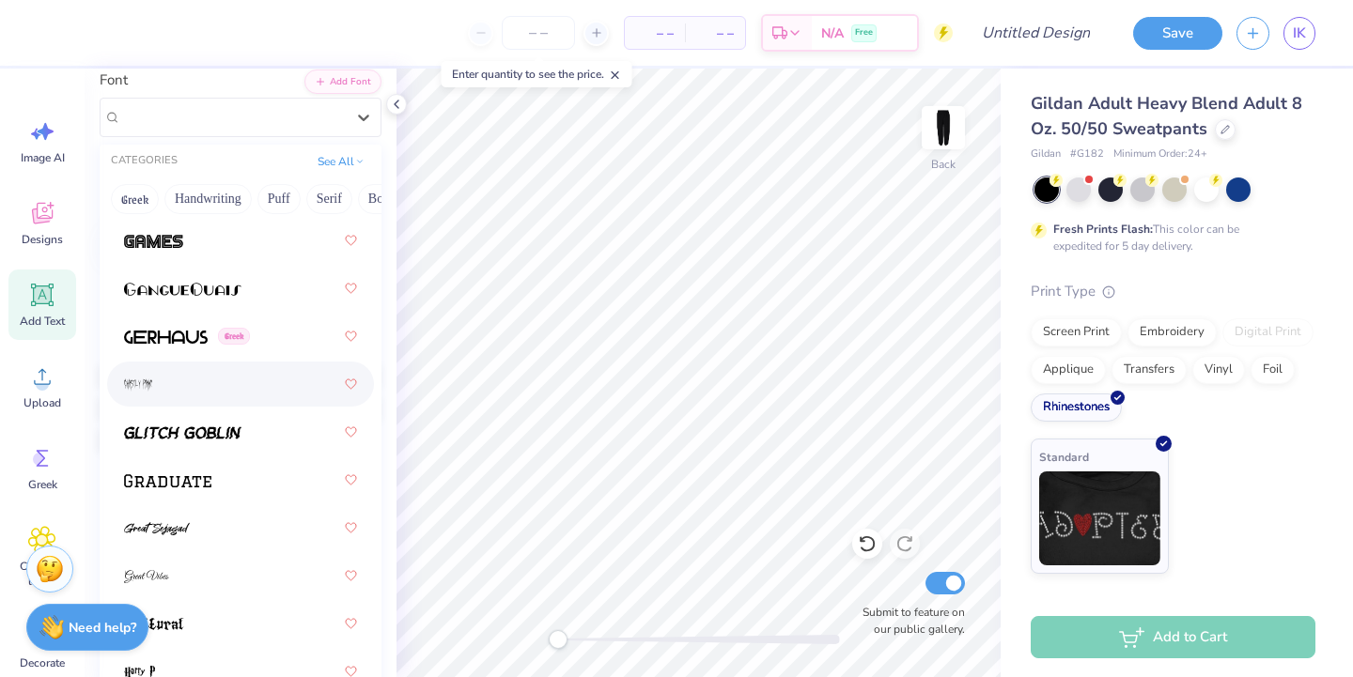
scroll to position [5976, 0]
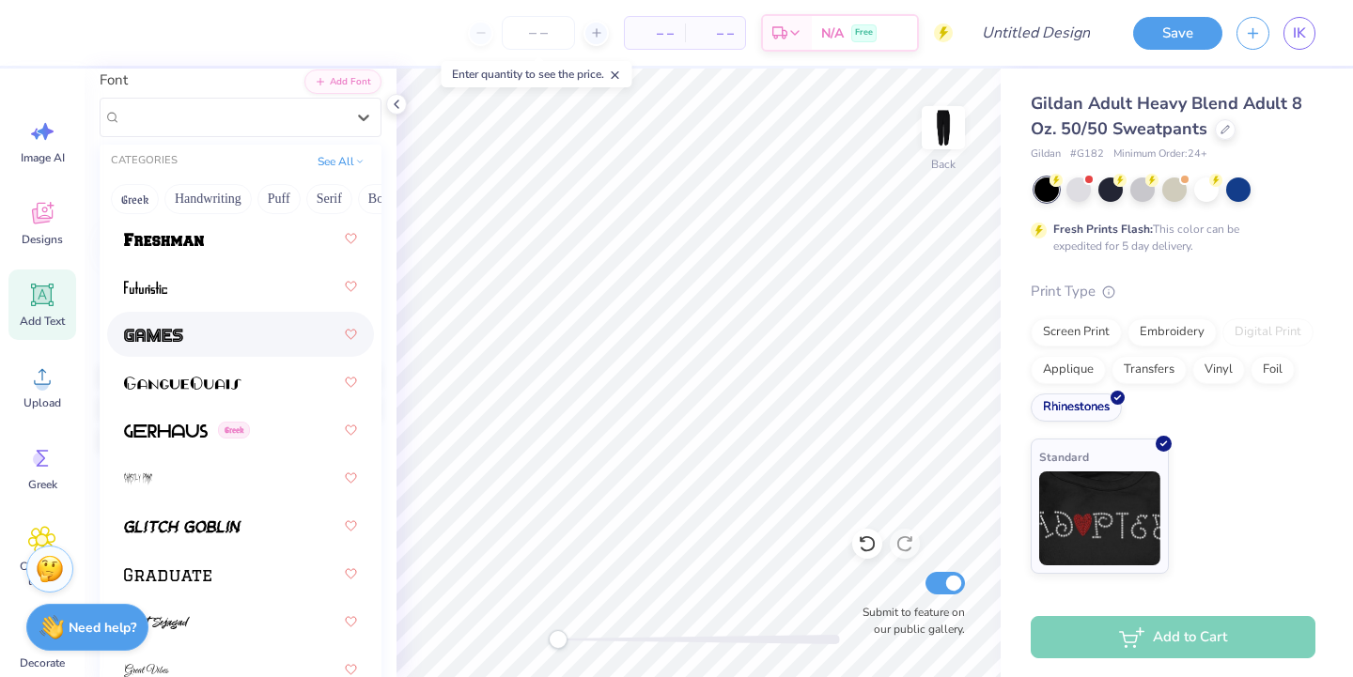
click at [160, 350] on div at bounding box center [240, 335] width 233 height 34
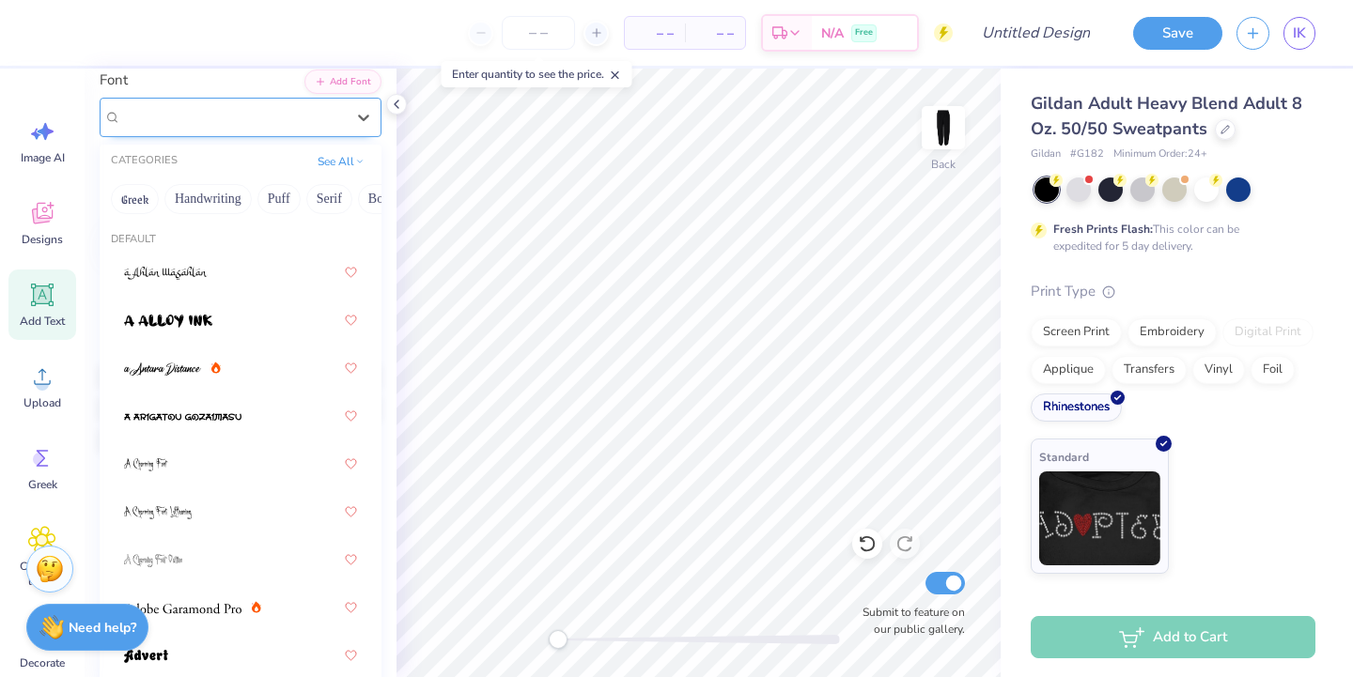
click at [149, 109] on div "Games" at bounding box center [232, 116] width 227 height 29
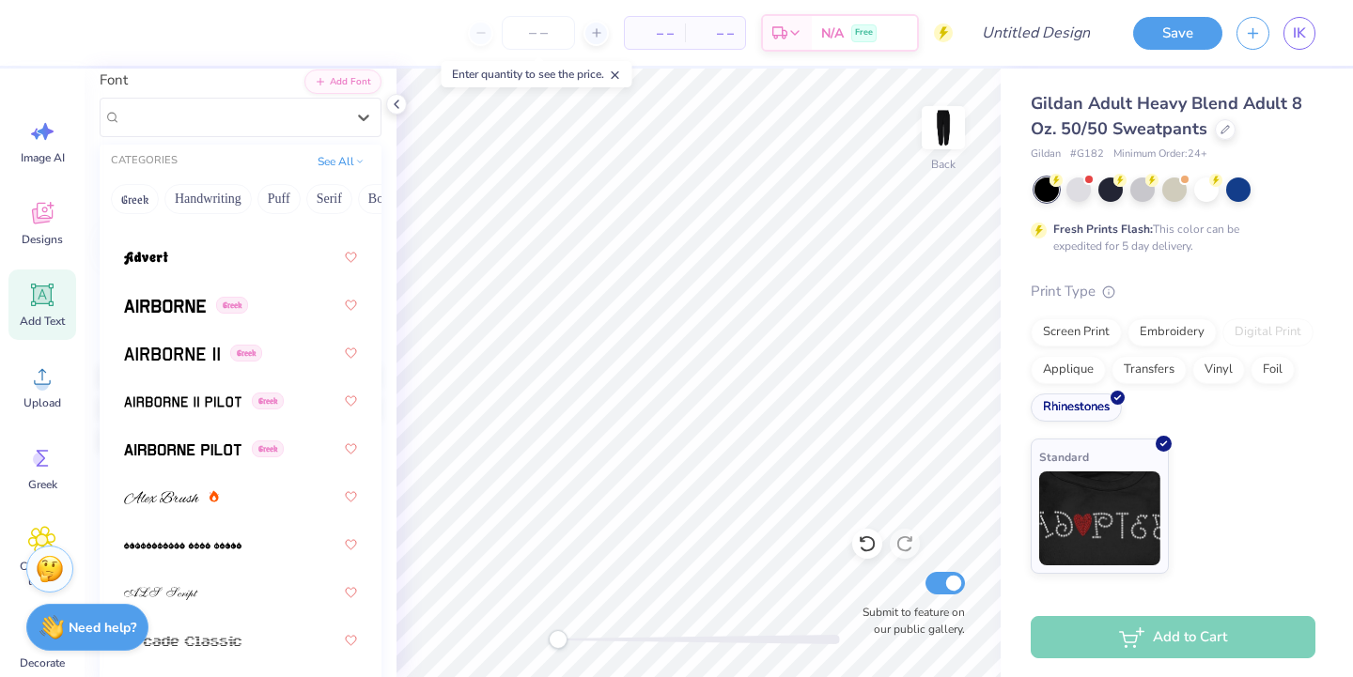
scroll to position [399, 0]
click at [151, 255] on img at bounding box center [146, 257] width 44 height 13
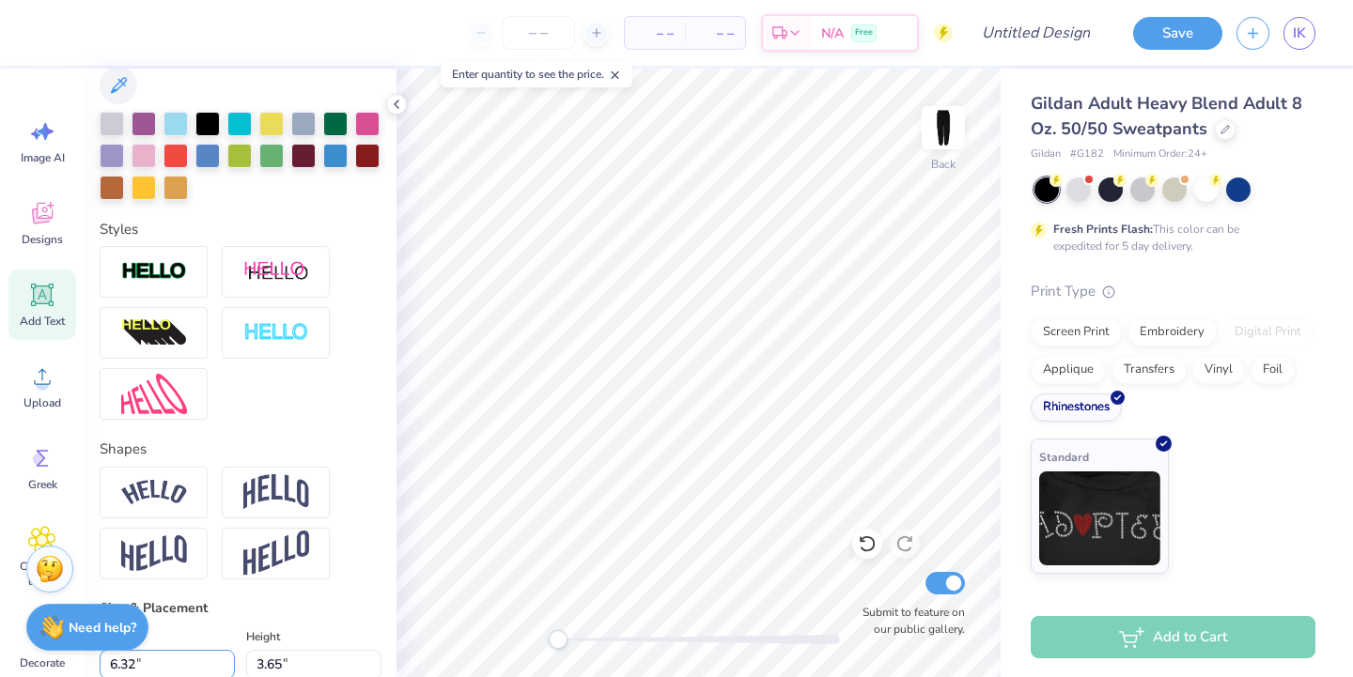
scroll to position [0, 0]
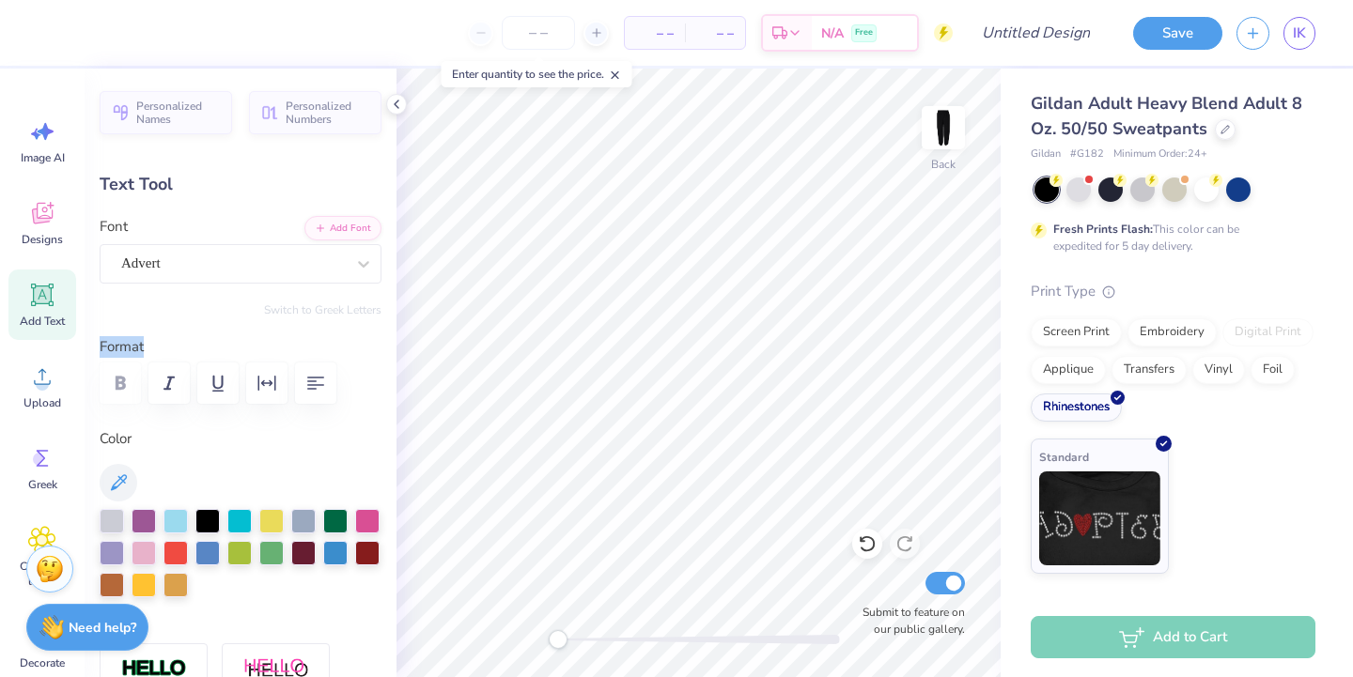
drag, startPoint x: 102, startPoint y: 345, endPoint x: 148, endPoint y: 343, distance: 45.1
click at [147, 343] on label "Format" at bounding box center [241, 347] width 282 height 22
click at [148, 343] on label "Format" at bounding box center [241, 347] width 282 height 22
click at [148, 272] on div "Advert" at bounding box center [232, 263] width 227 height 29
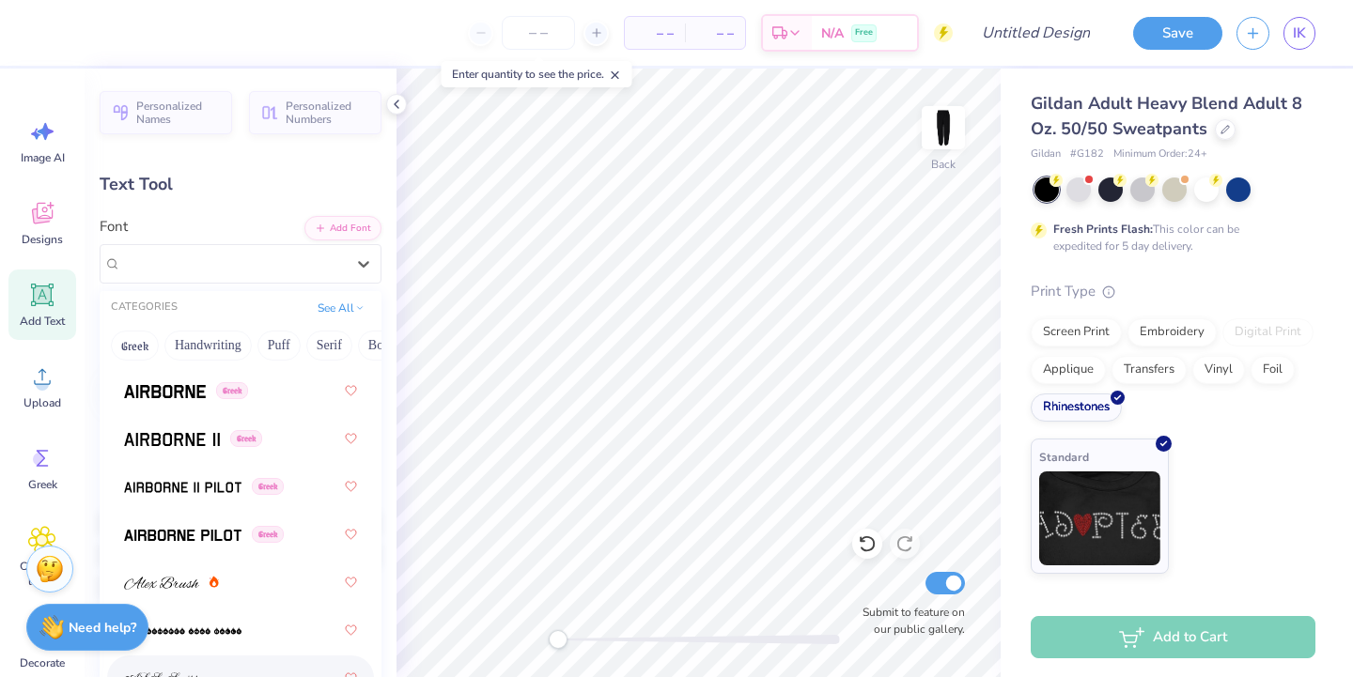
scroll to position [476, 0]
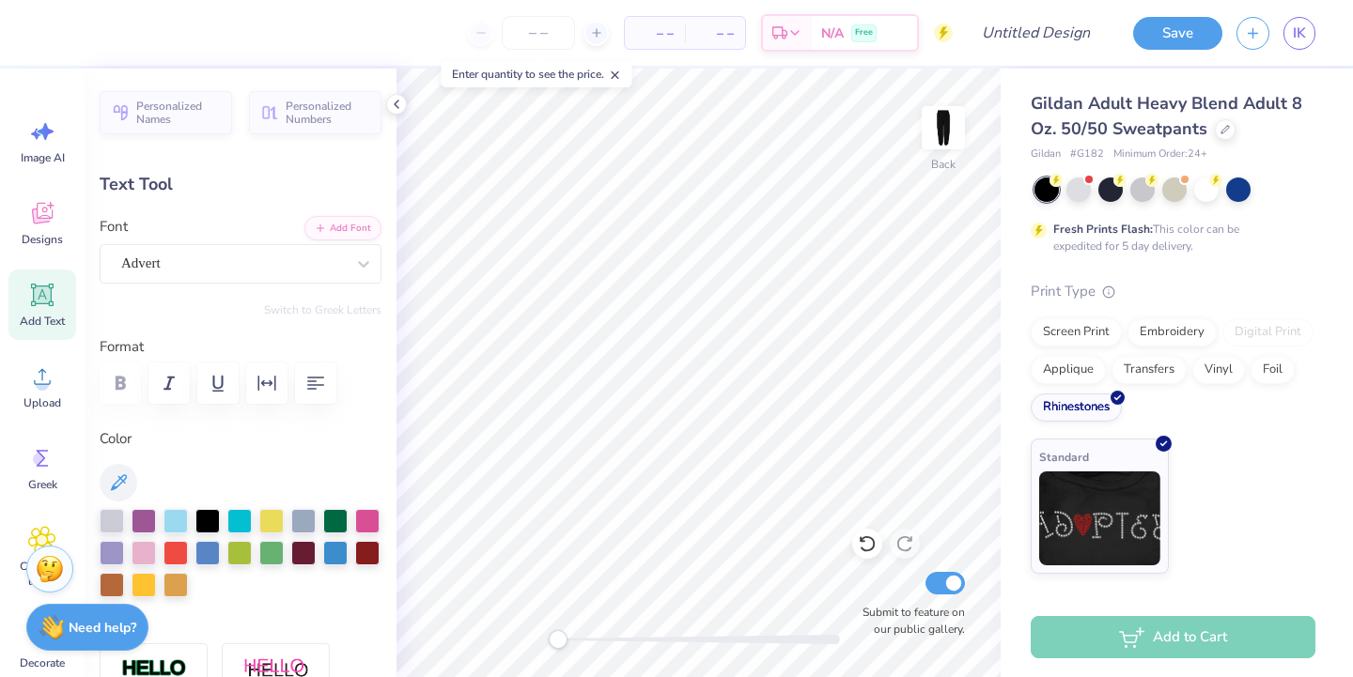
type input "3.54"
type input "2.55"
type input "5.44"
type input "4.42"
type input "3.18"
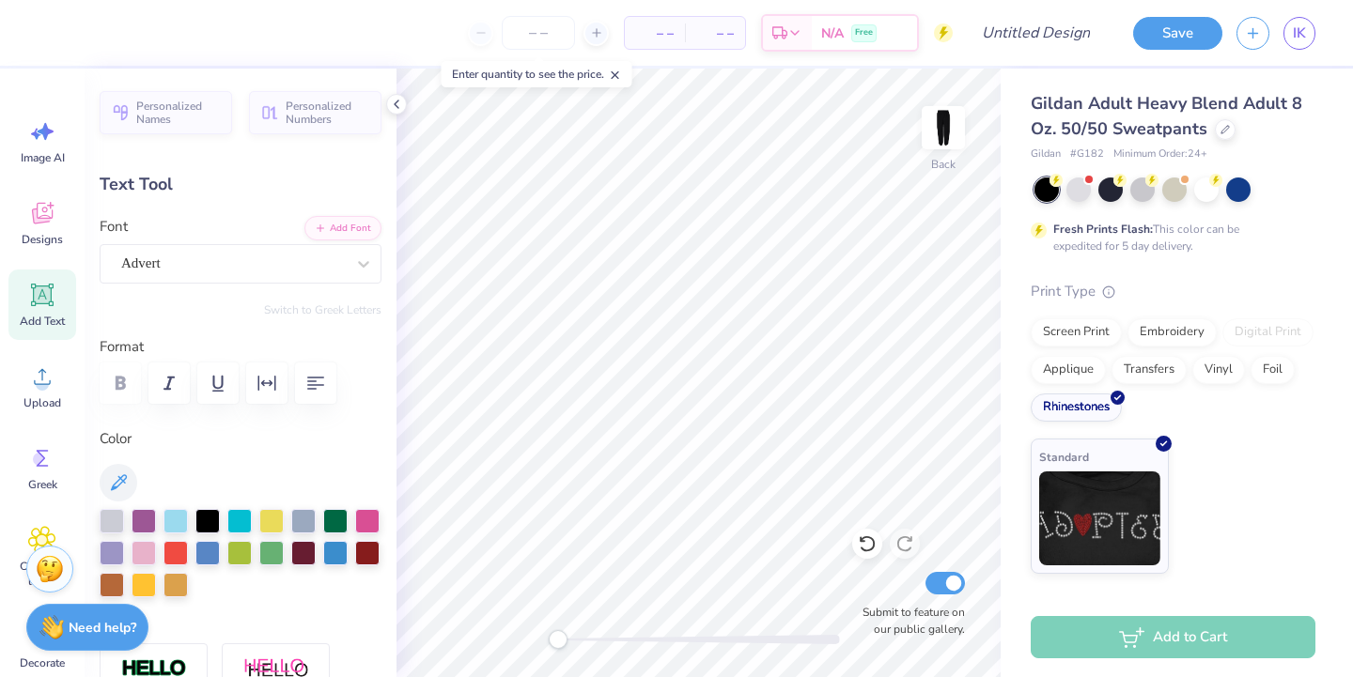
type input "4.81"
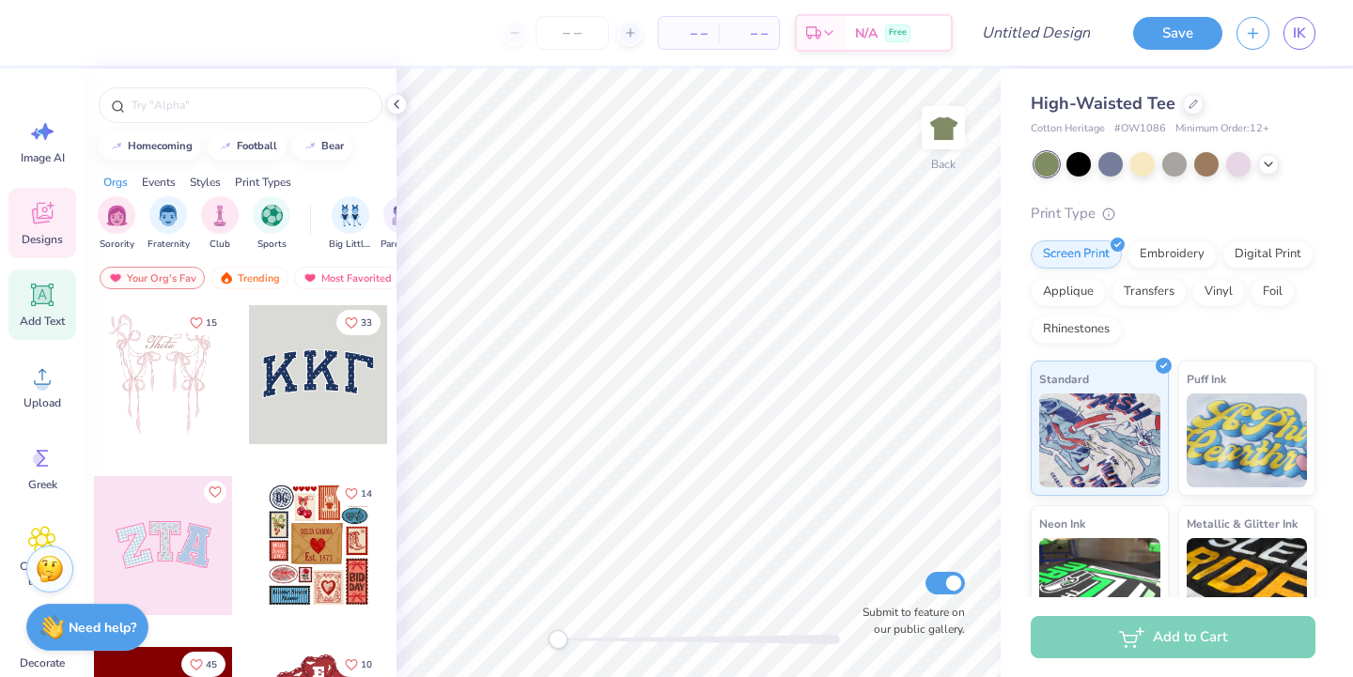
click at [44, 295] on icon at bounding box center [42, 295] width 23 height 23
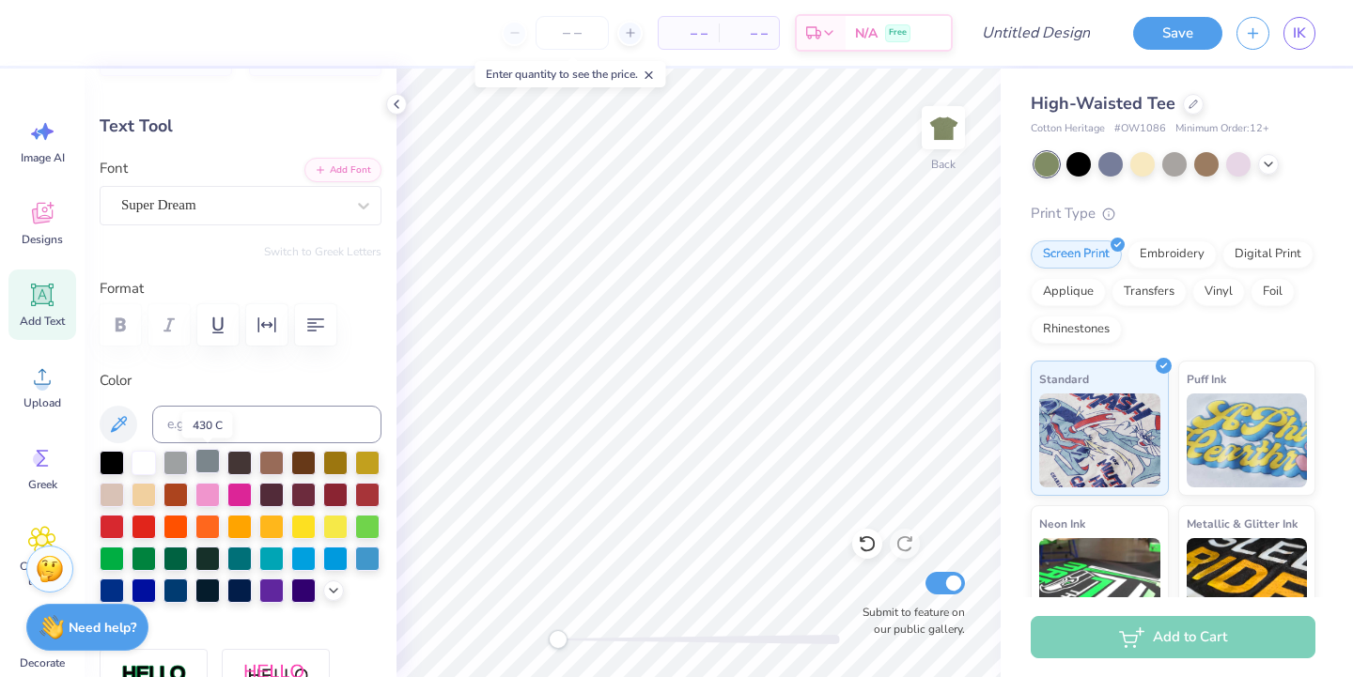
scroll to position [61, 0]
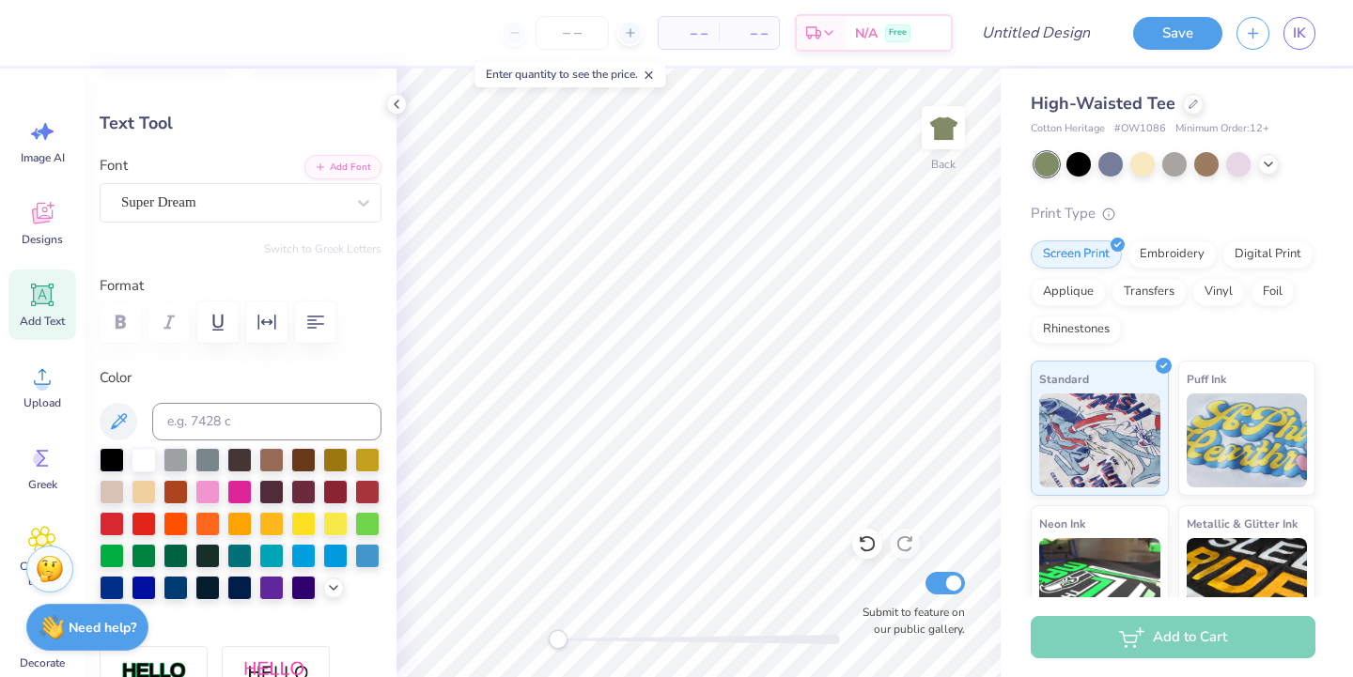
type textarea "DDC"
click at [1086, 164] on div at bounding box center [1078, 162] width 24 height 24
type input "5.00"
type input "1.88"
type input "3.00"
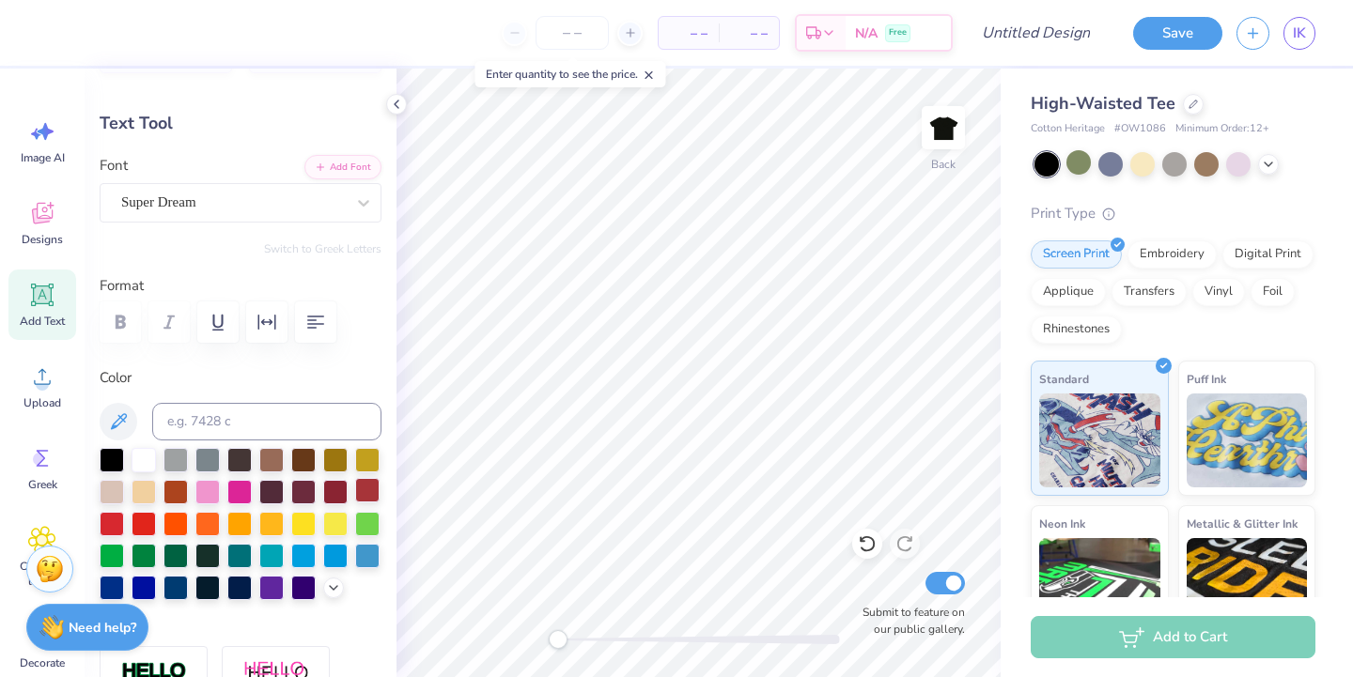
click at [357, 488] on div at bounding box center [367, 490] width 24 height 24
click at [331, 487] on div at bounding box center [335, 490] width 24 height 24
click at [109, 524] on div at bounding box center [112, 522] width 24 height 24
click at [166, 204] on div "Super Dream" at bounding box center [232, 202] width 227 height 29
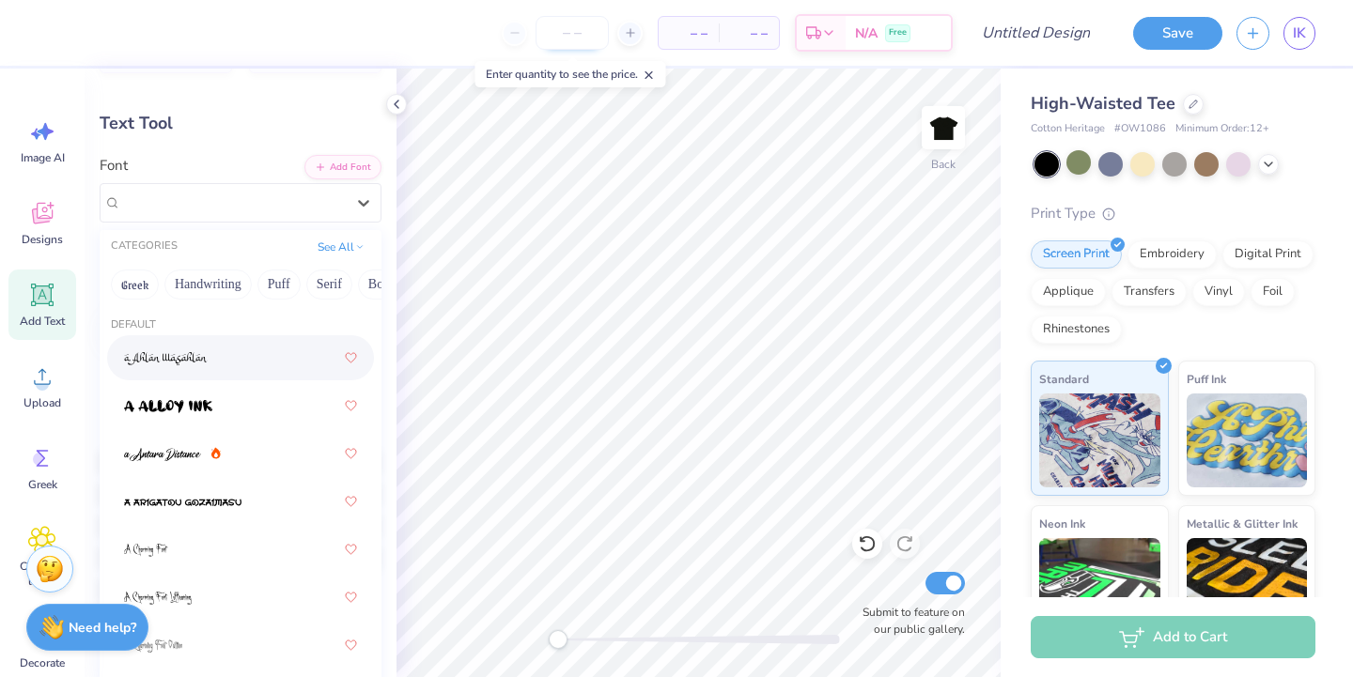
click at [571, 39] on input "number" at bounding box center [572, 33] width 73 height 34
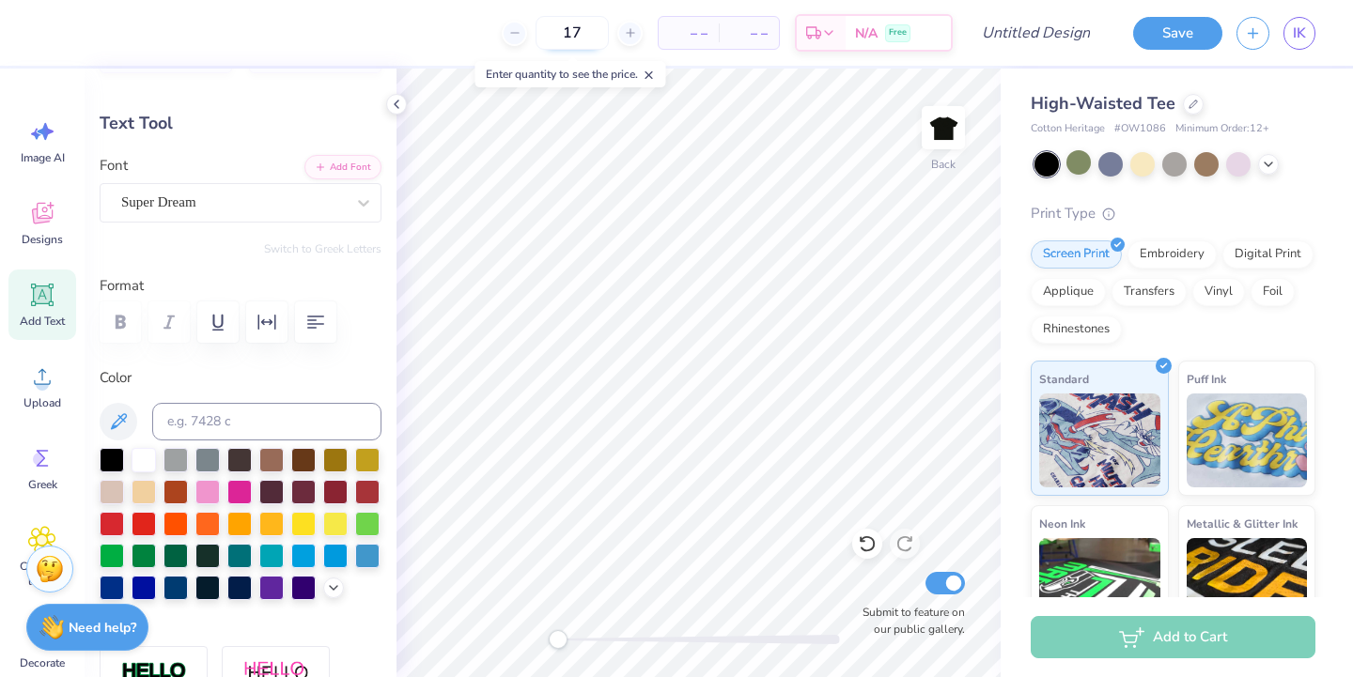
type input "17"
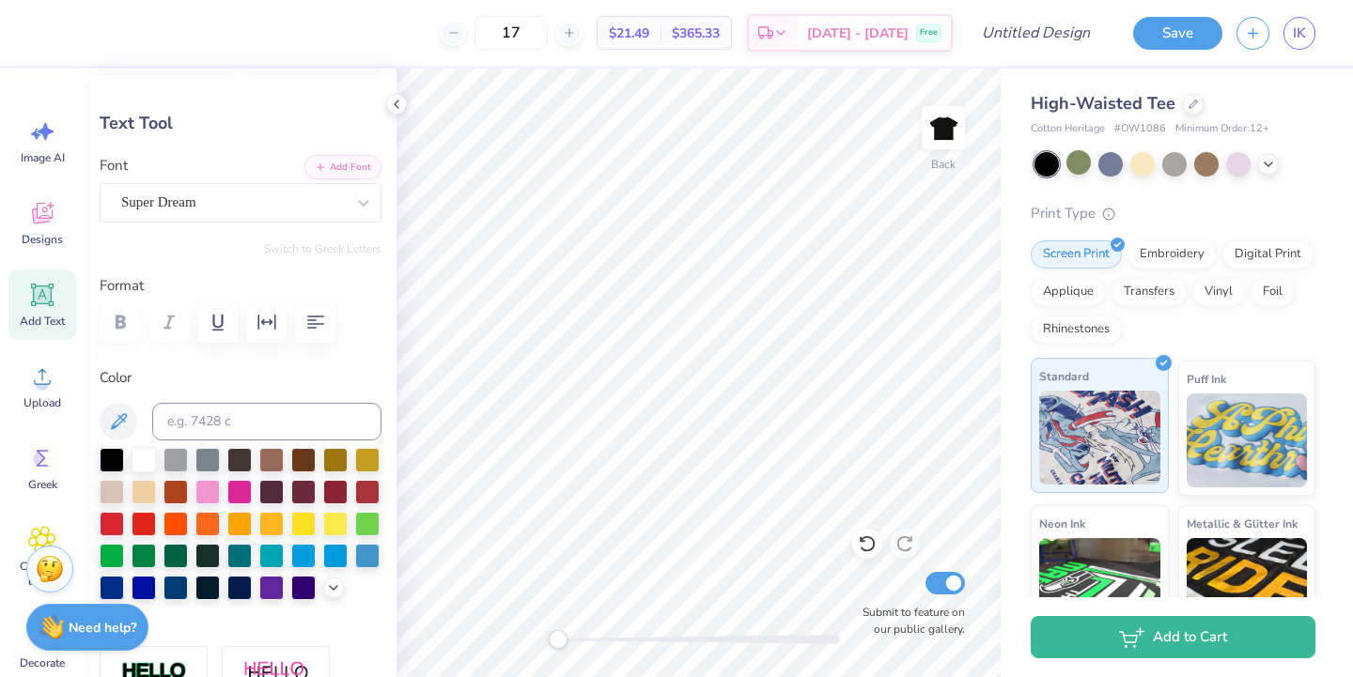
scroll to position [188, 0]
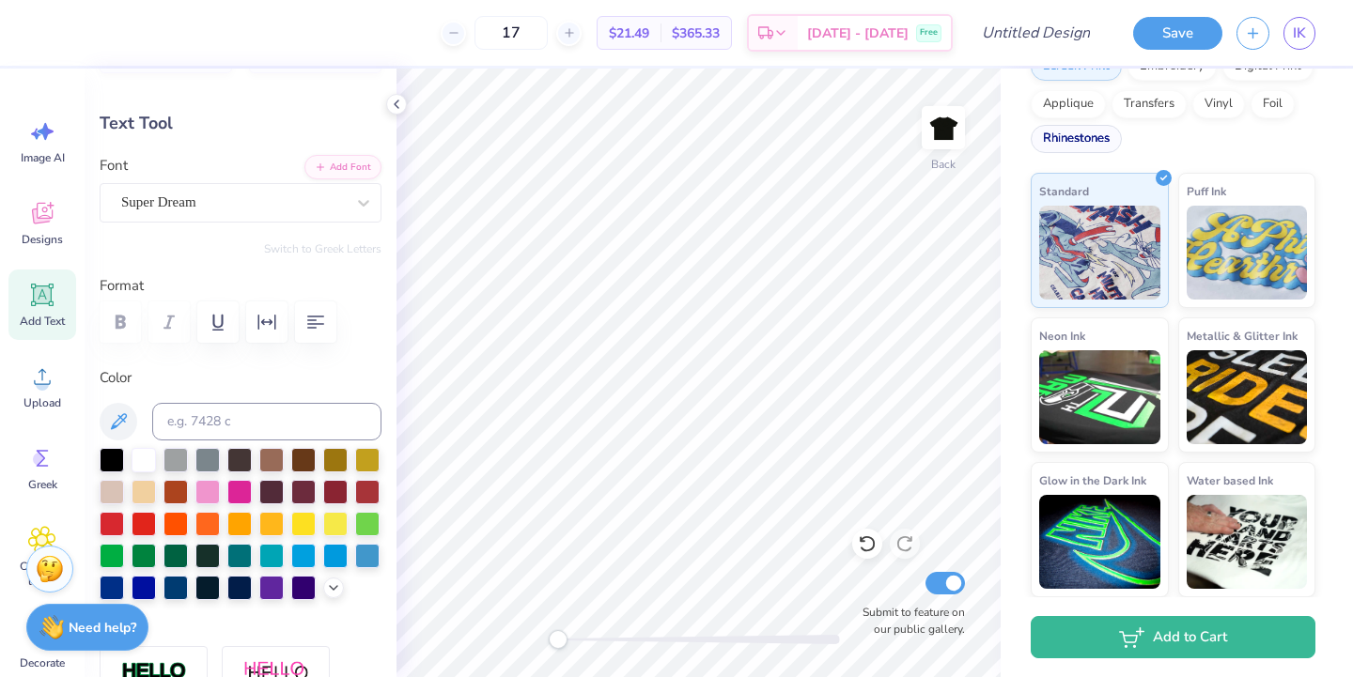
click at [1086, 143] on div "Rhinestones" at bounding box center [1076, 139] width 91 height 28
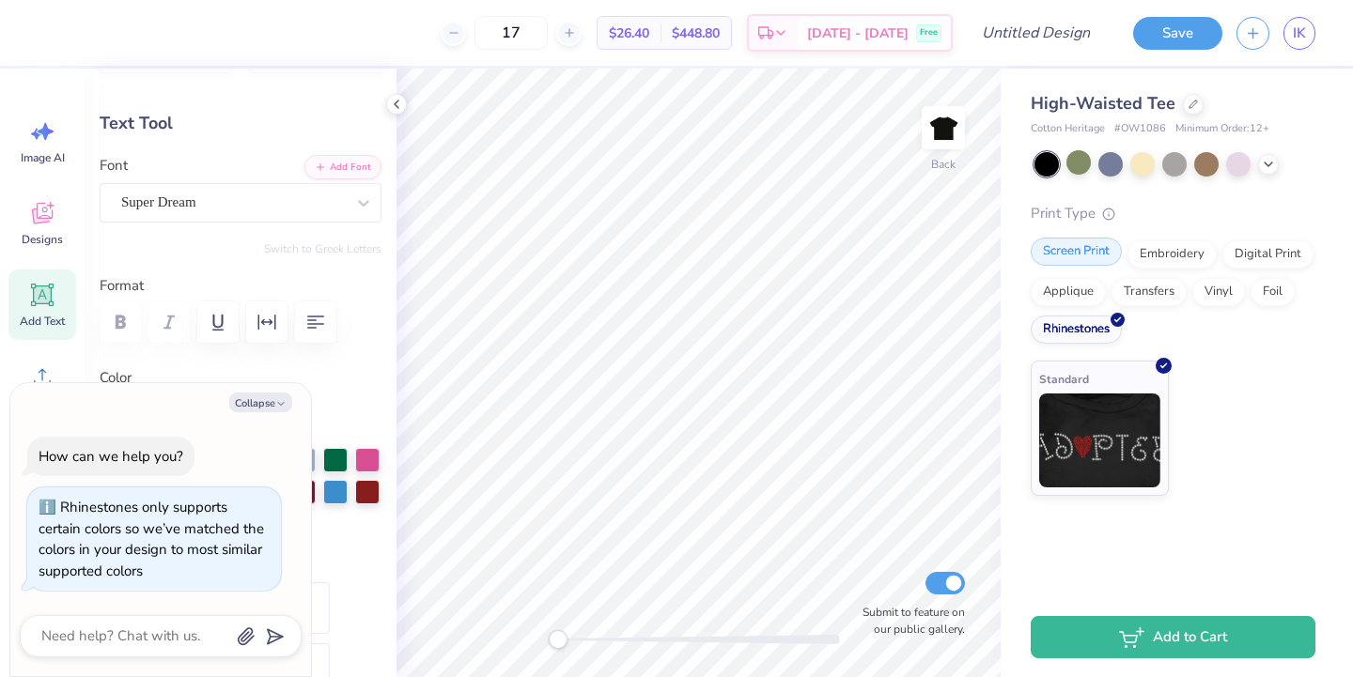
click at [1058, 243] on div "Screen Print" at bounding box center [1076, 252] width 91 height 28
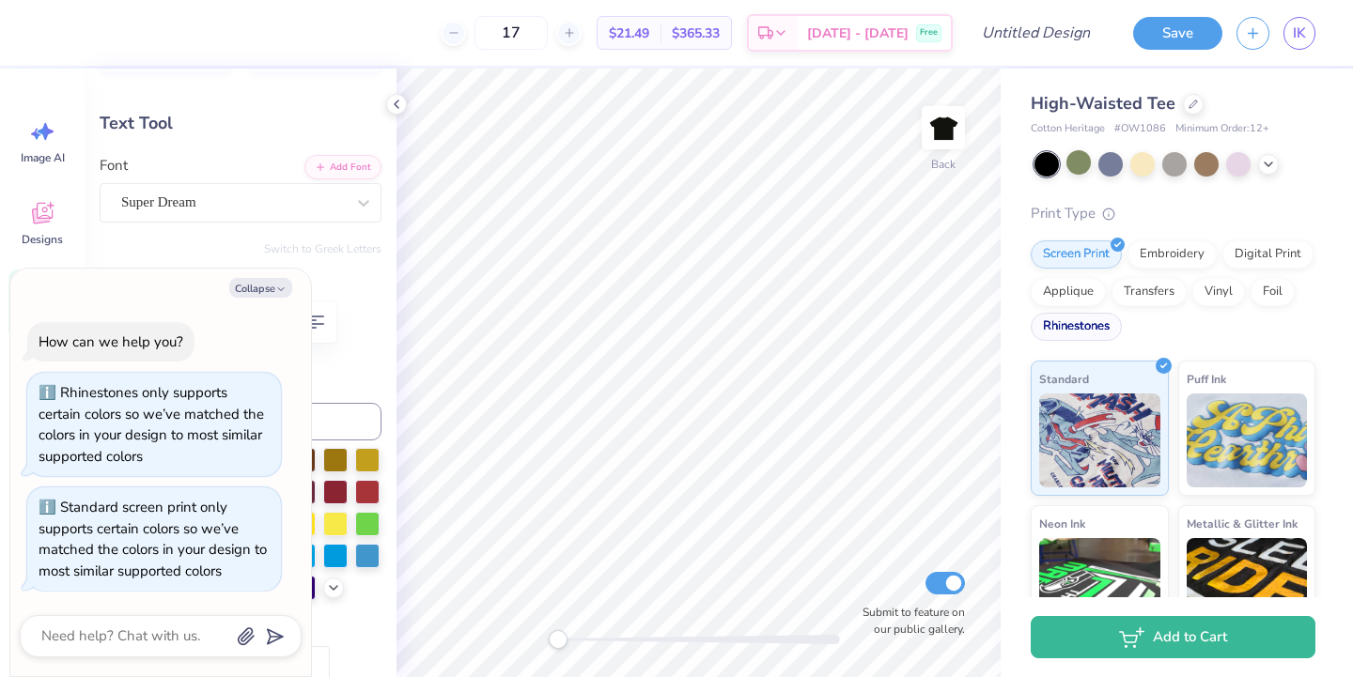
click at [1066, 323] on div "Rhinestones" at bounding box center [1076, 327] width 91 height 28
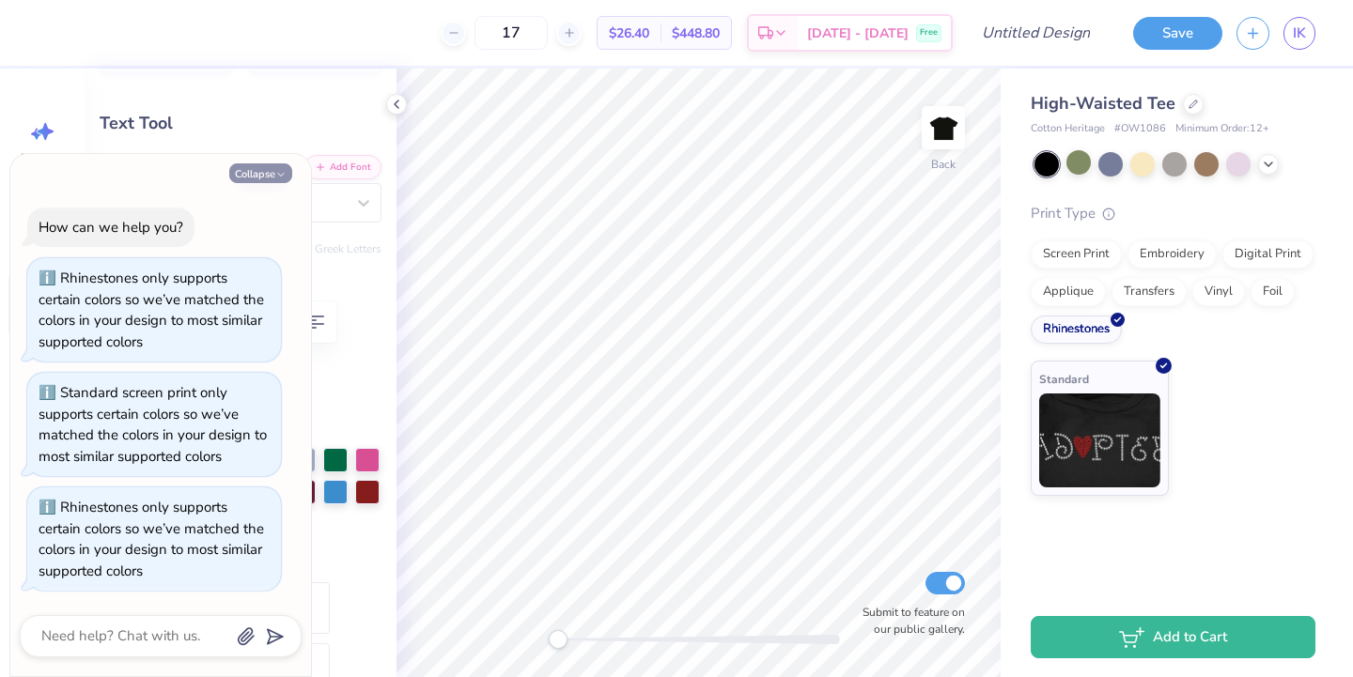
click at [277, 181] on button "Collapse" at bounding box center [260, 173] width 63 height 20
type textarea "x"
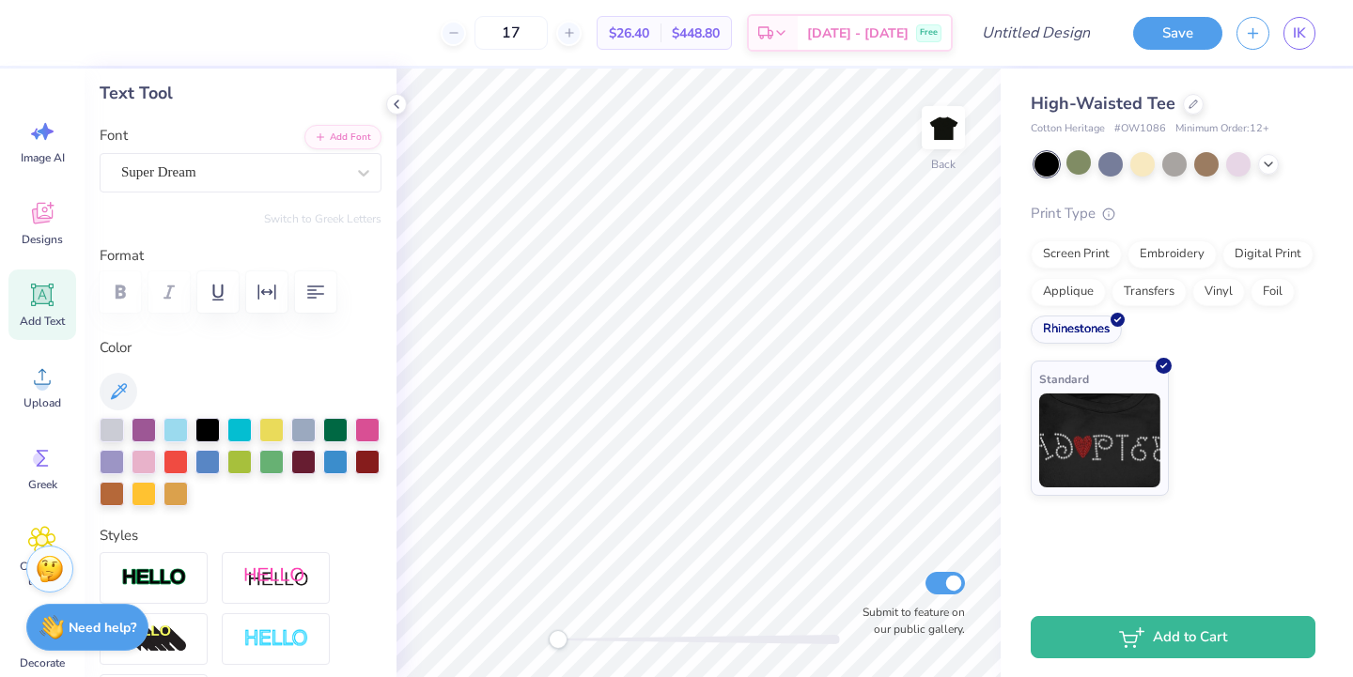
scroll to position [38, 0]
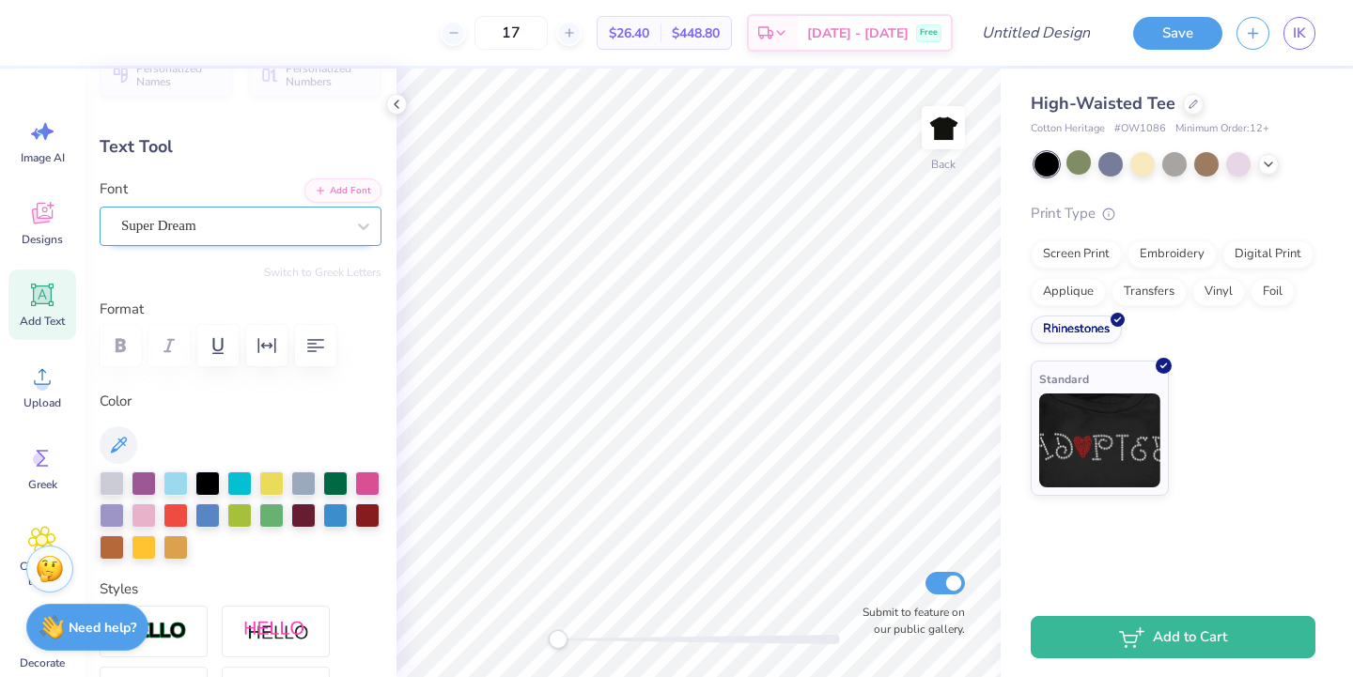
click at [203, 220] on div "Super Dream" at bounding box center [232, 225] width 227 height 29
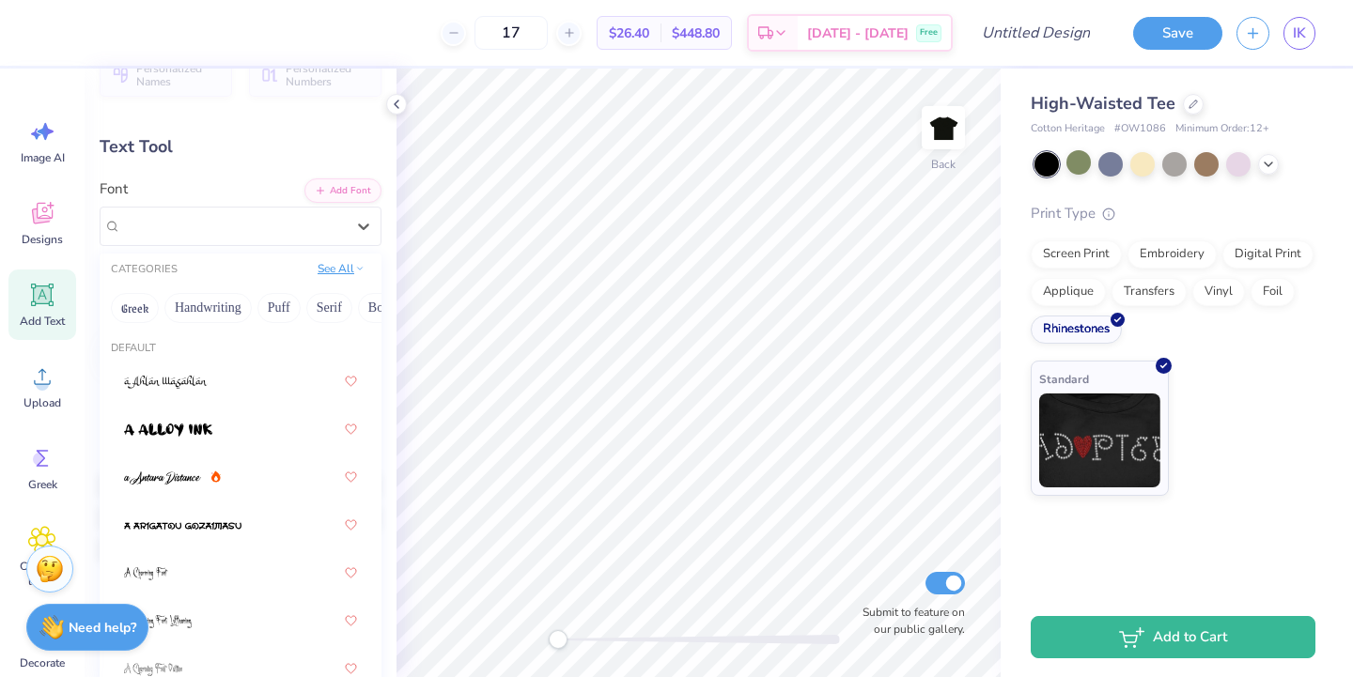
click at [338, 272] on button "See All" at bounding box center [341, 268] width 58 height 19
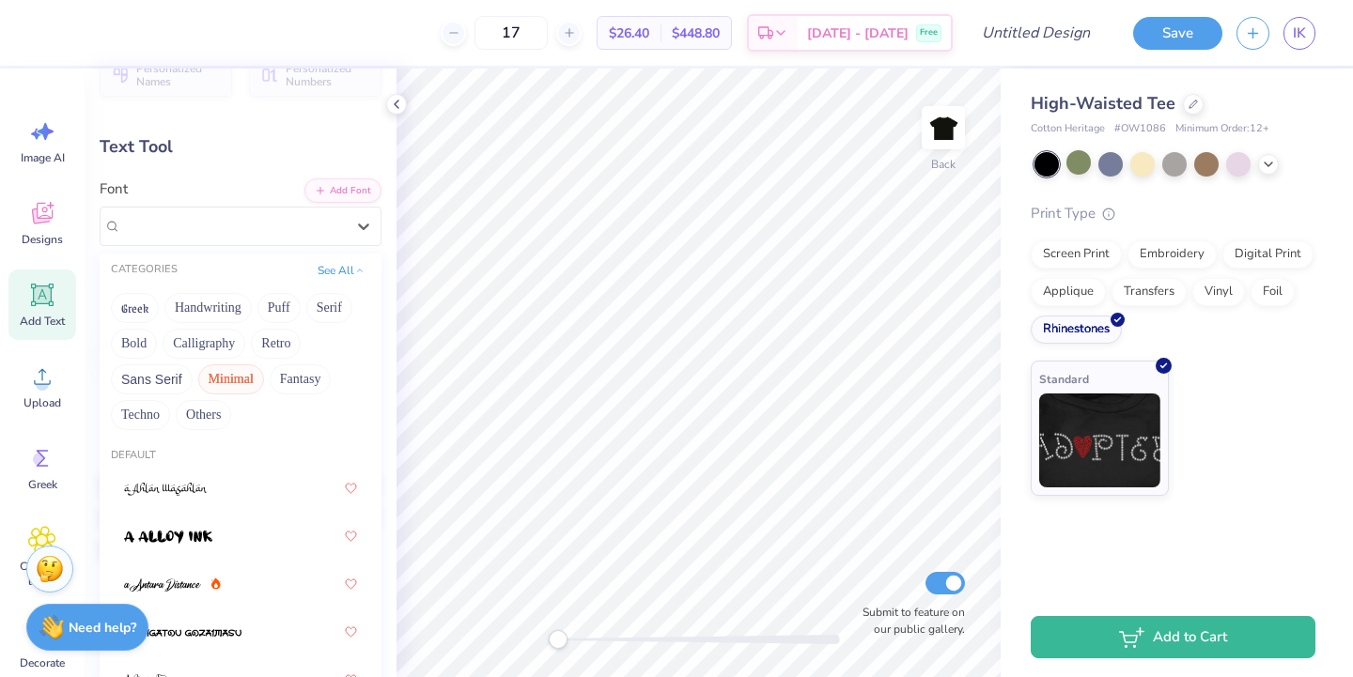
click at [210, 382] on button "Minimal" at bounding box center [231, 380] width 66 height 30
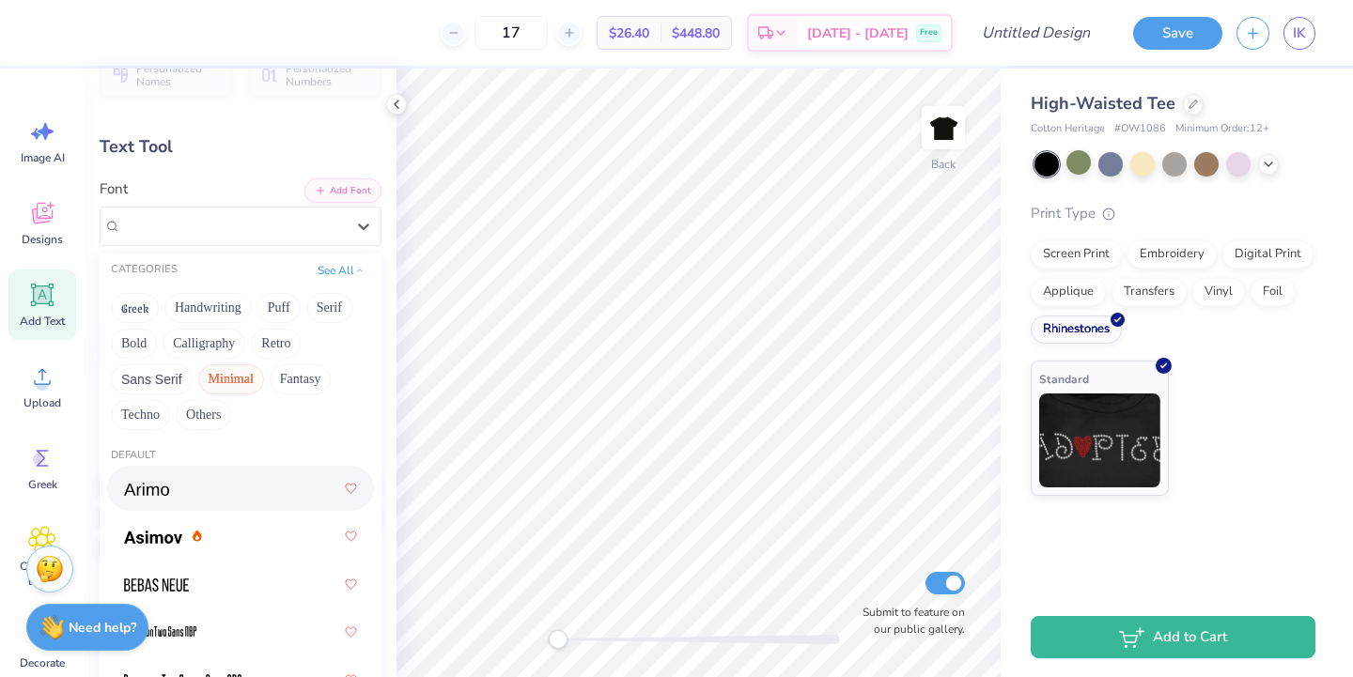
click at [172, 492] on div at bounding box center [240, 489] width 233 height 34
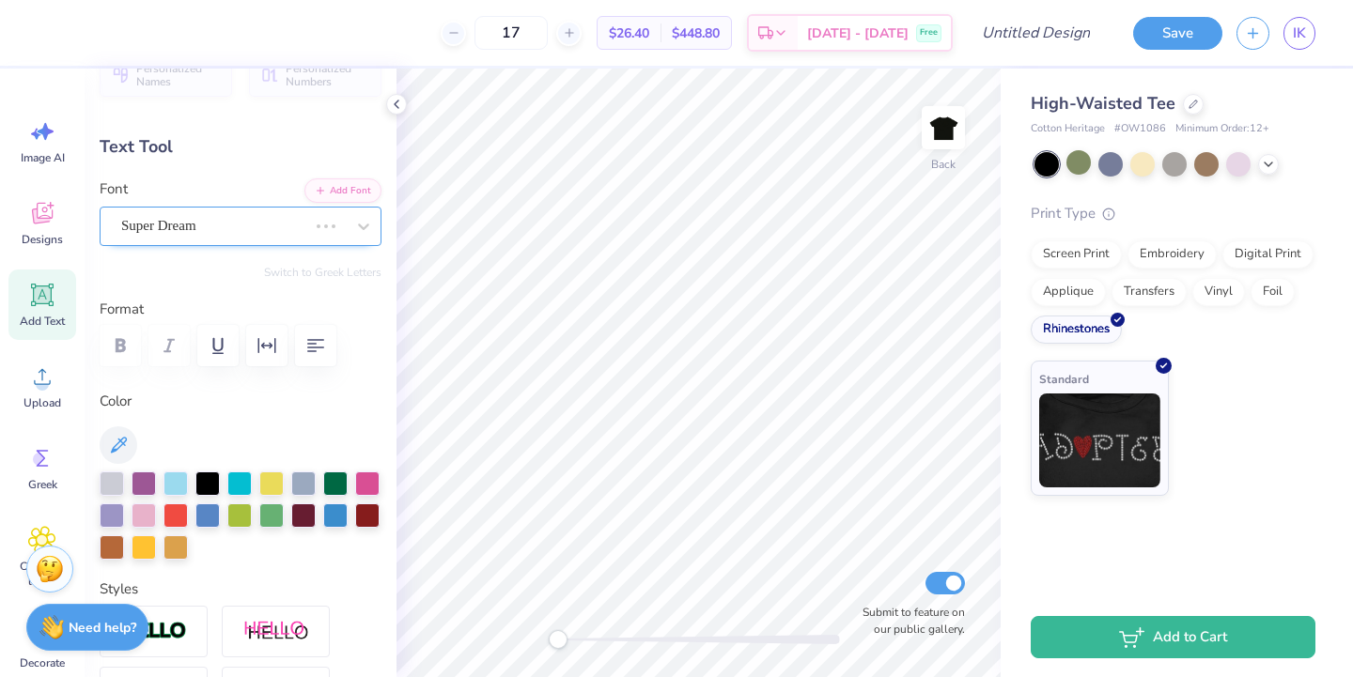
click at [172, 231] on div "Super Dream" at bounding box center [214, 225] width 190 height 29
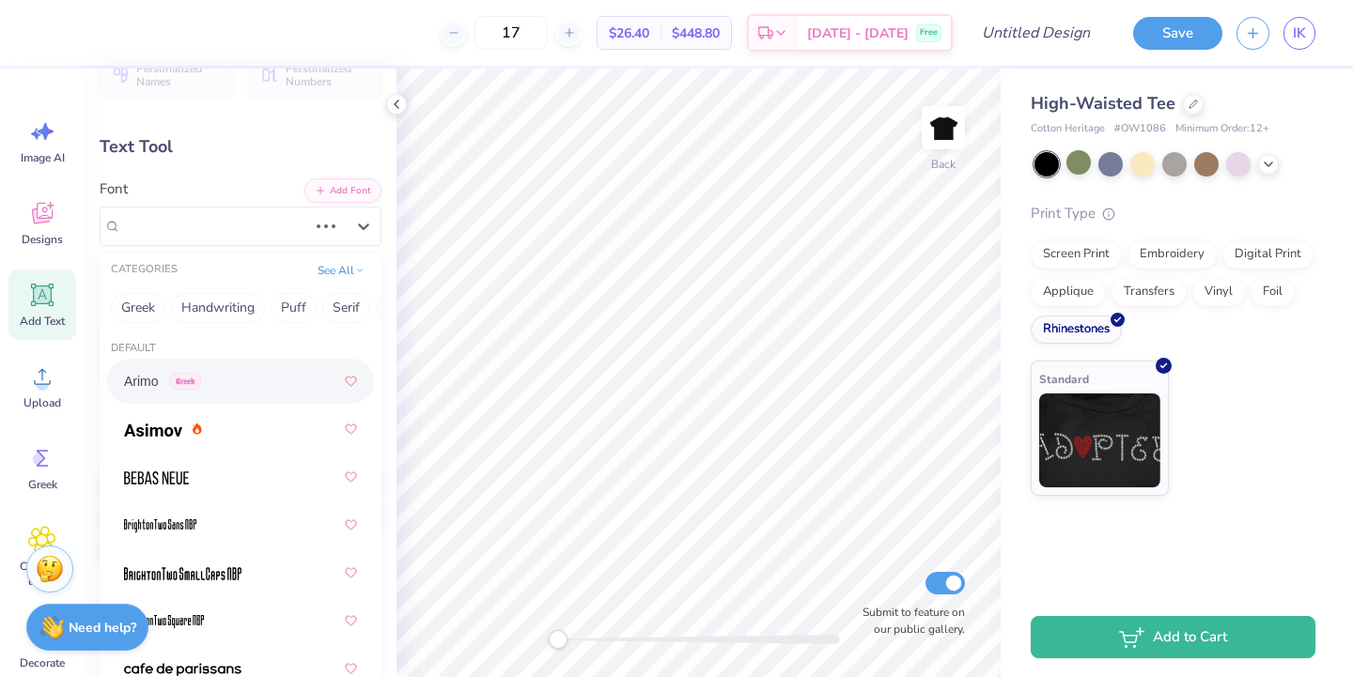
click at [163, 381] on div "Arimo Greek" at bounding box center [162, 382] width 77 height 20
click at [183, 232] on div "Arimo Greek" at bounding box center [232, 225] width 227 height 29
click at [177, 472] on img at bounding box center [156, 478] width 65 height 13
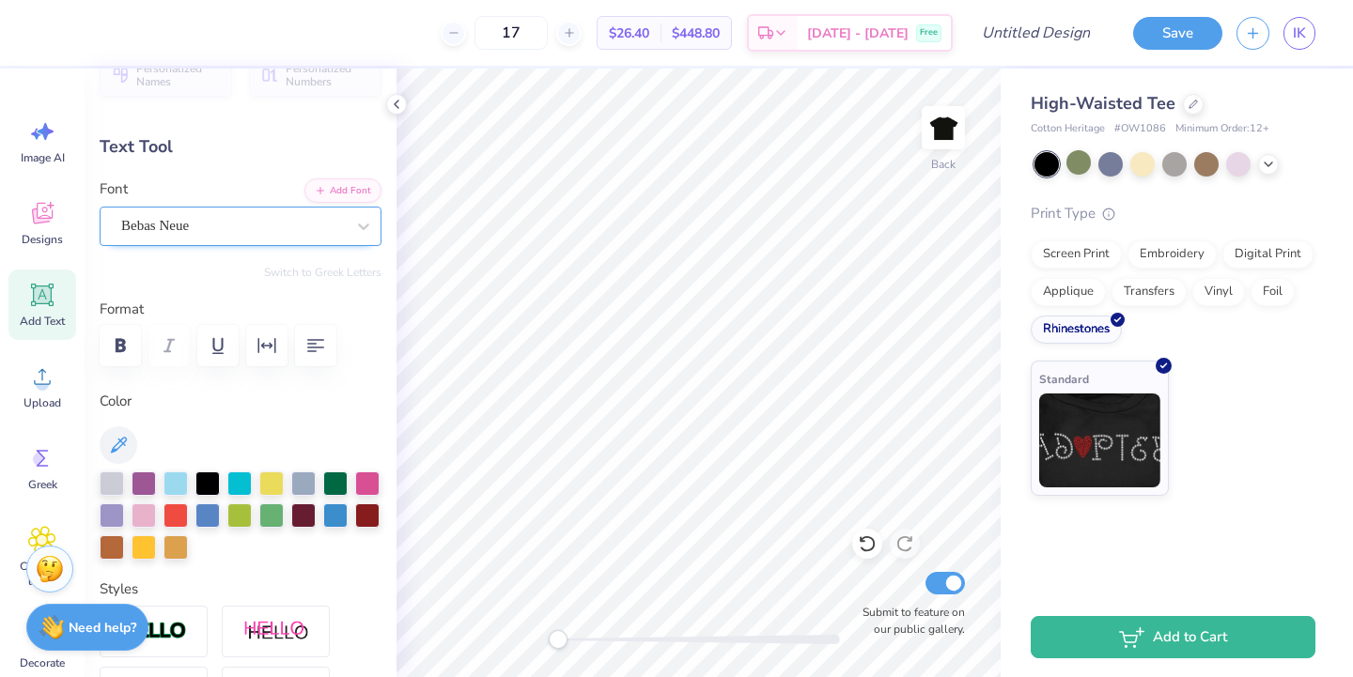
click at [188, 232] on div "Bebas Neue" at bounding box center [232, 225] width 227 height 29
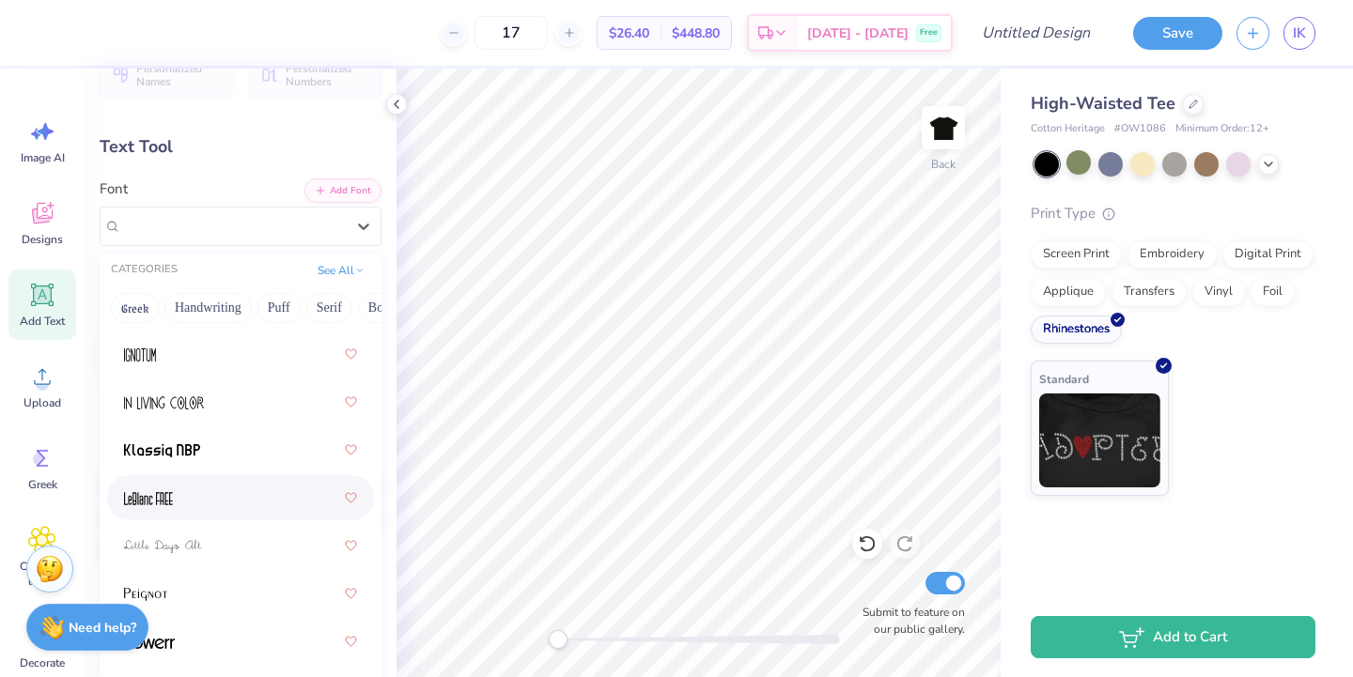
scroll to position [725, 0]
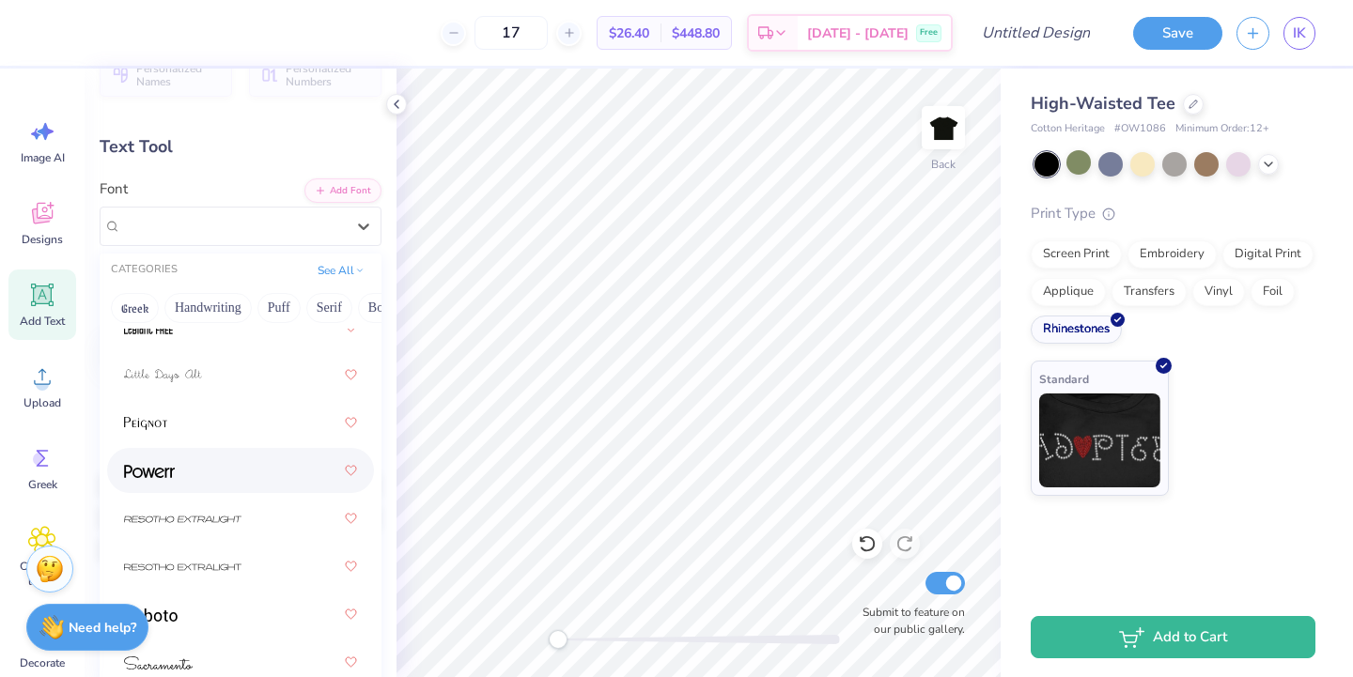
click at [160, 474] on img at bounding box center [149, 471] width 51 height 13
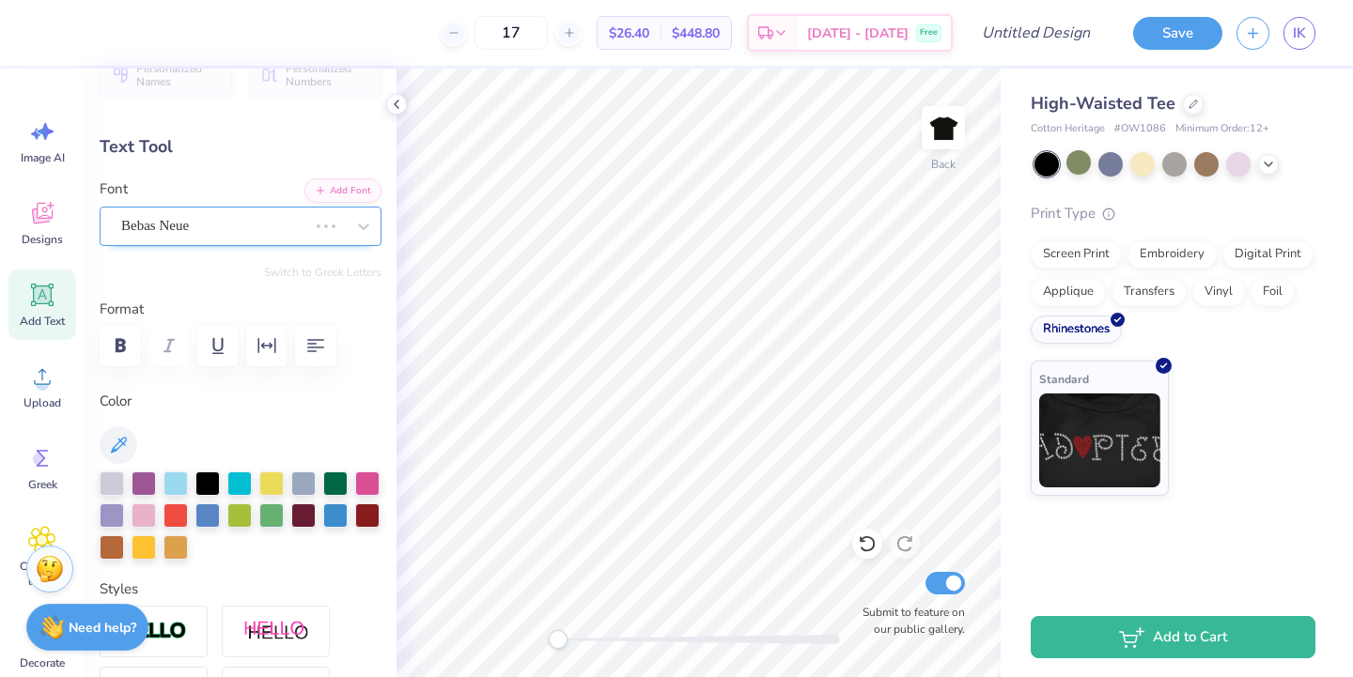
click at [169, 226] on div "Bebas Neue" at bounding box center [214, 225] width 190 height 29
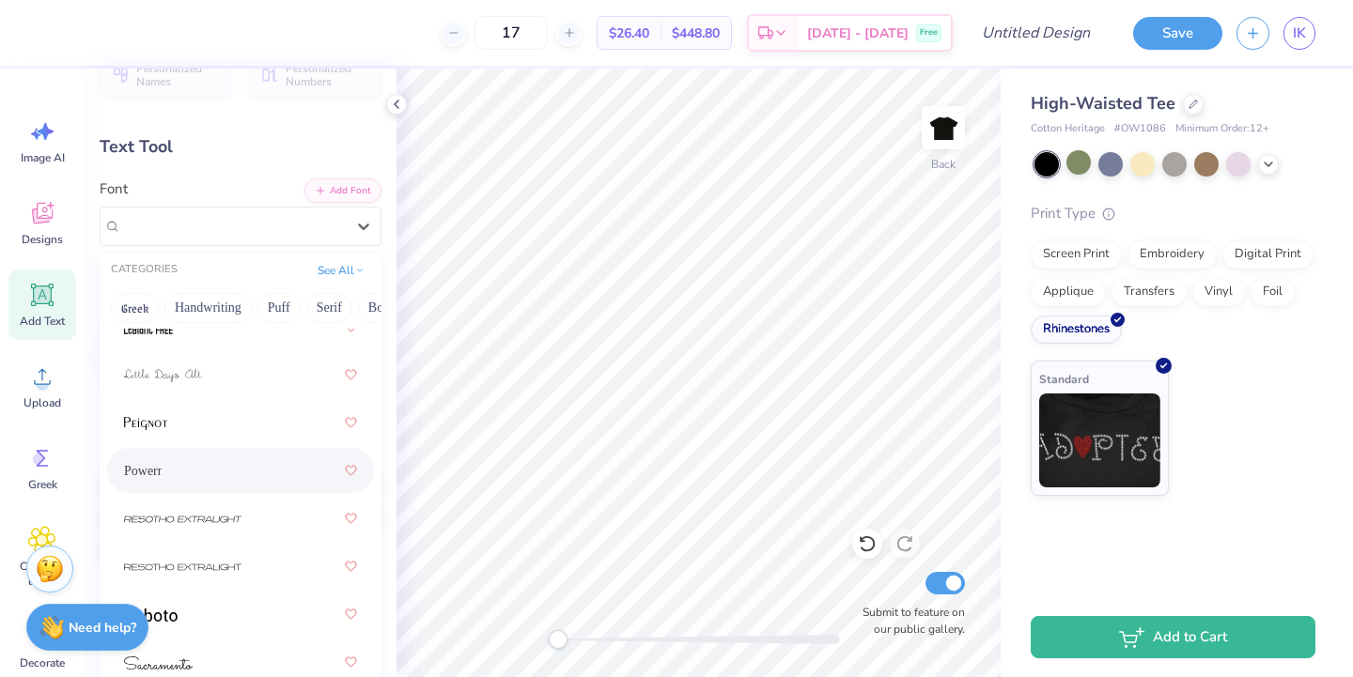
click at [166, 461] on div "Powerr" at bounding box center [240, 471] width 233 height 34
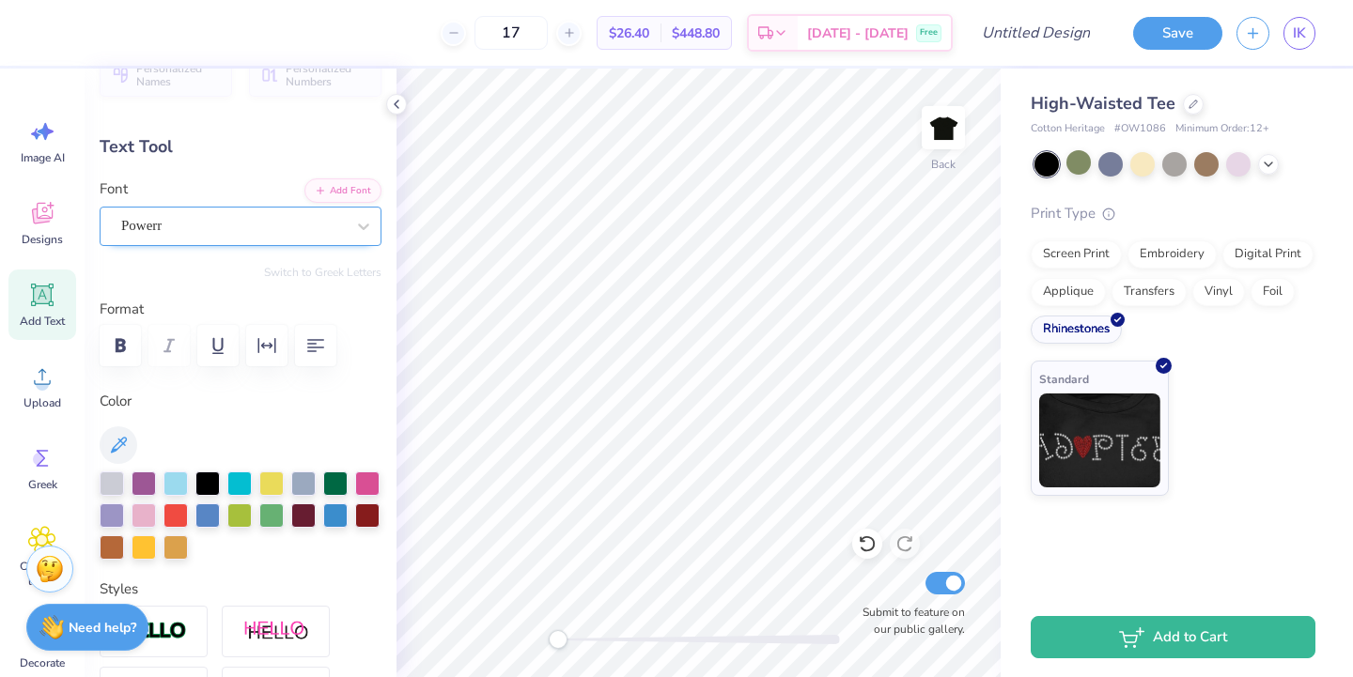
click at [148, 225] on div "Powerr" at bounding box center [232, 225] width 227 height 29
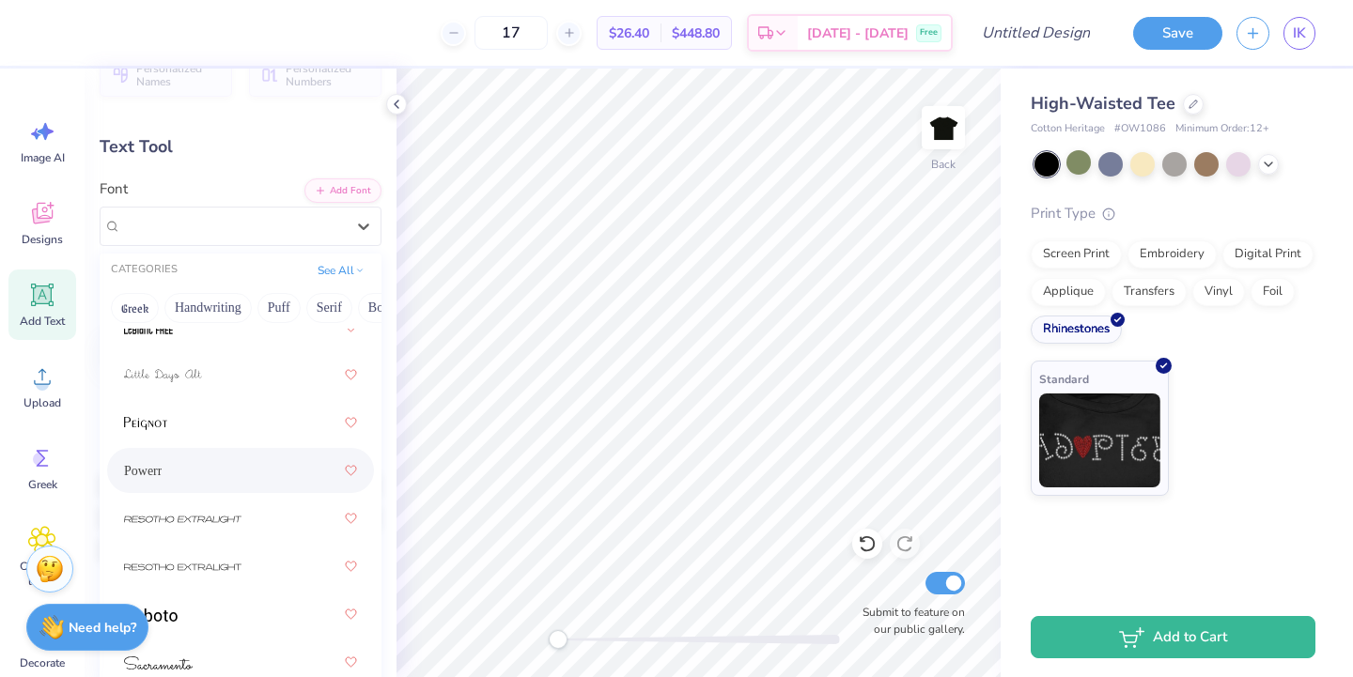
click at [147, 483] on div "Powerr" at bounding box center [240, 471] width 233 height 34
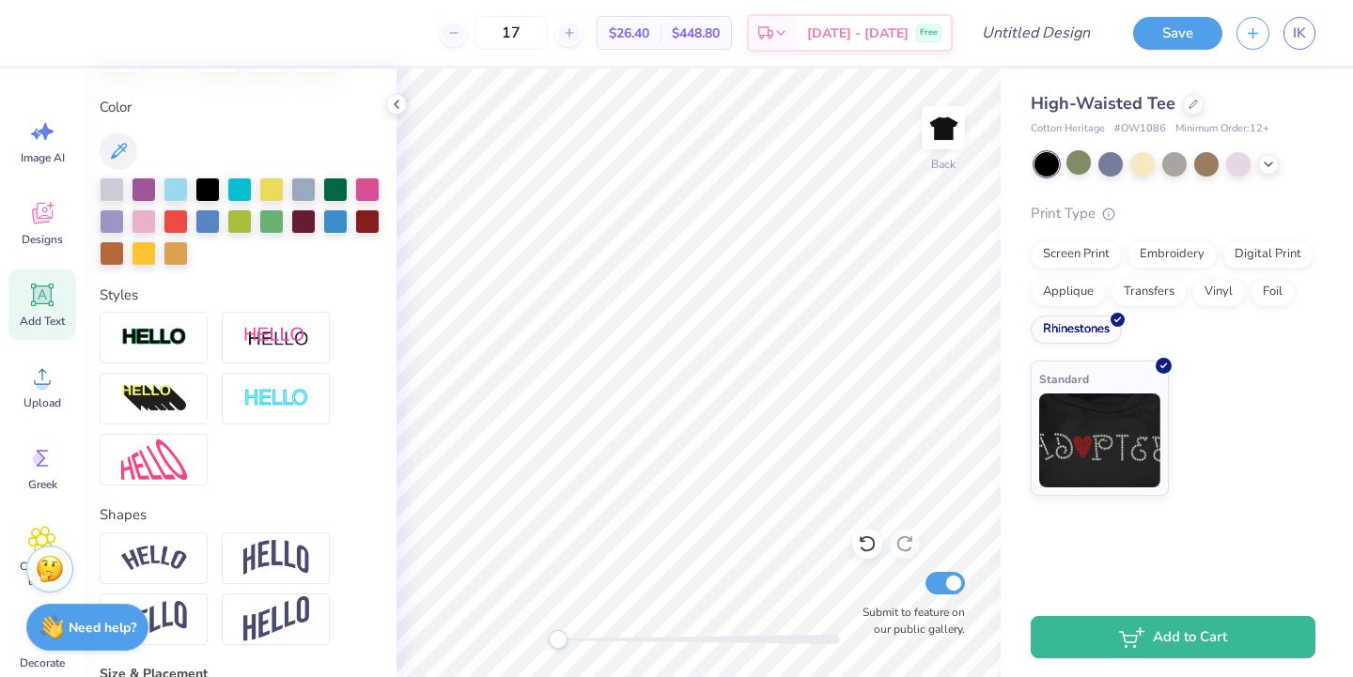
scroll to position [635, 0]
